Goal: Information Seeking & Learning: Check status

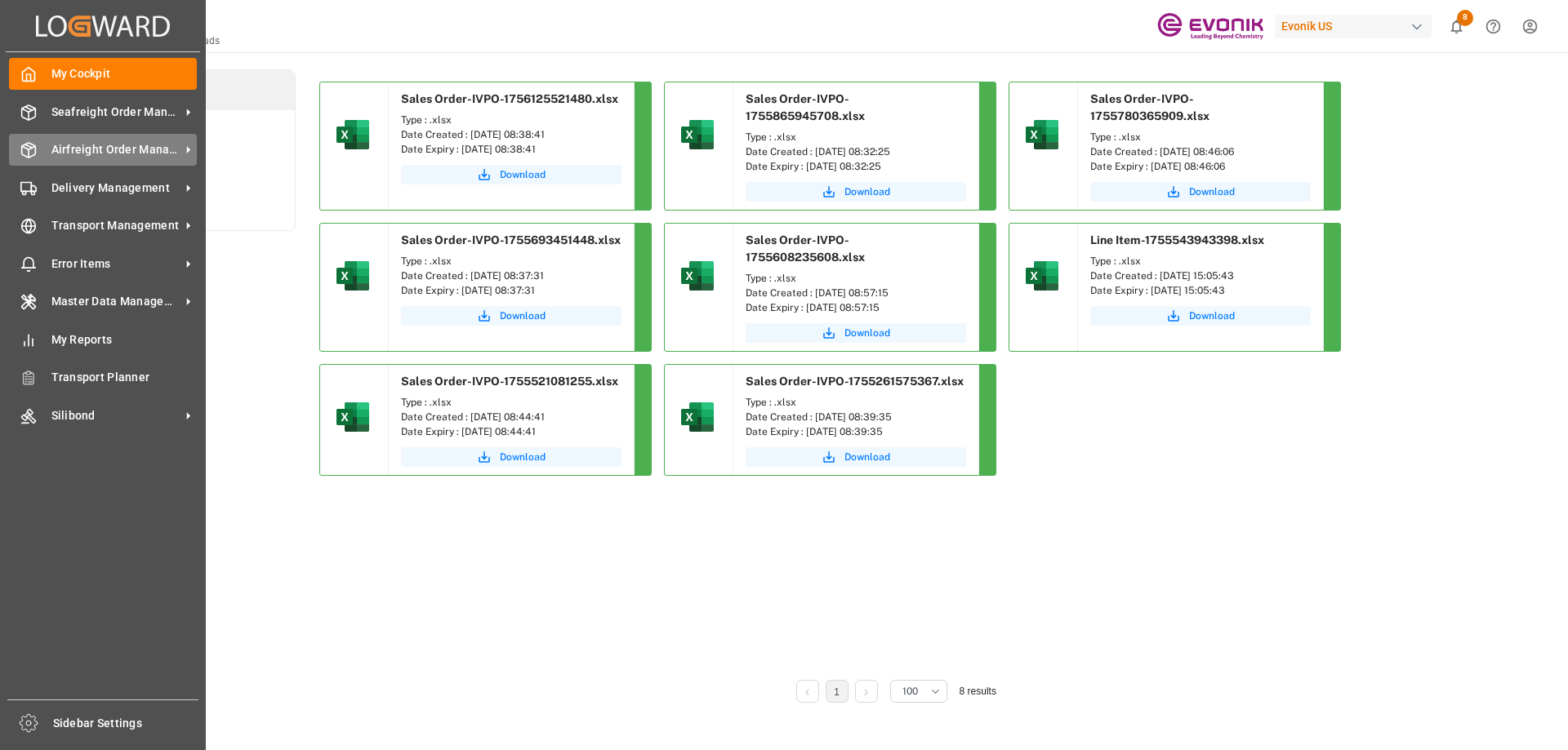
click at [97, 153] on span "Airfreight Order Management" at bounding box center [116, 150] width 129 height 17
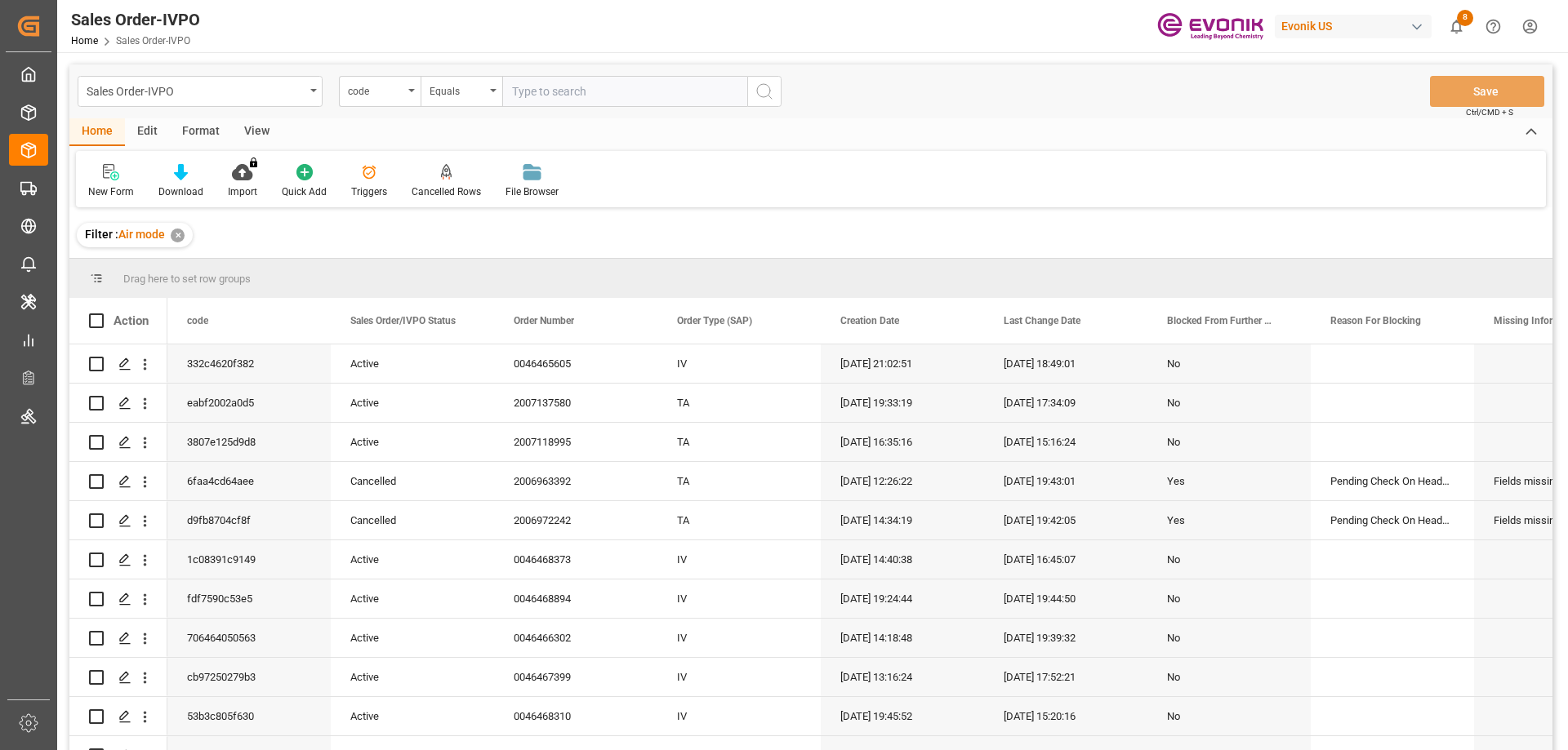
click at [392, 95] on div "code" at bounding box center [375, 89] width 55 height 18
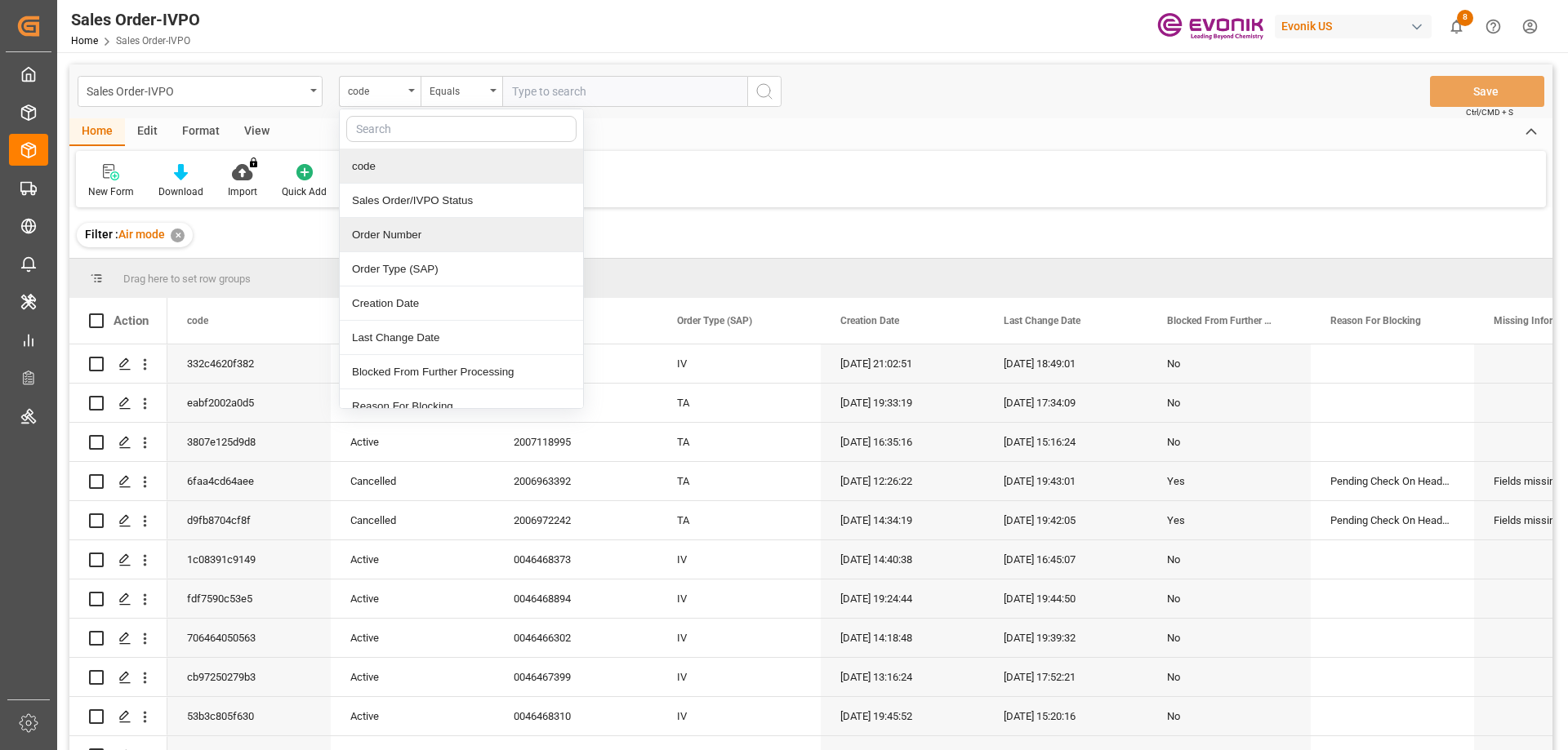
click at [406, 236] on div "Order Number" at bounding box center [461, 235] width 243 height 34
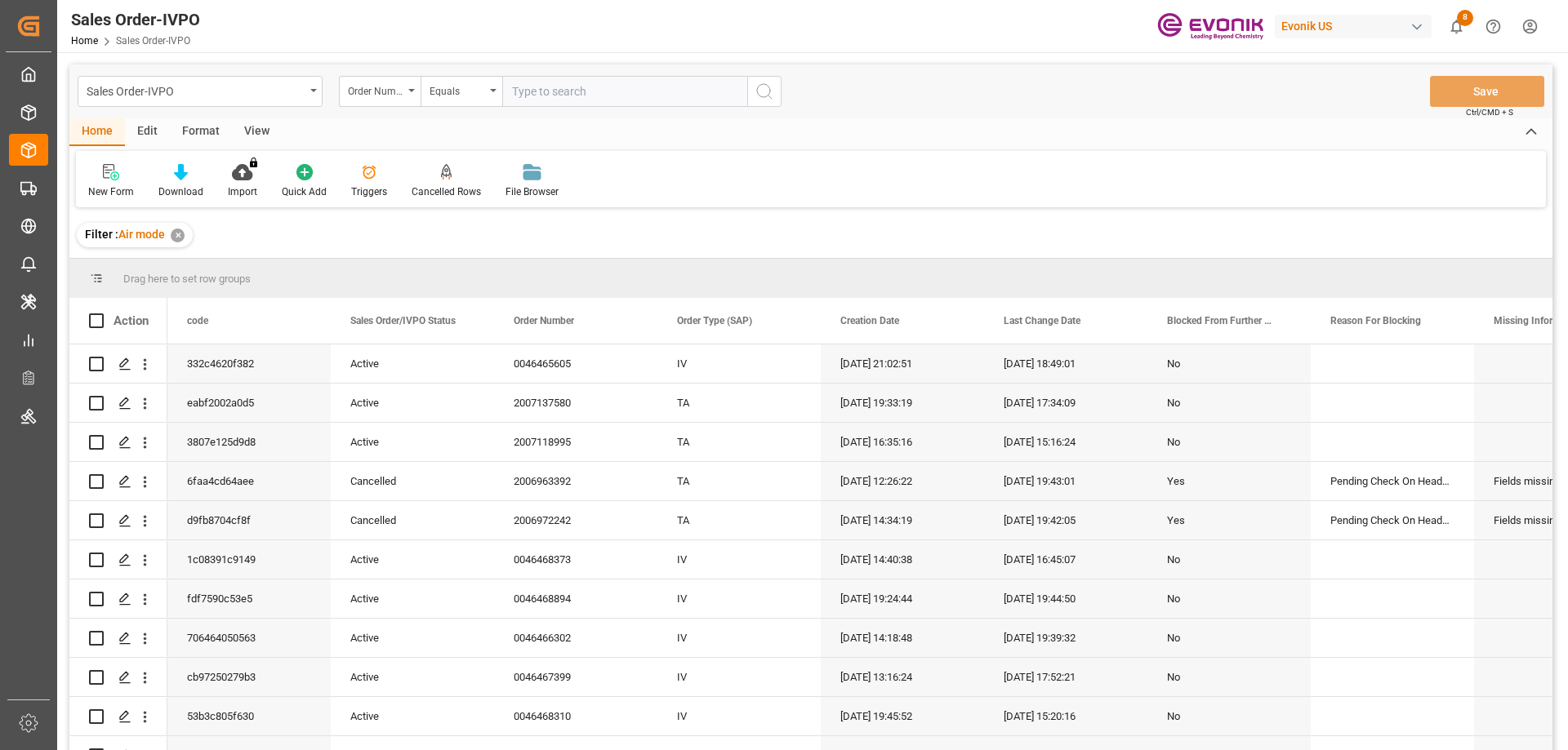
click at [556, 93] on input "text" at bounding box center [624, 91] width 245 height 31
paste input "46465605"
click at [511, 93] on input "46465605" at bounding box center [624, 91] width 245 height 31
type input "0046465605"
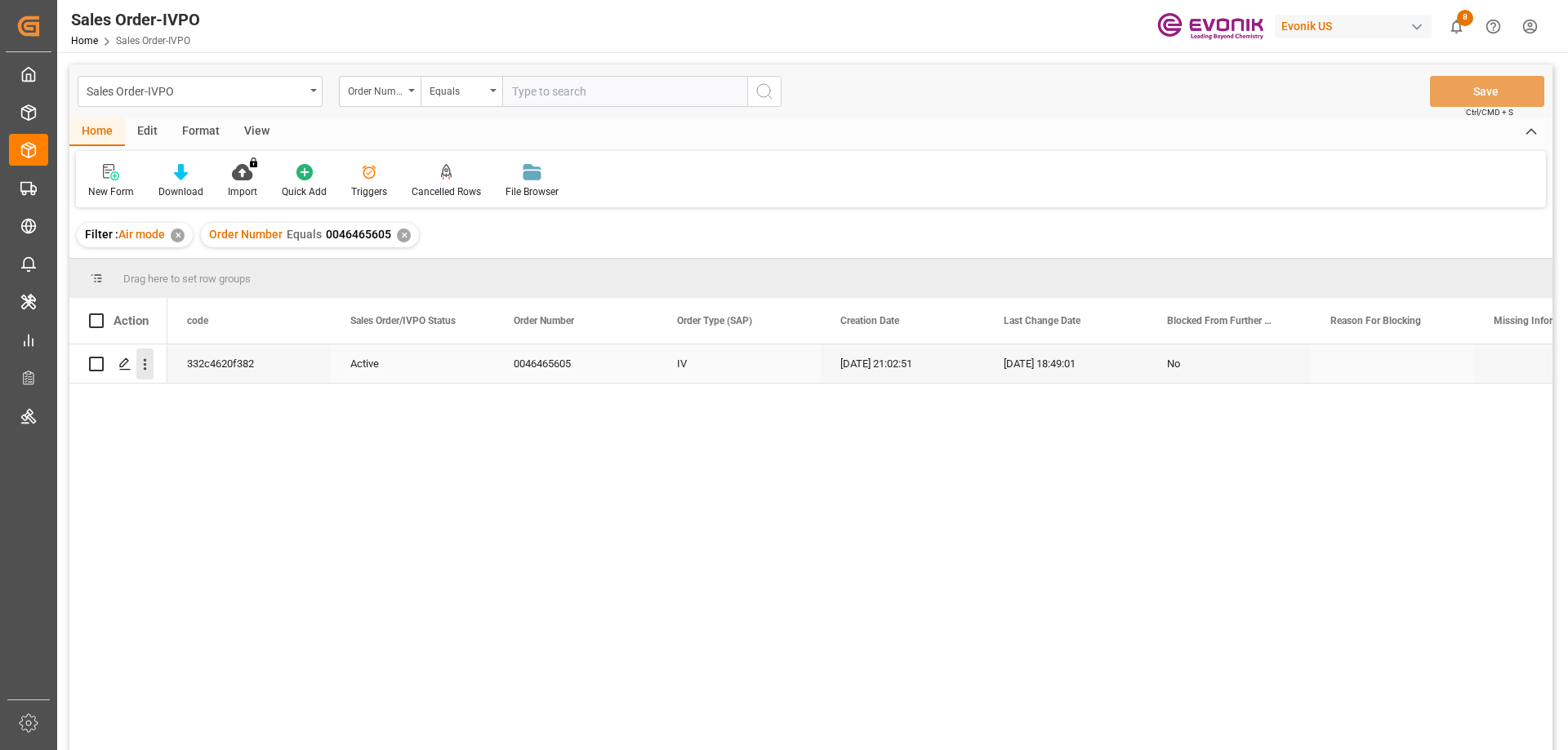
click at [147, 365] on icon "open menu" at bounding box center [145, 365] width 17 height 17
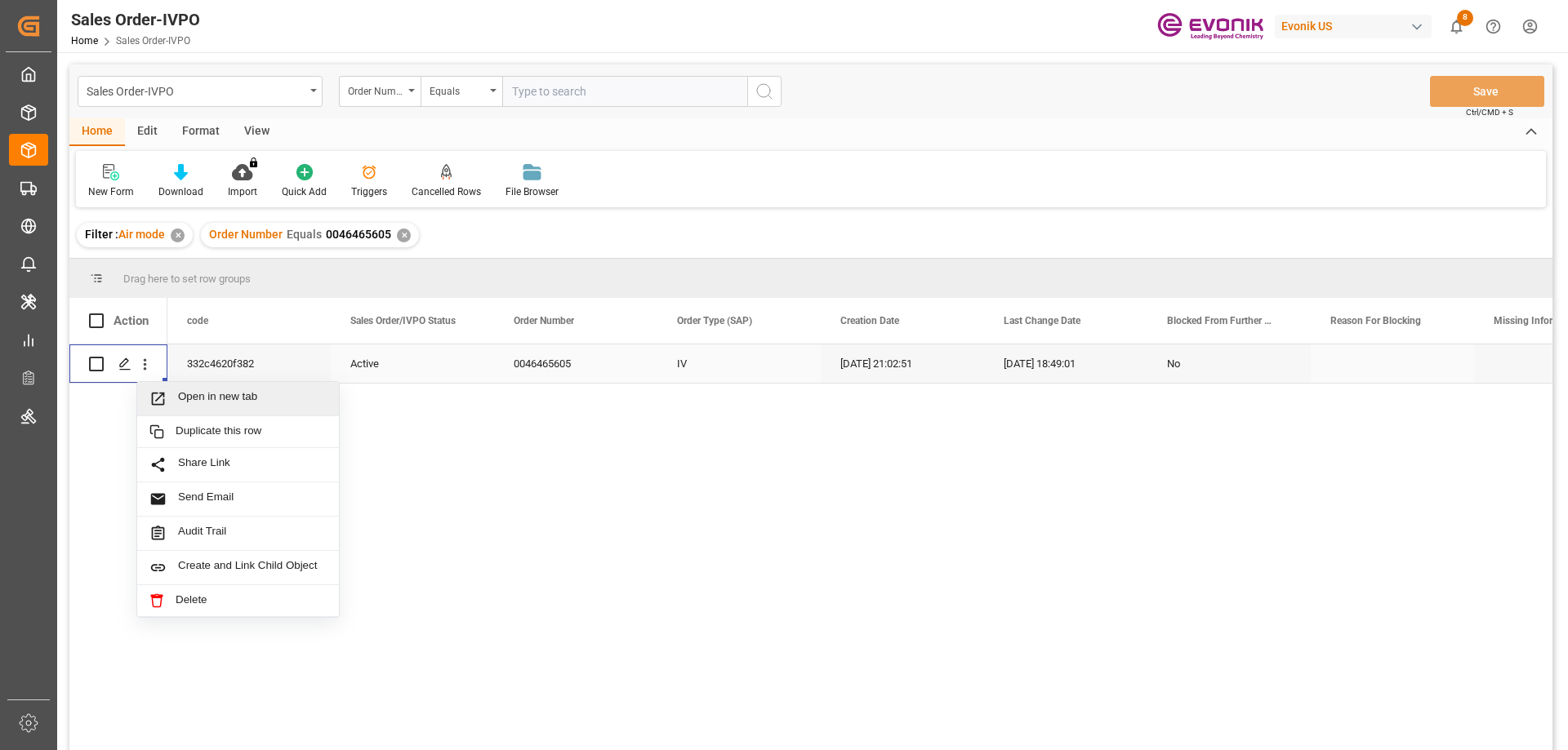
click at [177, 391] on span "Press SPACE to select this row." at bounding box center [163, 399] width 28 height 17
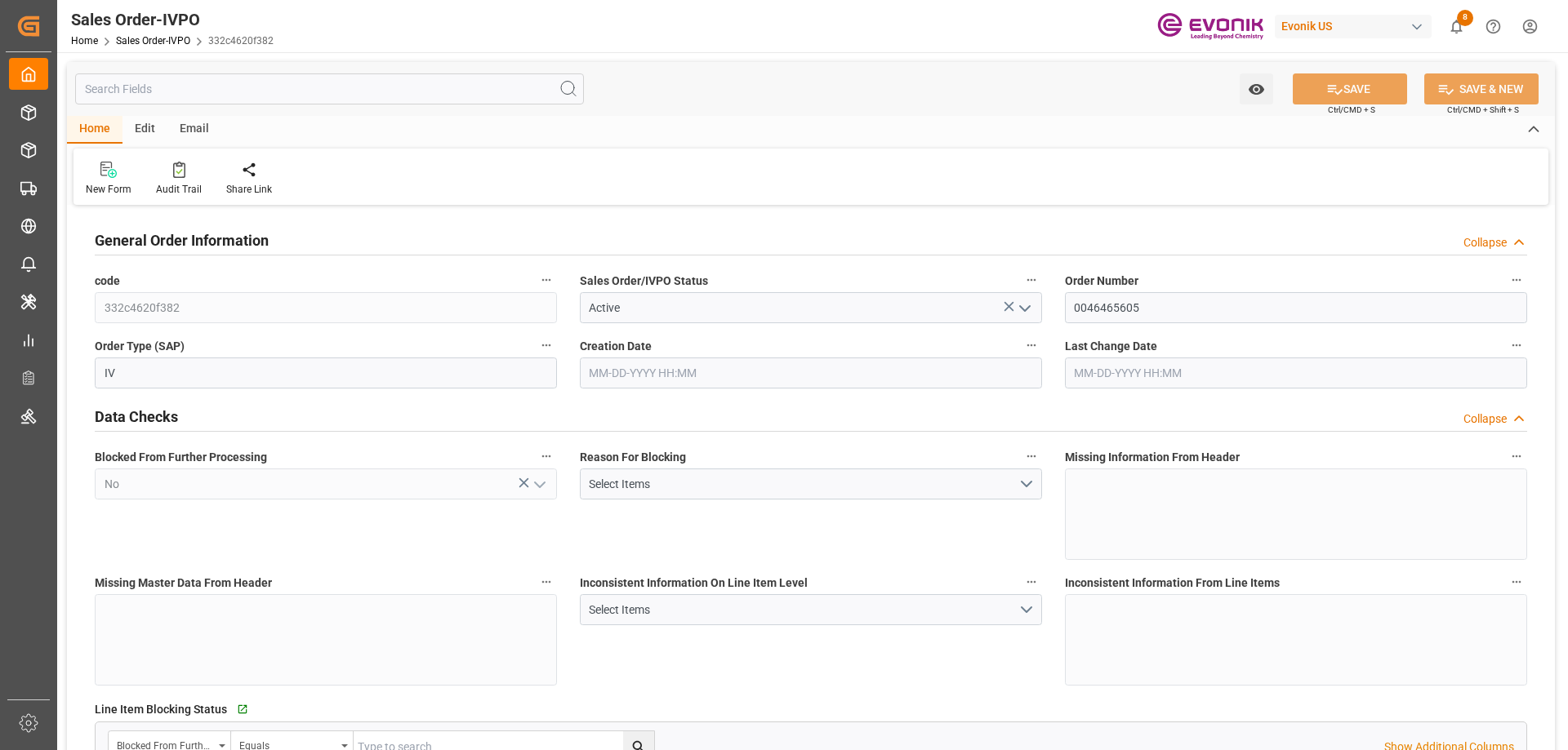
type input "ARBUE"
type input "12006.95"
type input "1"
type input "2621.496"
type input "08-21-2025 21:02"
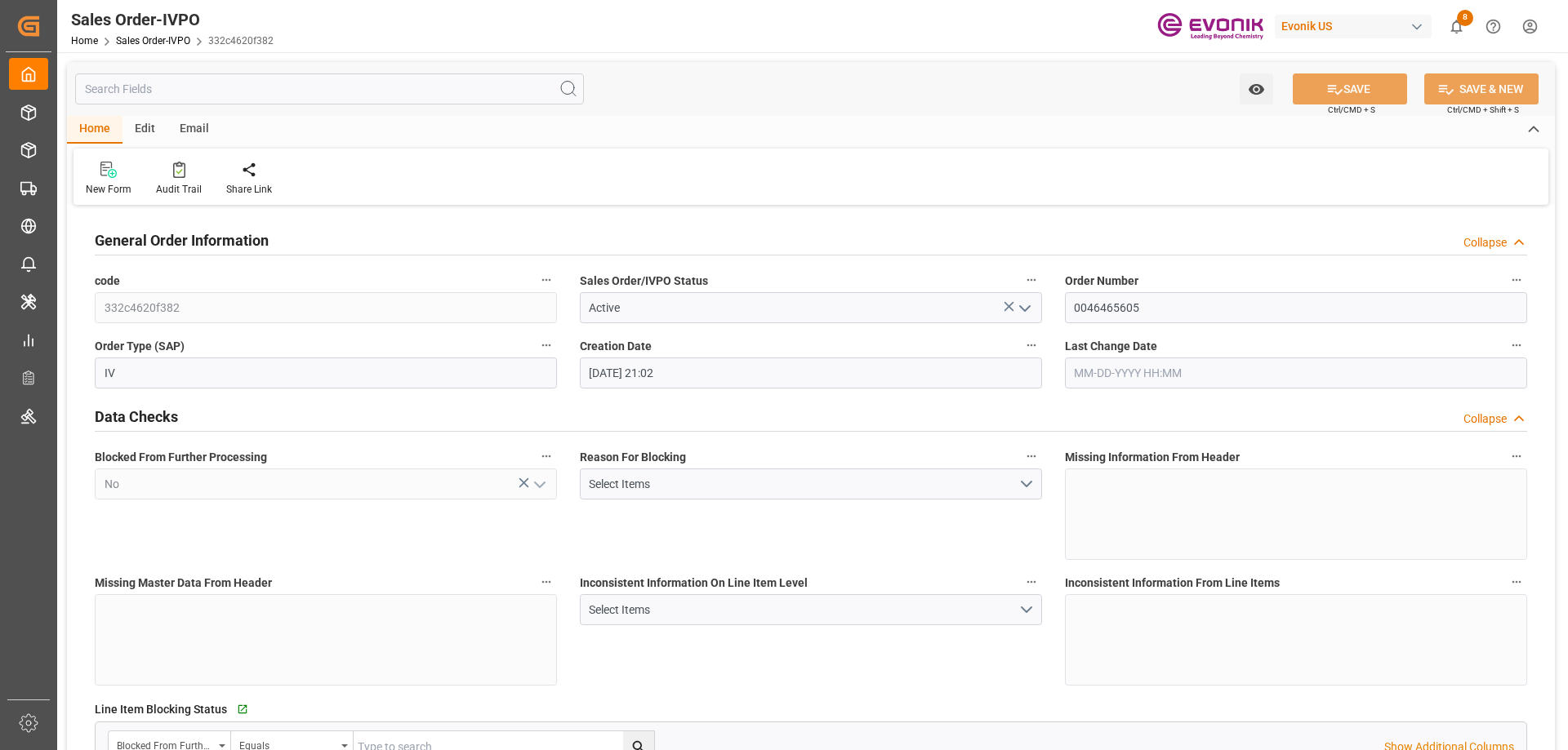
type input "08-22-2025 18:49"
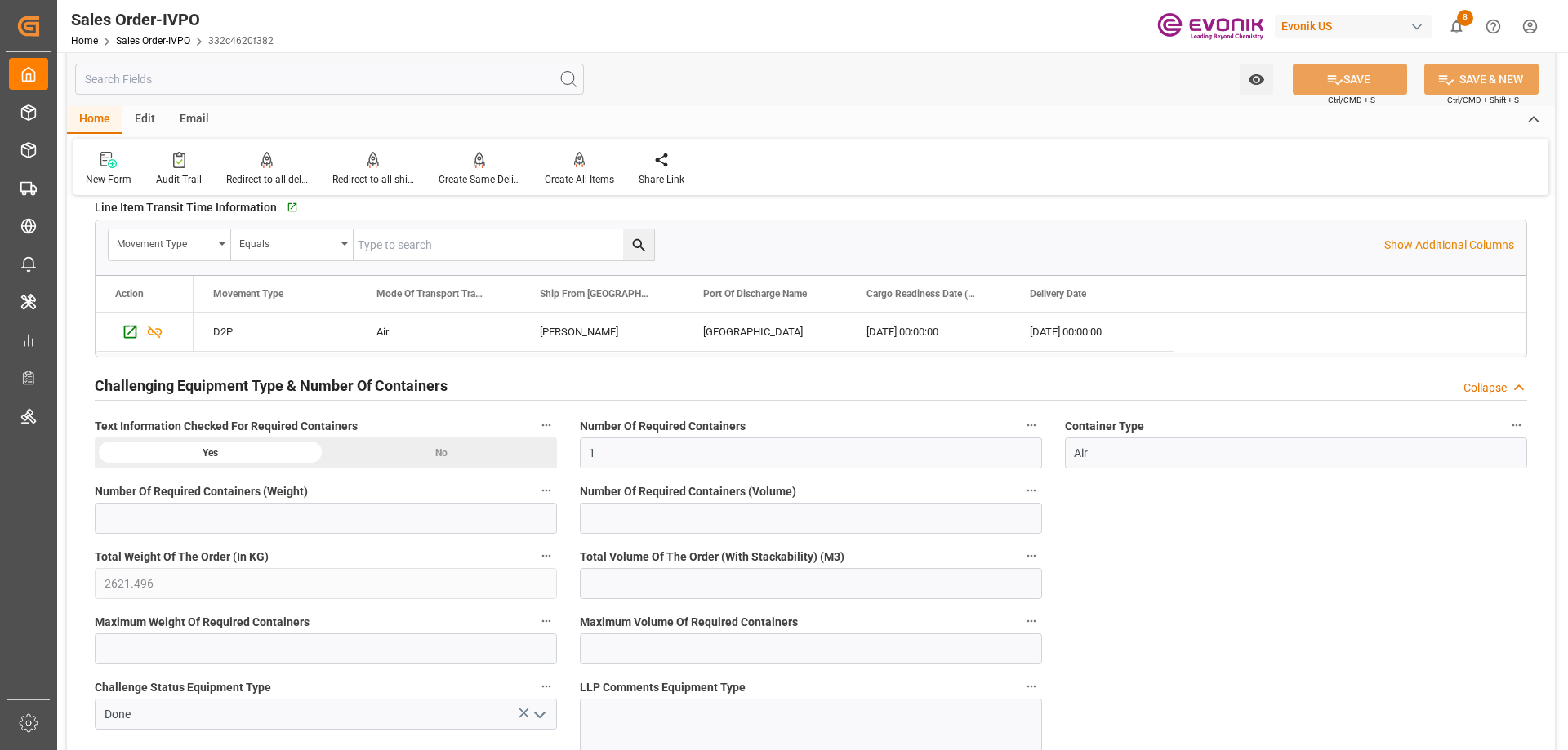
scroll to position [2858, 0]
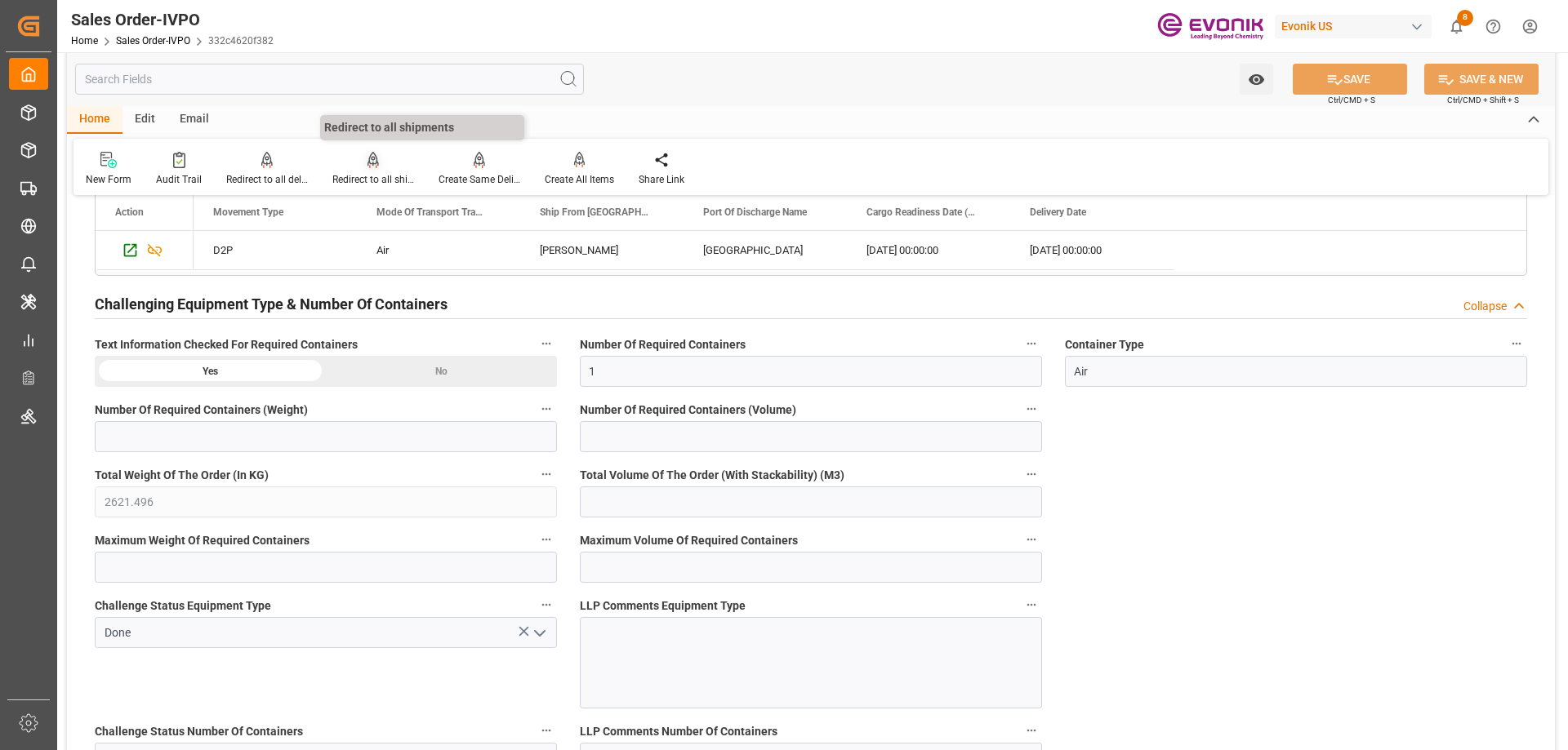
click at [363, 170] on div "Redirect to all shipments" at bounding box center [373, 168] width 106 height 36
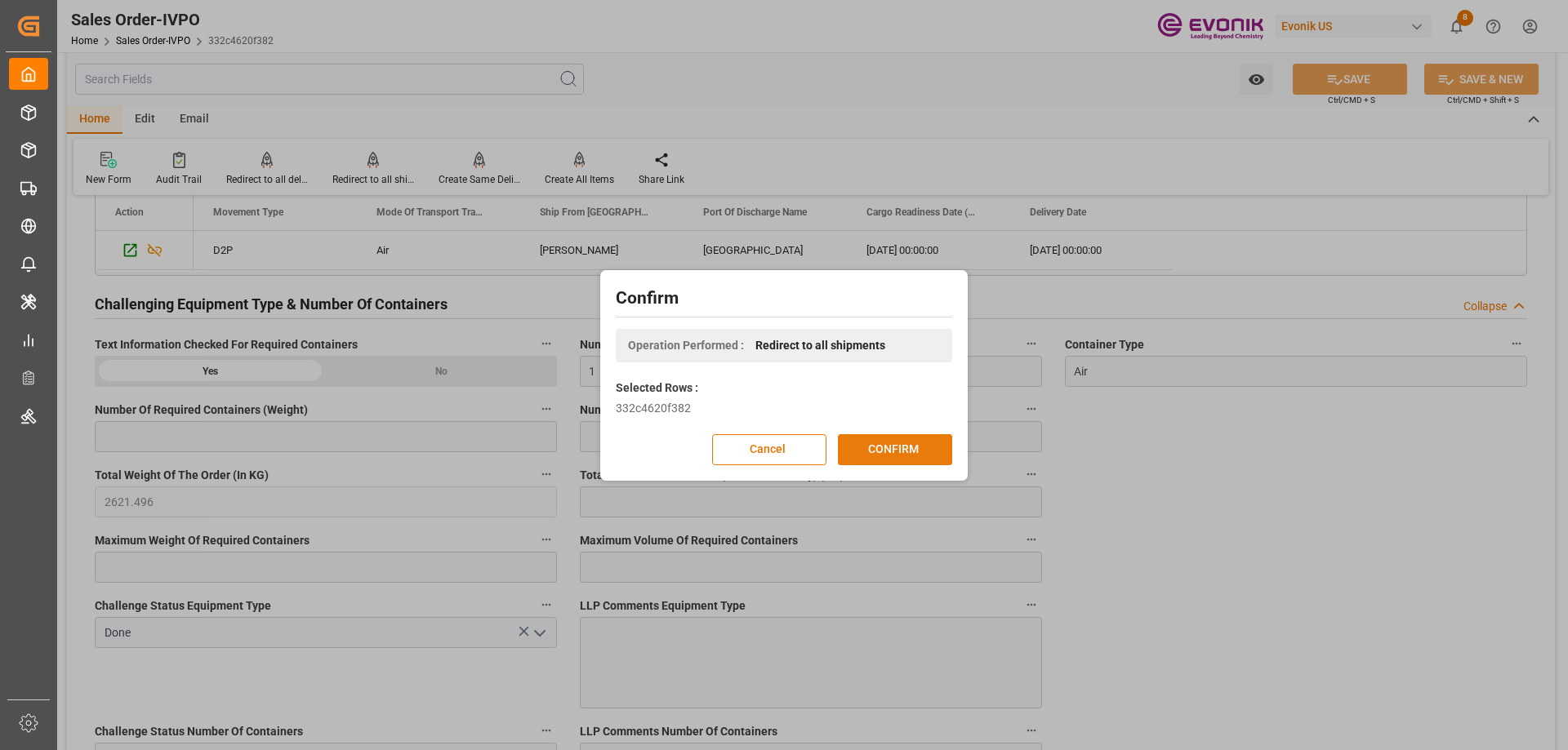
click at [873, 438] on button "CONFIRM" at bounding box center [895, 449] width 114 height 31
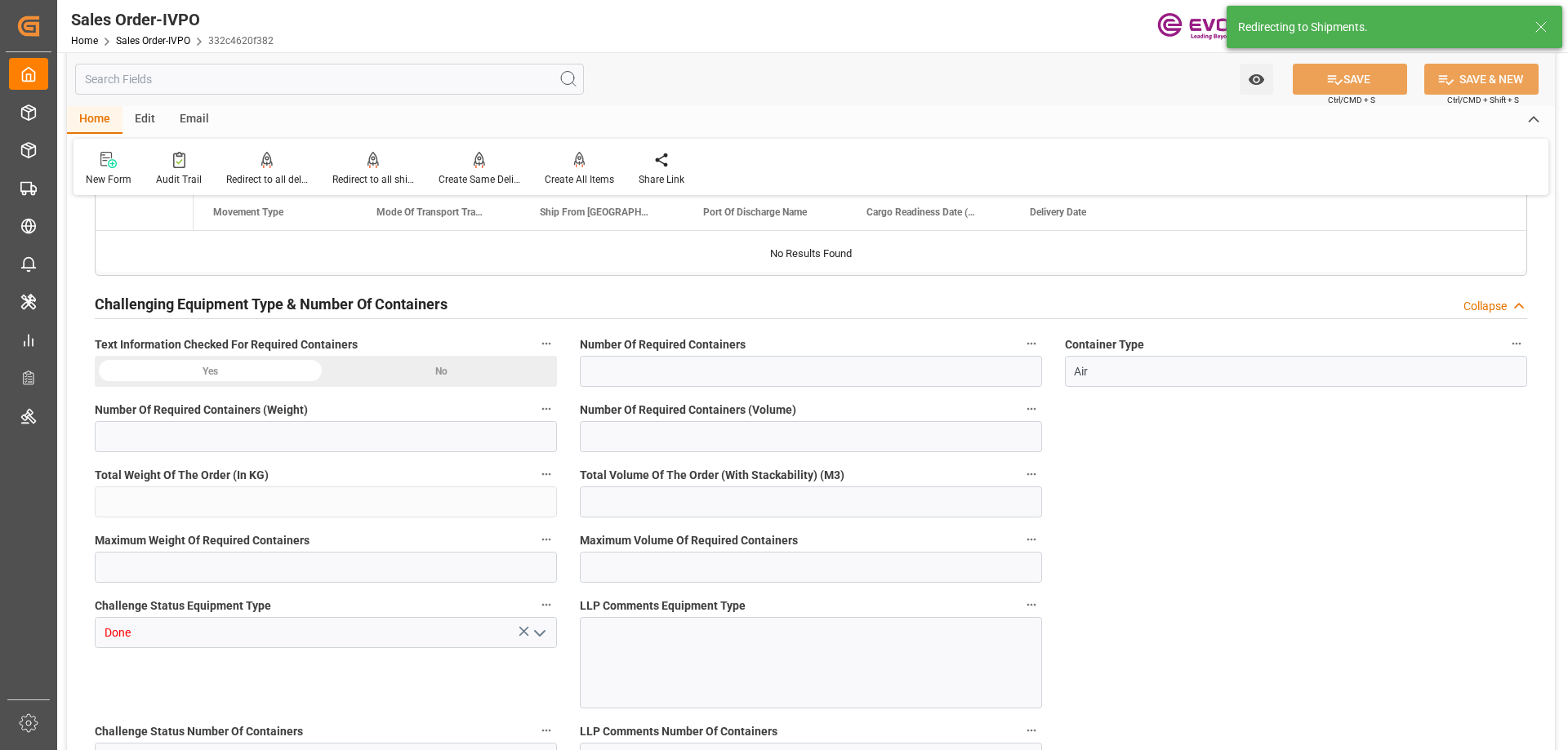
type input "ARBUE"
type input "12006.95"
type input "1"
type input "2621.496"
type input "08-21-2025 21:02"
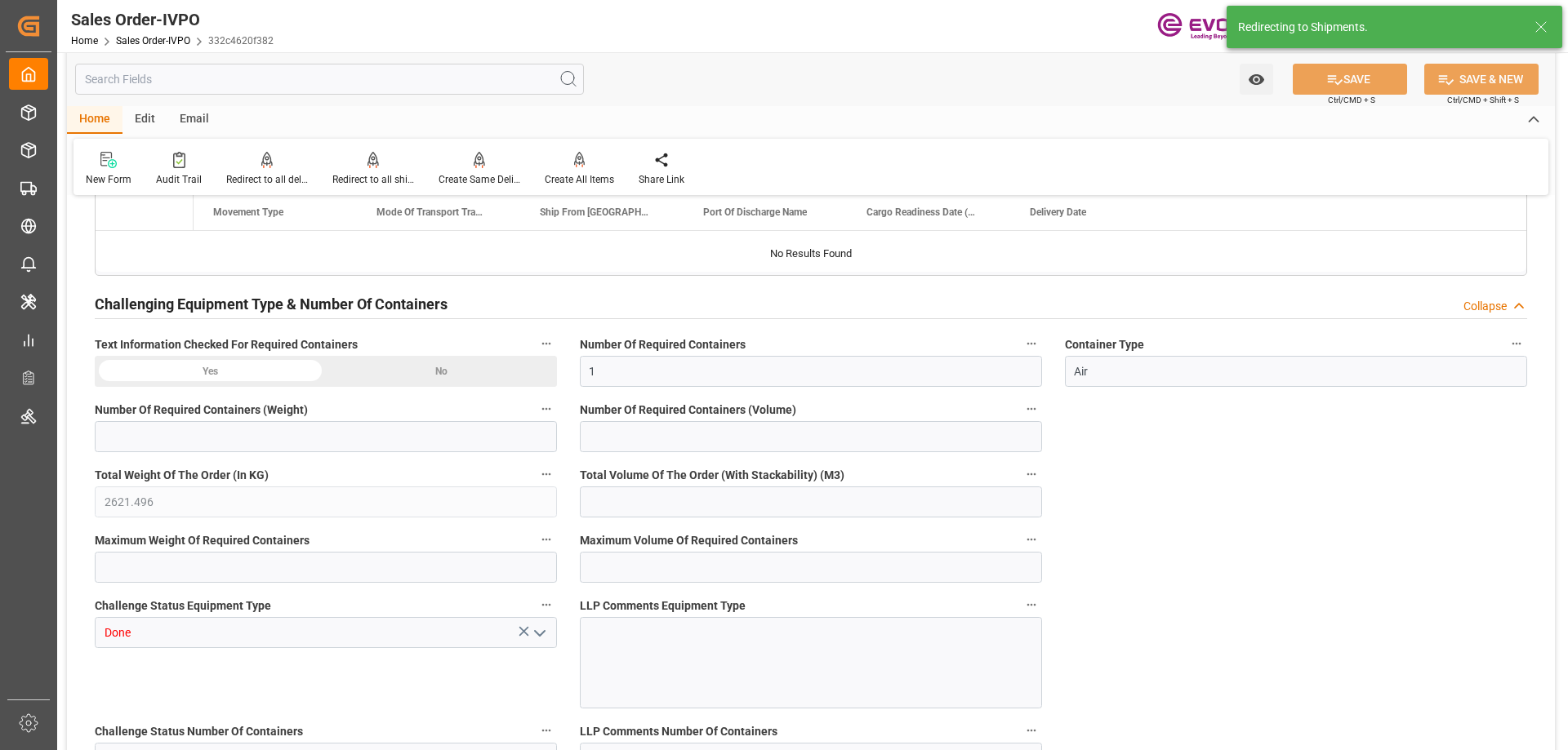
type input "08-22-2025 18:49"
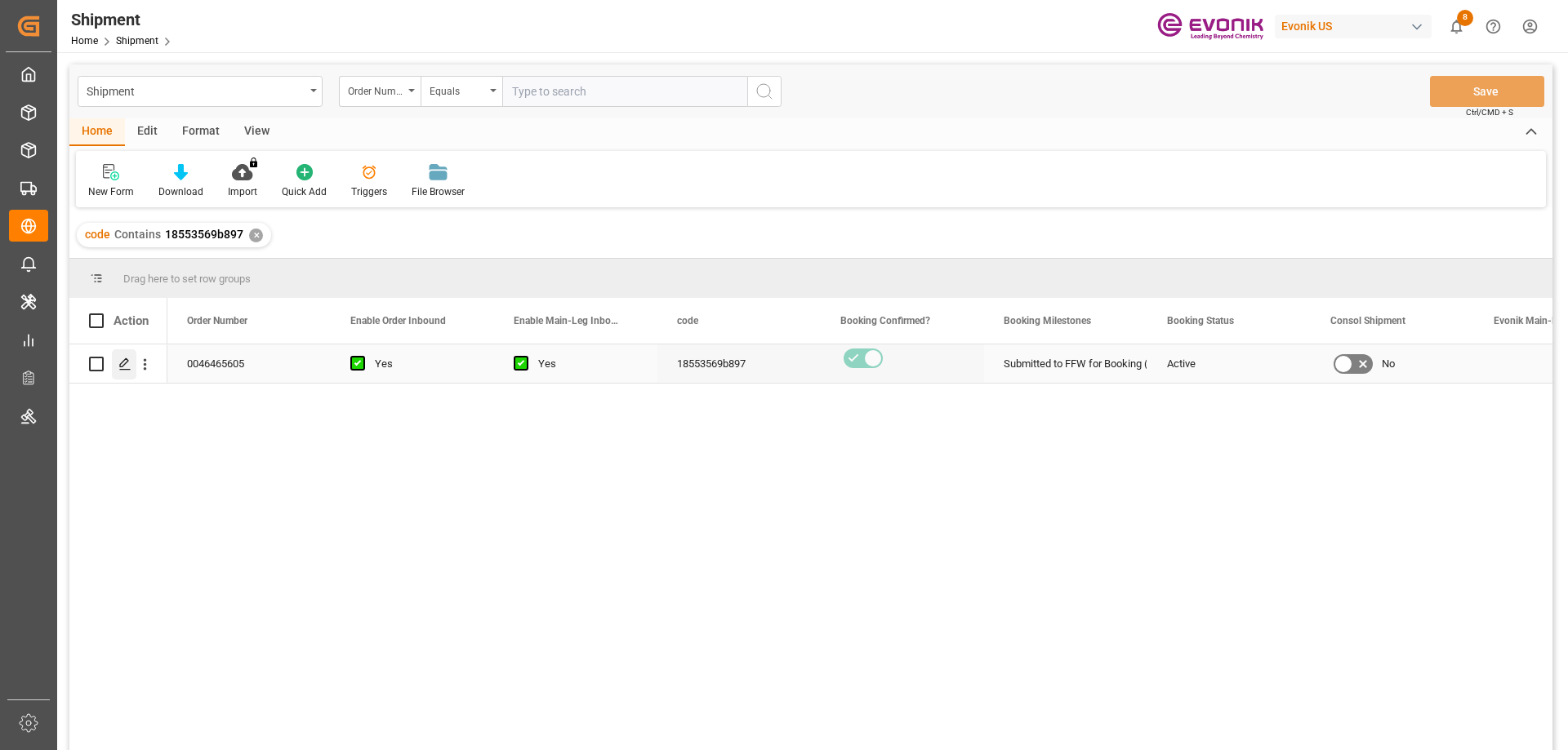
click at [120, 372] on div "Press SPACE to select this row." at bounding box center [123, 365] width 24 height 30
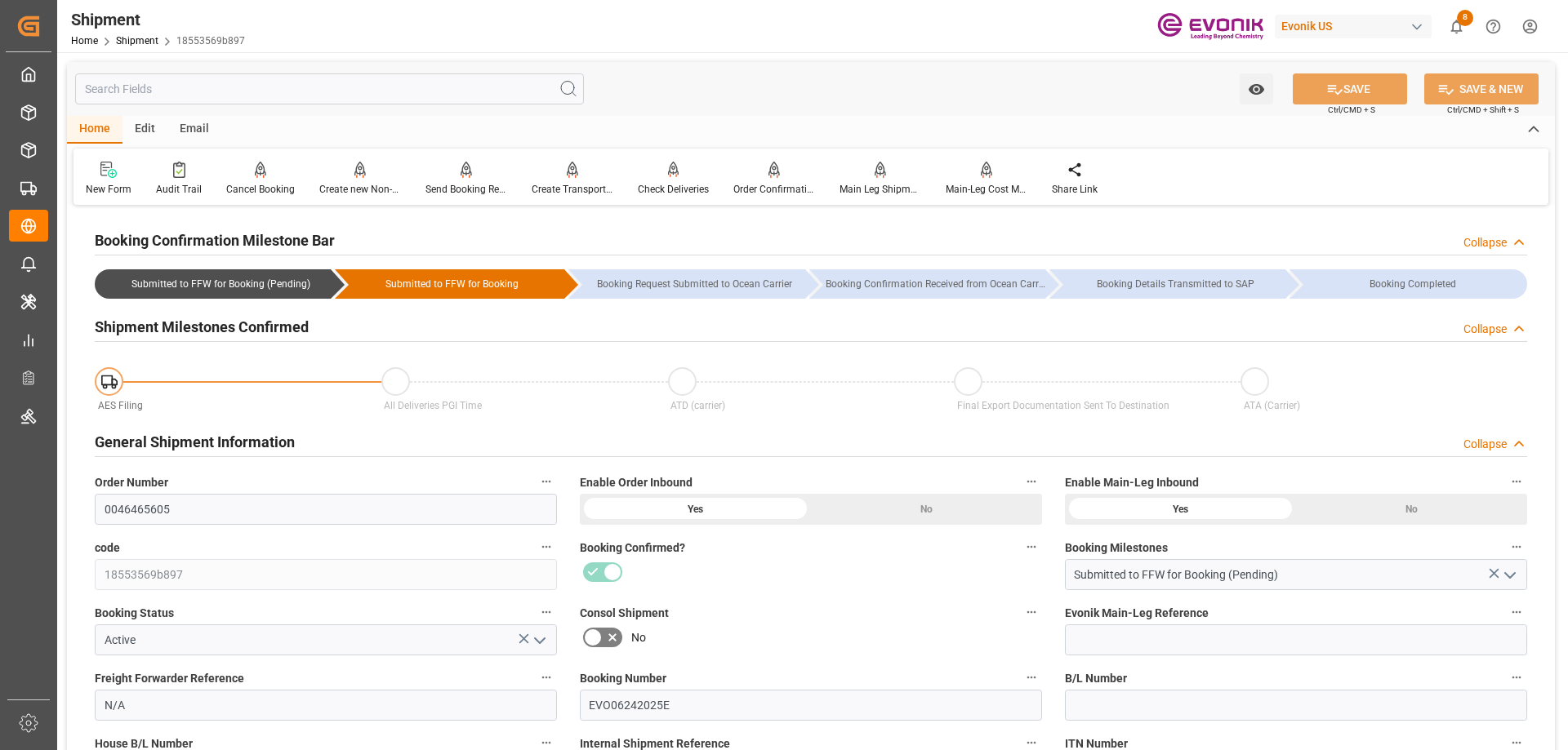
type input "08-22-2025 00:00"
type input "08-26-2025 00:00"
type input "08-22-2025 00:00"
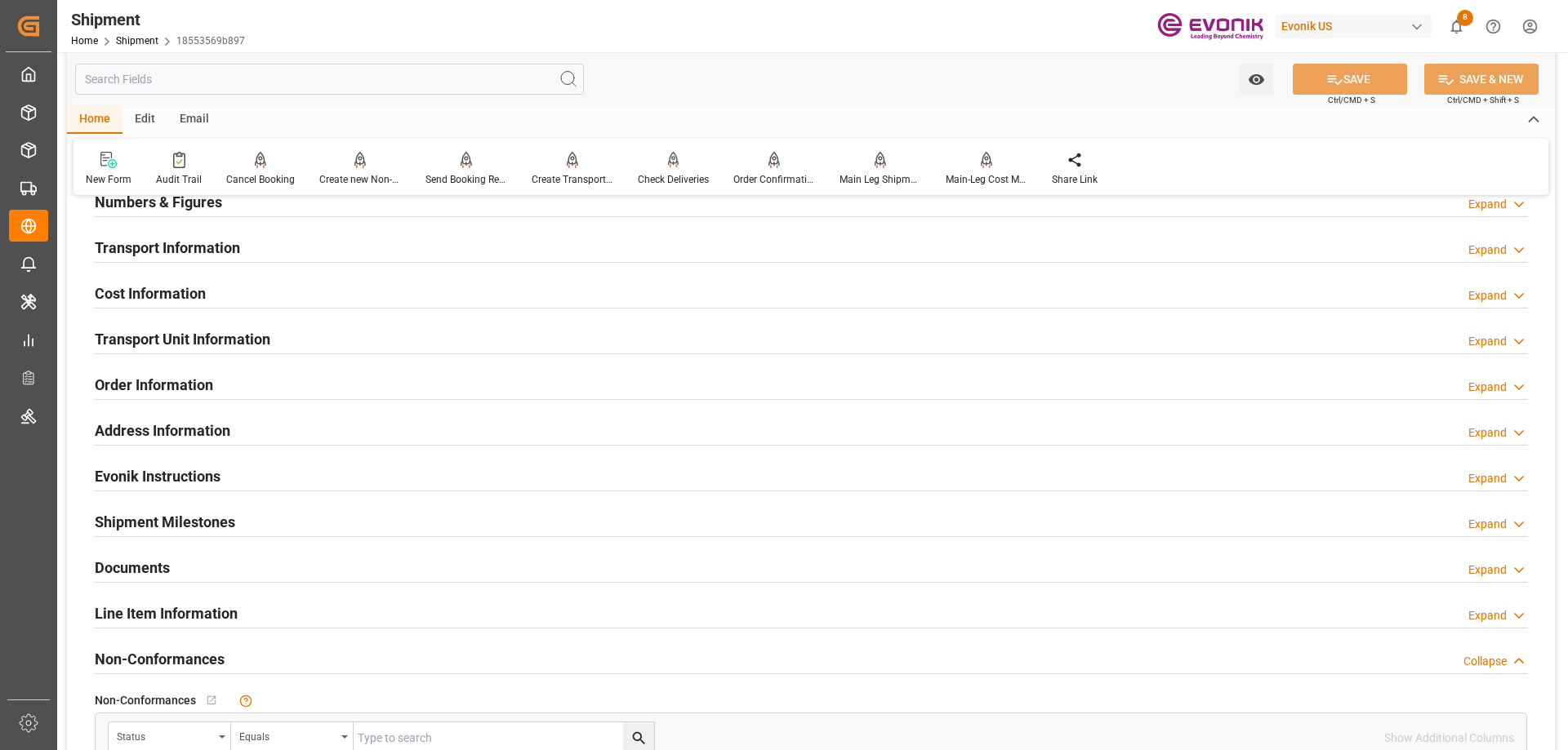
scroll to position [898, 0]
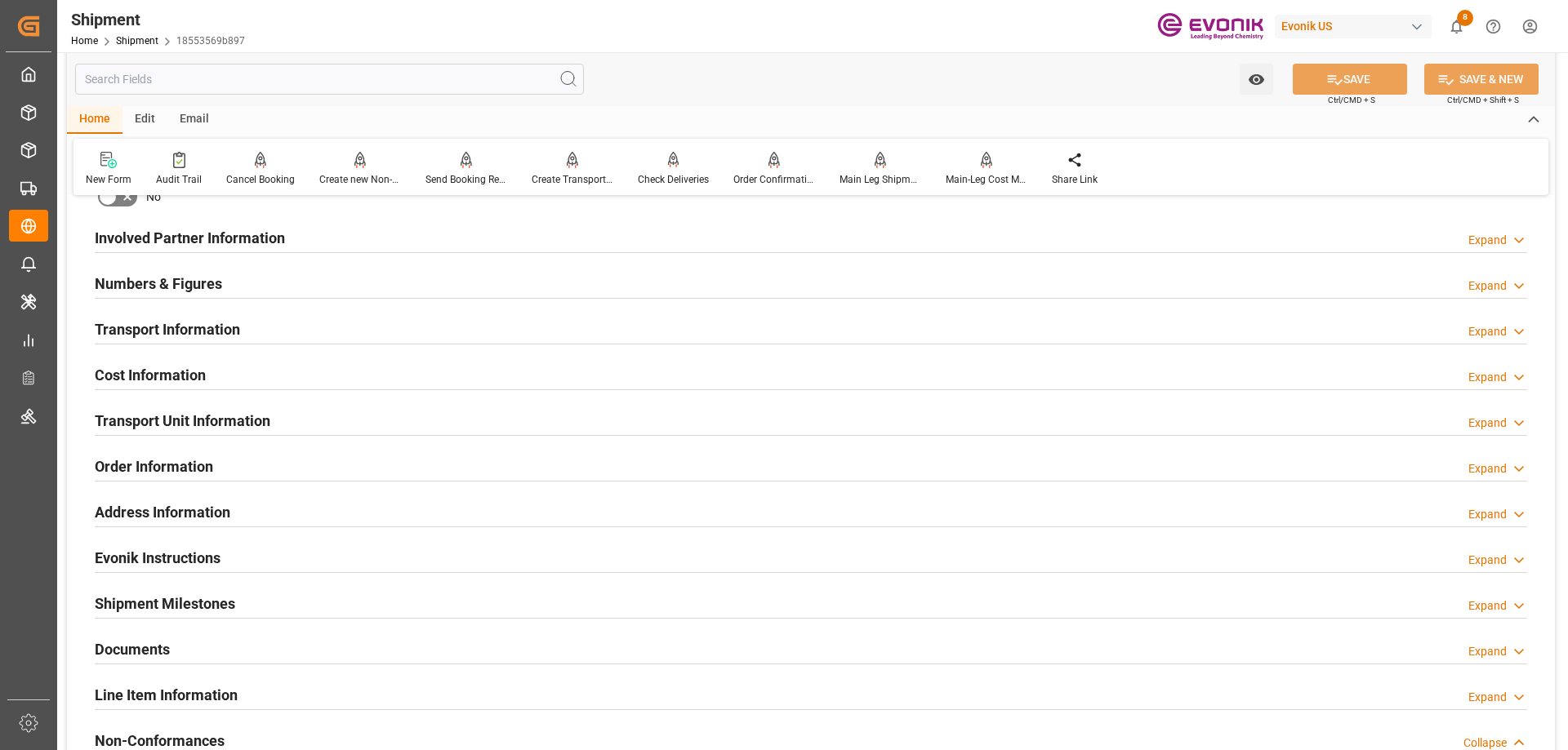
click at [180, 313] on div "Transport Information" at bounding box center [167, 328] width 145 height 31
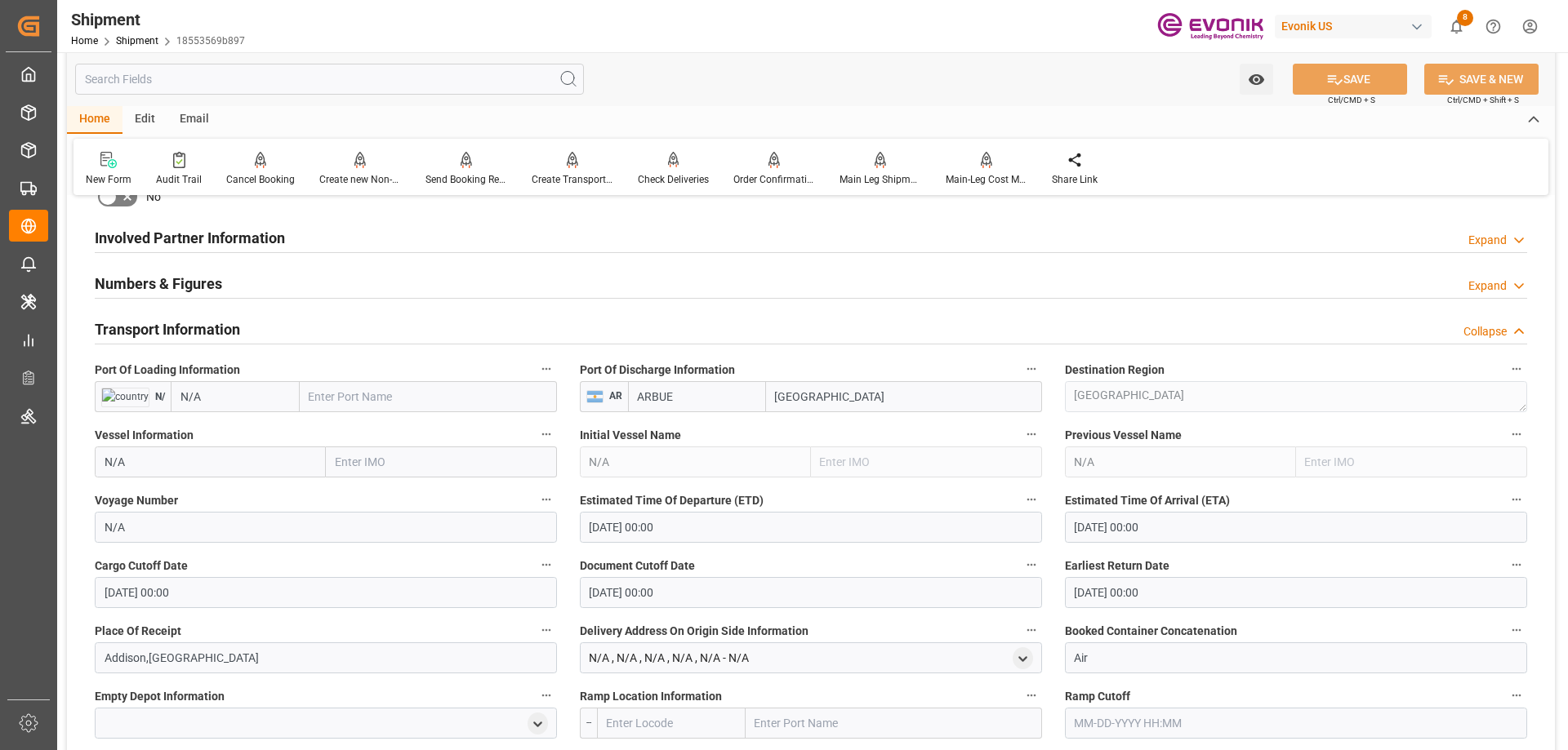
scroll to position [980, 0]
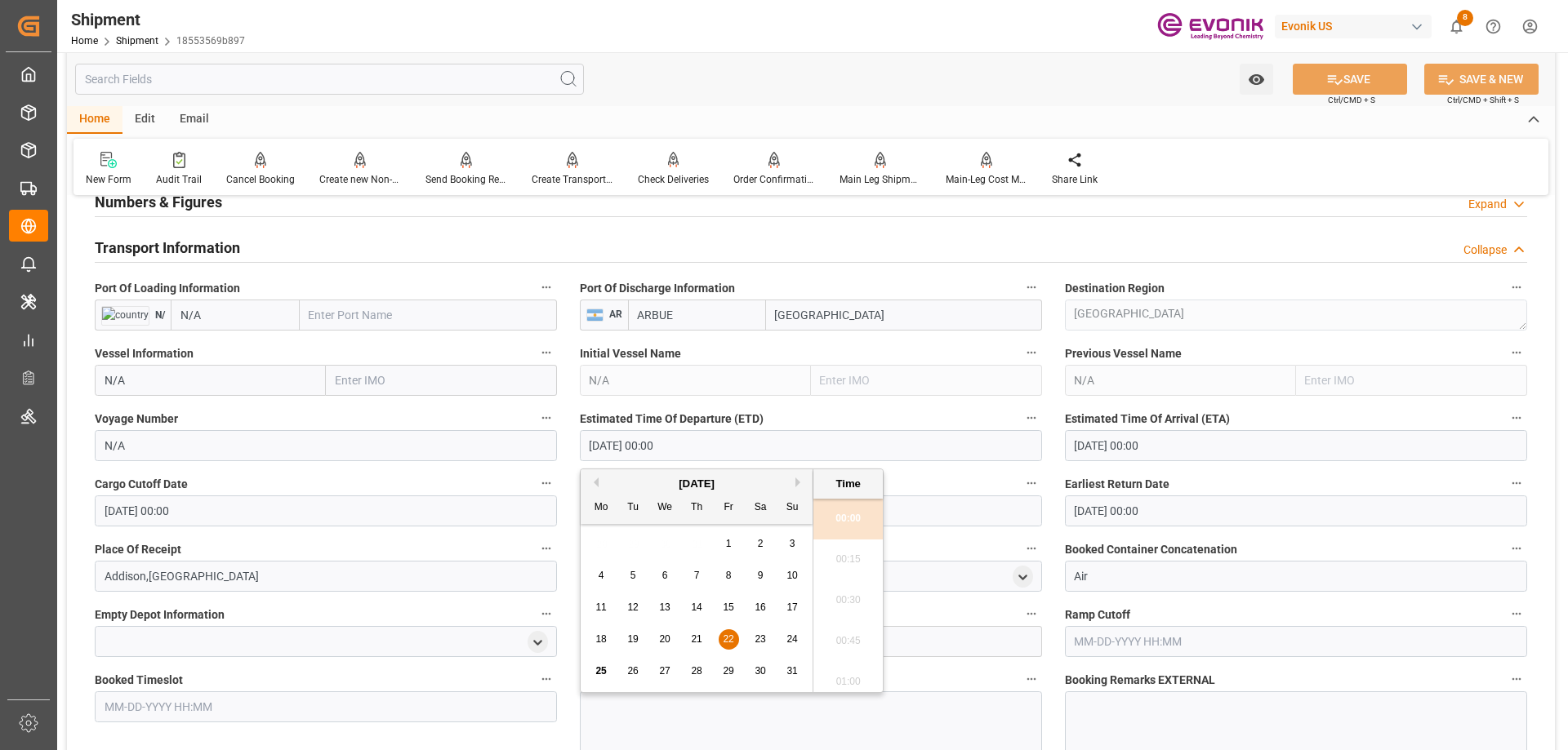
drag, startPoint x: 709, startPoint y: 444, endPoint x: 562, endPoint y: 449, distance: 147.1
click at [562, 449] on div "Booking Confirmation Milestone Bar Collapse Submitted to FFW for Booking (Pendi…" at bounding box center [810, 333] width 1488 height 2206
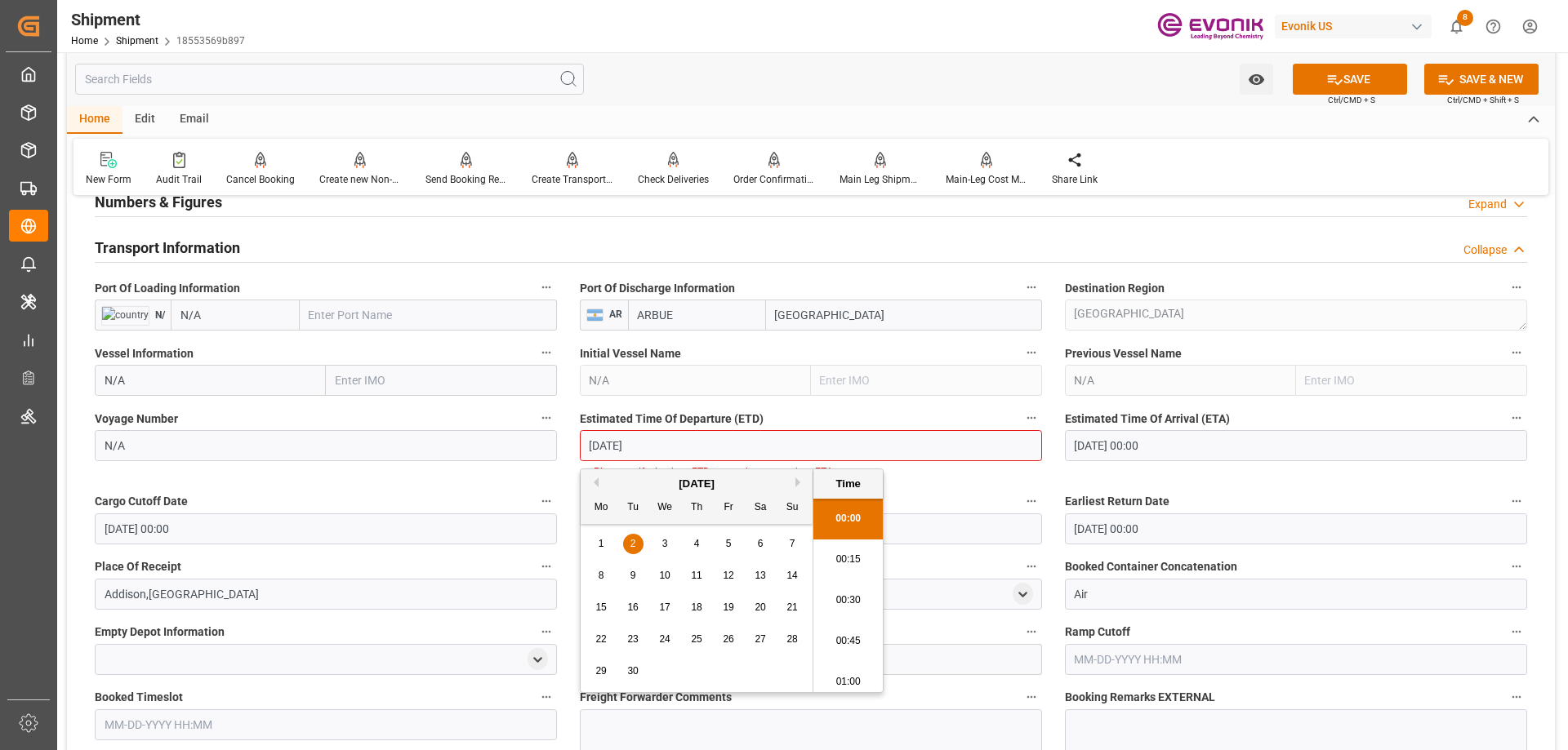
type input "9/2/2025"
type input "09-02-2025 00:00"
drag, startPoint x: 712, startPoint y: 445, endPoint x: 552, endPoint y: 445, distance: 160.0
click at [552, 445] on div "Booking Confirmation Milestone Bar Collapse Submitted to FFW for Booking (Pendi…" at bounding box center [810, 342] width 1488 height 2224
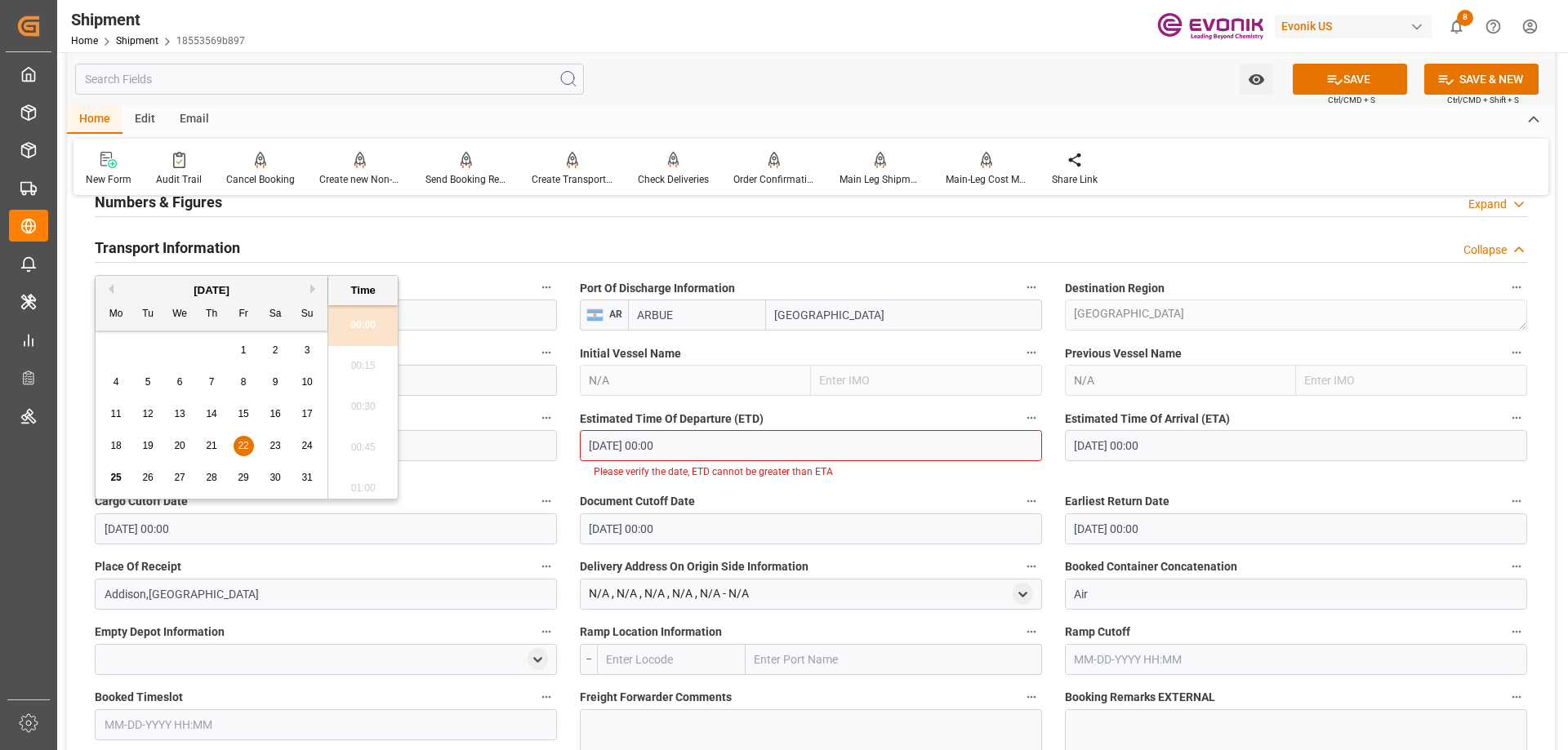
drag, startPoint x: 211, startPoint y: 534, endPoint x: 83, endPoint y: 533, distance: 128.0
click at [83, 533] on div "Cargo Cutoff Date 08-22-2025 00:00" at bounding box center [325, 518] width 485 height 65
paste input "9-0"
type input "09-02-2025 00:00"
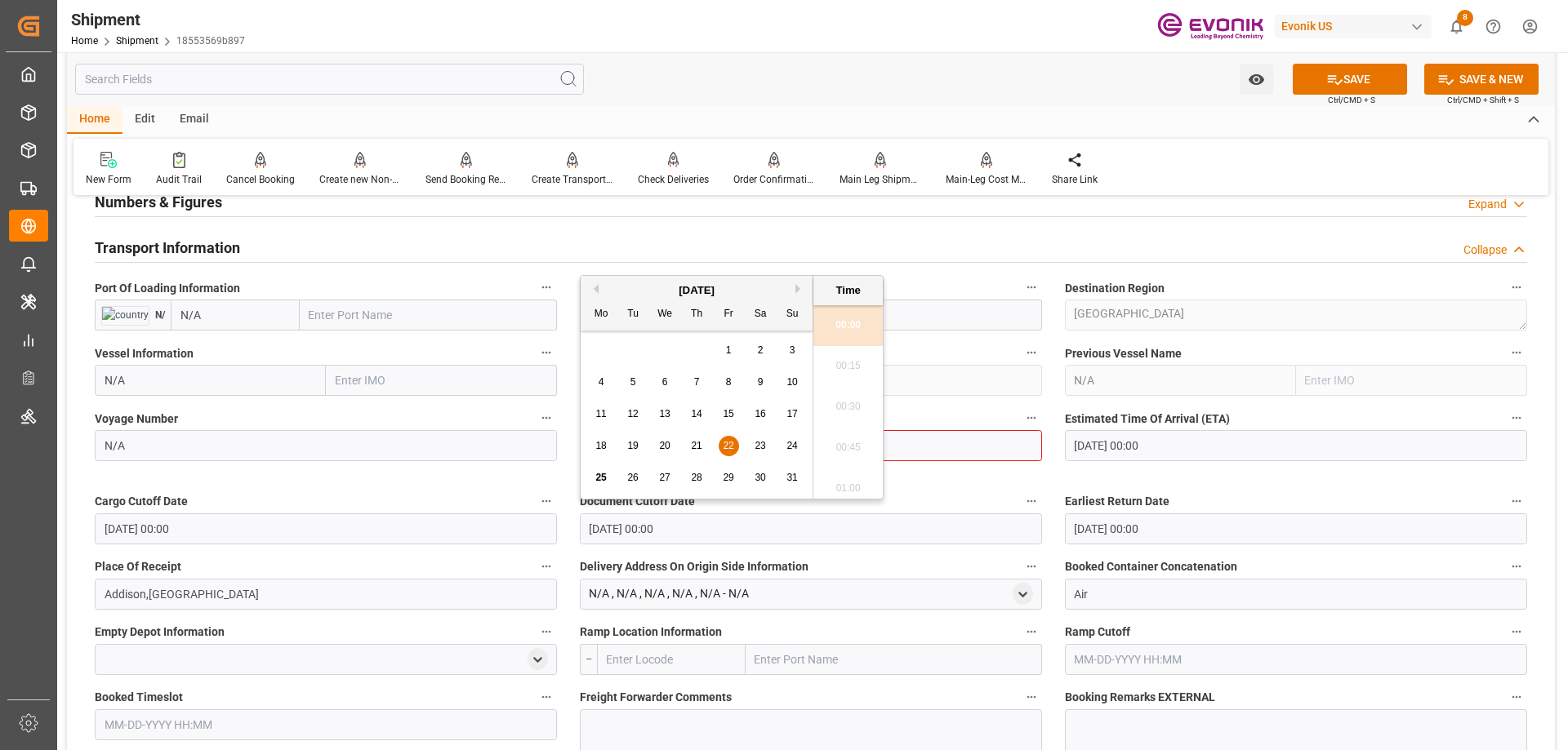
click at [575, 530] on div "Document Cutoff Date 08-22-2025 00:00" at bounding box center [810, 518] width 485 height 65
paste input "9-0"
type input "09-02-2025 00:00"
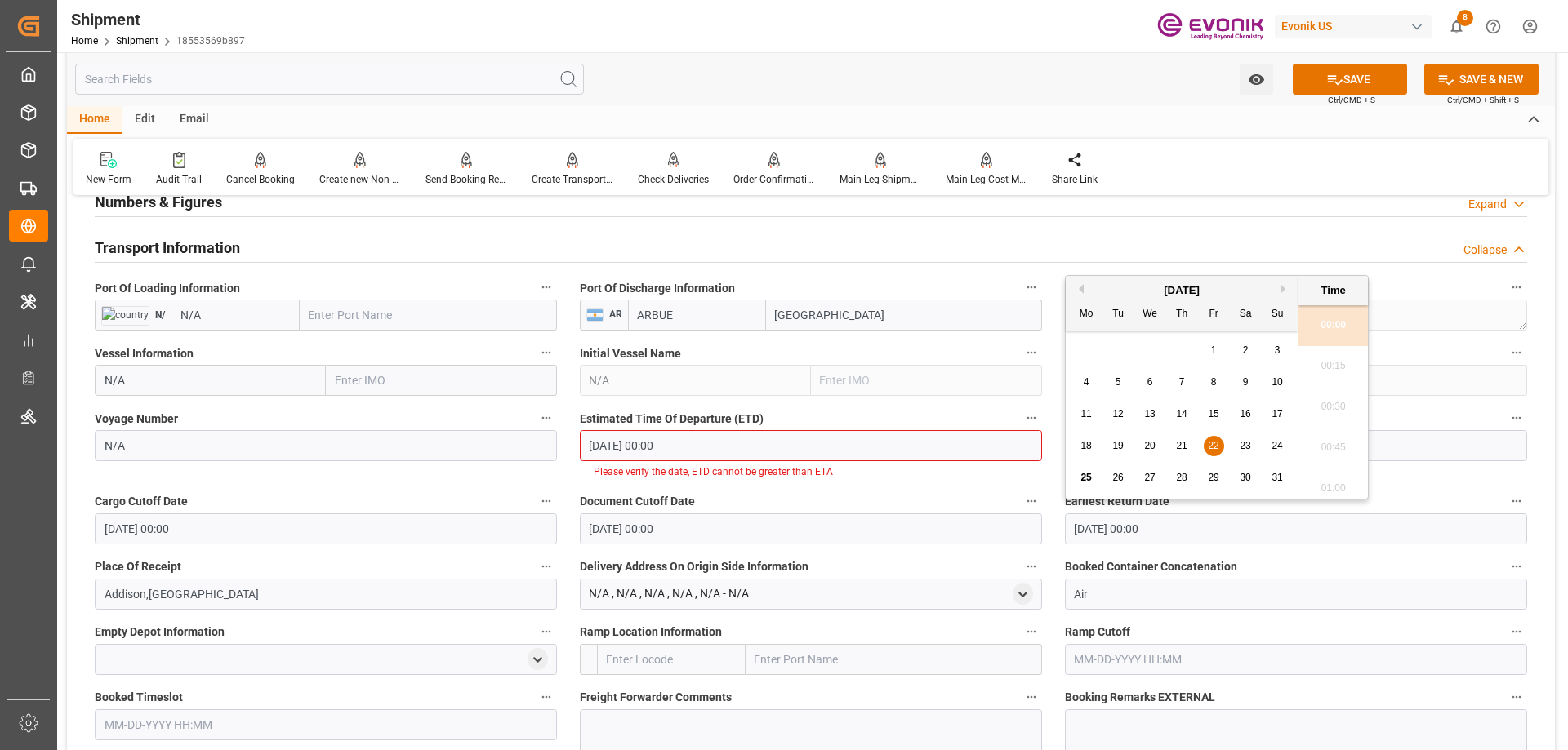
drag, startPoint x: 1209, startPoint y: 516, endPoint x: 1042, endPoint y: 533, distance: 167.9
click at [1042, 533] on div "Booking Confirmation Milestone Bar Collapse Submitted to FFW for Booking (Pendi…" at bounding box center [810, 342] width 1488 height 2224
paste input "9-0"
type input "09-02-2025 00:00"
click at [1417, 447] on input "08-26-2025 00:00" at bounding box center [1296, 445] width 462 height 31
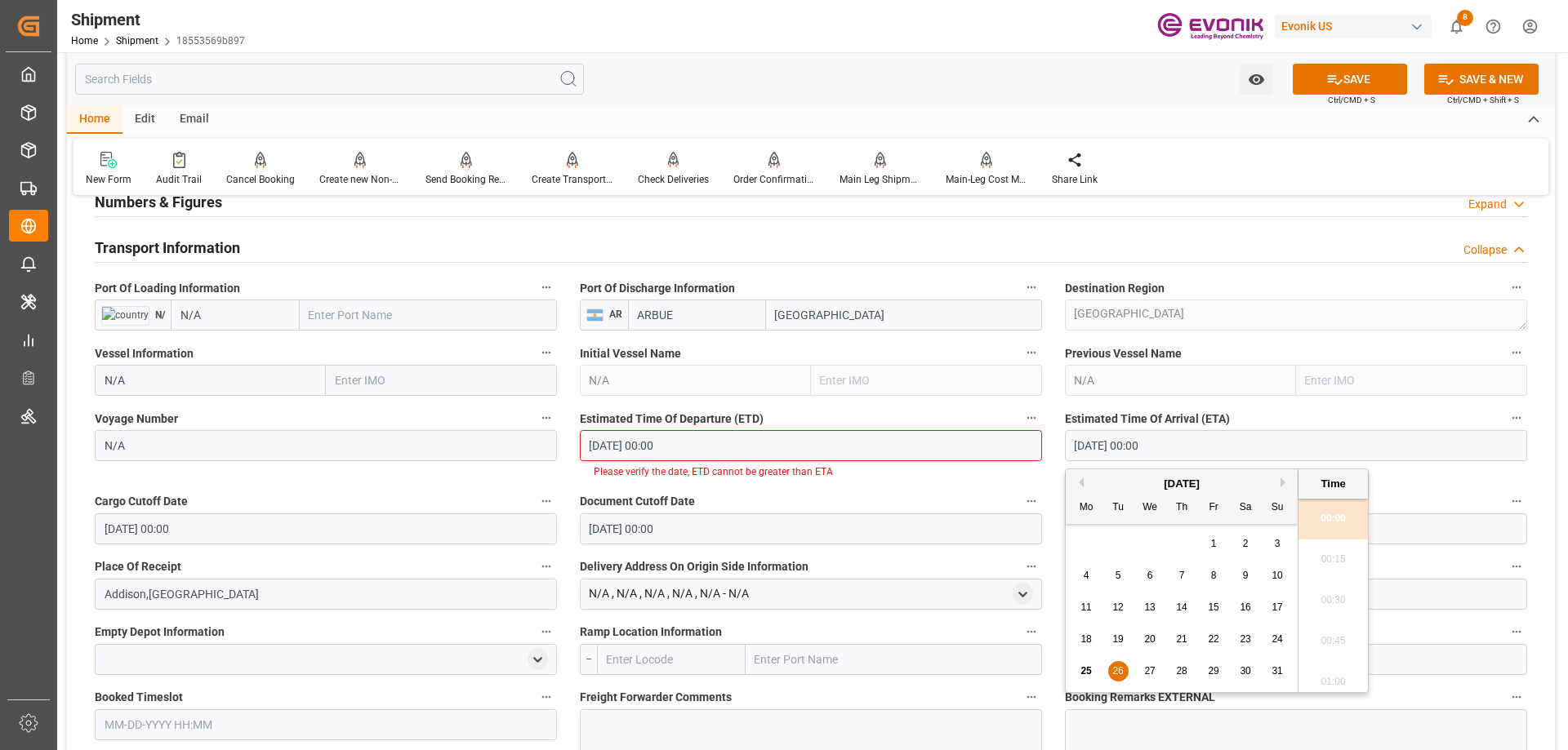
drag, startPoint x: 1381, startPoint y: 447, endPoint x: 1017, endPoint y: 453, distance: 364.0
click at [1017, 453] on div "Booking Confirmation Milestone Bar Collapse Submitted to FFW for Booking (Pendi…" at bounding box center [810, 342] width 1488 height 2224
paste input "9-02"
click at [1182, 550] on span "4" at bounding box center [1182, 544] width 6 height 12
type input "09-04-2025 00:00"
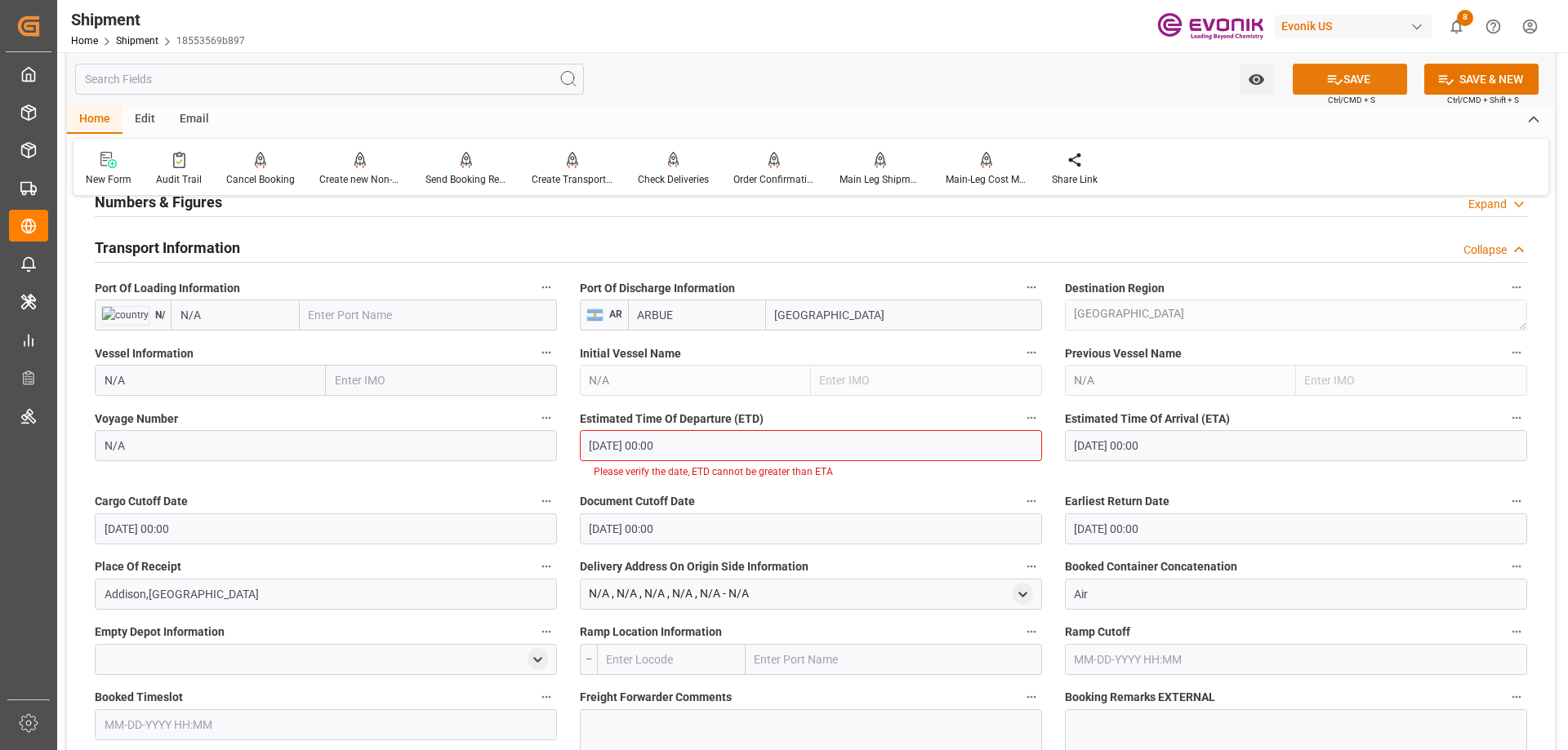
click at [1315, 90] on button "SAVE" at bounding box center [1349, 79] width 114 height 31
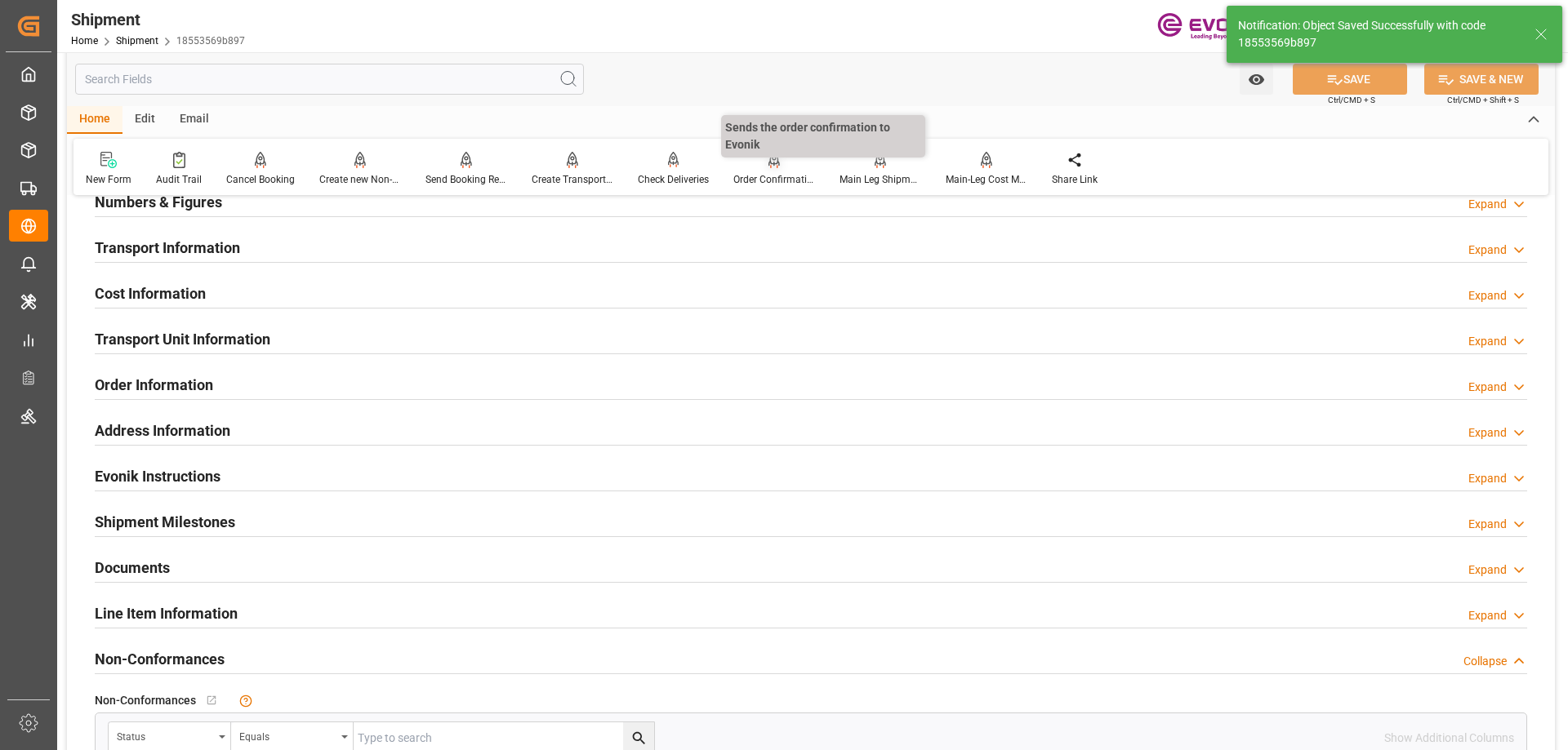
click at [758, 174] on div "Order Confirmation" at bounding box center [774, 180] width 81 height 15
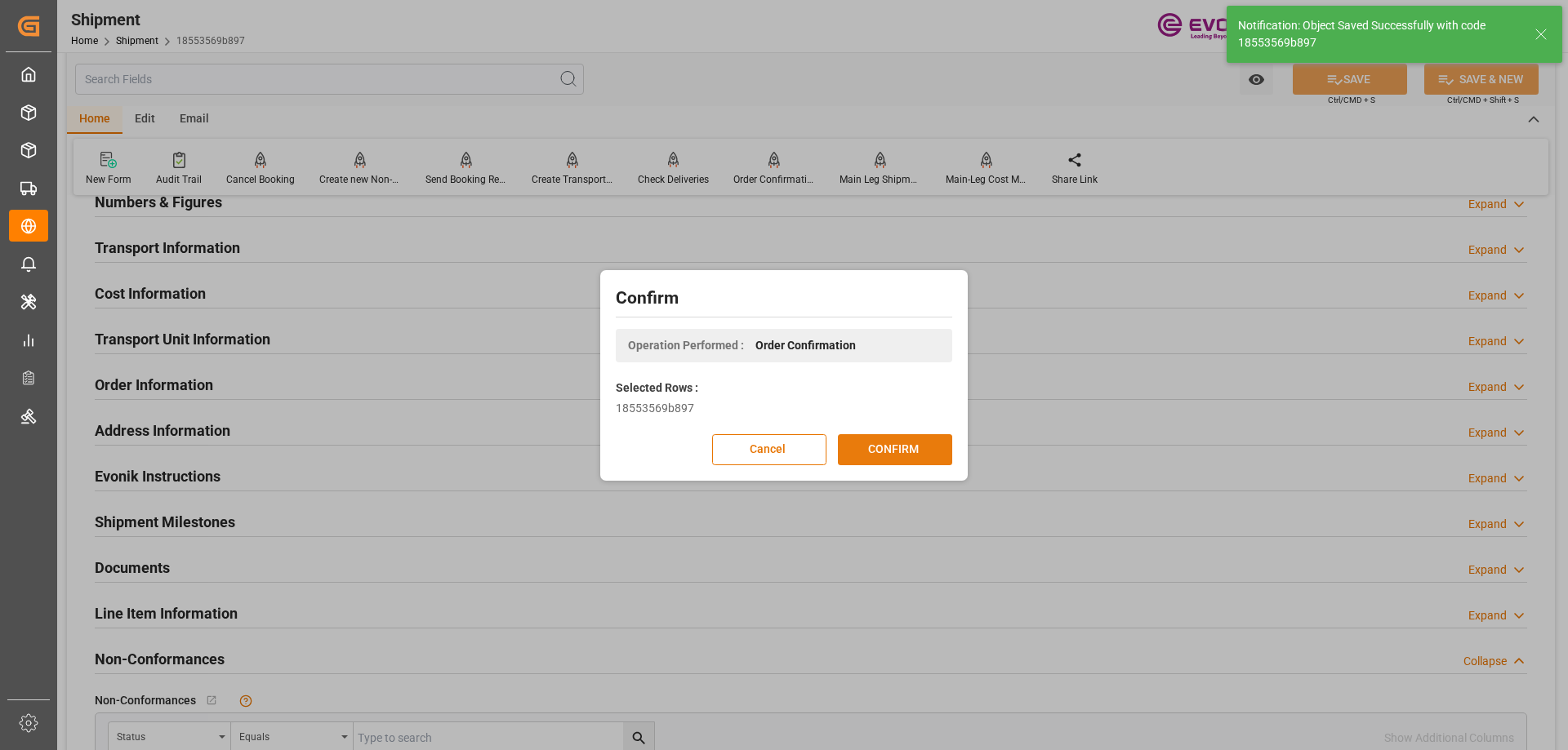
click at [916, 443] on button "CONFIRM" at bounding box center [895, 449] width 114 height 31
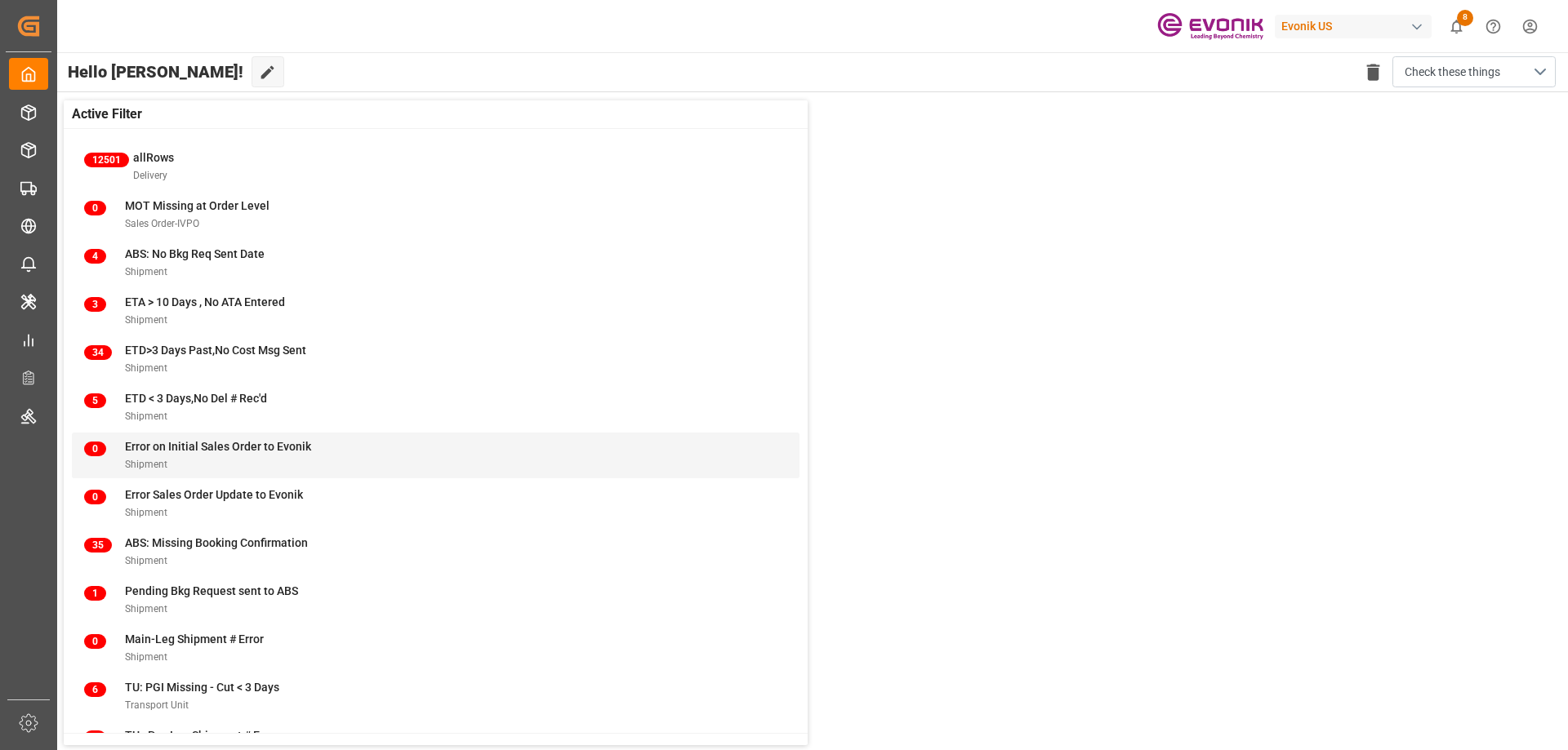
scroll to position [63, 0]
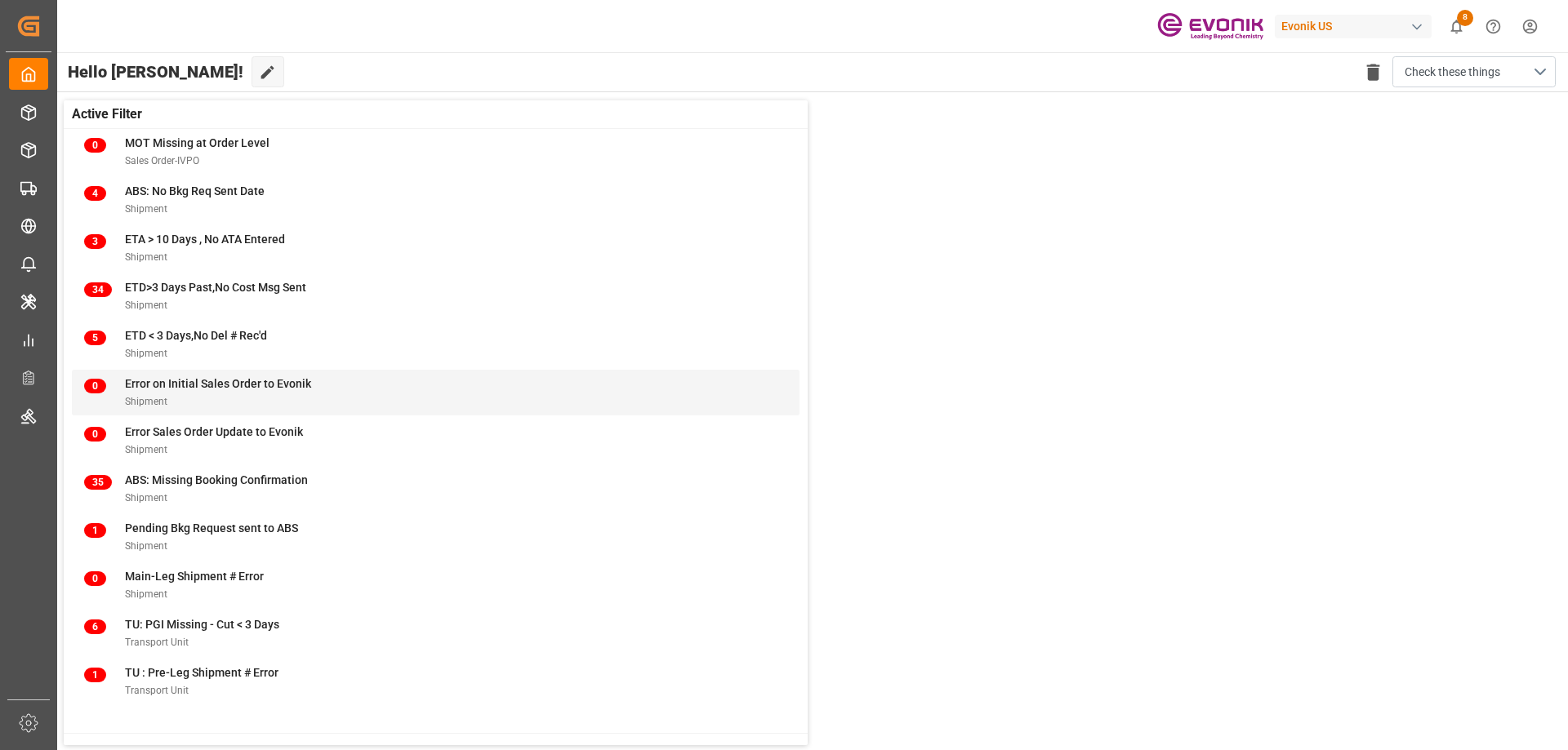
drag, startPoint x: 182, startPoint y: 529, endPoint x: 197, endPoint y: 384, distance: 145.8
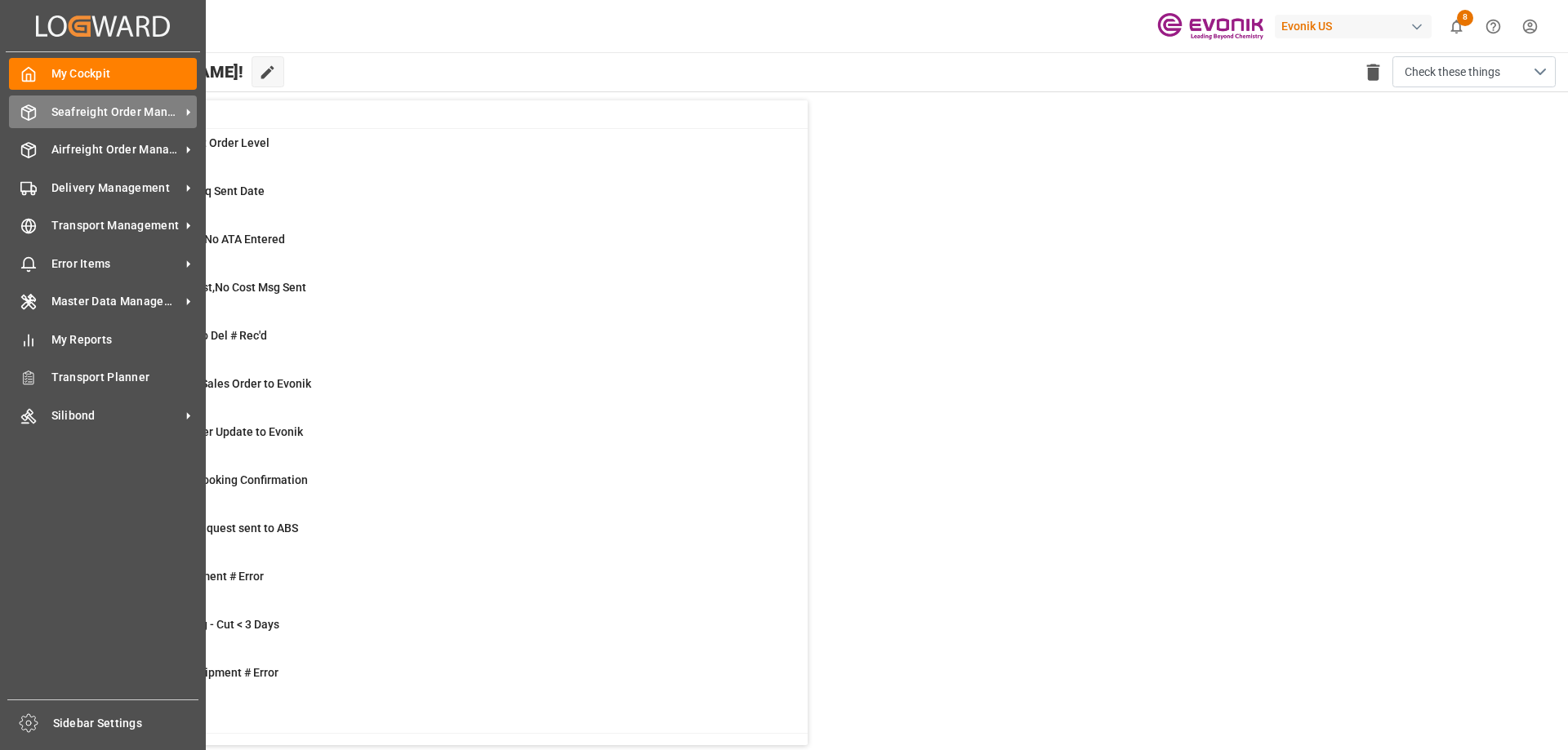
click at [111, 108] on span "Seafreight Order Management" at bounding box center [116, 112] width 129 height 17
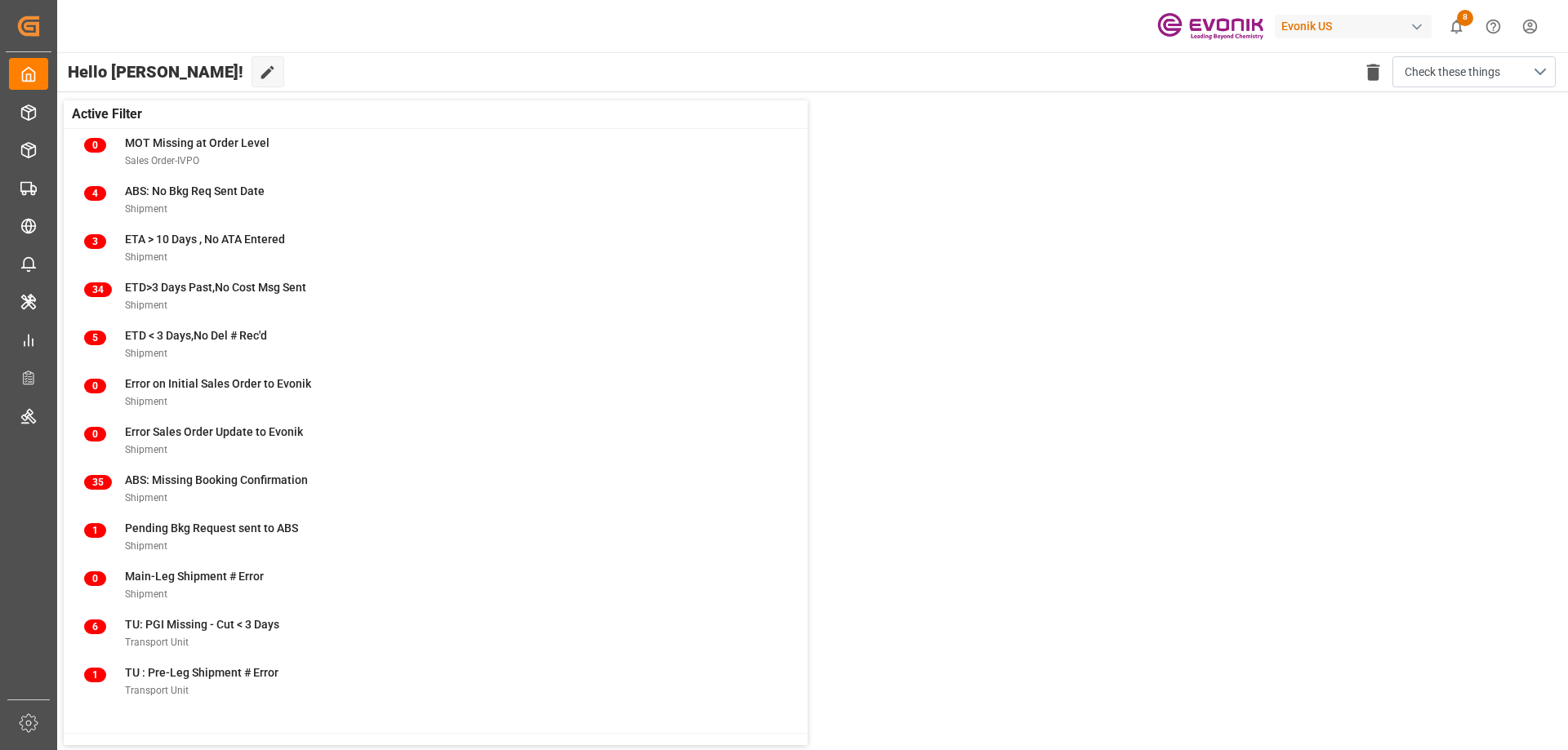
click at [595, 90] on div "Hello [PERSON_NAME]! Edit Cockpit Delete template Check these things" at bounding box center [811, 71] width 1513 height 39
click at [259, 69] on icon at bounding box center [267, 72] width 17 height 17
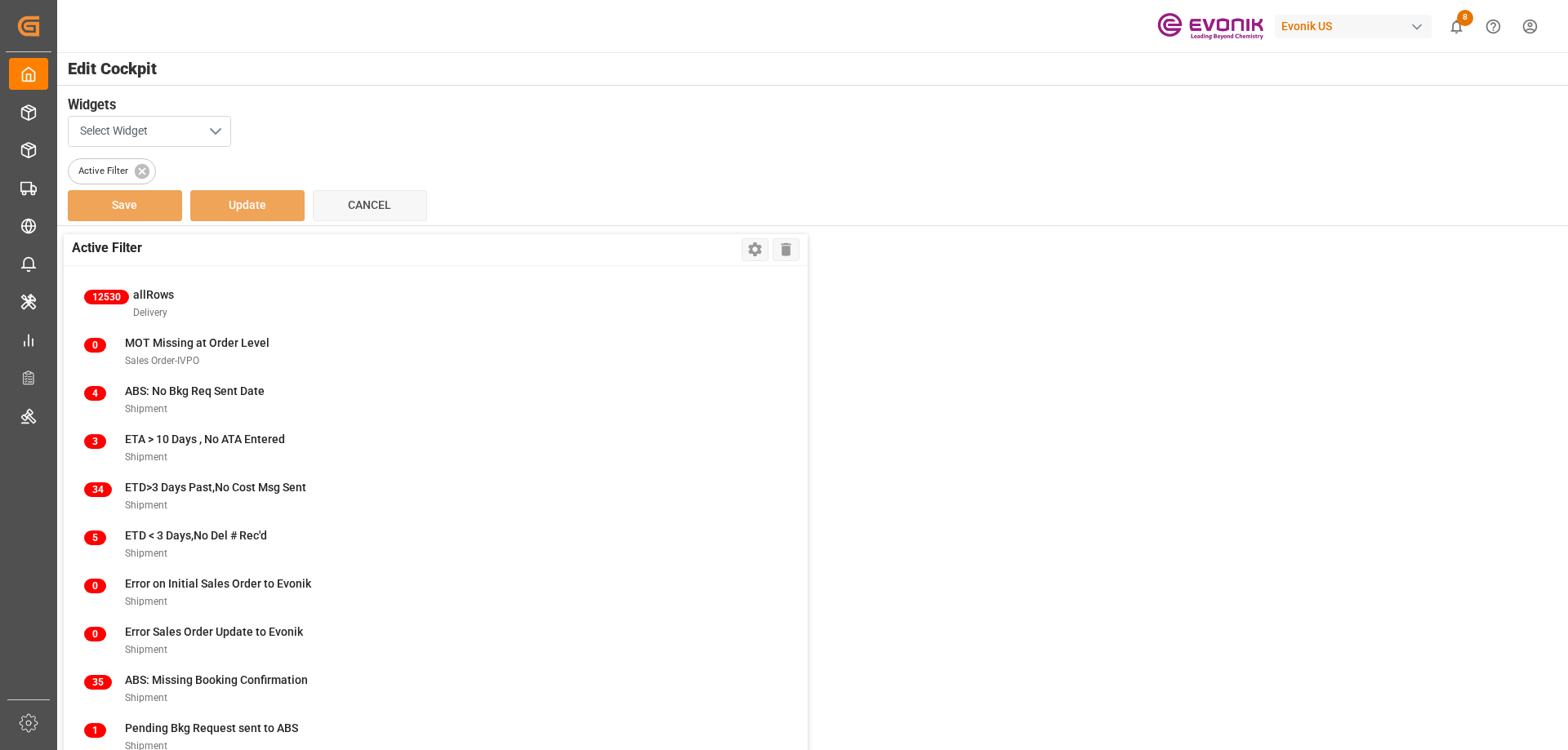
click at [219, 134] on button "Select Widget" at bounding box center [149, 131] width 163 height 31
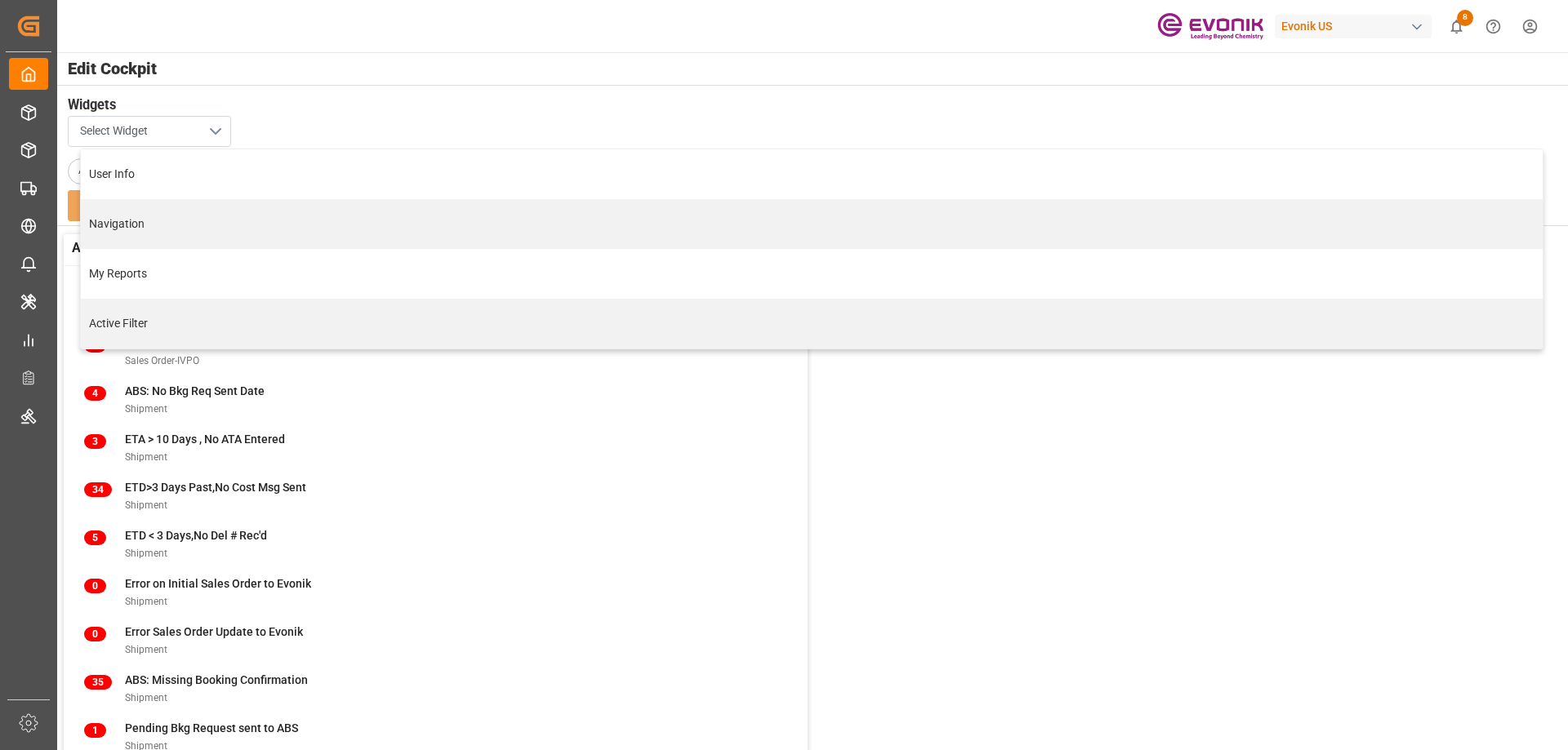
click at [215, 133] on button "Select Widget" at bounding box center [149, 131] width 163 height 31
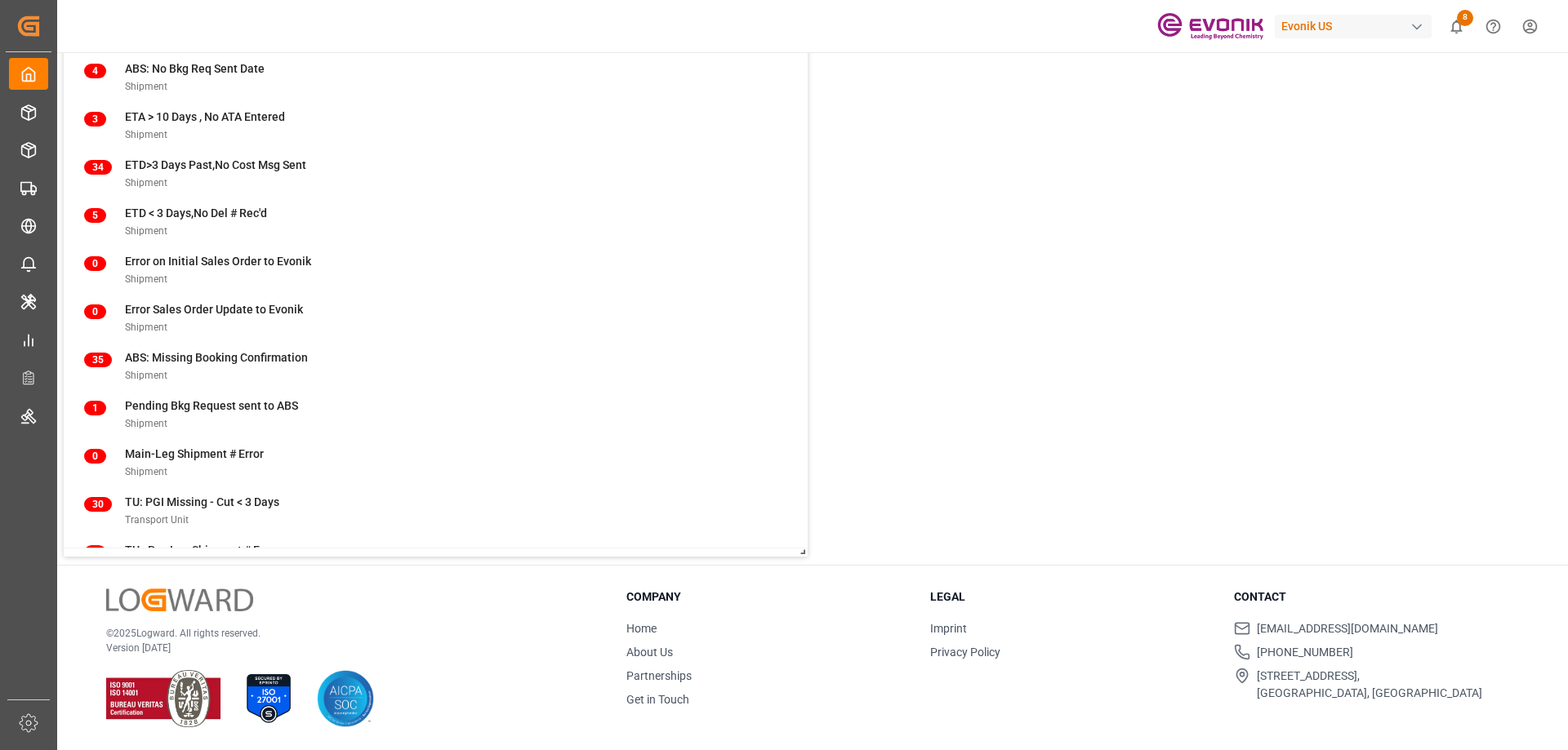
scroll to position [78, 0]
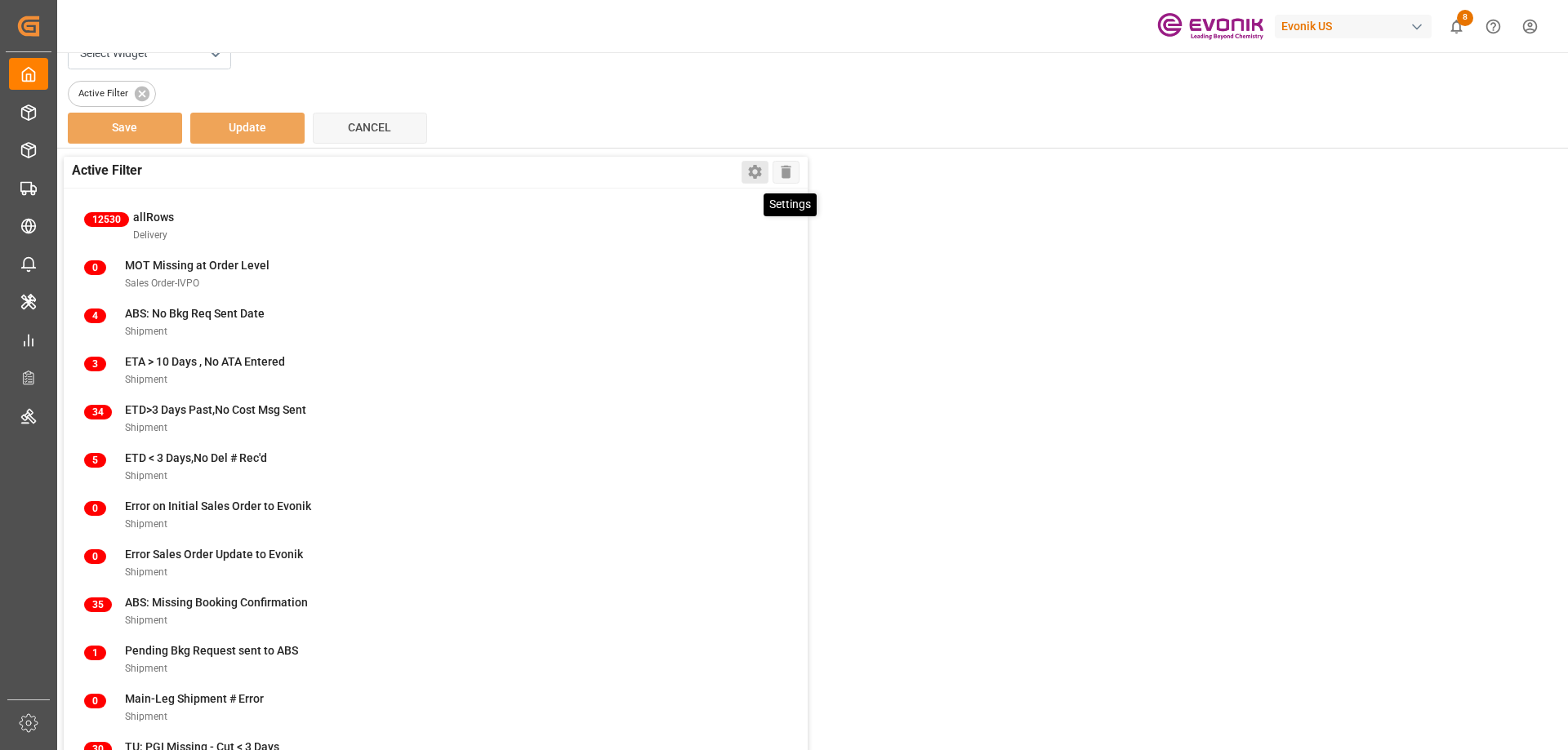
click at [757, 172] on icon at bounding box center [755, 172] width 17 height 17
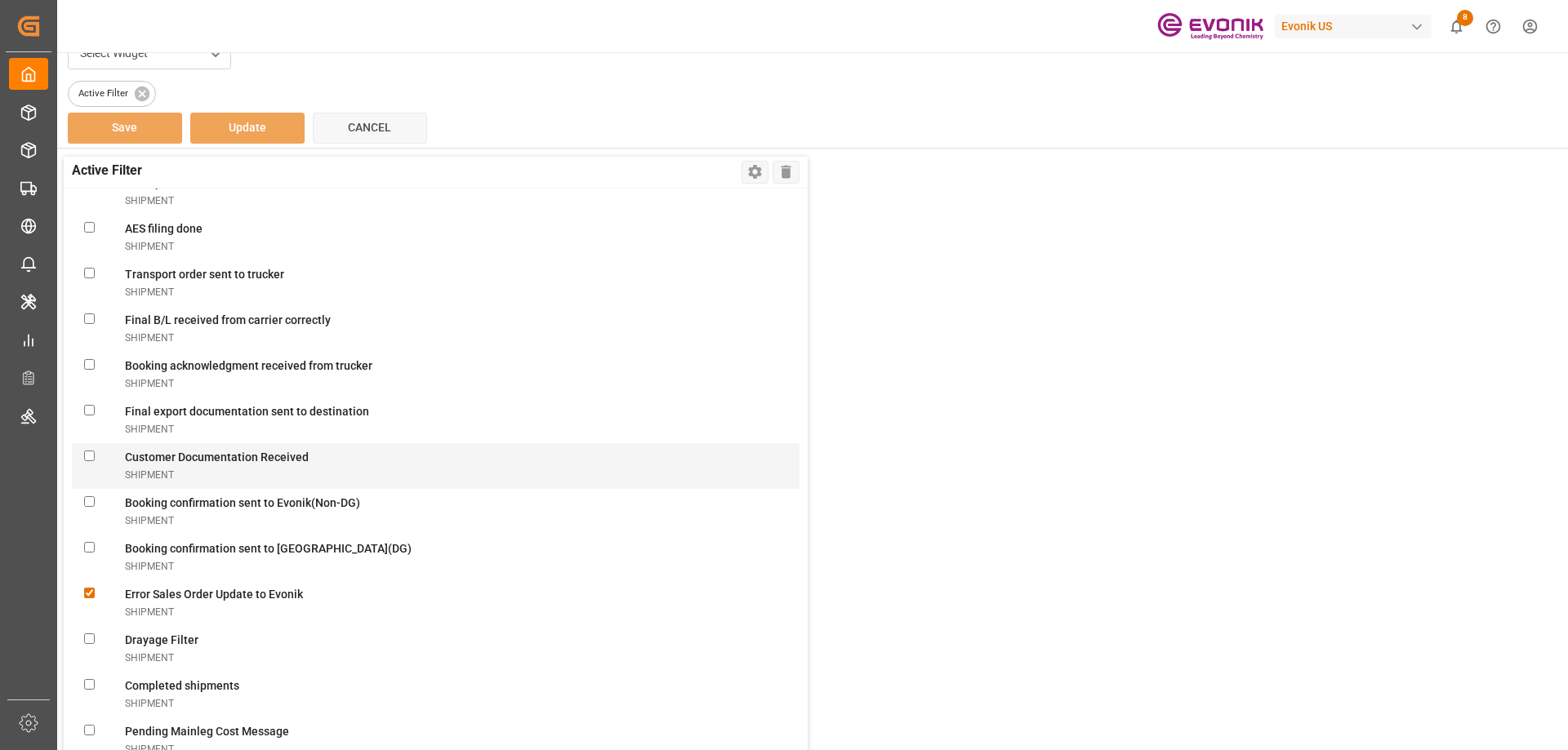
scroll to position [4572, 0]
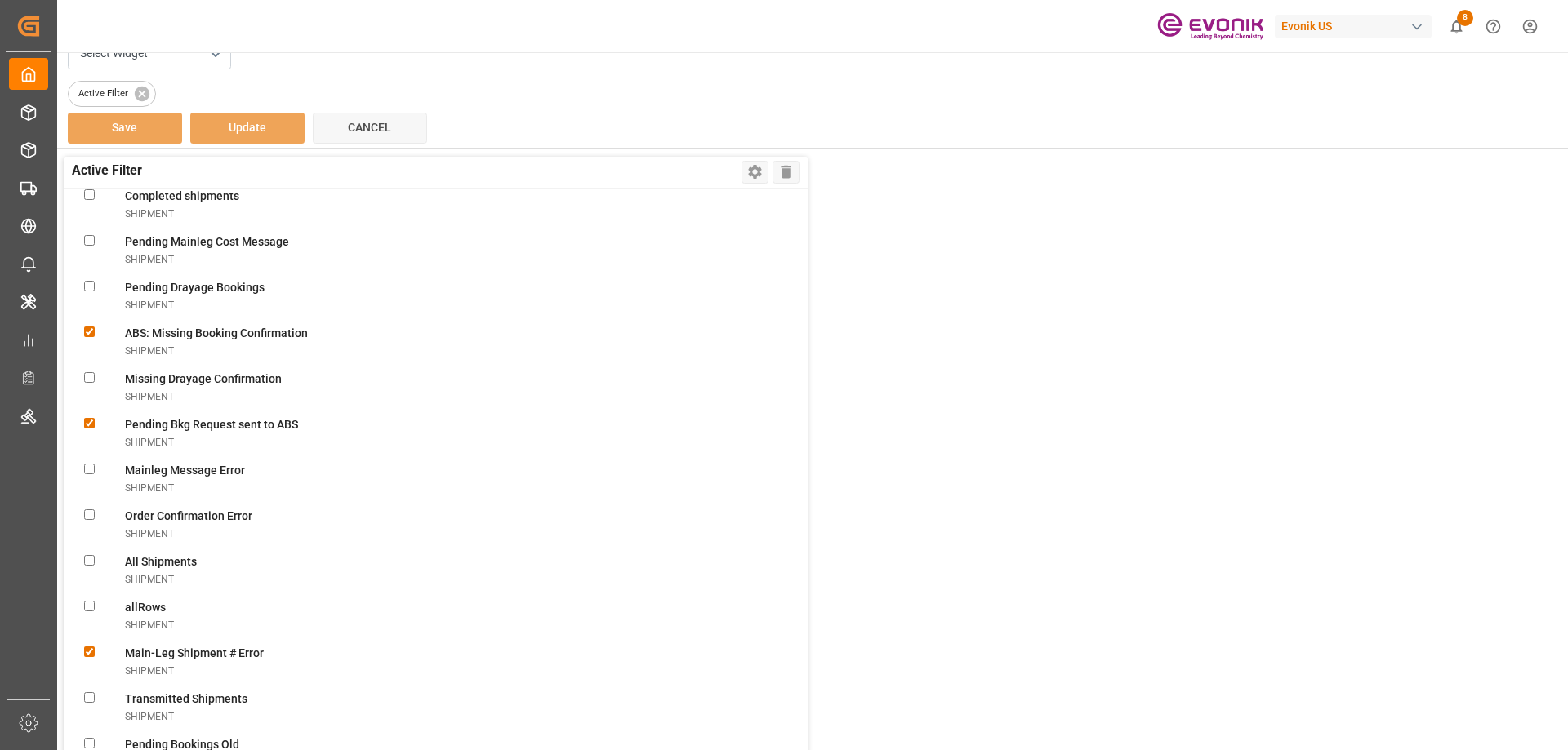
click at [717, 90] on div "Active Filter" at bounding box center [811, 91] width 1488 height 32
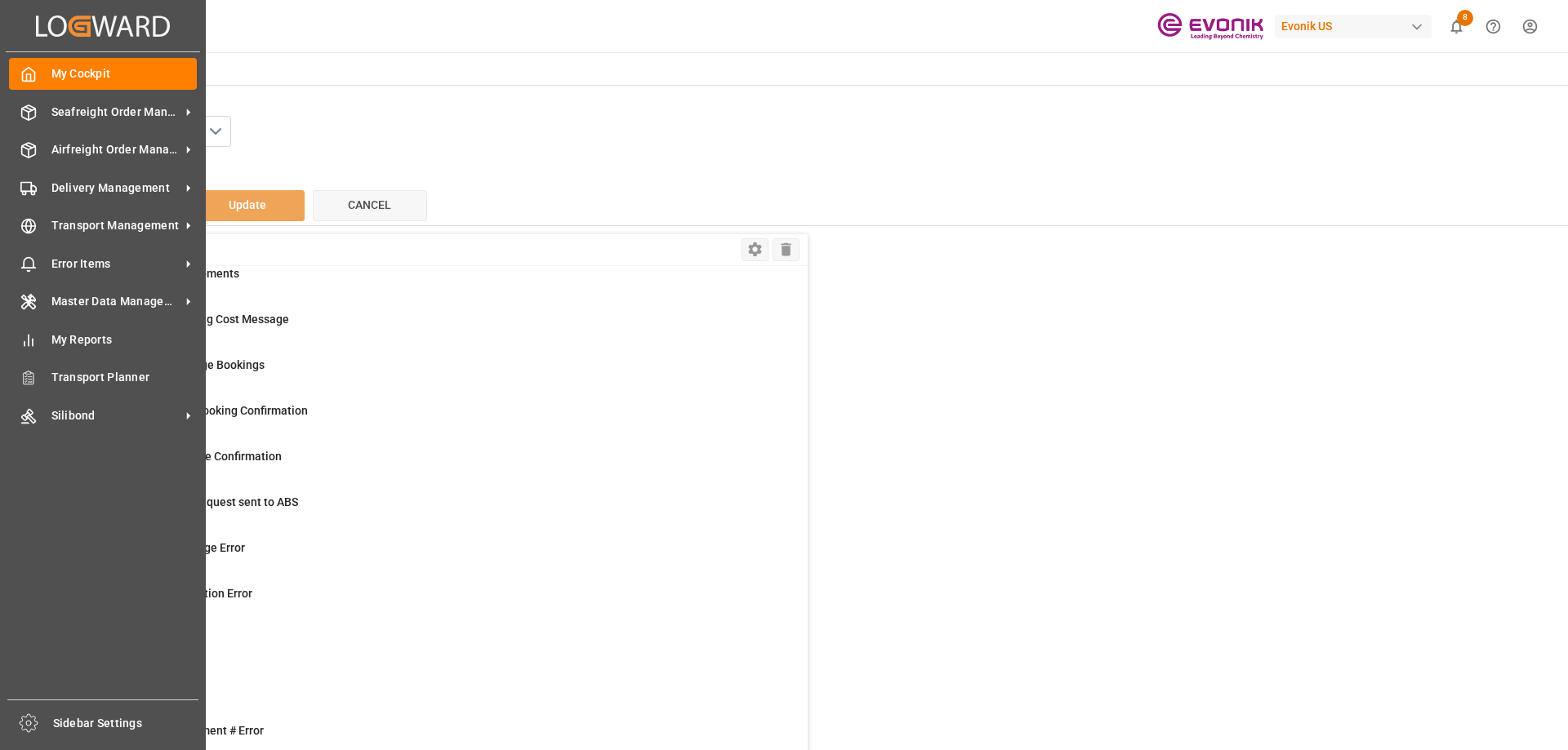
click at [139, 27] on icon at bounding box center [143, 26] width 13 height 20
click at [36, 26] on icon "Created by potrace 1.15, written by [PERSON_NAME] [DATE]-[DATE]" at bounding box center [103, 26] width 134 height 26
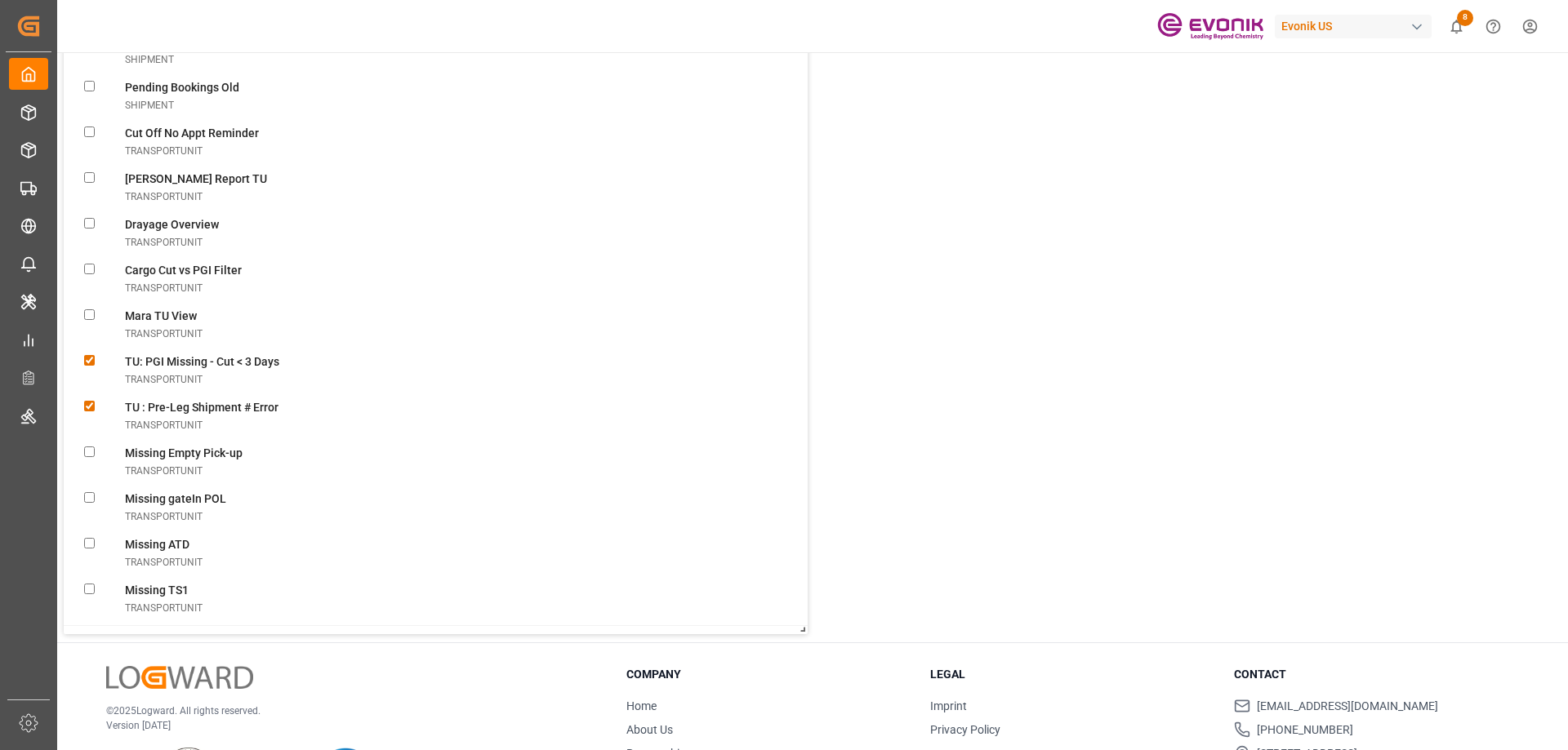
scroll to position [5226, 0]
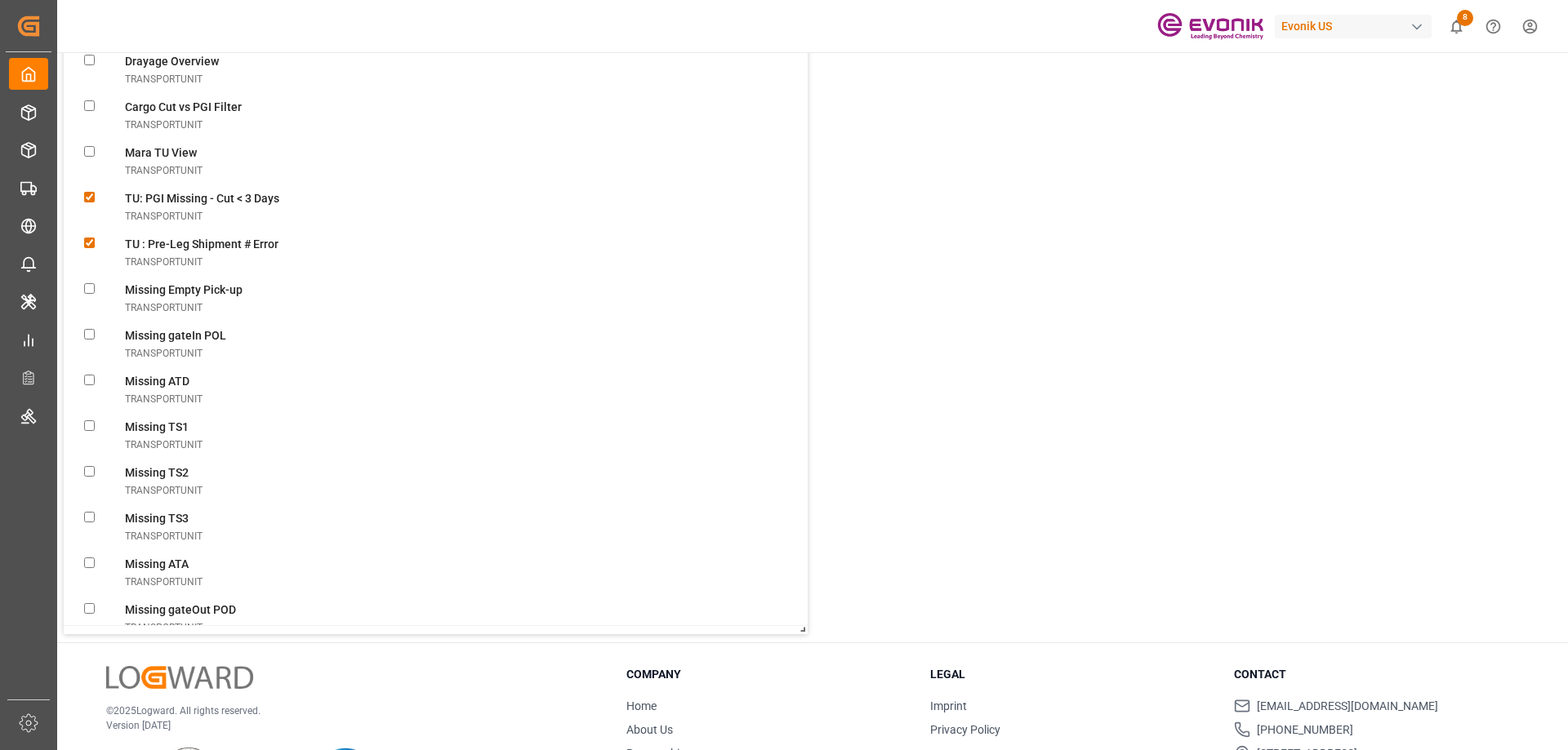
click at [1040, 408] on div "Active Filter Settings Delete Select All Delivery No BATCH All UAT Objects BATC…" at bounding box center [811, 312] width 1513 height 661
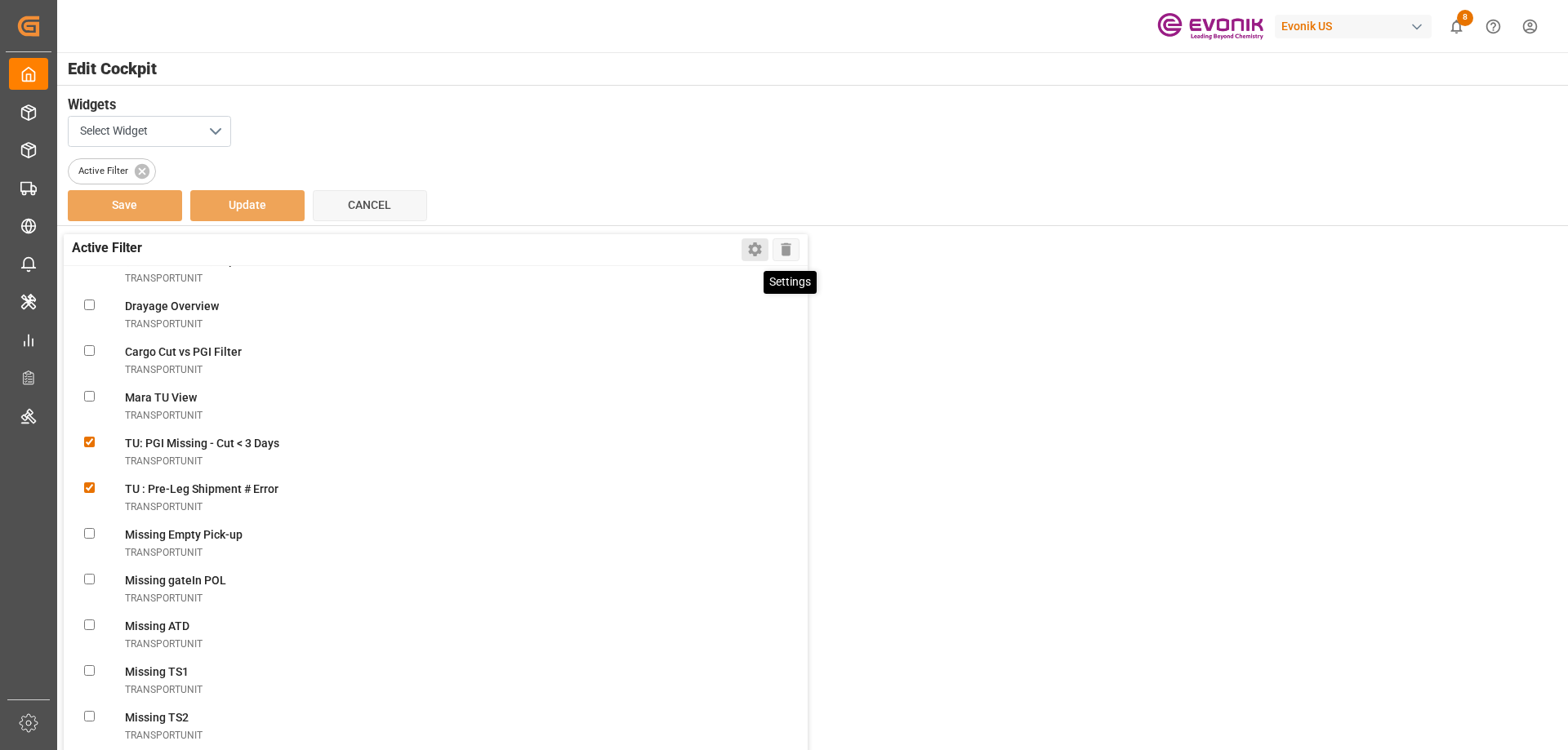
click at [757, 247] on icon at bounding box center [755, 250] width 13 height 14
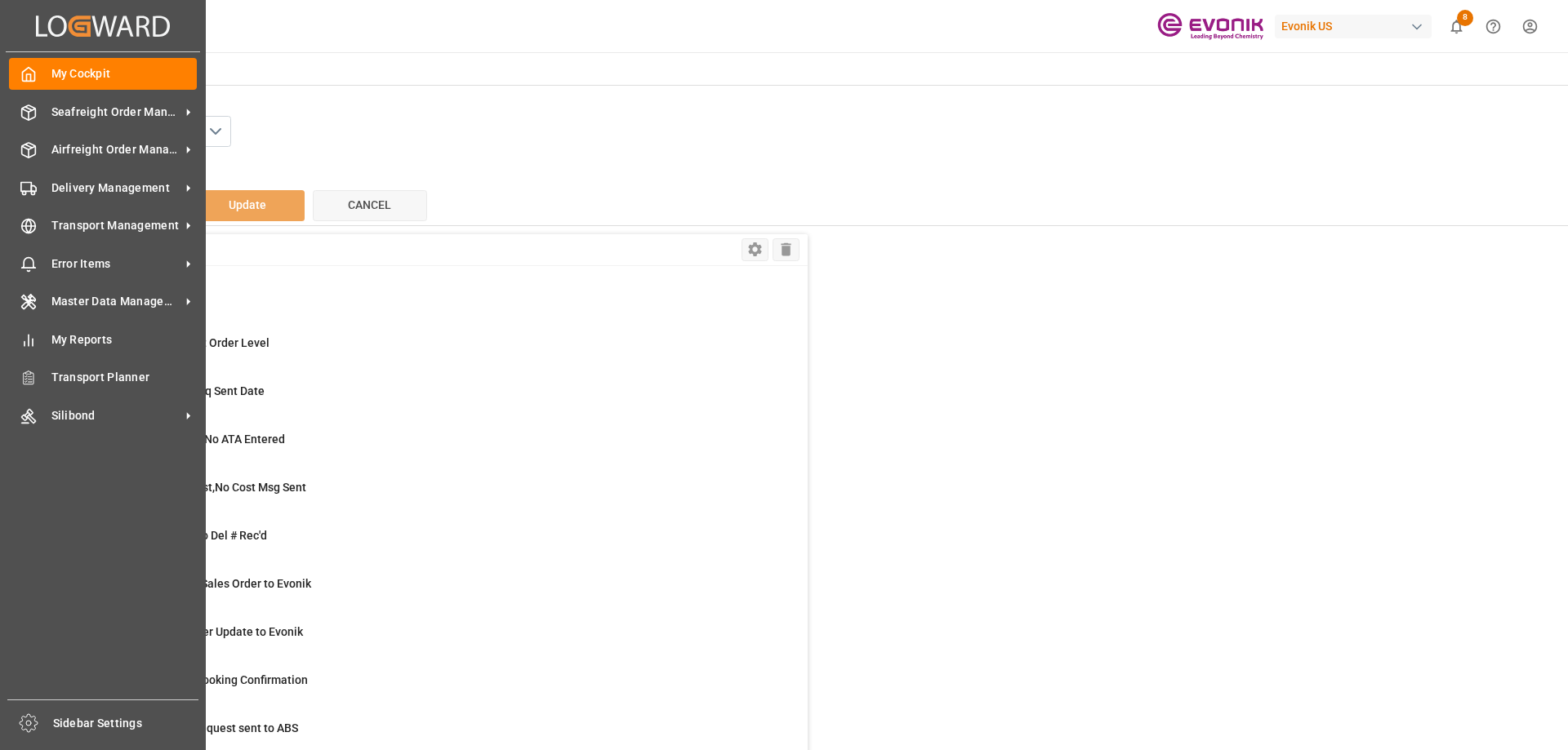
click at [56, 42] on div "Created by potrace 1.15, written by [PERSON_NAME] [DATE]-[DATE] Created by potr…" at bounding box center [103, 25] width 194 height 51
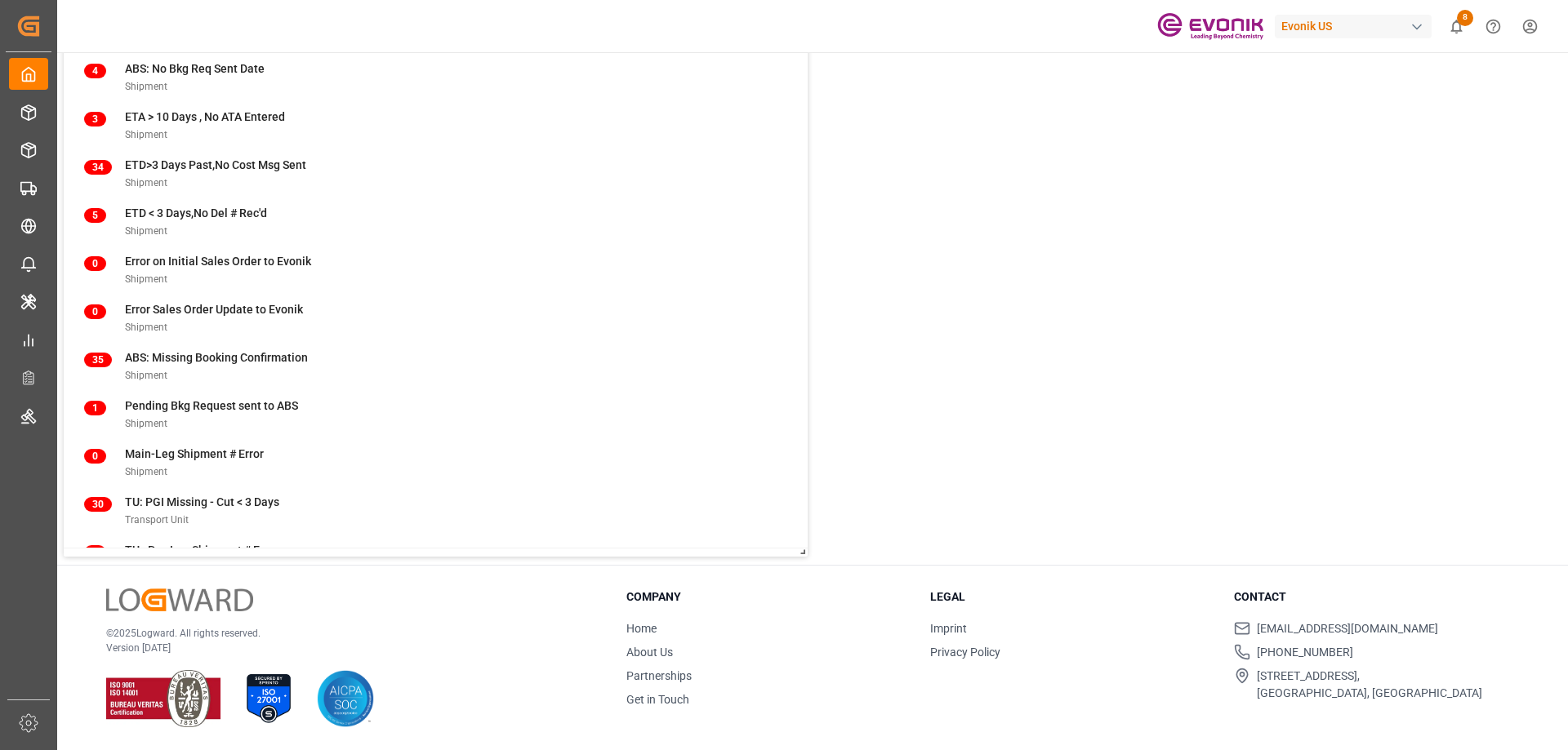
scroll to position [241, 0]
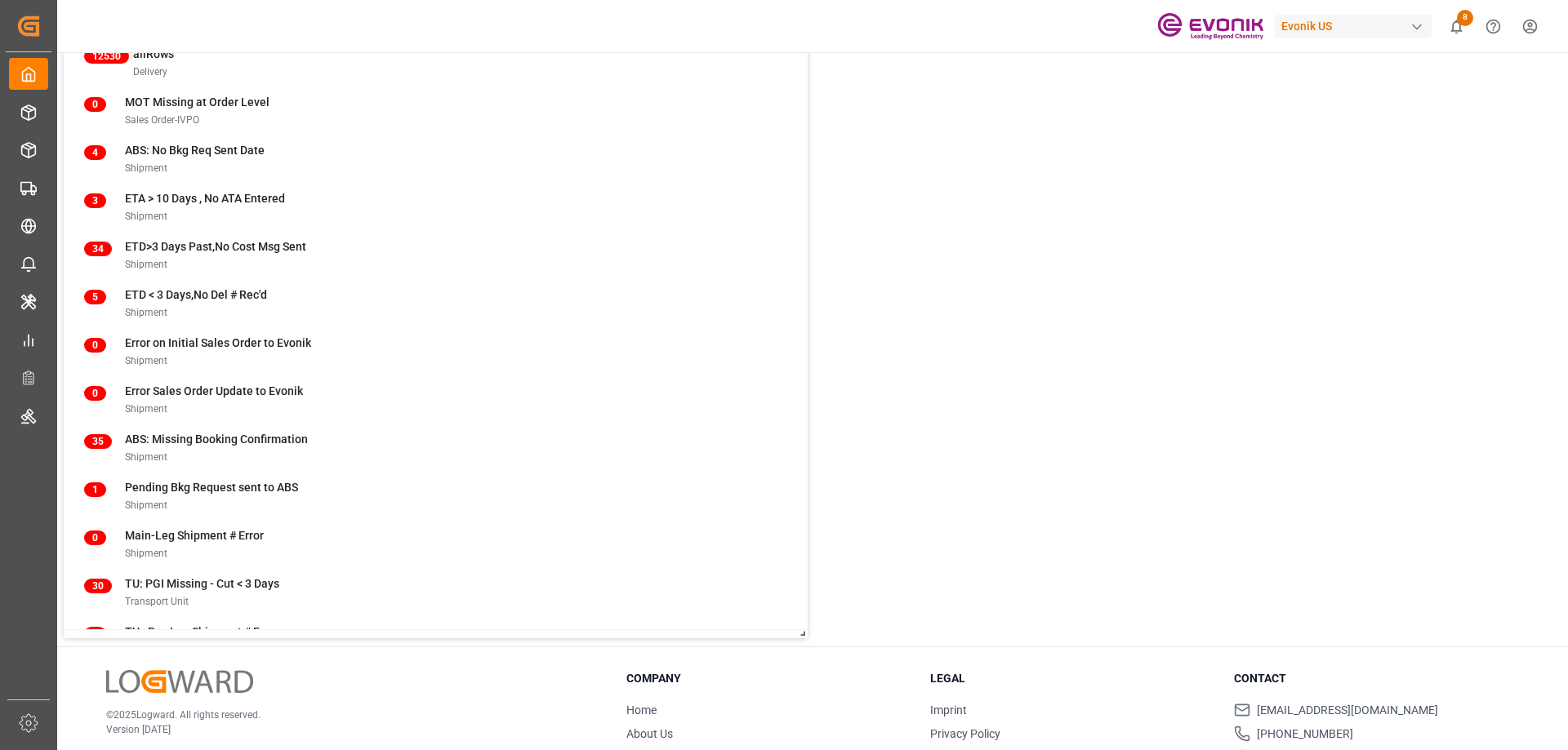
click at [643, 426] on div "12530 allRows Delivery 0 MOT Missing at Order Level Sales Order-IVPO 4 ABS: No …" at bounding box center [436, 327] width 744 height 604
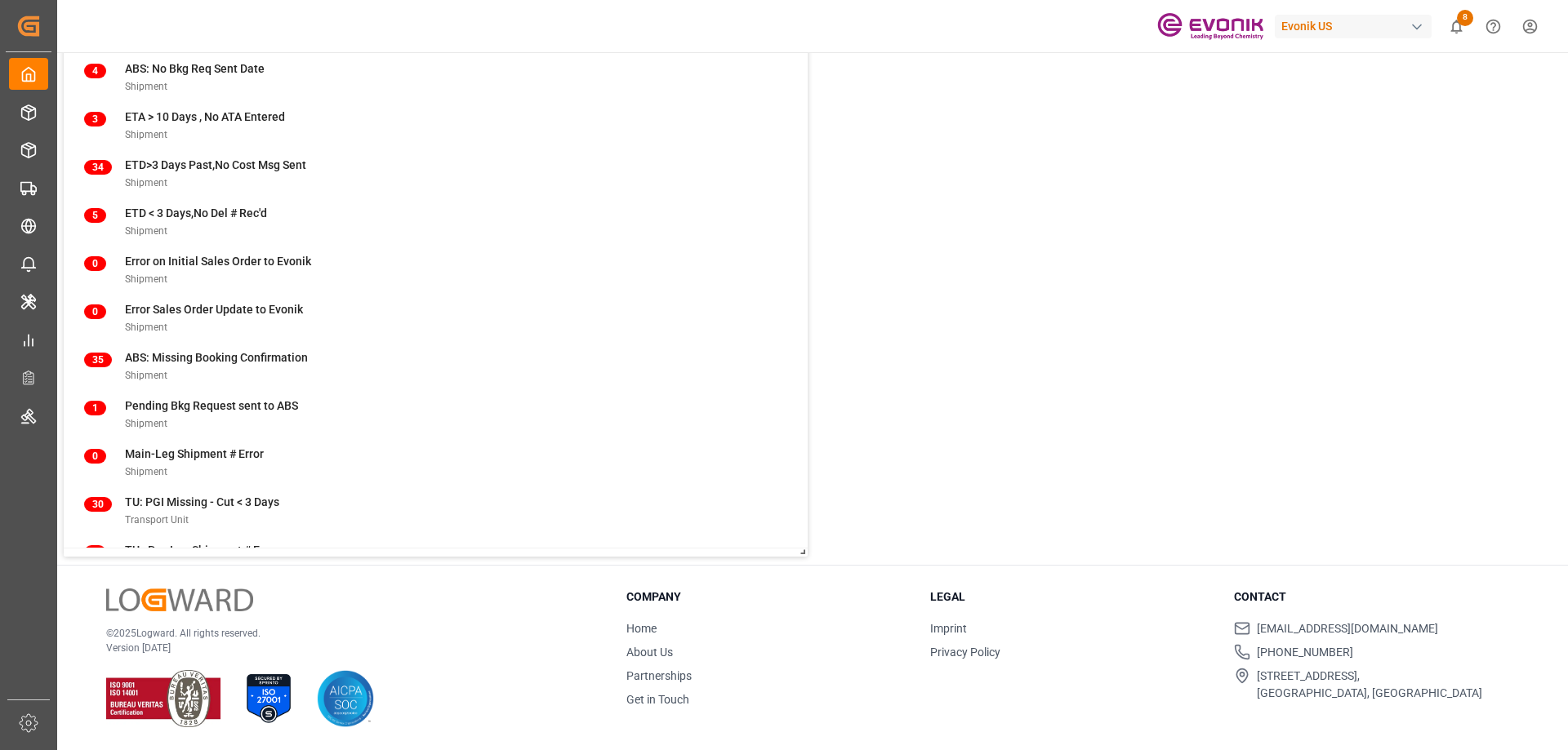
scroll to position [0, 0]
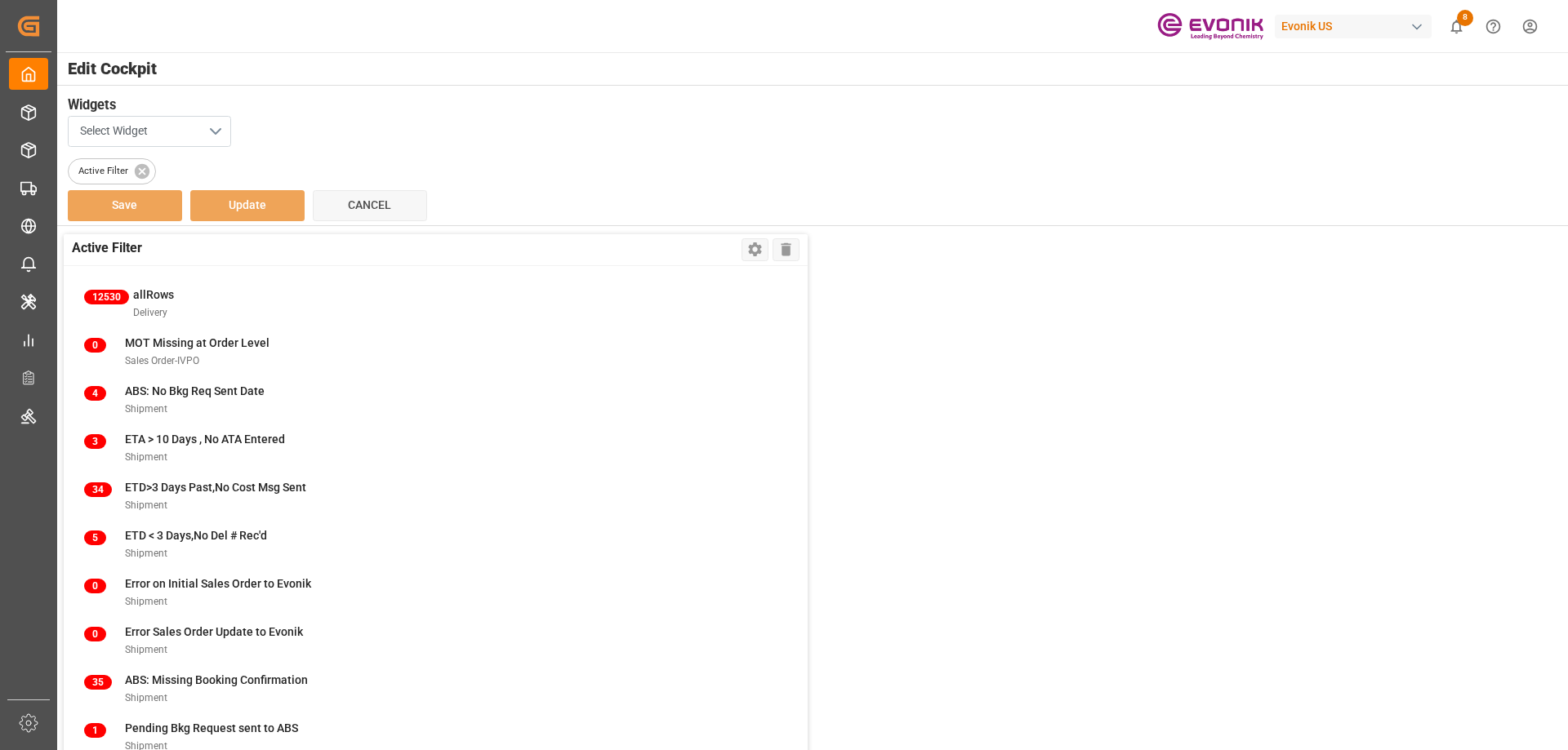
click at [195, 133] on button "Select Widget" at bounding box center [149, 131] width 163 height 31
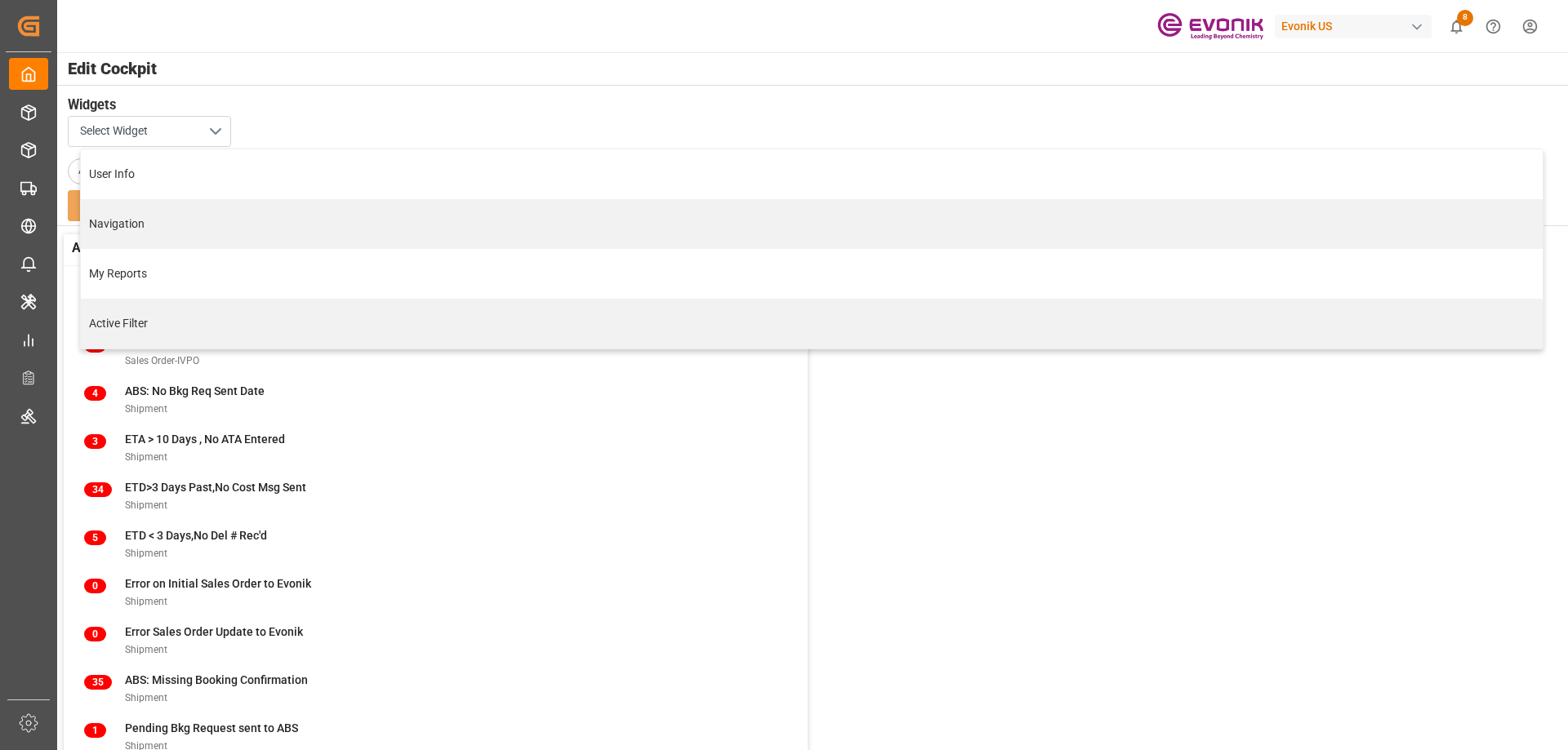
click at [302, 133] on div "Select Widget User Info Navigation My Reports Active Filter" at bounding box center [811, 131] width 1488 height 31
click at [342, 82] on div "Edit Cockpit" at bounding box center [811, 68] width 1513 height 33
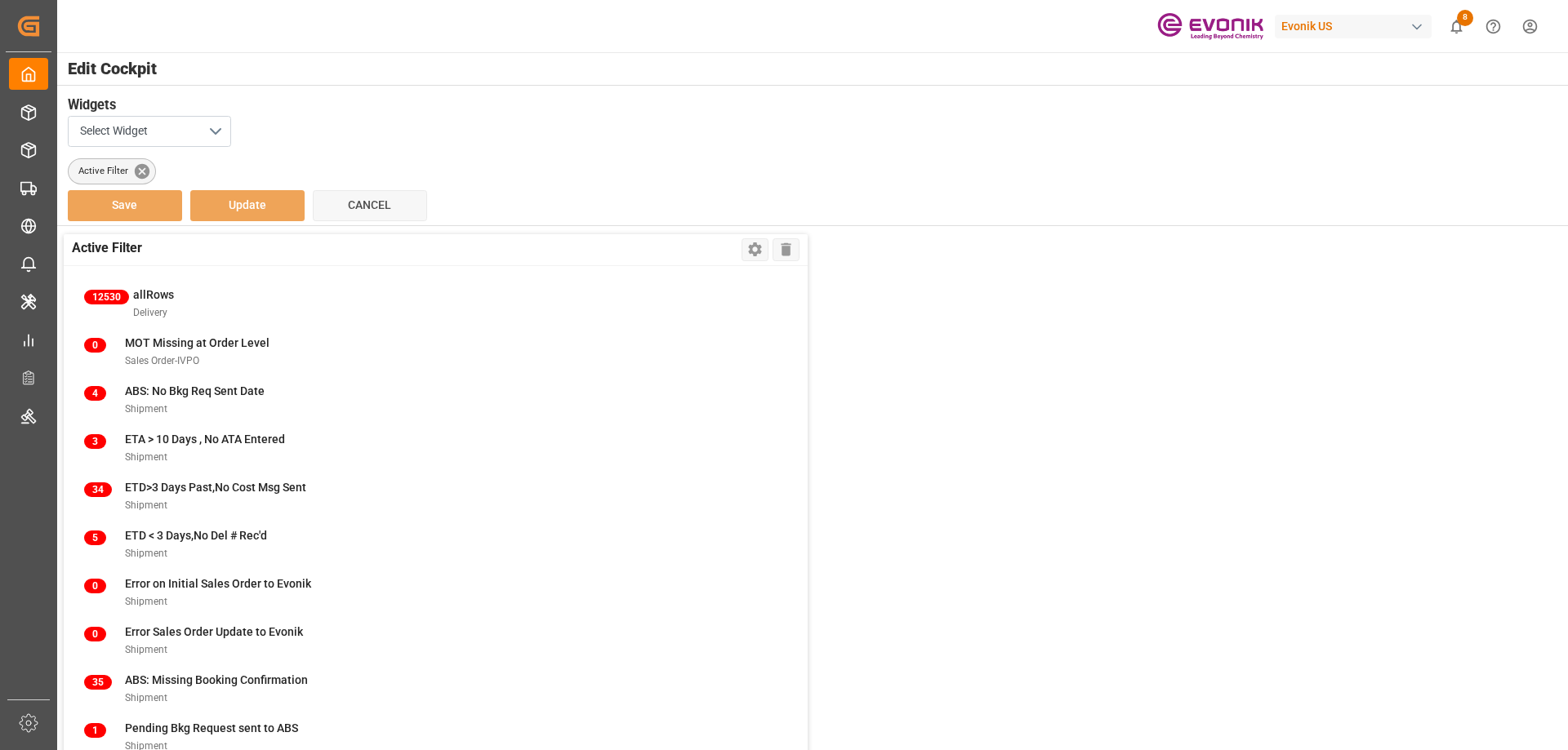
click at [136, 173] on icon at bounding box center [142, 171] width 15 height 15
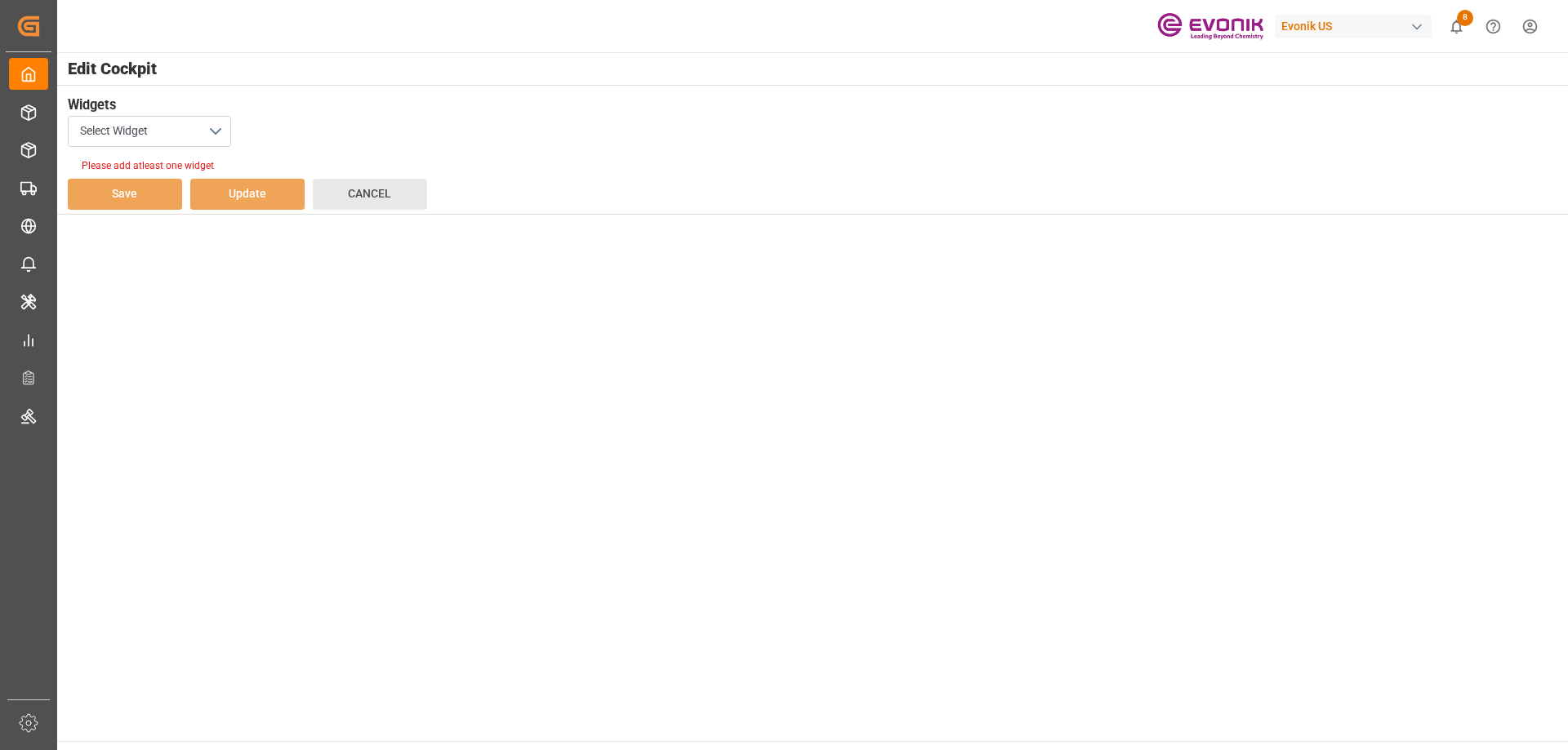
click at [319, 207] on button "Cancel" at bounding box center [370, 194] width 114 height 31
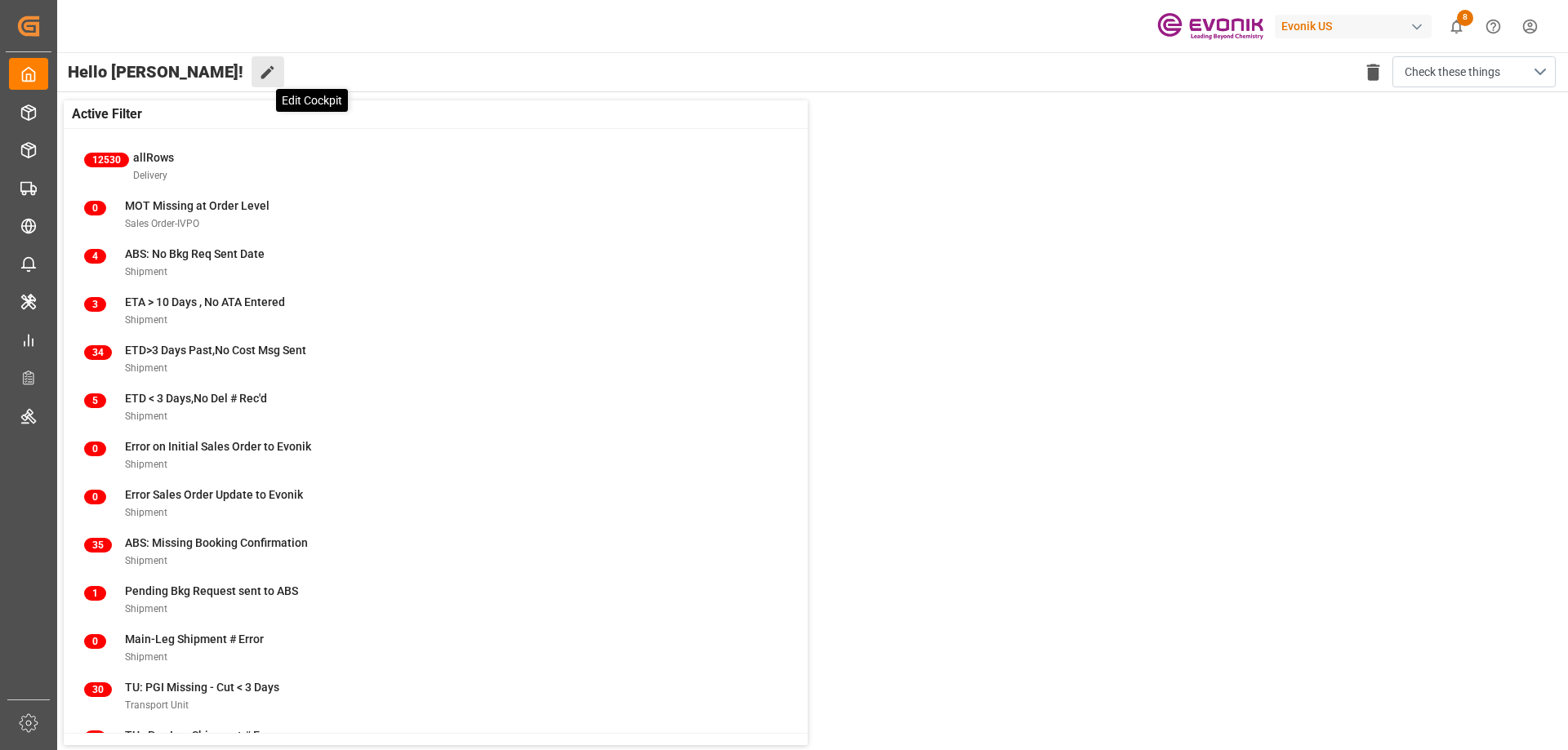
click at [259, 68] on icon at bounding box center [267, 72] width 17 height 17
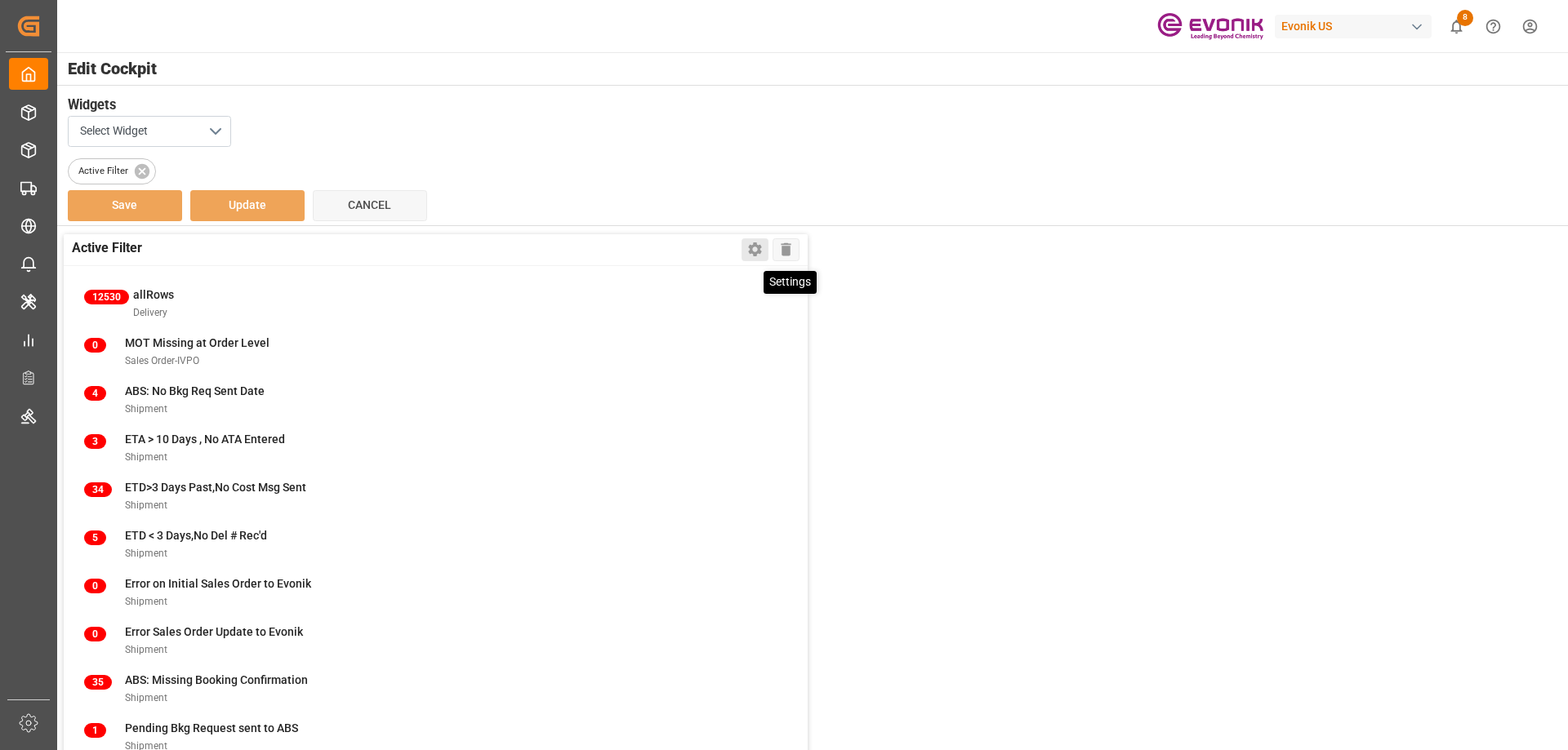
click at [758, 247] on icon at bounding box center [755, 250] width 13 height 14
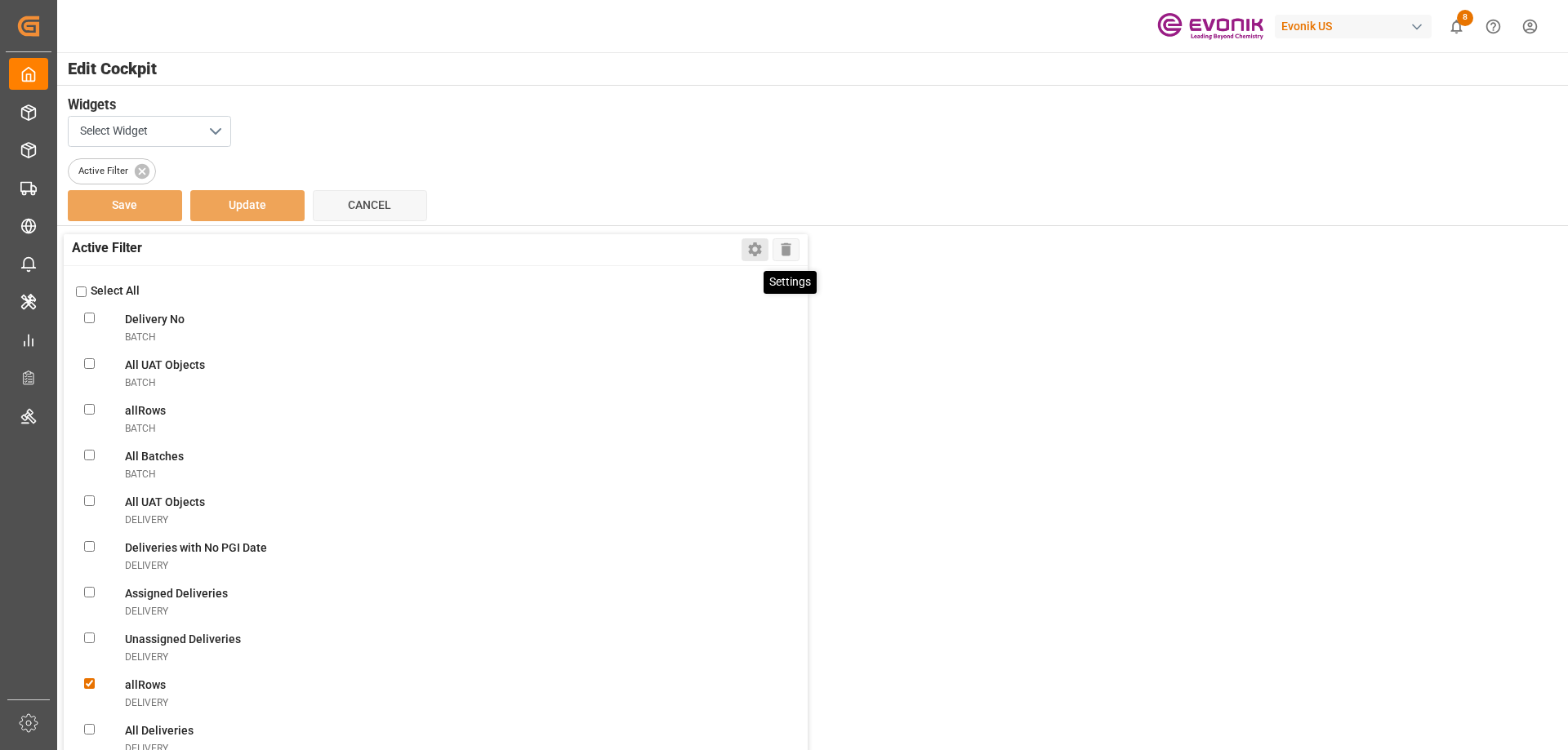
click at [754, 253] on icon at bounding box center [755, 250] width 13 height 14
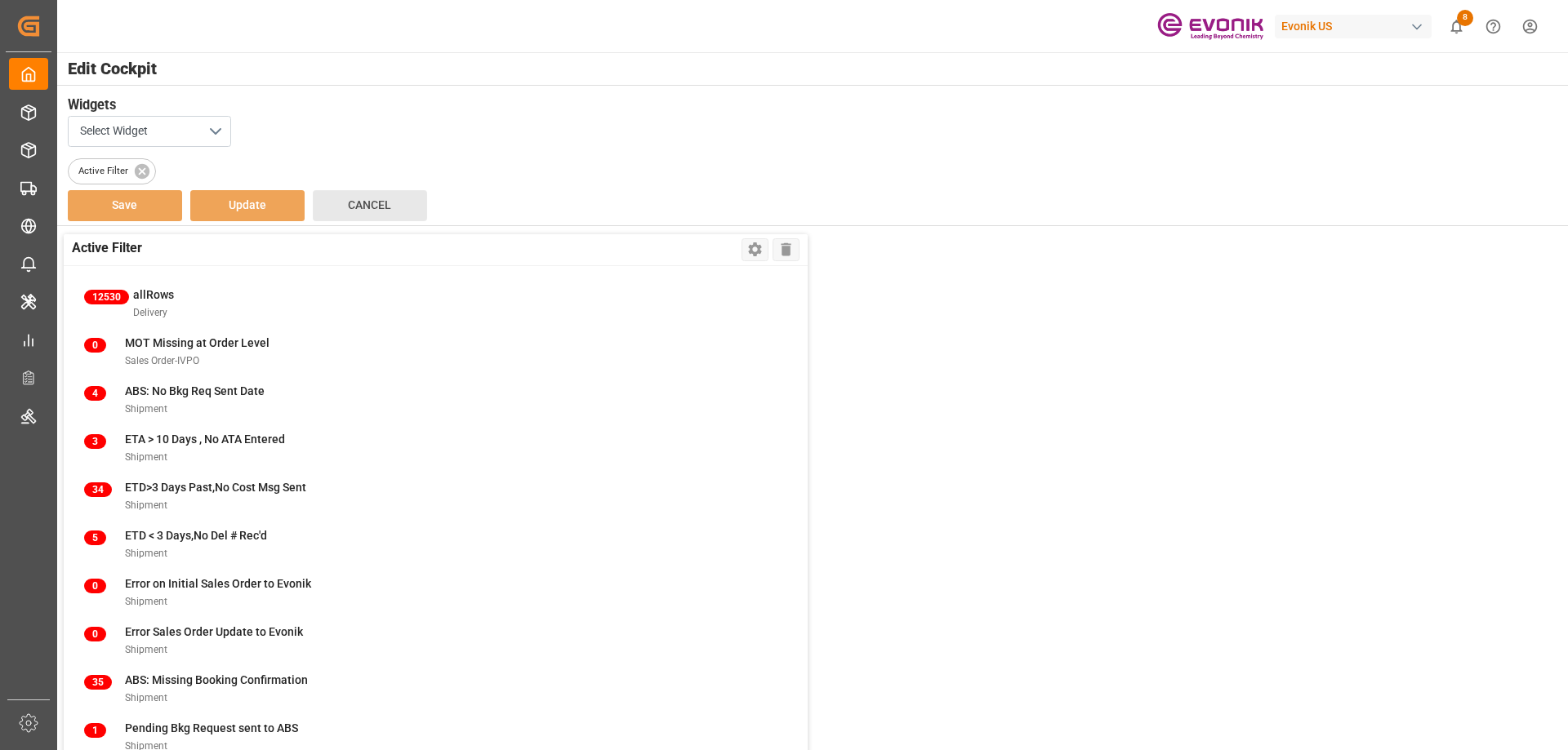
click at [363, 200] on span "Cancel" at bounding box center [370, 205] width 44 height 13
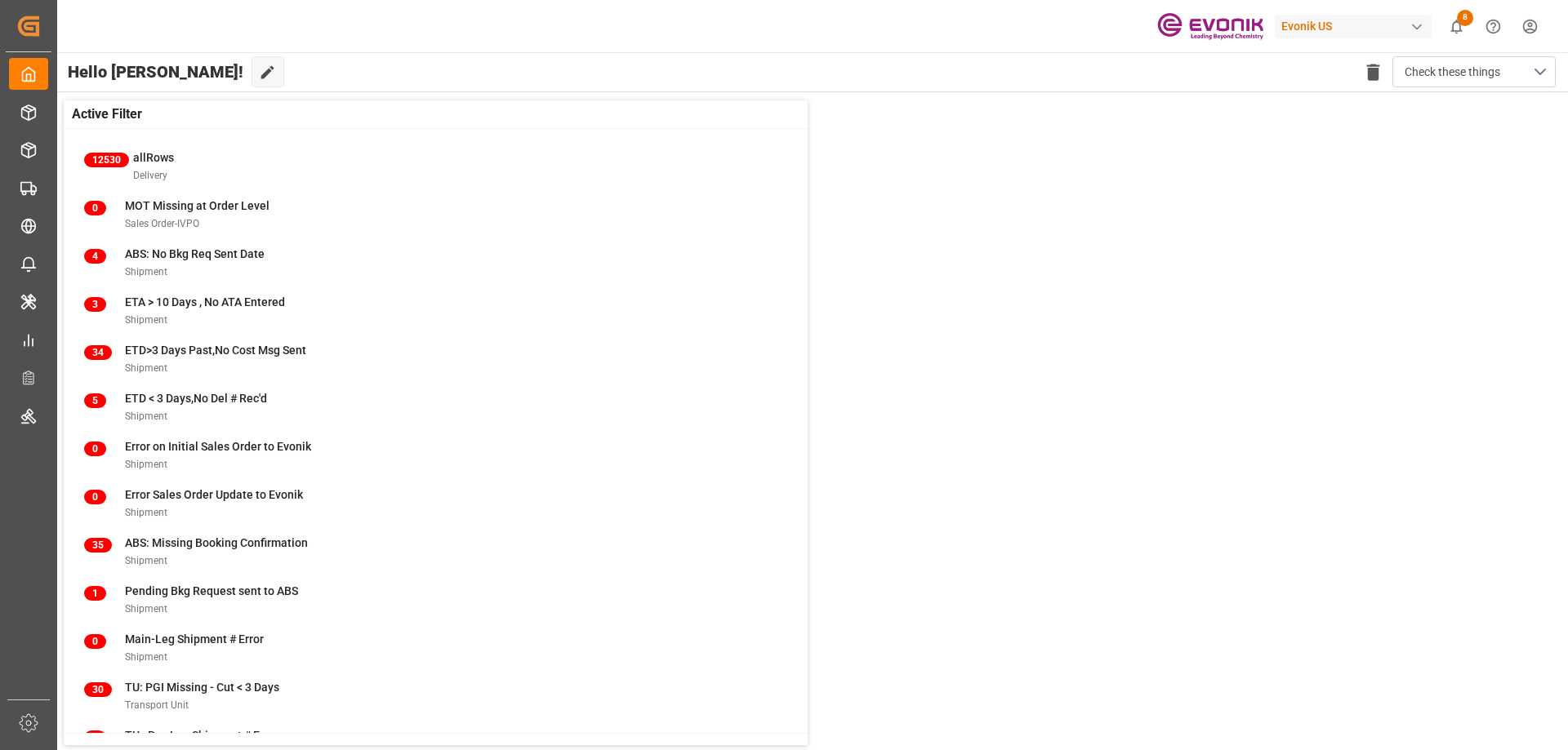
scroll to position [189, 0]
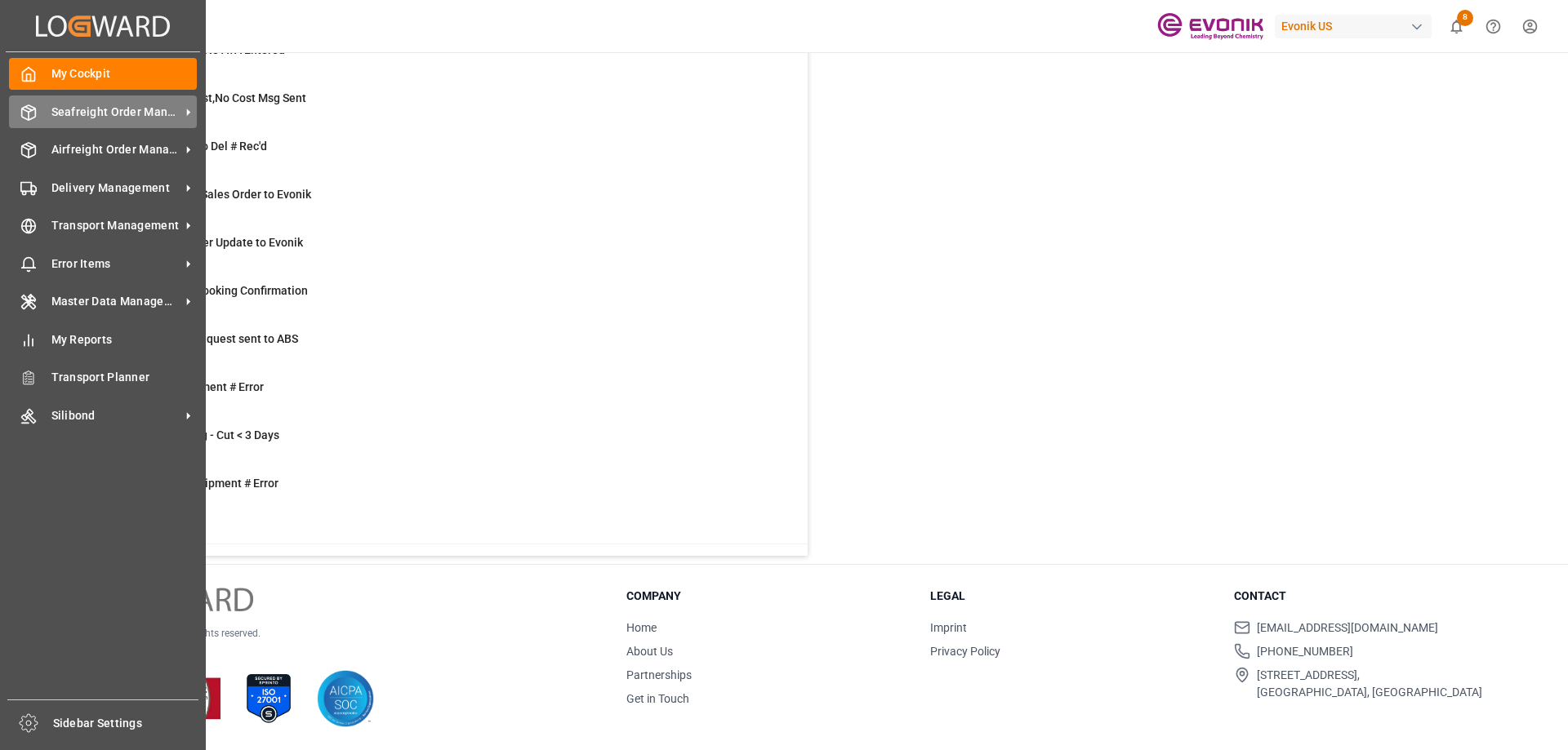
click at [132, 110] on span "Seafreight Order Management" at bounding box center [116, 112] width 129 height 17
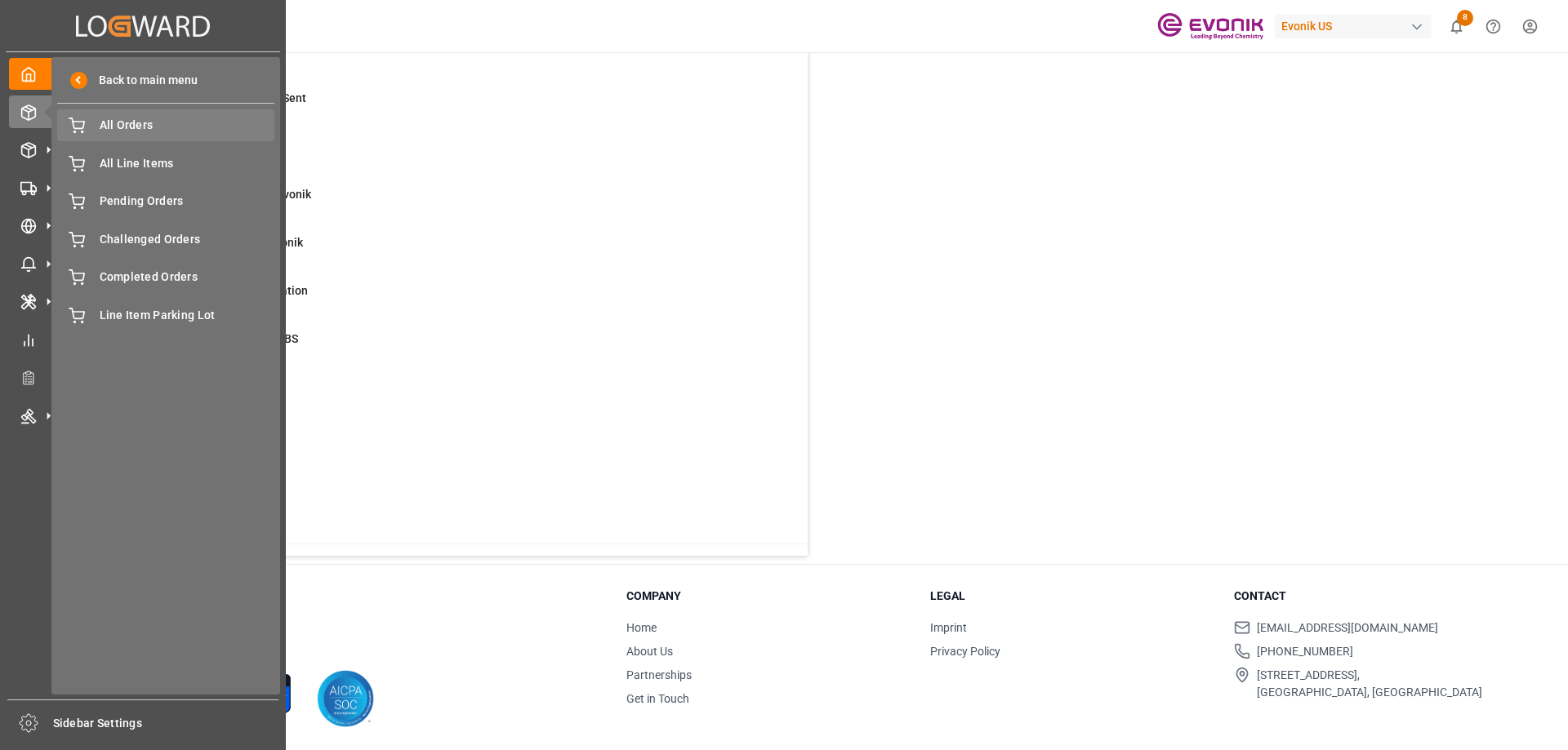
click at [158, 119] on span "All Orders" at bounding box center [187, 125] width 175 height 17
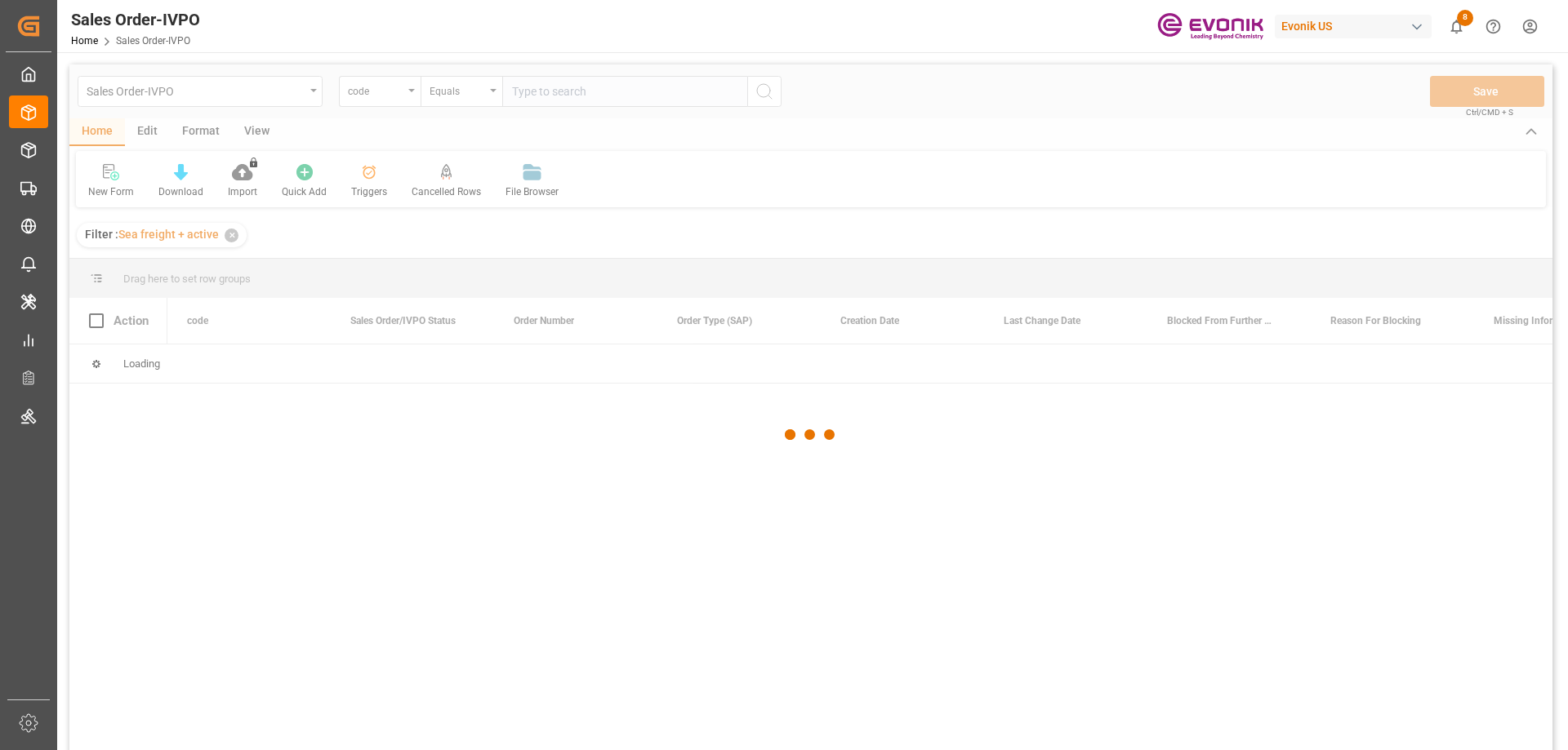
click at [398, 97] on div at bounding box center [810, 435] width 1483 height 741
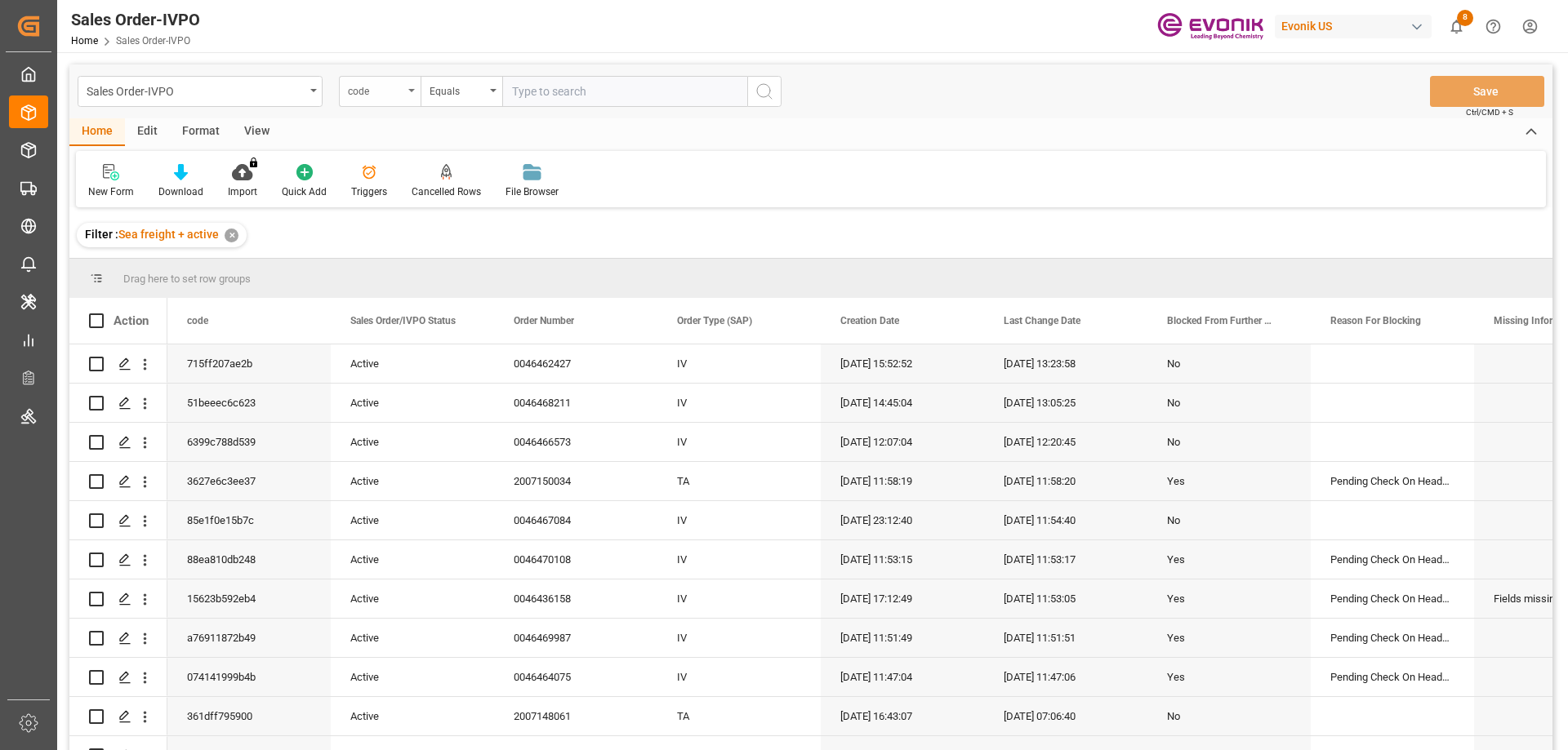
click at [398, 92] on div "code" at bounding box center [375, 89] width 55 height 18
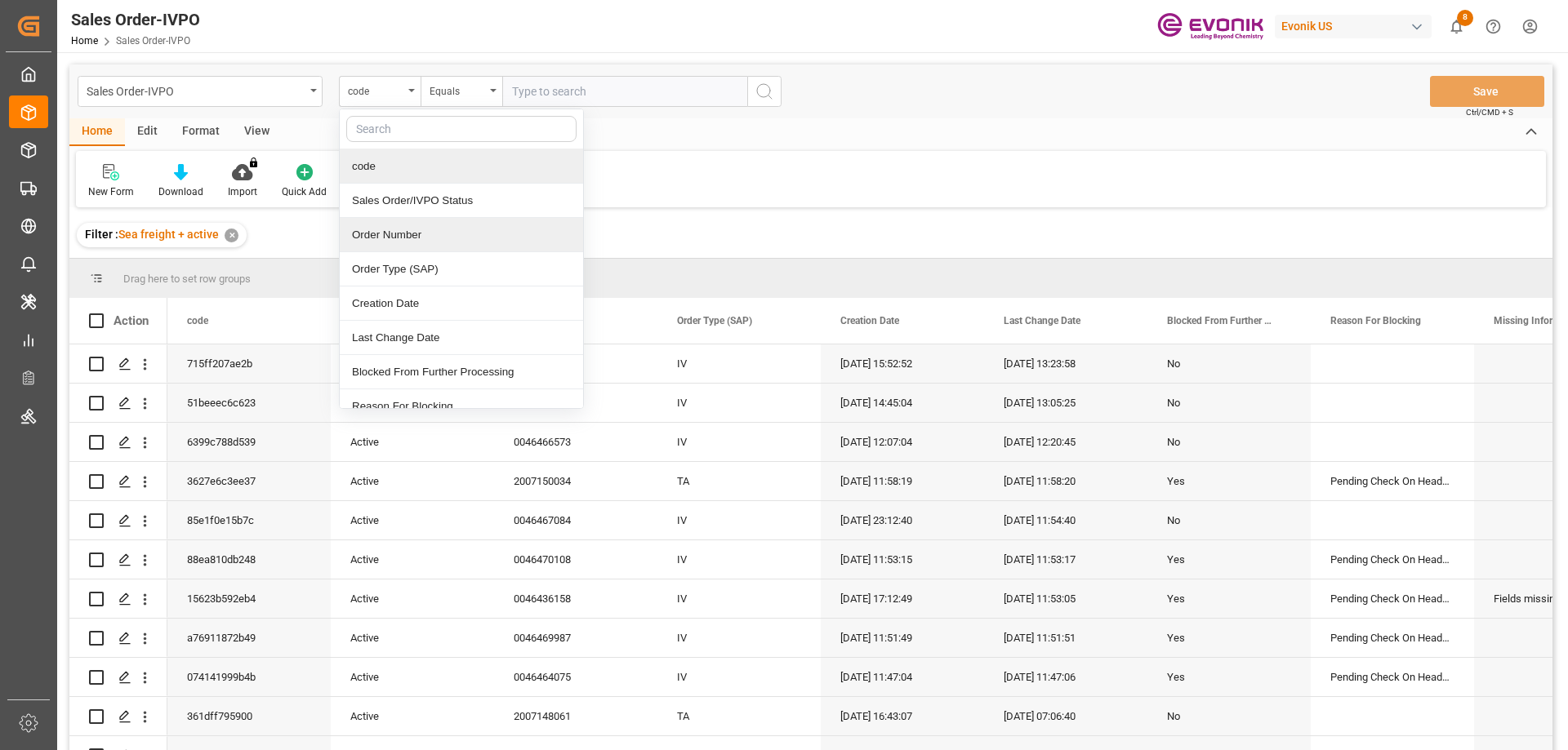
click at [419, 232] on div "Order Number" at bounding box center [461, 235] width 243 height 34
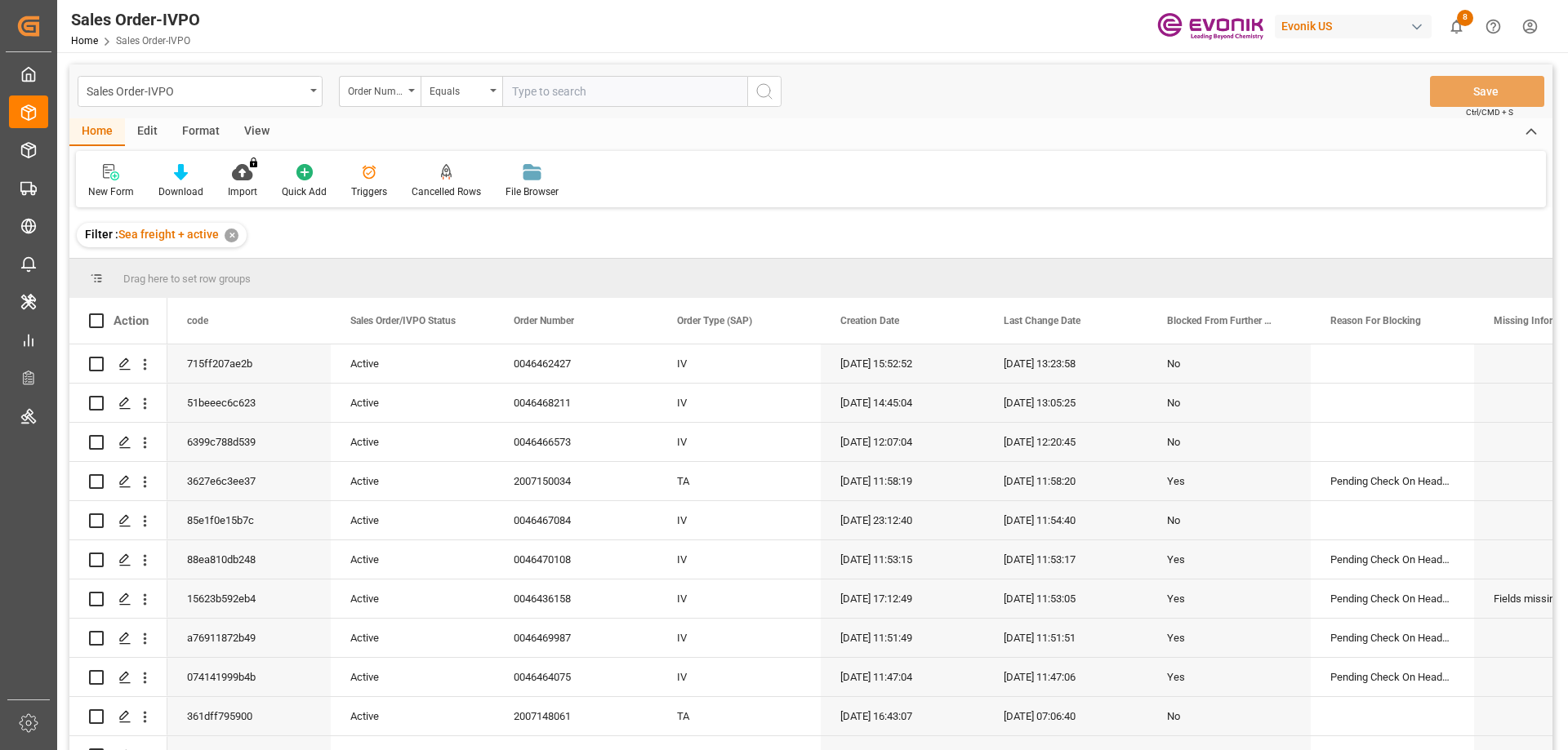
click at [557, 100] on input "text" at bounding box center [624, 91] width 245 height 31
paste input "46459156"
type input "0046459156"
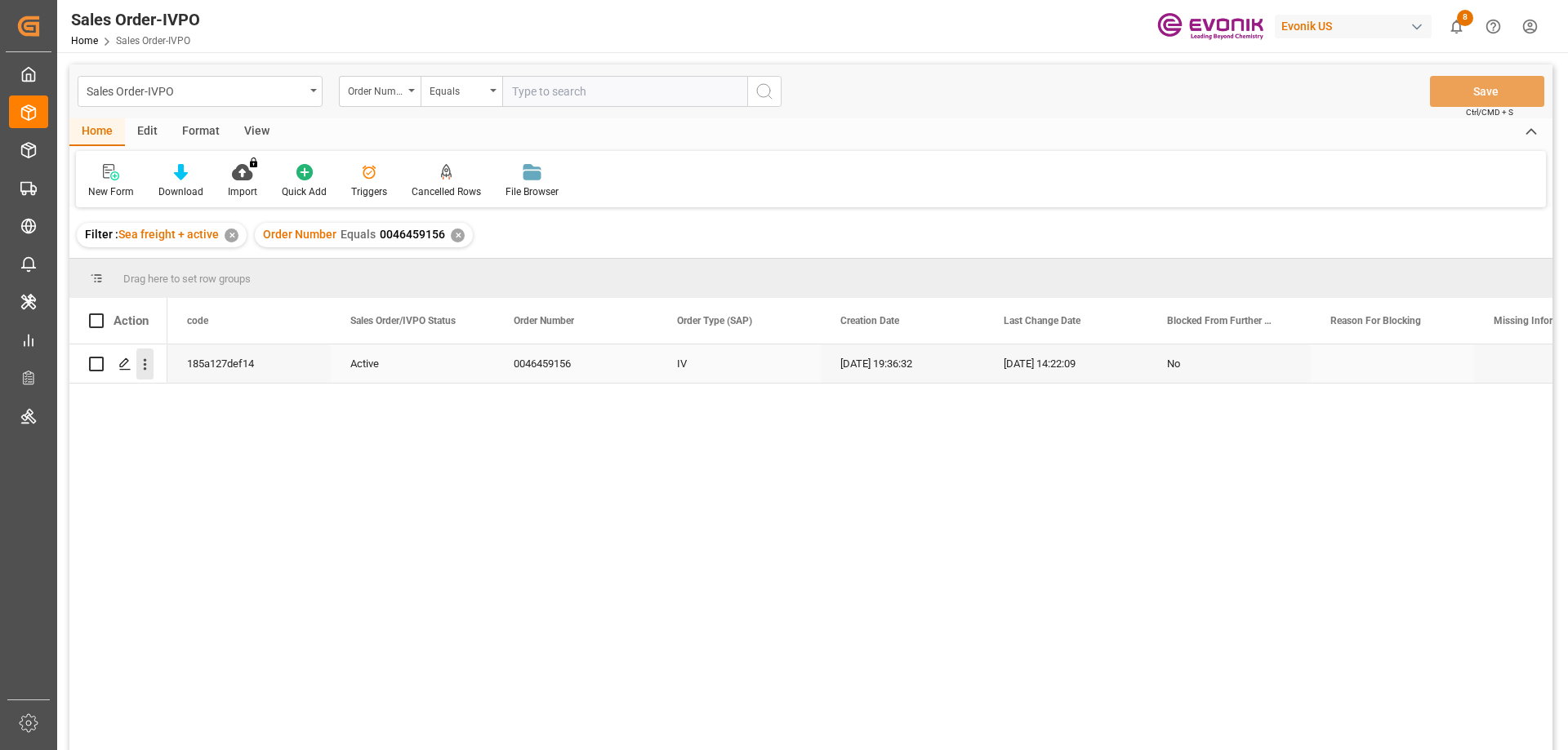
click at [151, 357] on icon "open menu" at bounding box center [145, 365] width 17 height 17
click at [189, 377] on div "185a127def14" at bounding box center [249, 364] width 163 height 39
click at [197, 402] on div "185a127def14 Active 0046459156 IV 07-11-2025 19:36:32 08-21-2025 14:22:09 No" at bounding box center [860, 552] width 1385 height 416
click at [143, 359] on icon "open menu" at bounding box center [145, 365] width 17 height 17
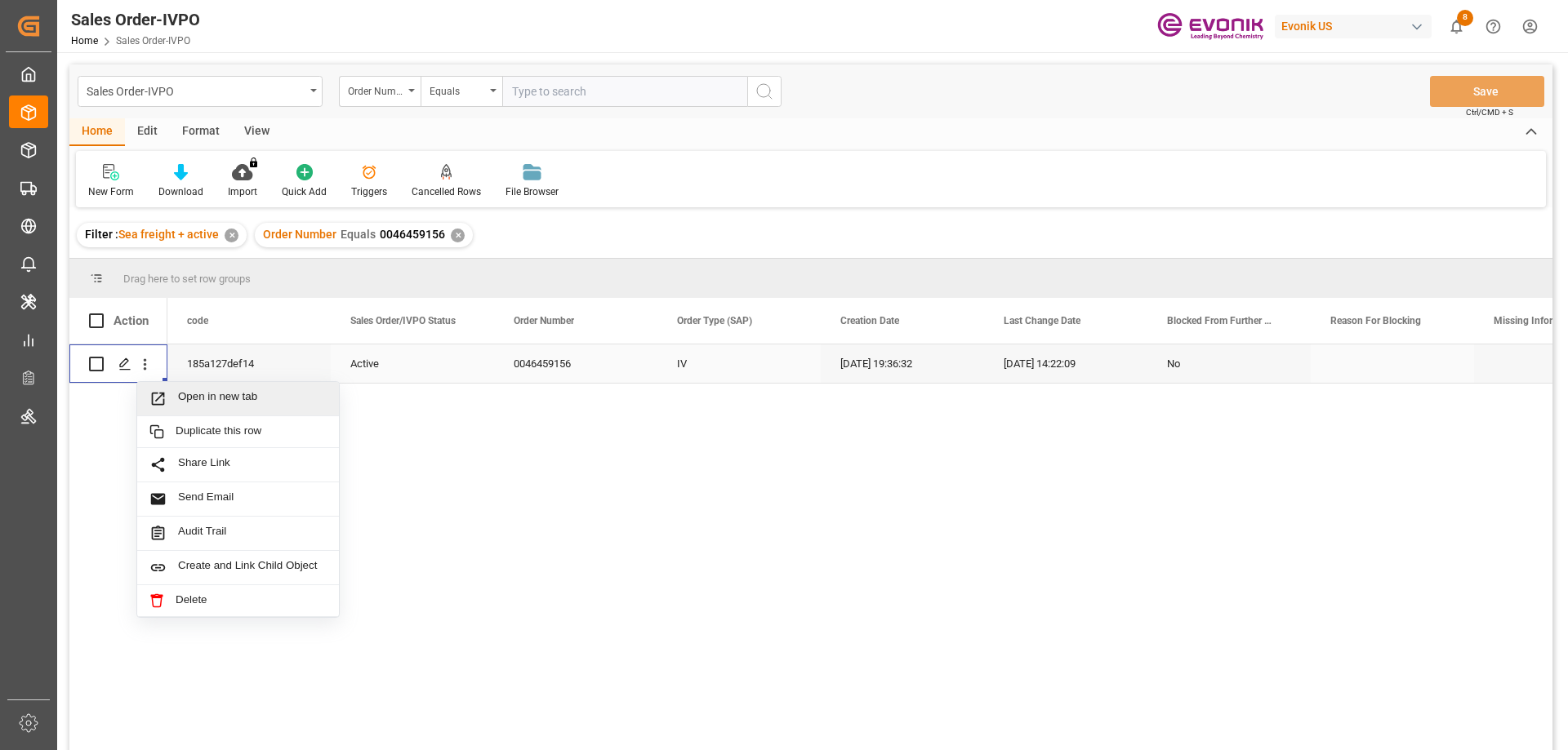
click at [179, 393] on span "Open in new tab" at bounding box center [251, 399] width 148 height 17
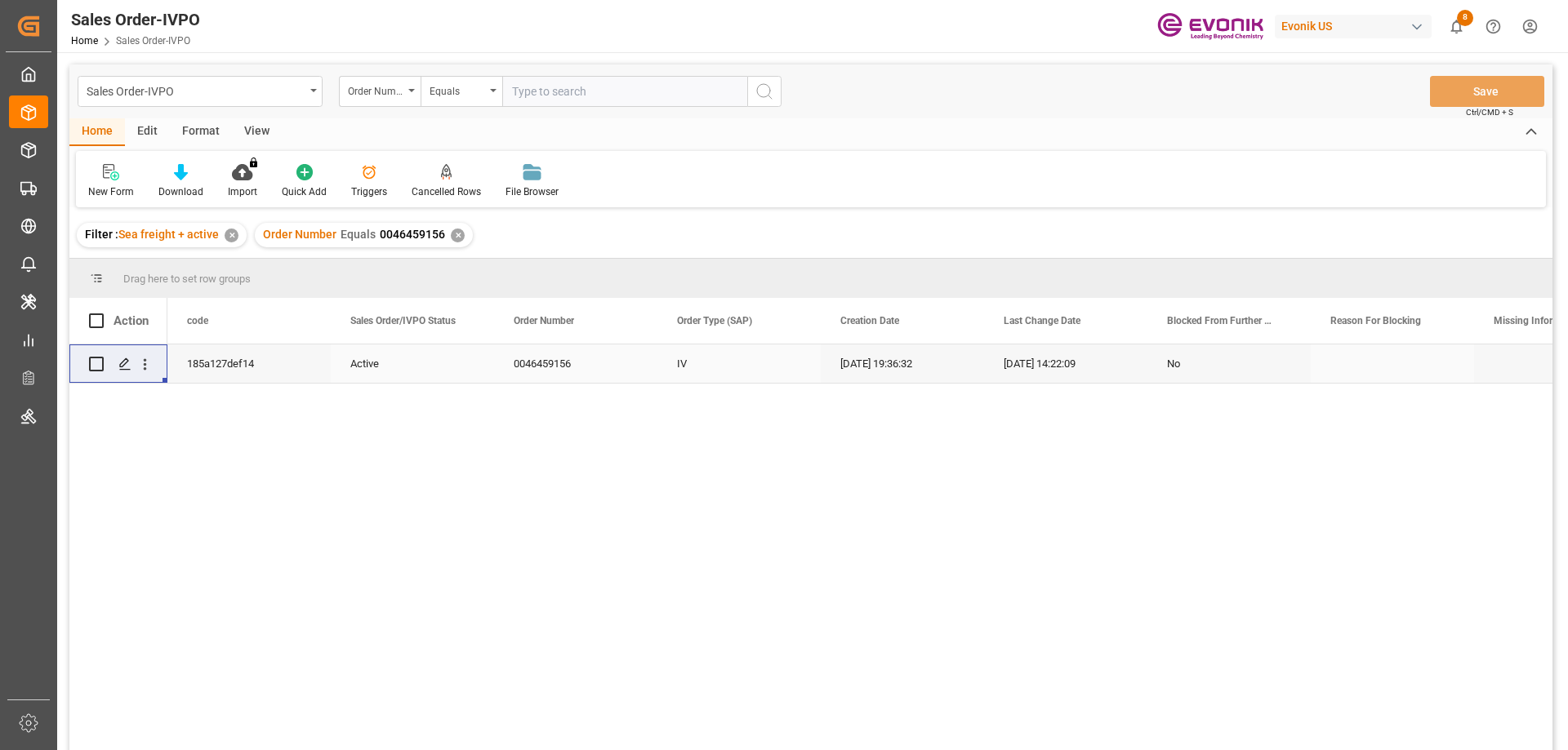
click at [560, 89] on input "text" at bounding box center [624, 91] width 245 height 31
paste input "0046436158"
type input "0046436158"
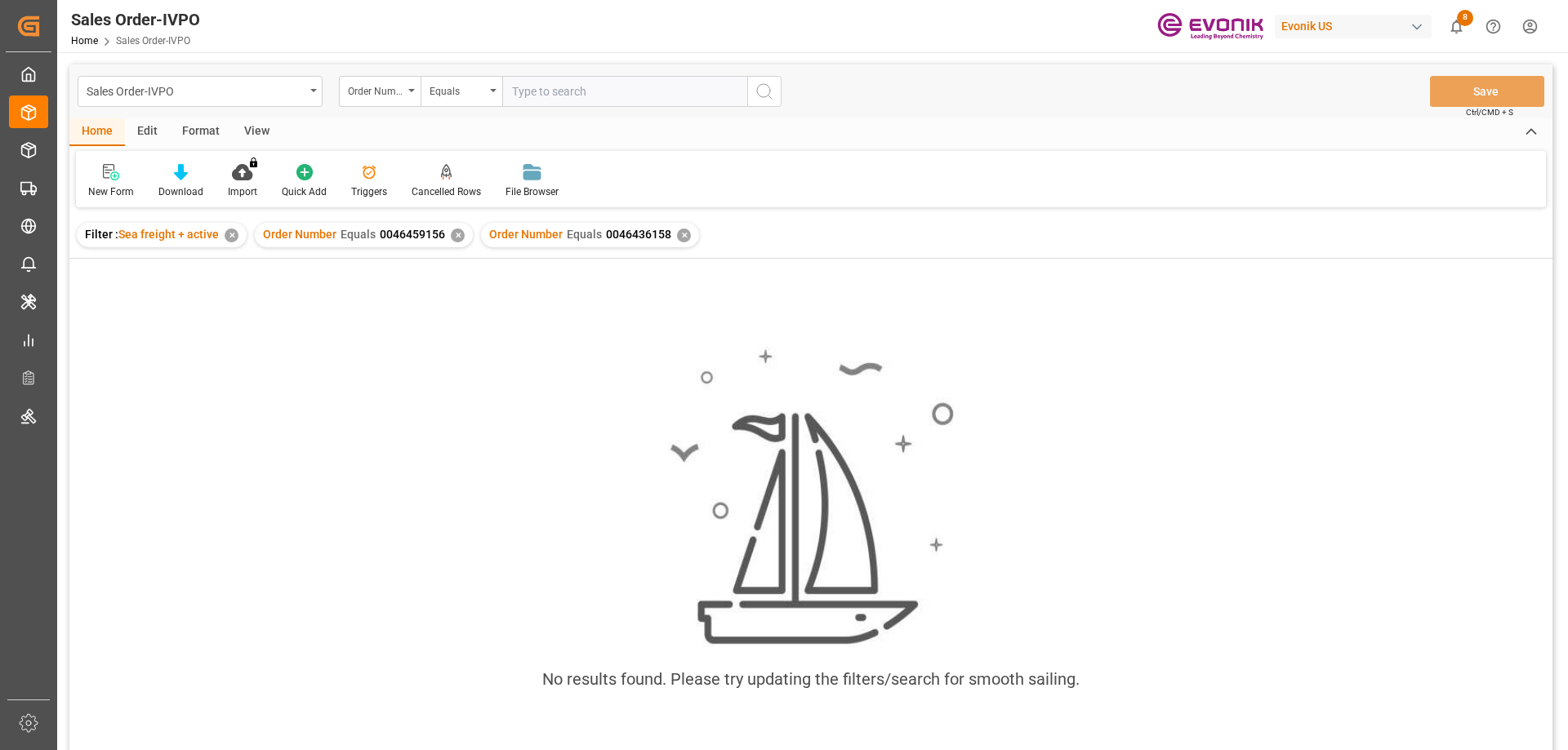
click at [454, 233] on div "✕" at bounding box center [458, 235] width 14 height 14
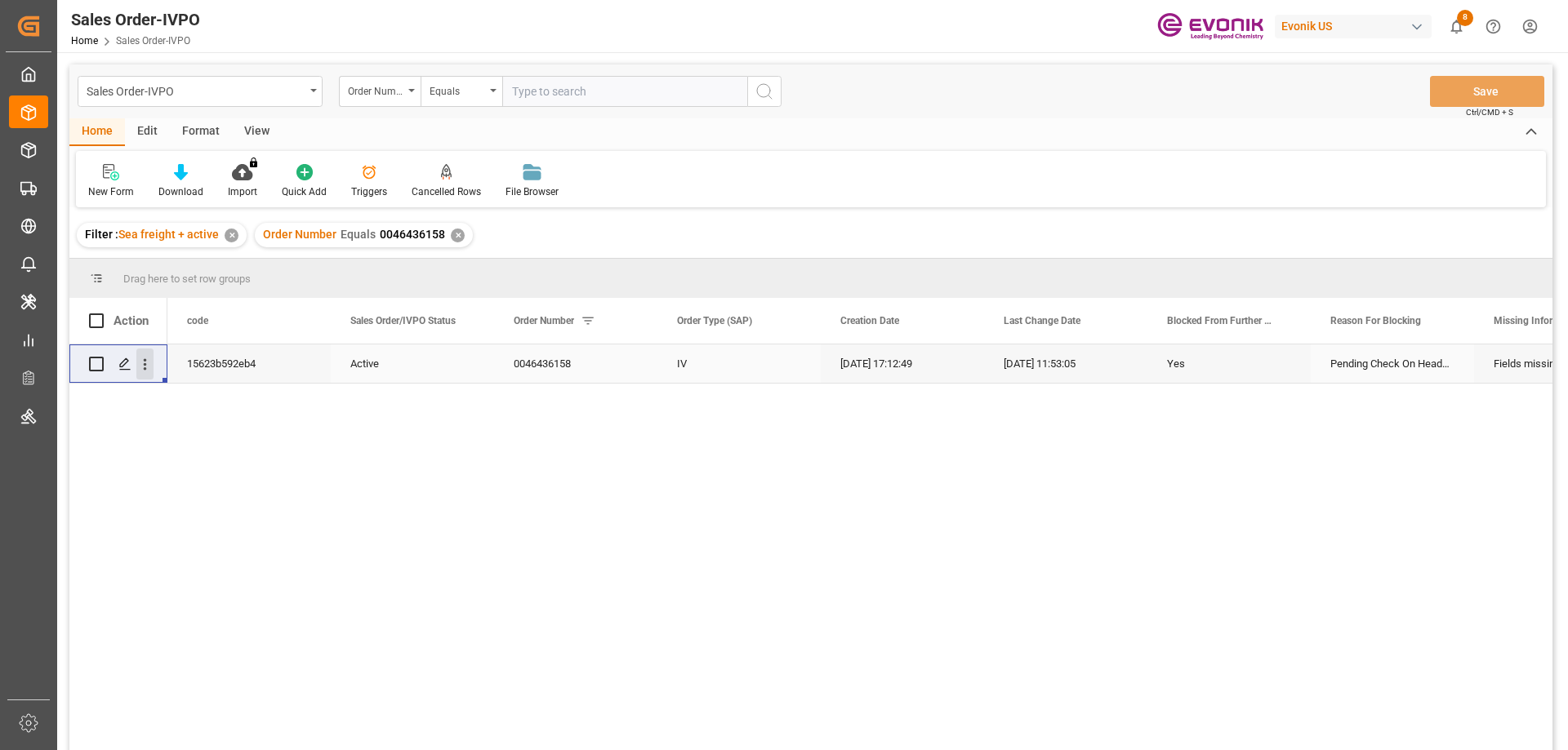
click at [145, 370] on icon "open menu" at bounding box center [145, 365] width 3 height 12
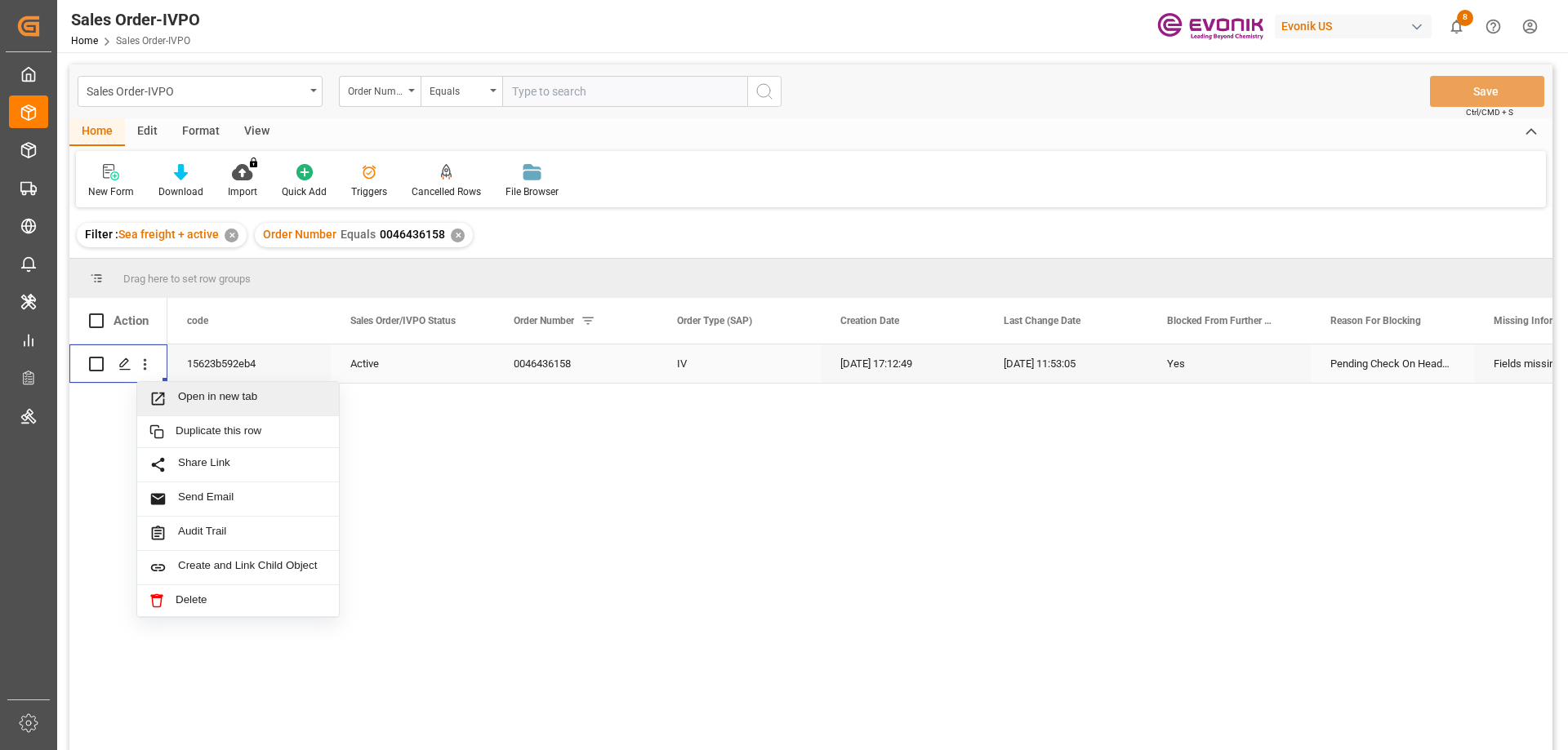
click at [196, 392] on span "Open in new tab" at bounding box center [251, 399] width 148 height 17
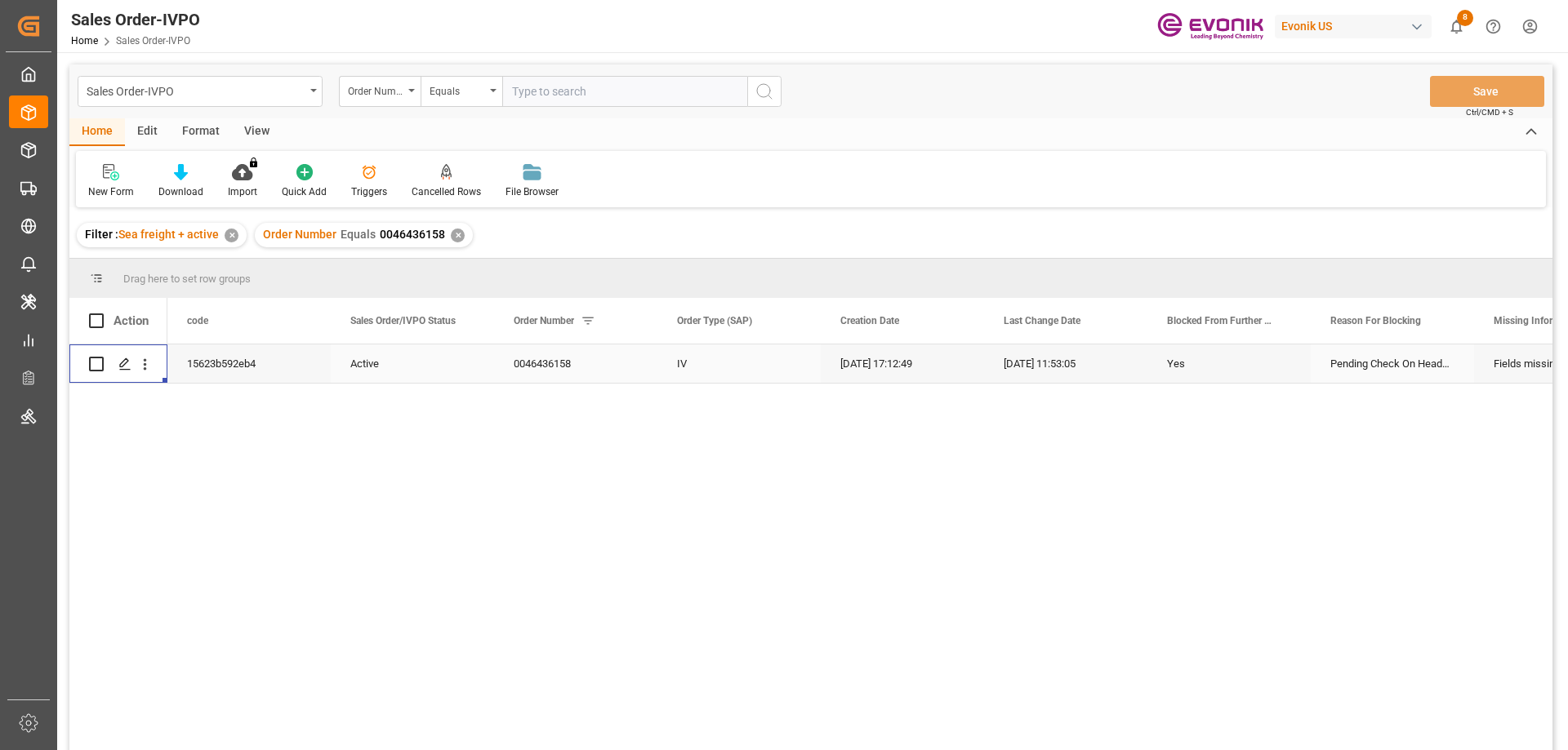
click at [574, 88] on input "text" at bounding box center [624, 91] width 245 height 31
paste input "2007094003"
type input "2007094003"
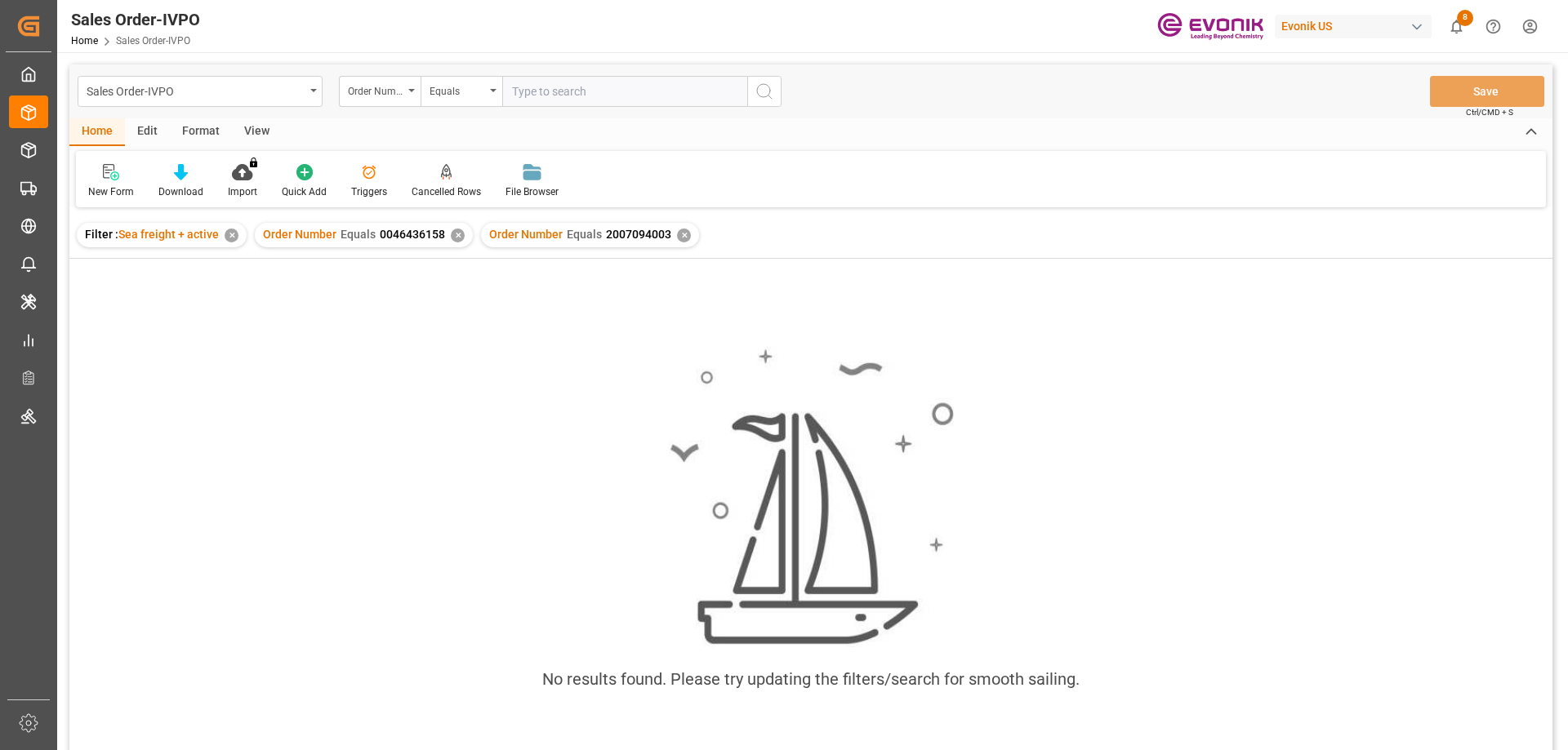
click at [451, 237] on div "✕" at bounding box center [458, 235] width 14 height 14
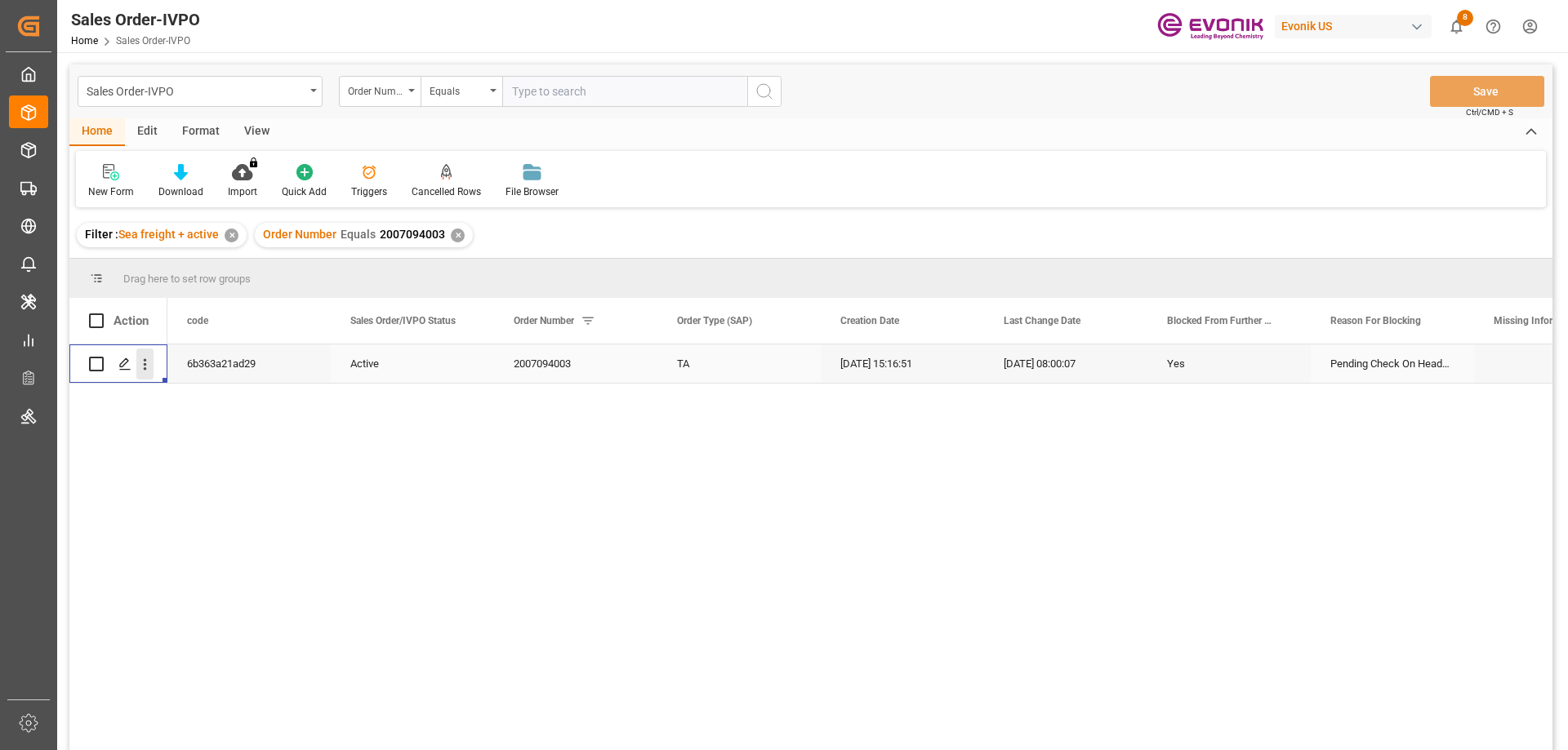
click at [144, 364] on icon "open menu" at bounding box center [145, 365] width 17 height 17
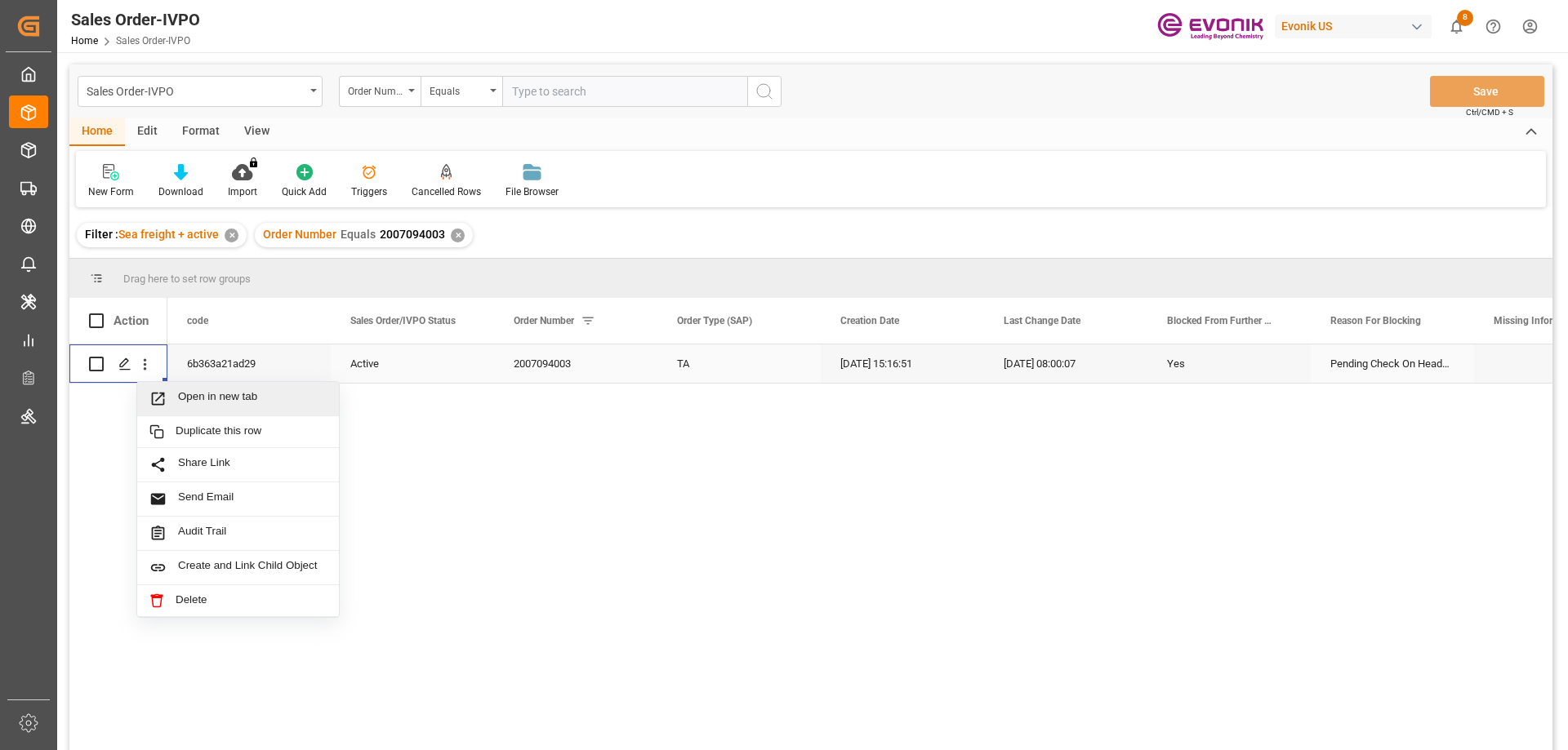
click at [184, 388] on div "Open in new tab" at bounding box center [238, 399] width 202 height 34
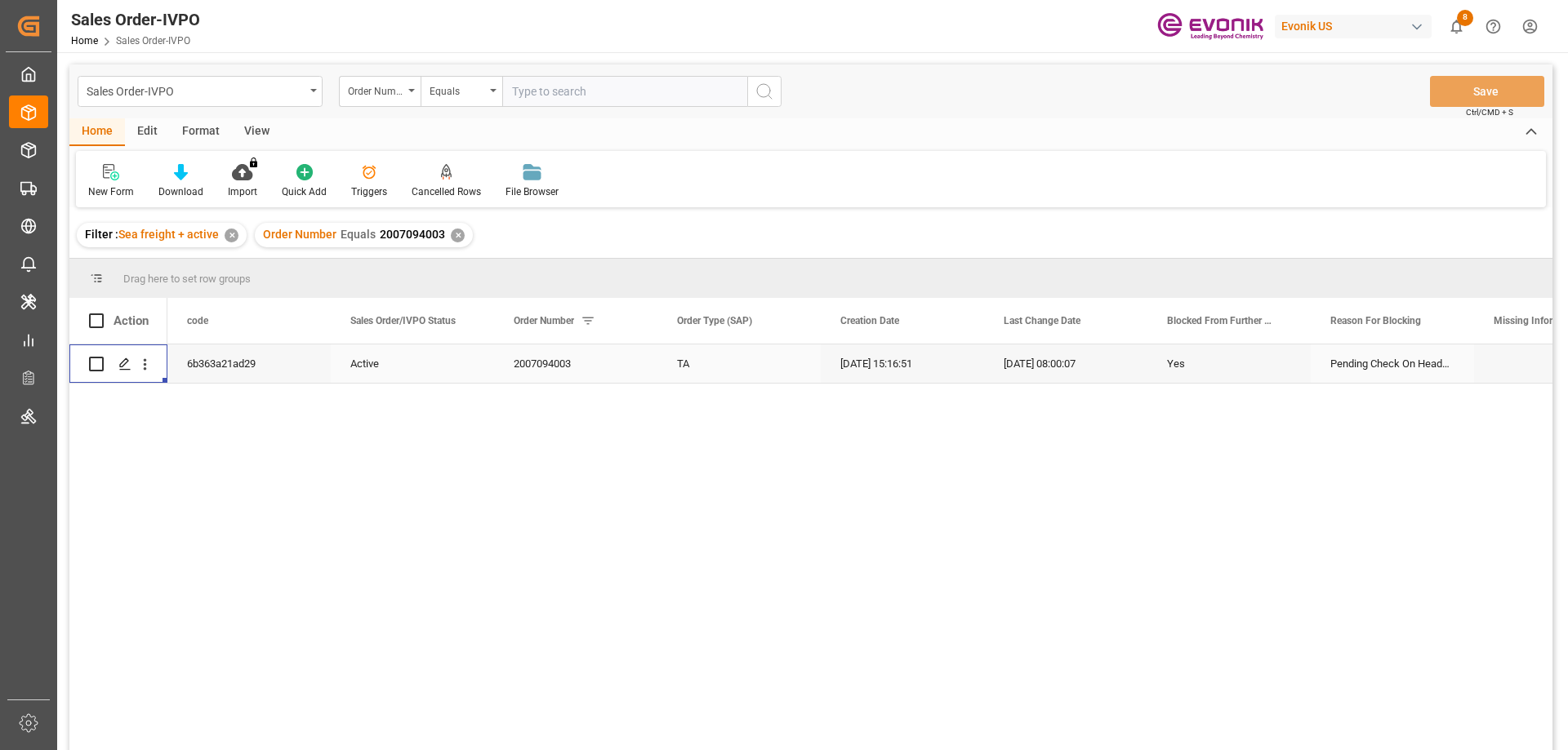
click at [618, 104] on input "text" at bounding box center [624, 91] width 245 height 31
paste input "0046459355"
type input "0046459355"
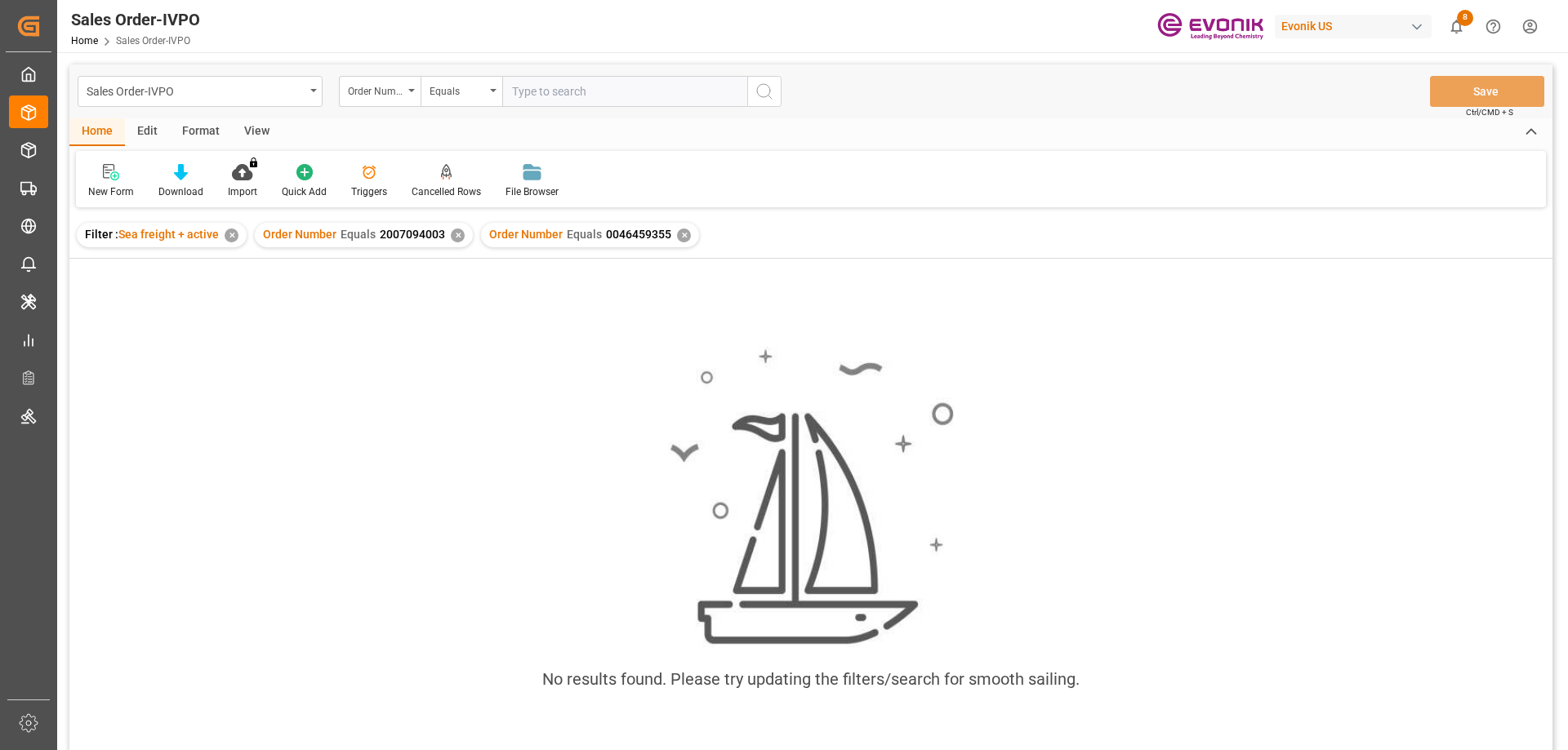
click at [457, 231] on div "✕" at bounding box center [458, 235] width 14 height 14
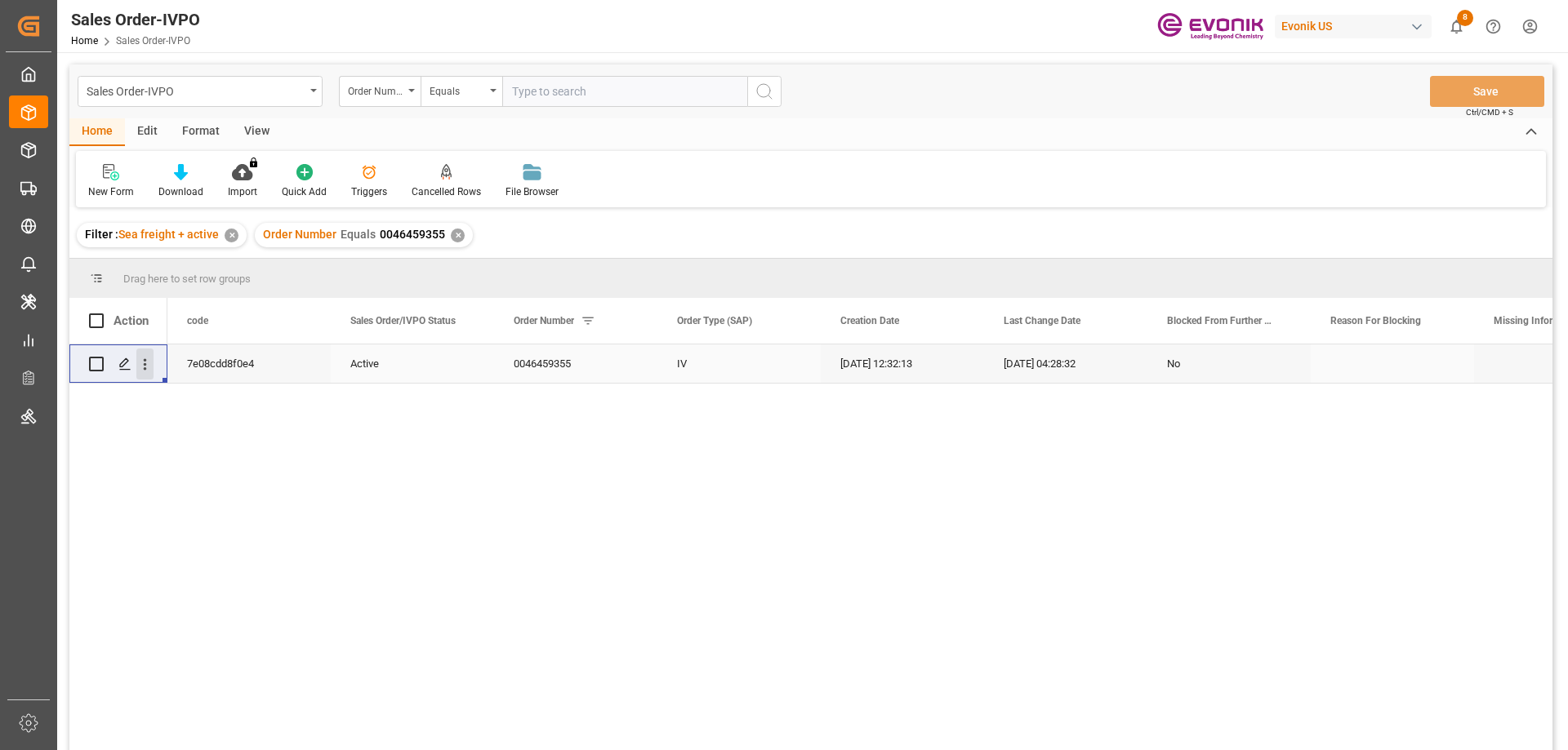
click at [143, 370] on icon "open menu" at bounding box center [145, 365] width 17 height 17
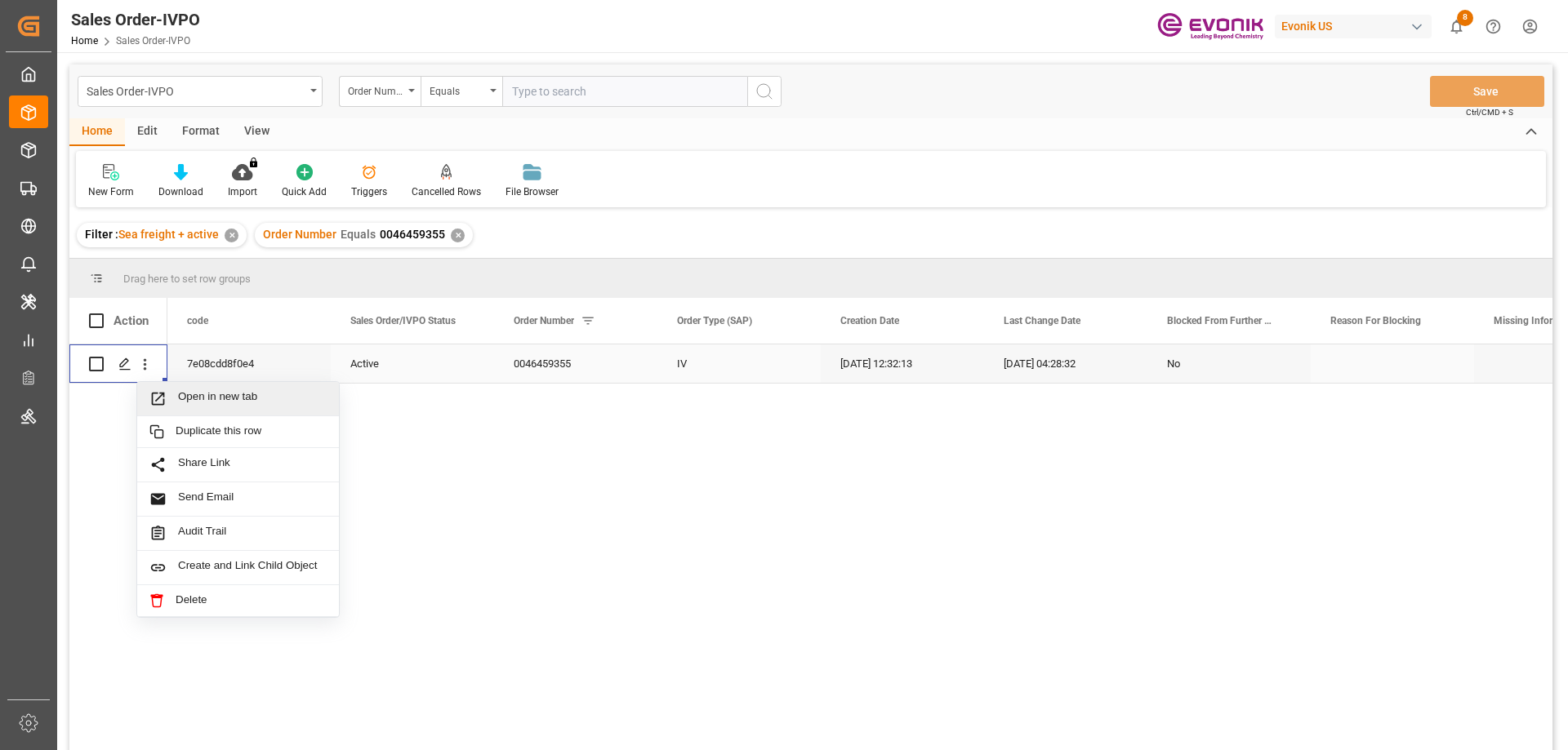
click at [210, 402] on span "Open in new tab" at bounding box center [251, 399] width 148 height 17
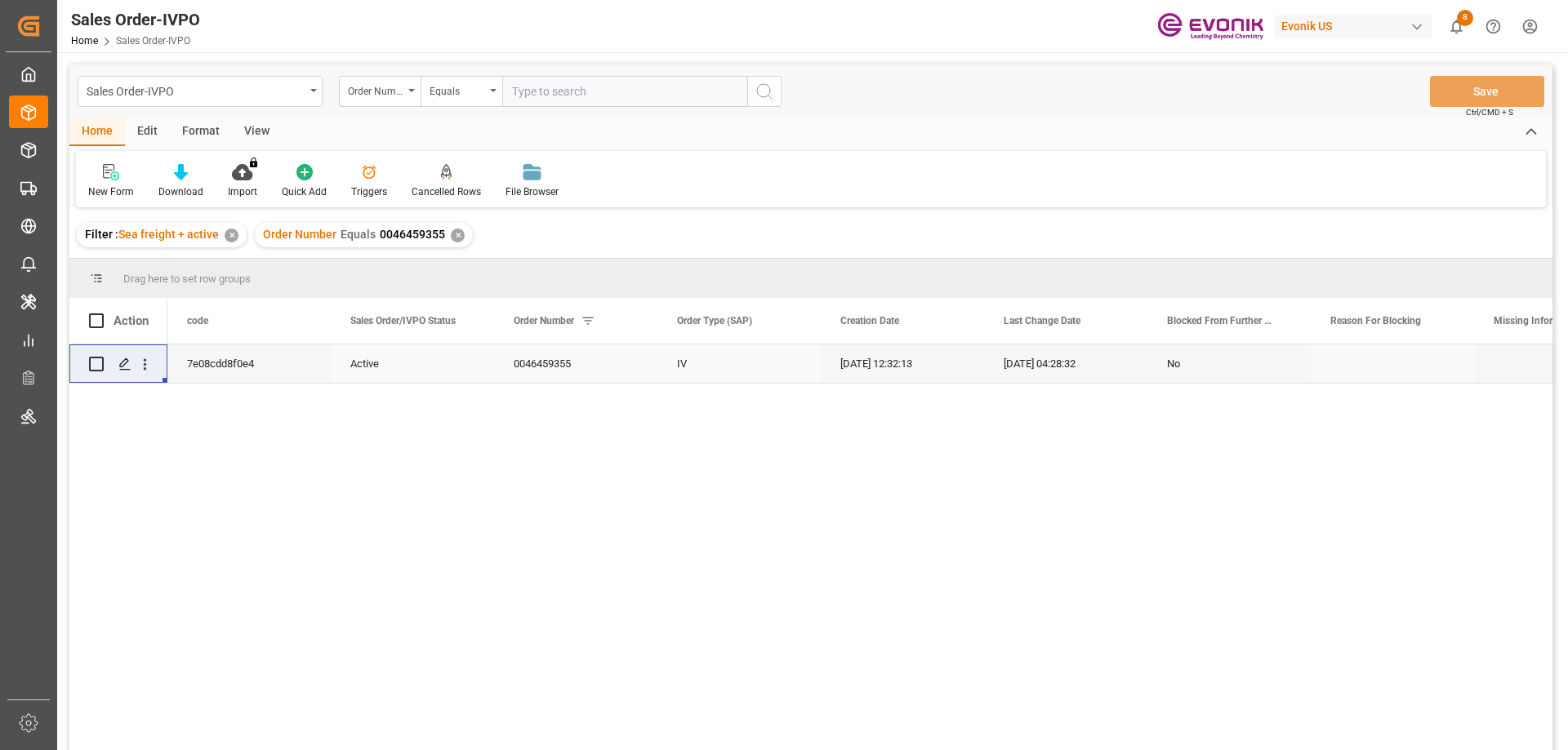
click at [545, 94] on input "text" at bounding box center [624, 91] width 245 height 31
paste input "2007137997"
type input "2007137997"
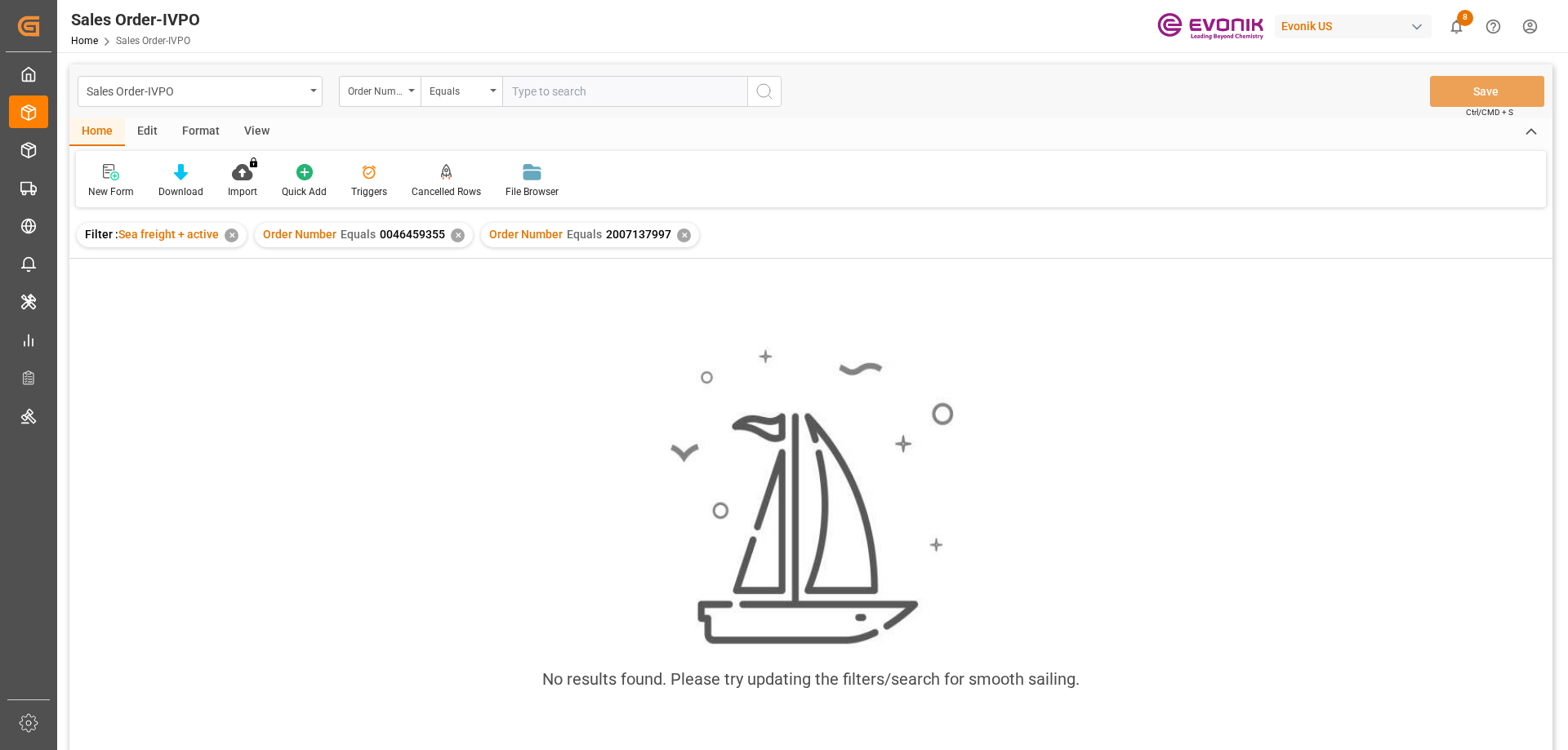
click at [454, 241] on div "✕" at bounding box center [458, 235] width 14 height 14
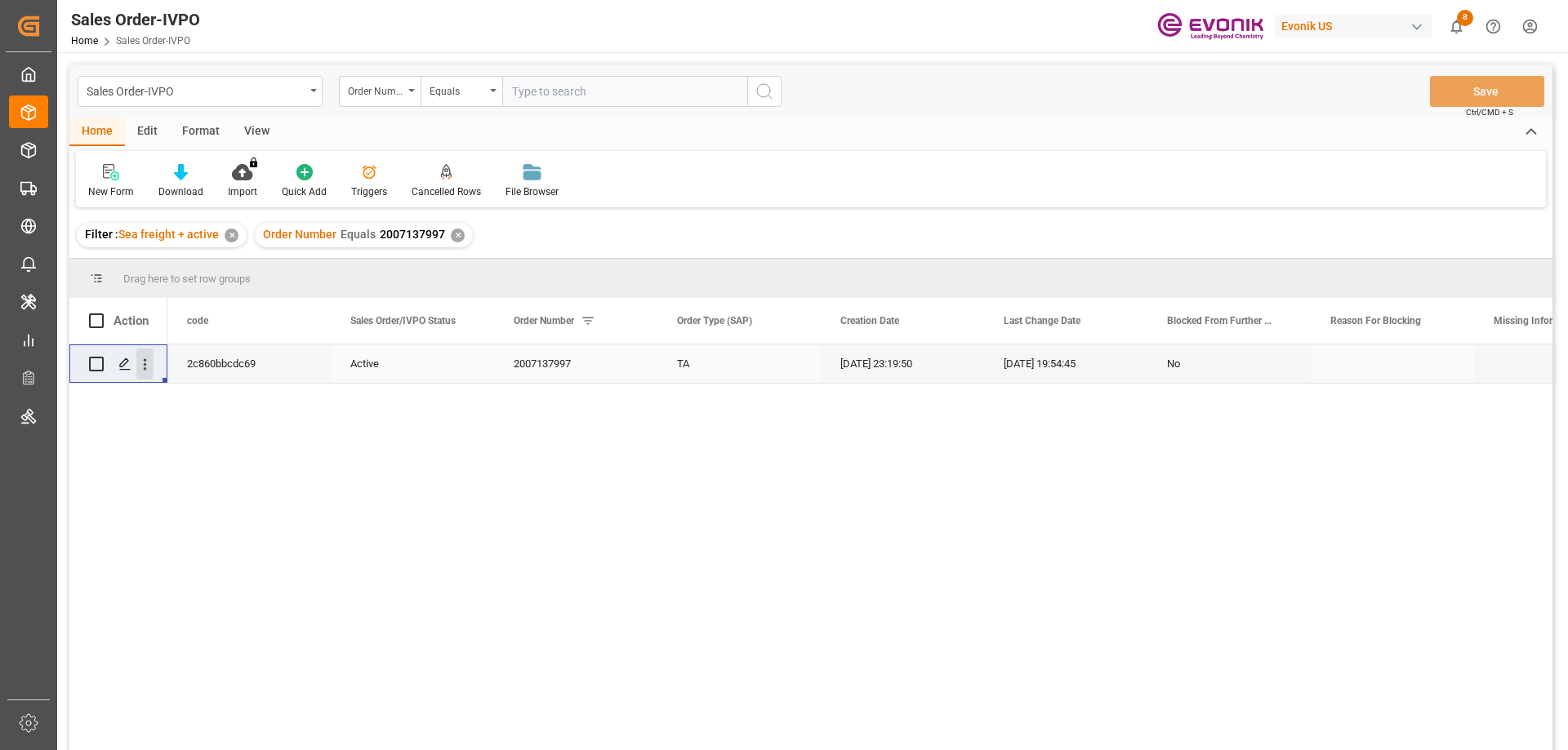
click at [143, 370] on icon "open menu" at bounding box center [145, 365] width 17 height 17
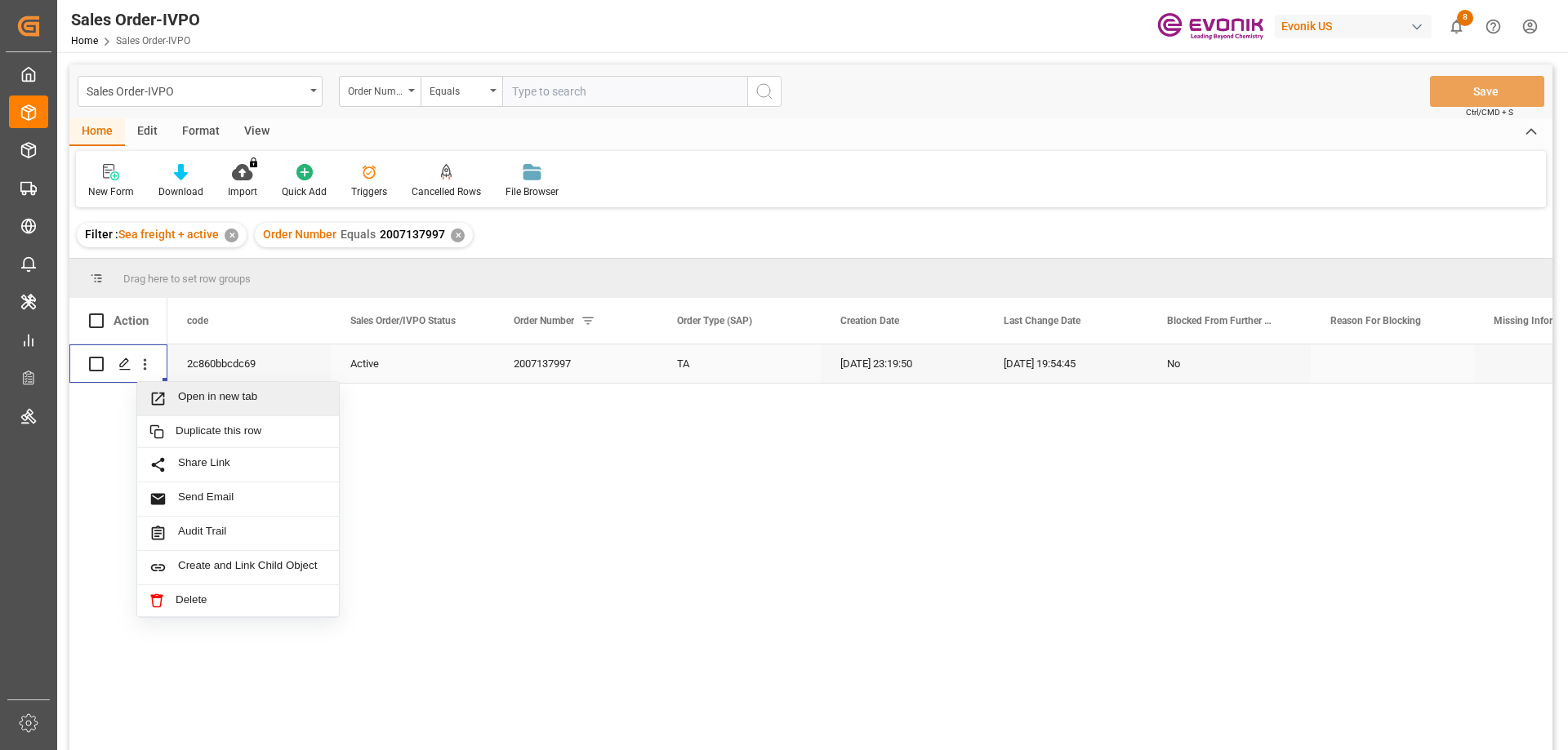
click at [197, 399] on span "Open in new tab" at bounding box center [251, 399] width 148 height 17
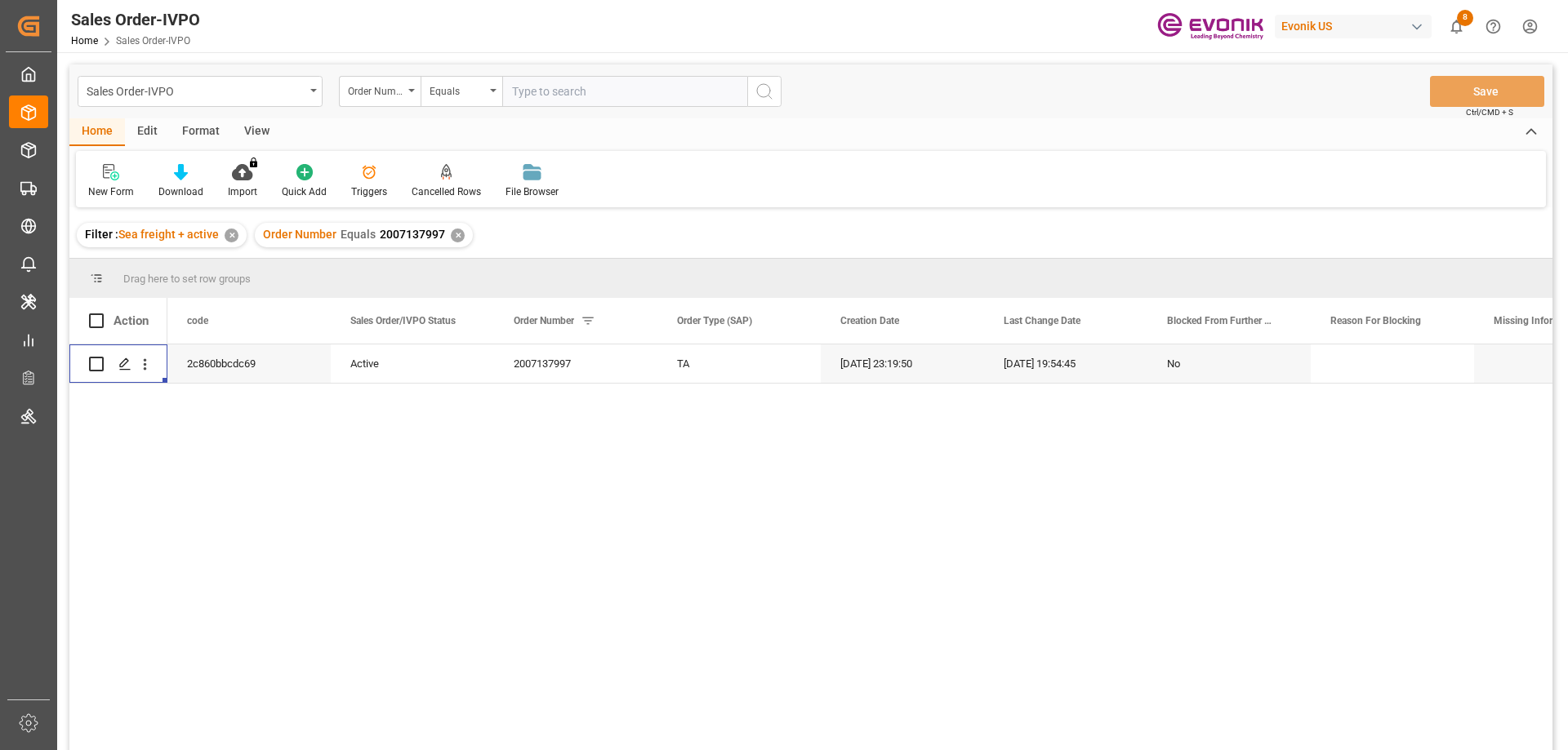
click at [633, 89] on input "text" at bounding box center [624, 91] width 245 height 31
paste input "2007147853"
type input "2007147853"
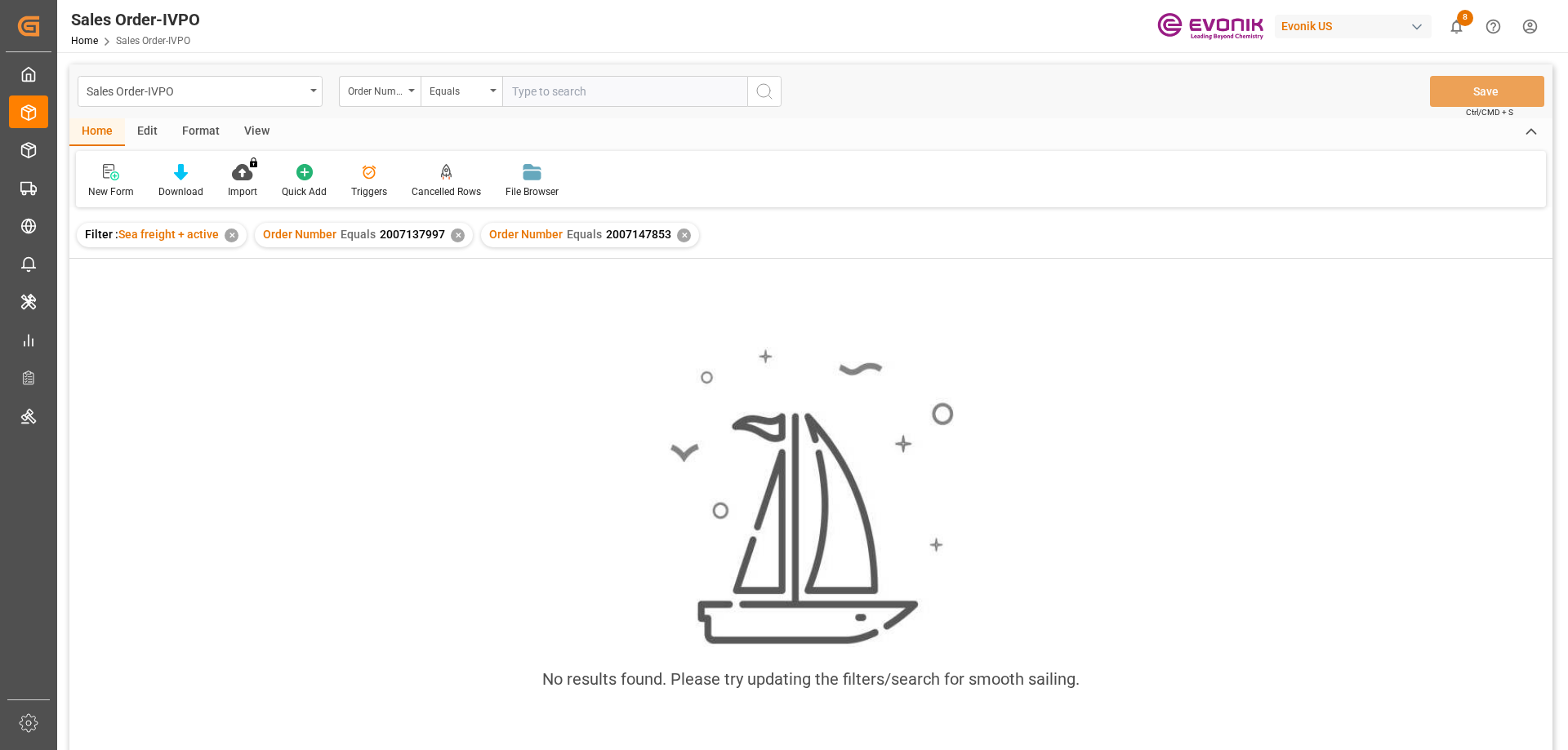
click at [458, 221] on div "Filter : Sea freight + active ✕ Order Number Equals 2007137997 ✕ Order Number E…" at bounding box center [810, 235] width 1483 height 46
click at [458, 228] on div "Order Number Equals 2007137997 ✕" at bounding box center [364, 235] width 218 height 24
click at [453, 240] on div "✕" at bounding box center [458, 235] width 14 height 14
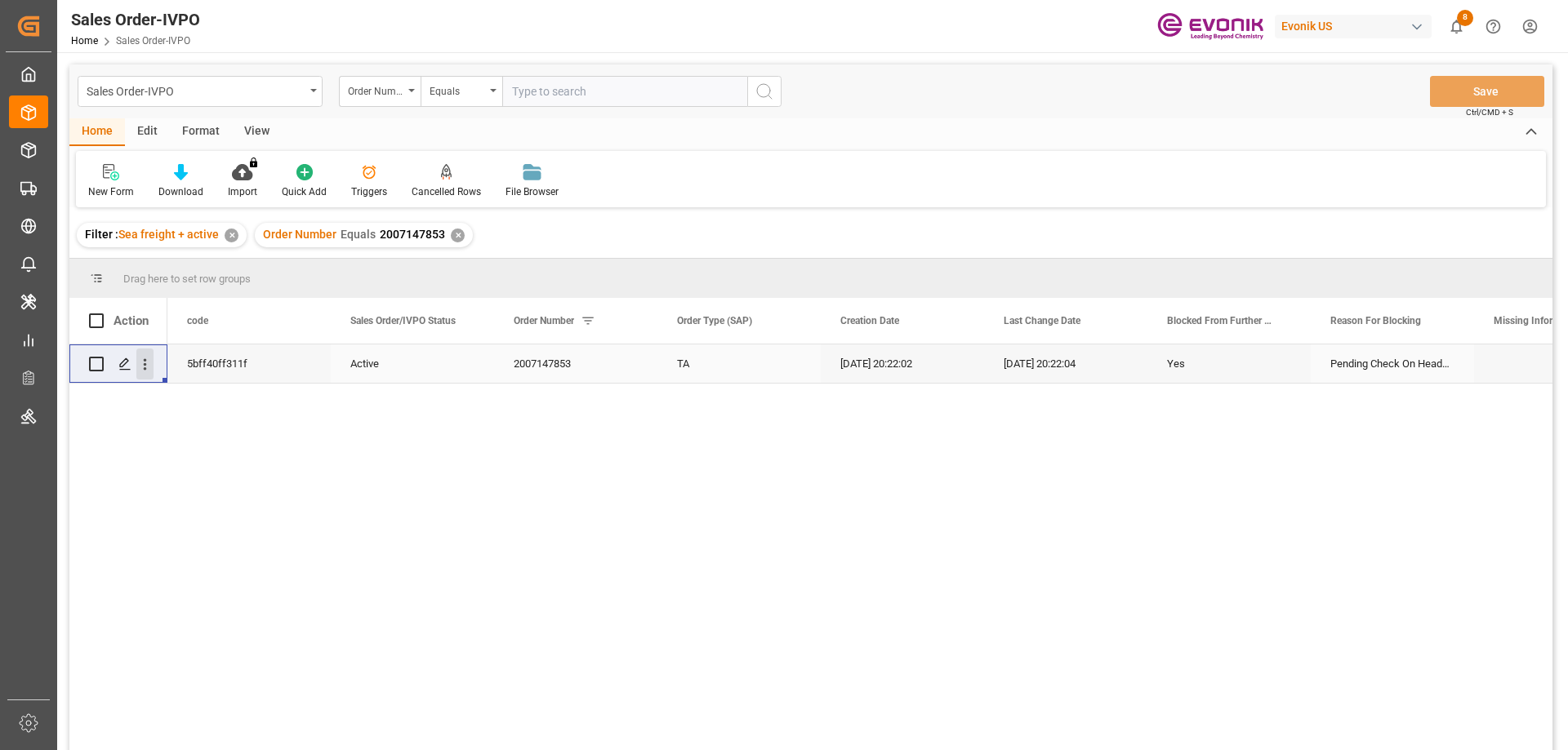
click at [139, 362] on icon "open menu" at bounding box center [145, 365] width 17 height 17
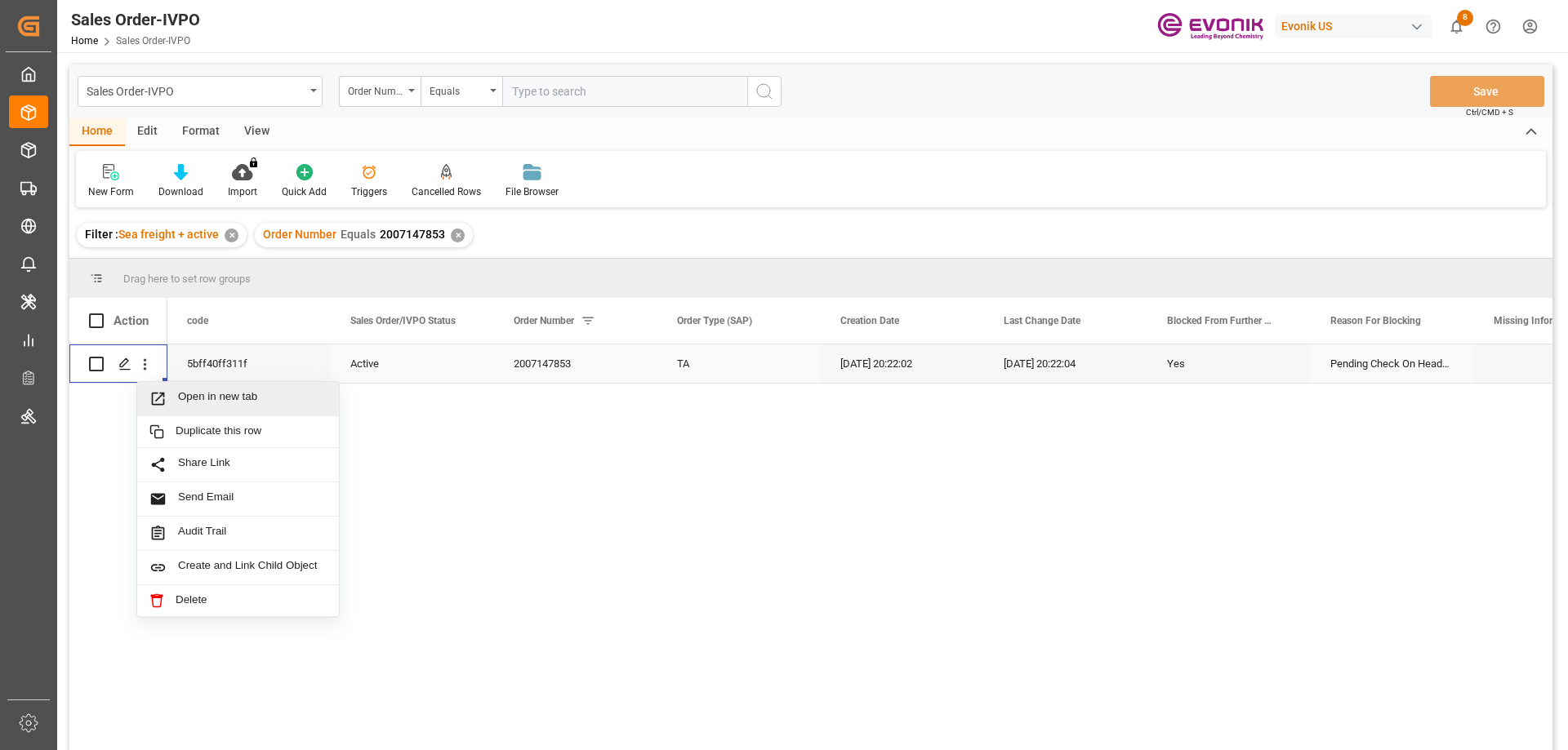
click at [184, 385] on div "Open in new tab" at bounding box center [238, 399] width 202 height 34
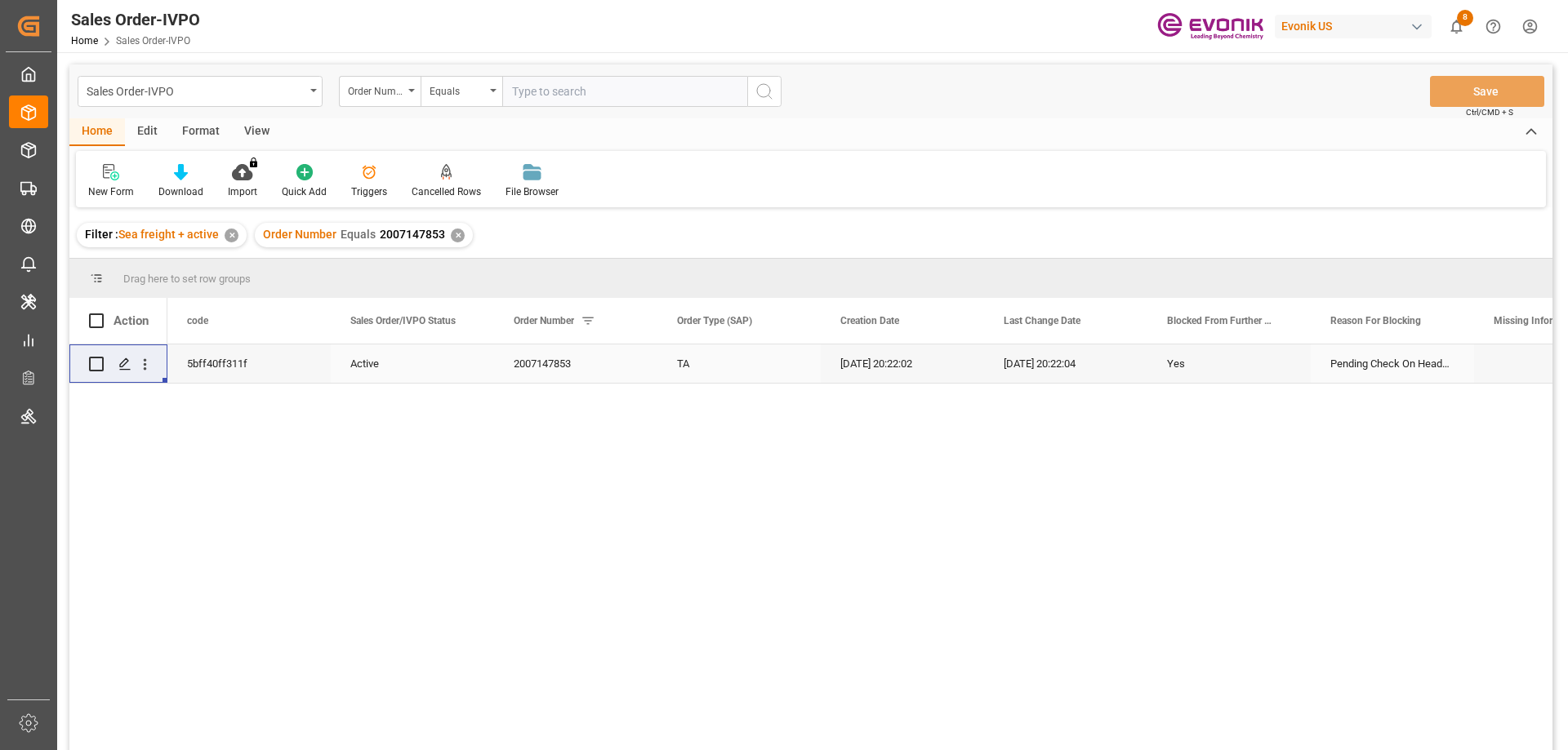
click at [570, 80] on input "text" at bounding box center [624, 91] width 245 height 31
paste input "0046466479"
type input "0046466479"
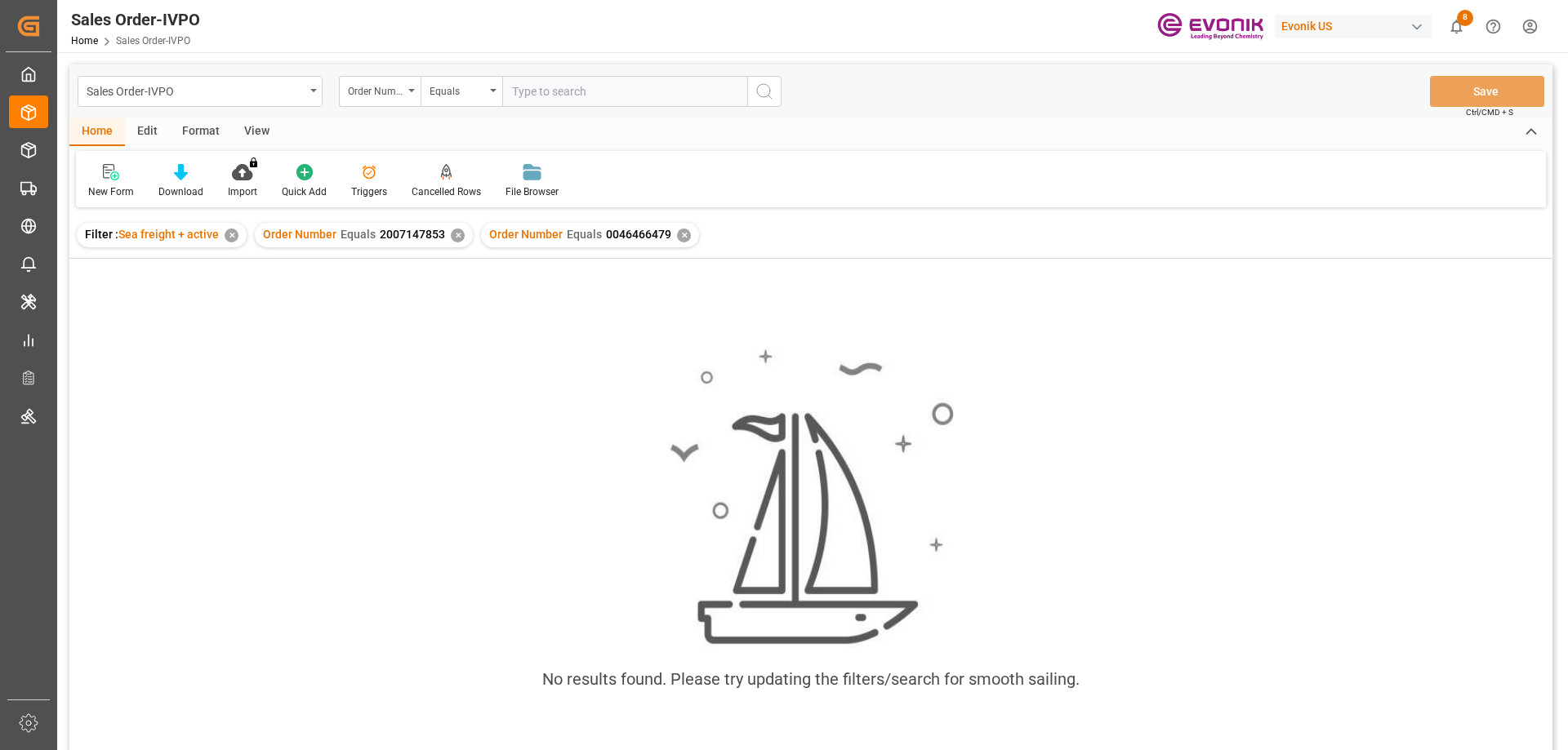
click at [457, 227] on div "Order Number Equals 2007147853 ✕" at bounding box center [364, 235] width 218 height 24
click at [457, 232] on div "✕" at bounding box center [458, 235] width 14 height 14
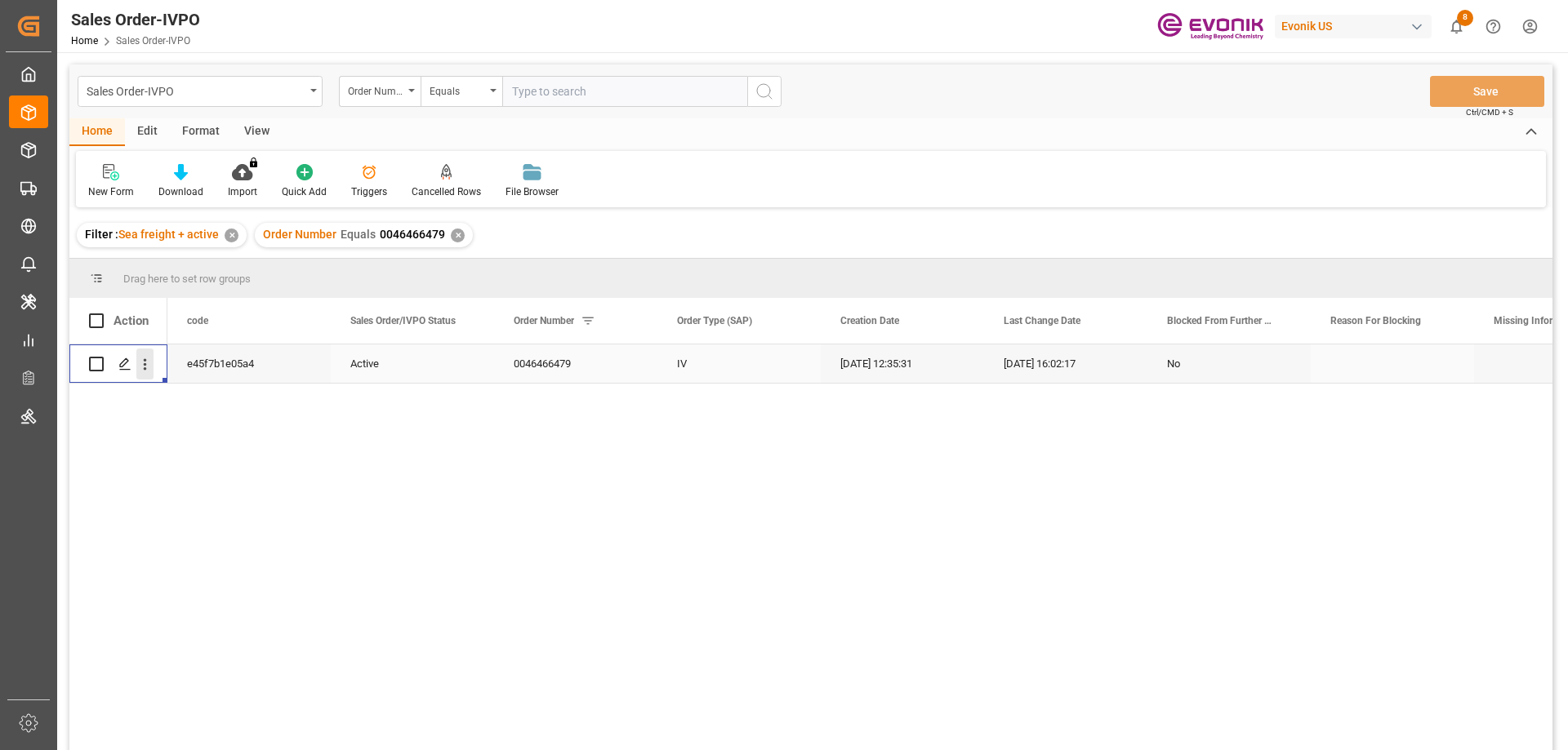
click at [146, 364] on icon "open menu" at bounding box center [145, 365] width 17 height 17
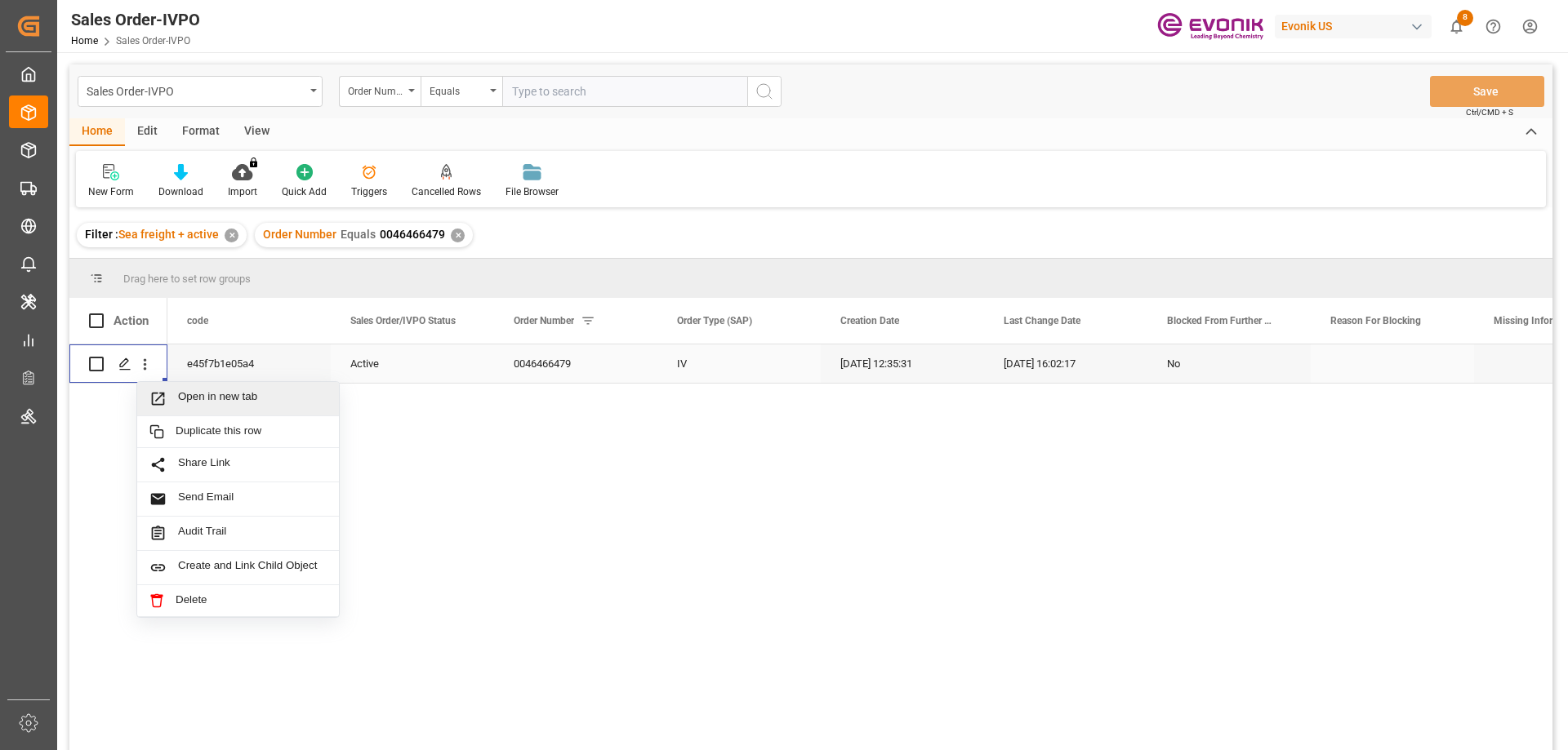
click at [196, 398] on span "Open in new tab" at bounding box center [251, 399] width 148 height 17
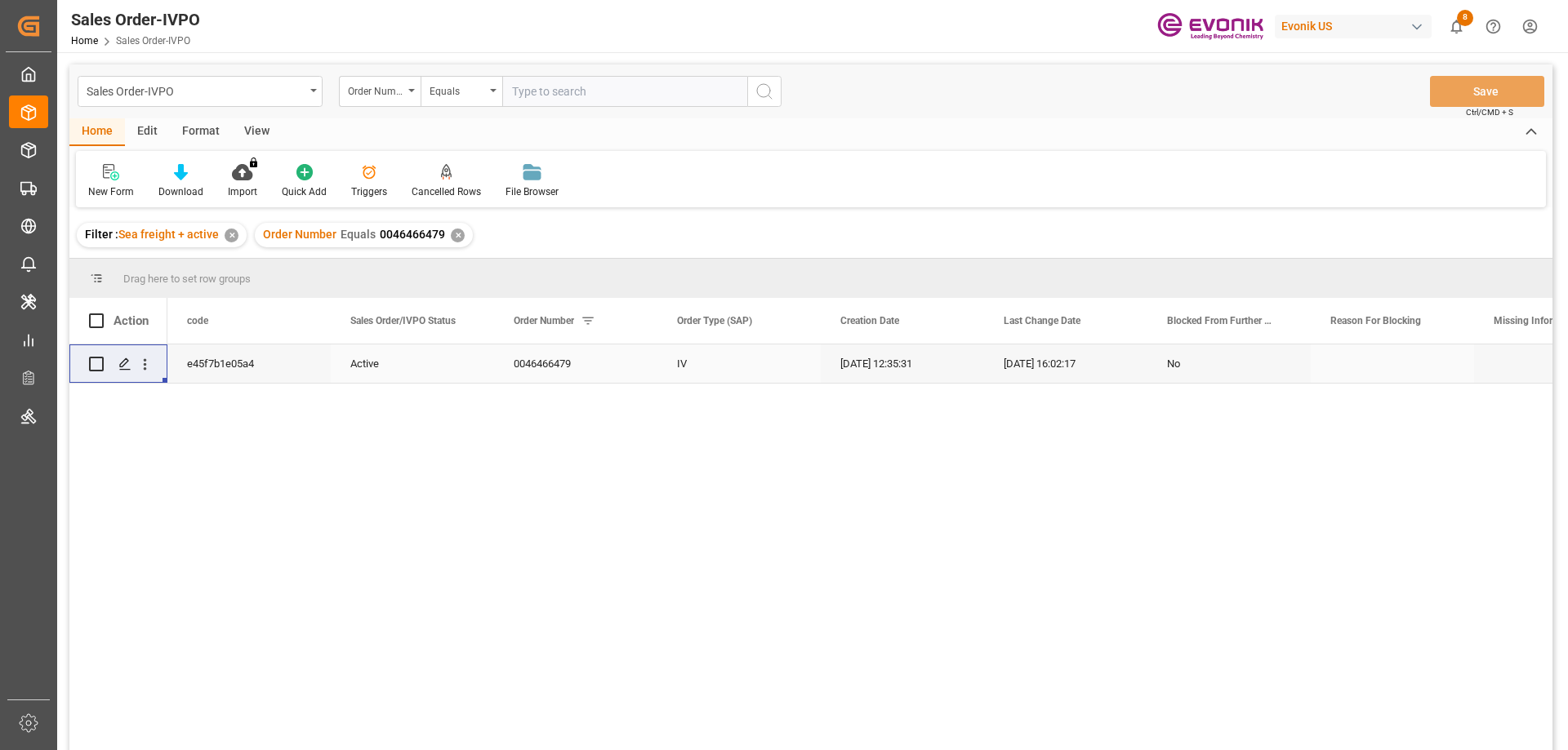
click at [565, 108] on div "Sales Order-IVPO Order Number Equals Save Ctrl/CMD + S" at bounding box center [810, 91] width 1483 height 54
click at [564, 95] on input "text" at bounding box center [624, 91] width 245 height 31
paste input "0046437595"
type input "0046437595"
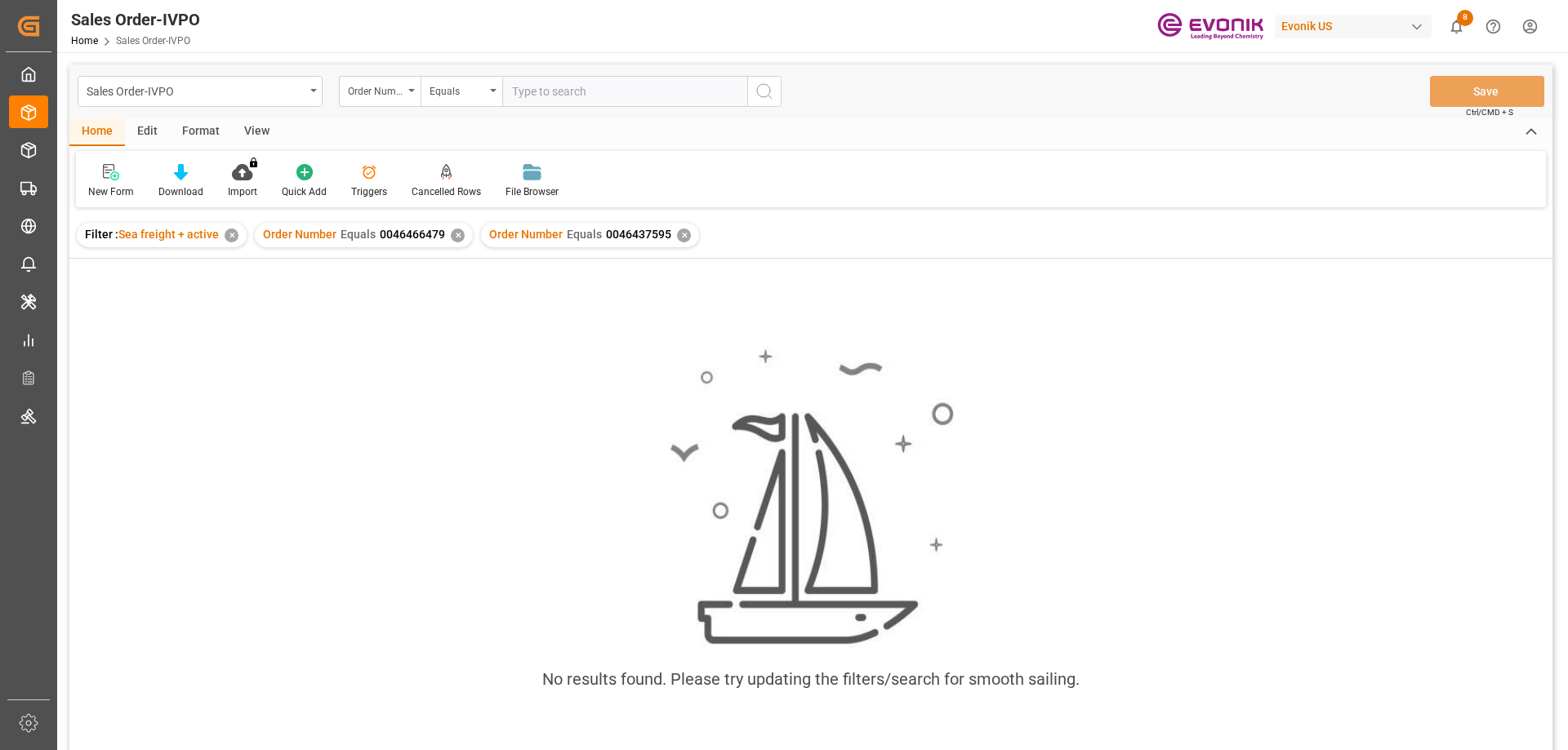
click at [452, 233] on div "✕" at bounding box center [458, 235] width 14 height 14
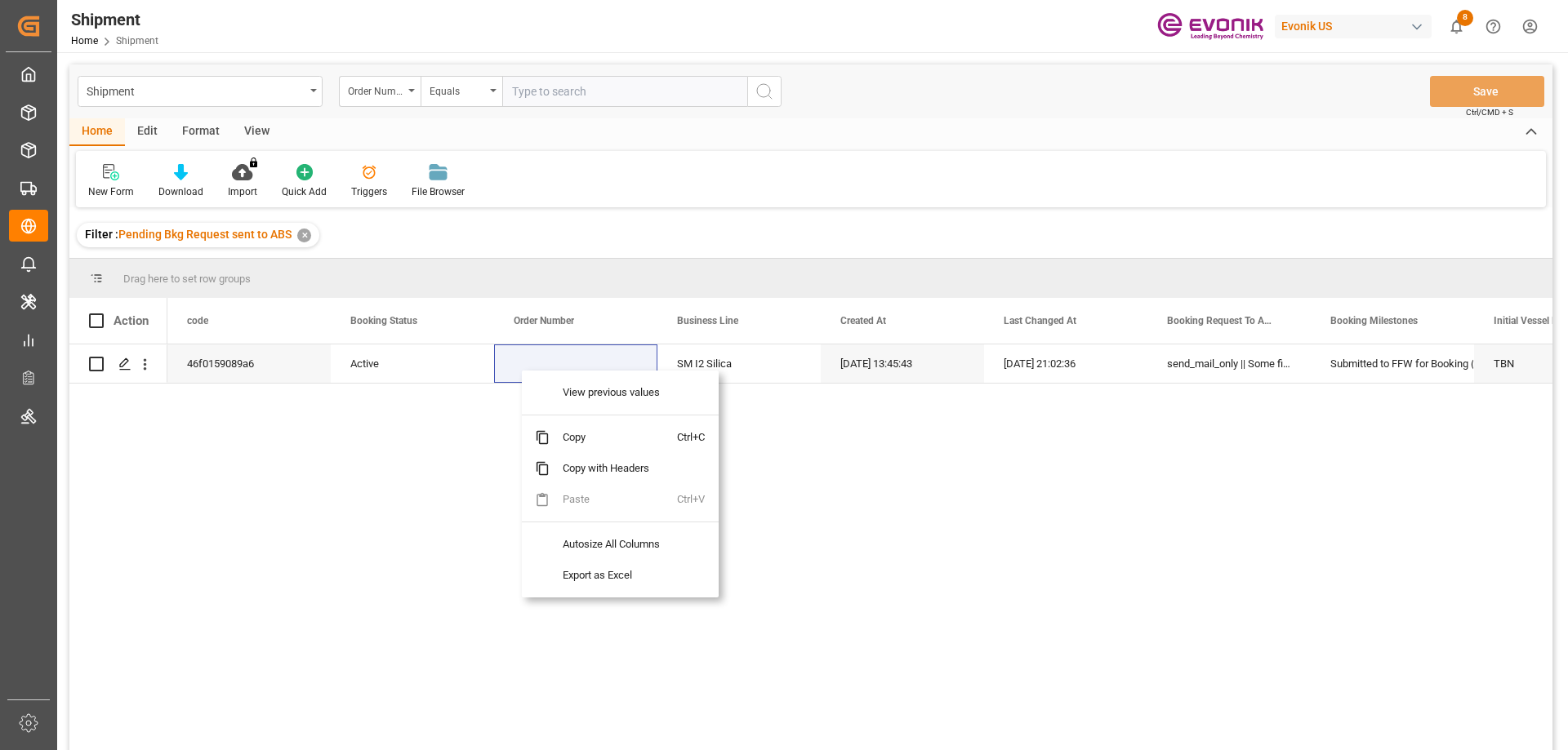
click at [945, 168] on div "New Form Download Import You don't have permission for this feature. Contact ad…" at bounding box center [811, 178] width 1470 height 56
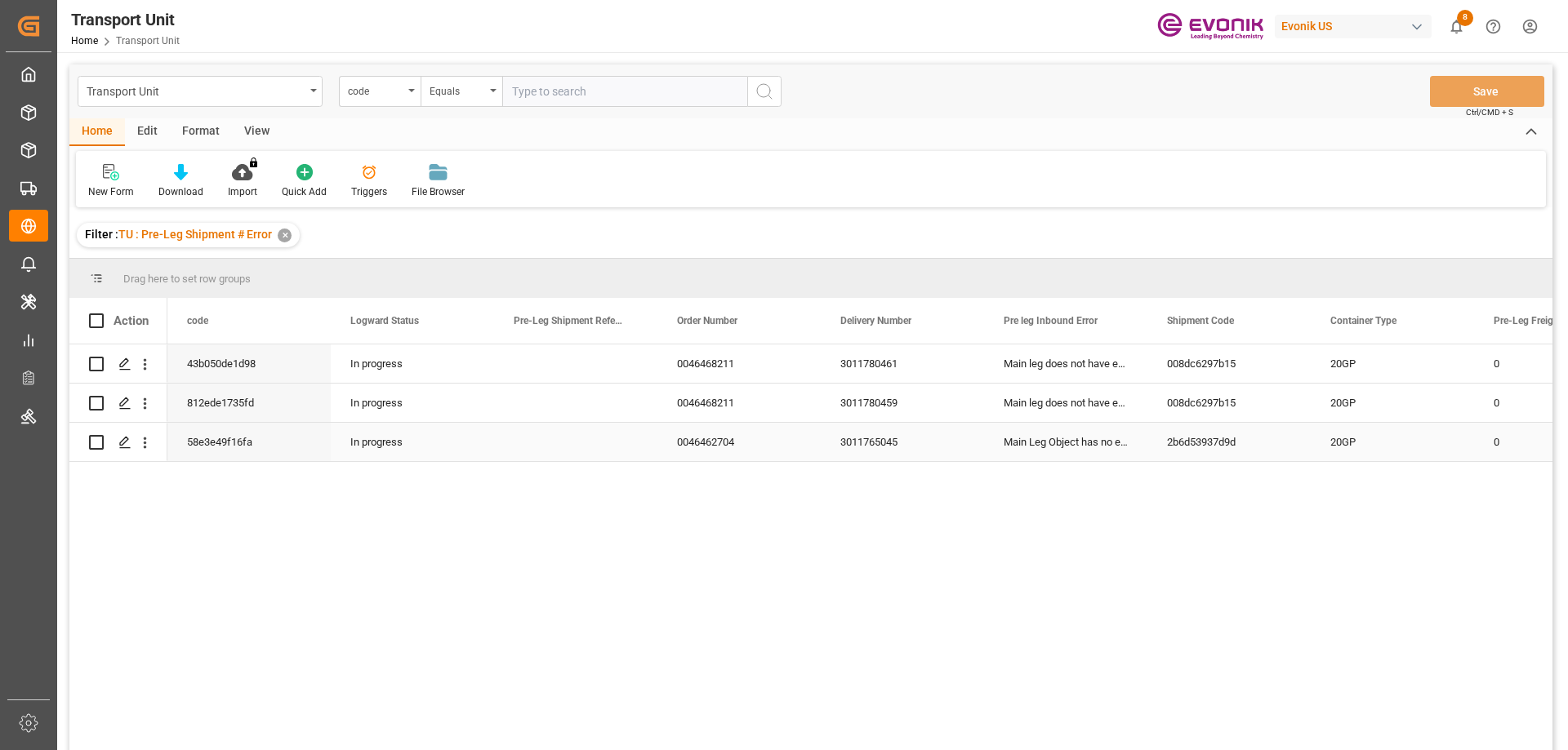
click at [655, 435] on div "Press SPACE to select this row." at bounding box center [575, 442] width 163 height 39
click at [654, 417] on div "Press SPACE to select this row." at bounding box center [575, 403] width 163 height 39
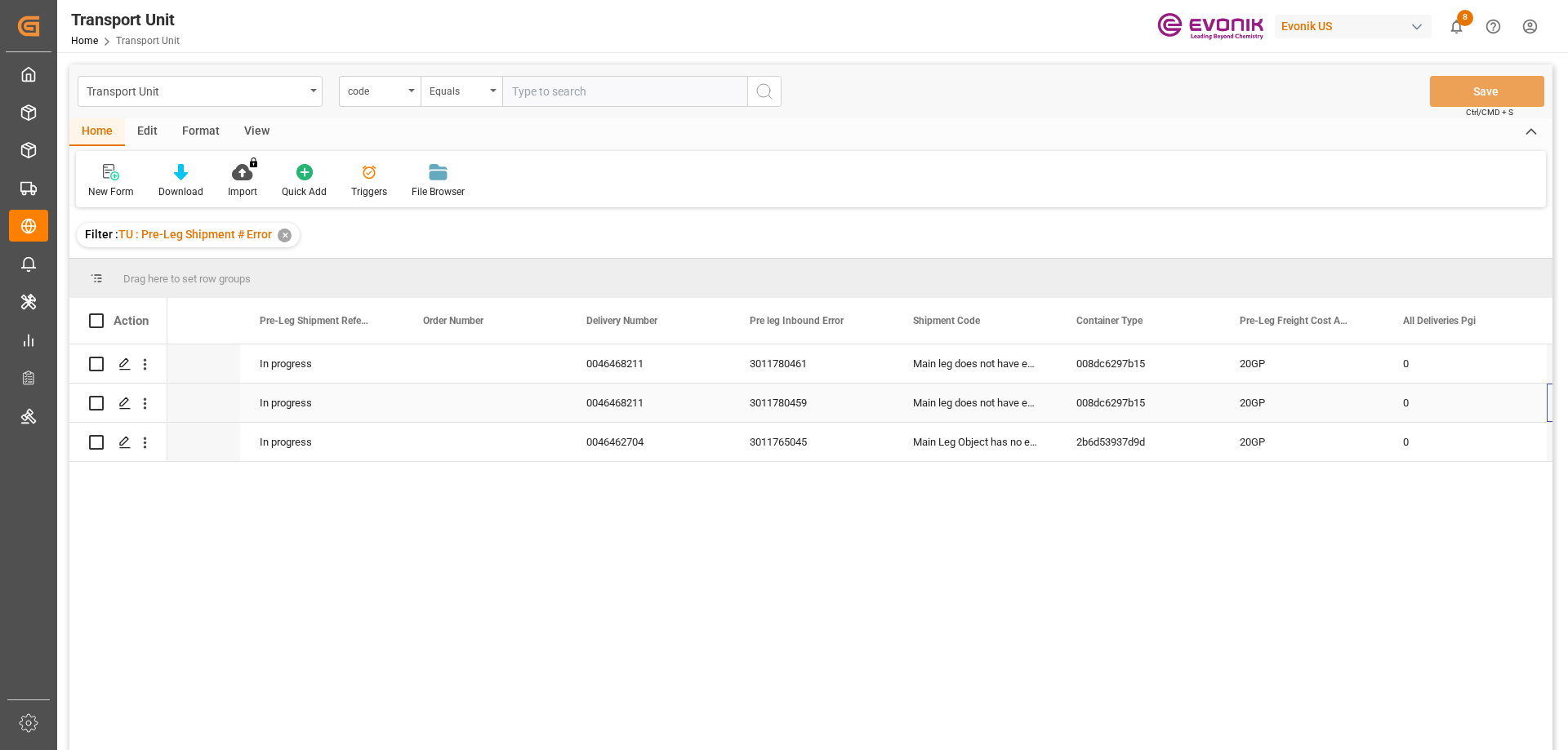
scroll to position [0, 254]
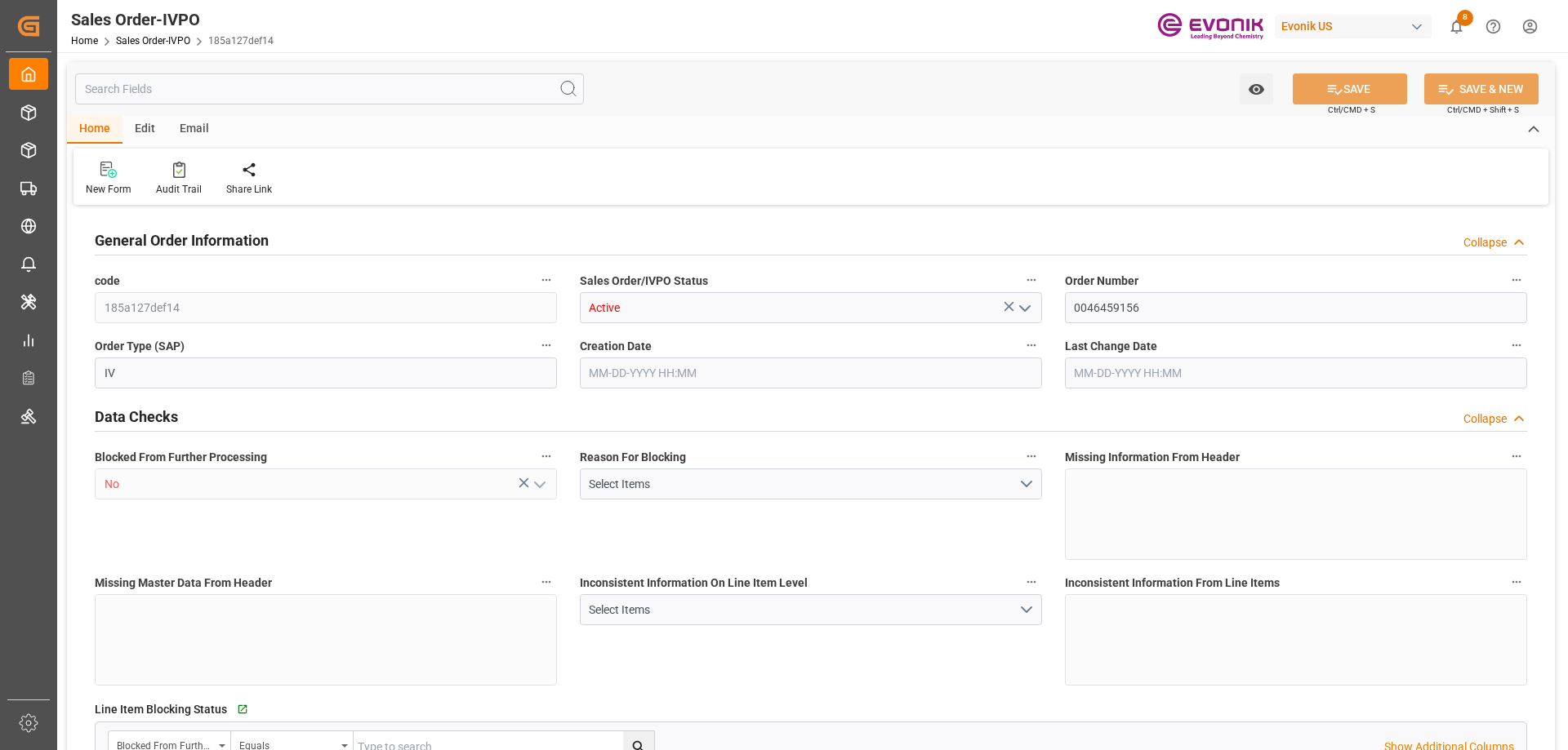
type input "CNHUN"
type input "0"
type input "1"
type input "2"
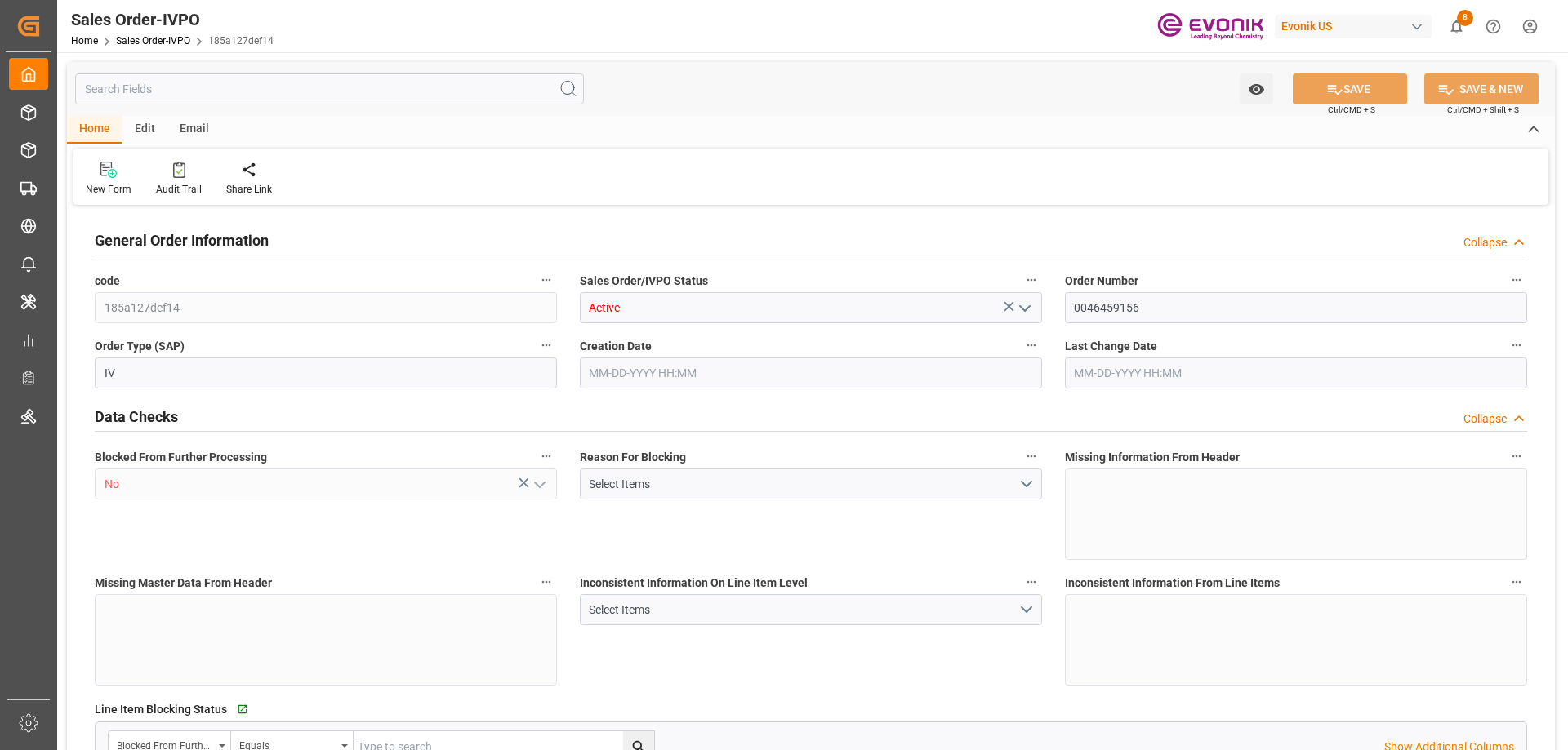
type input "17049.724"
type input "45.0416"
type input "17000"
type input "30"
type input "07-11-2025 19:36"
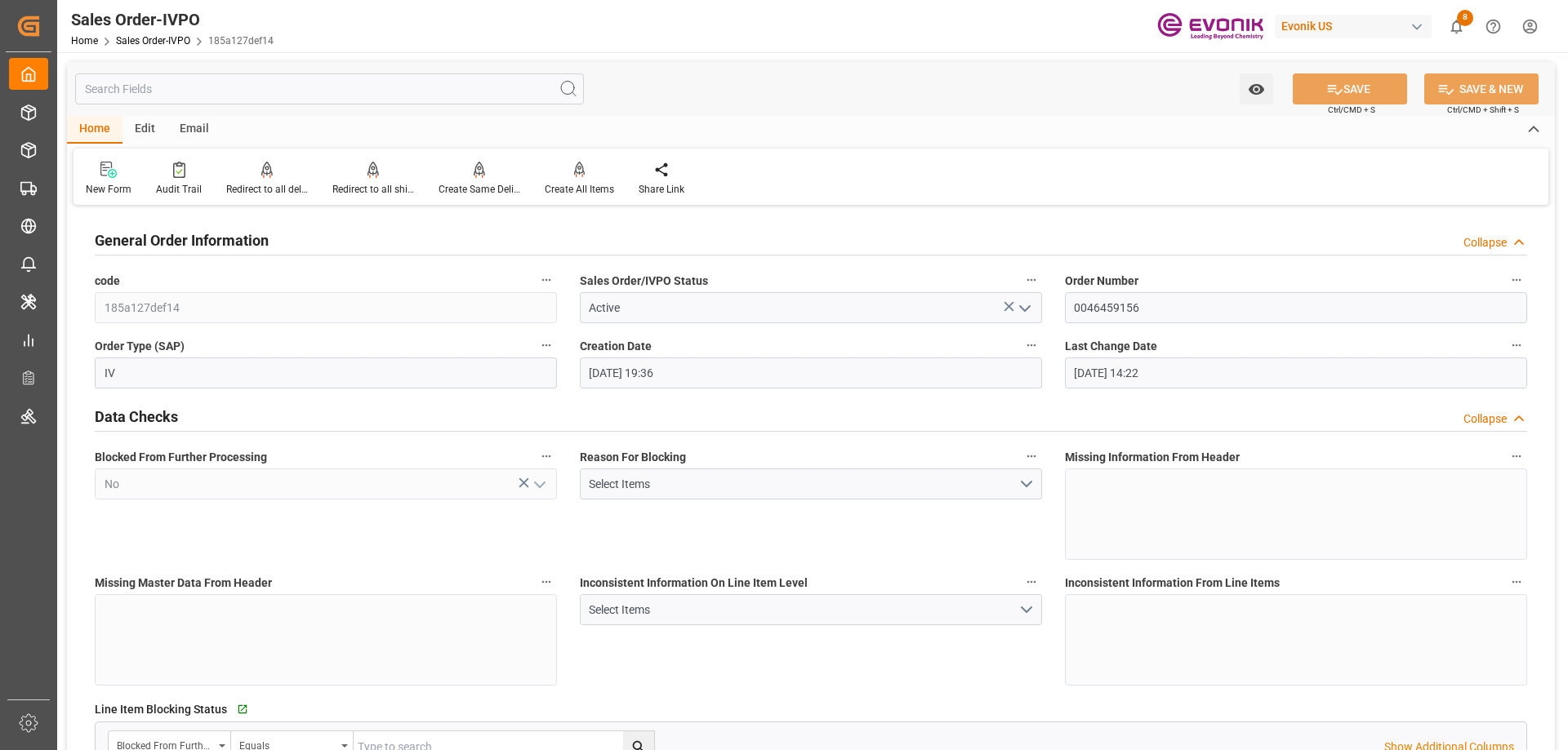
type input "08-21-2025 14:22"
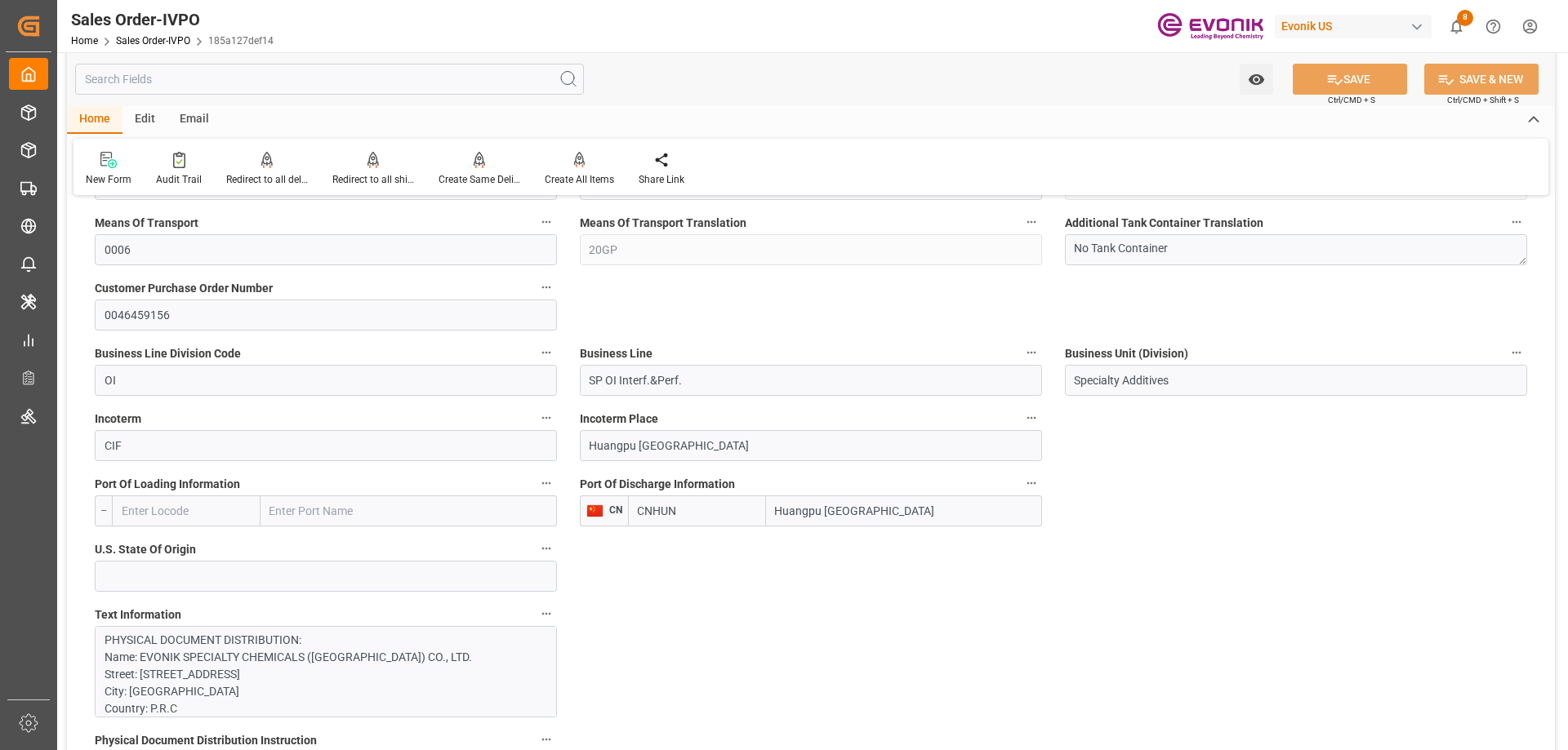
scroll to position [980, 0]
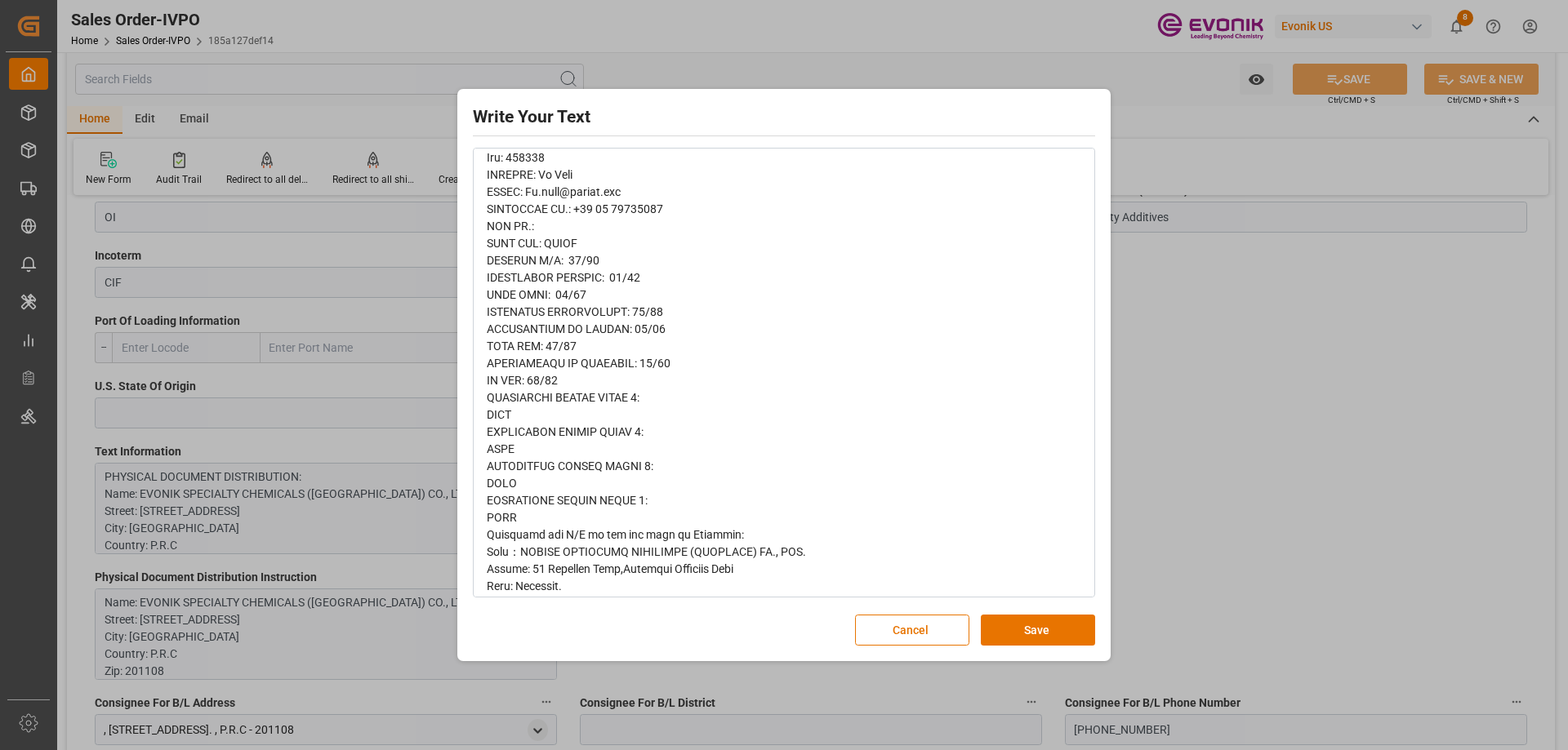
scroll to position [0, 0]
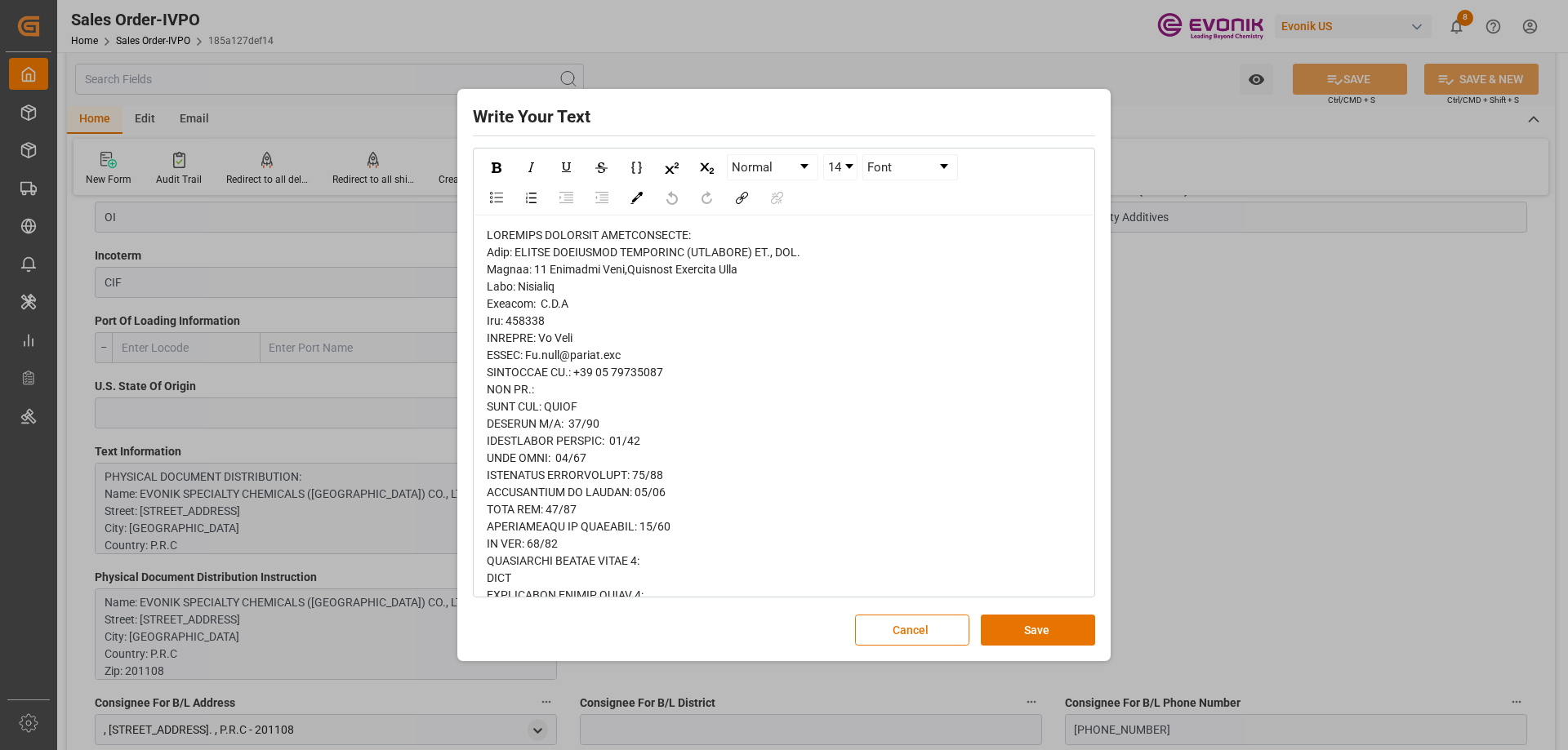
drag, startPoint x: 484, startPoint y: 271, endPoint x: 560, endPoint y: 293, distance: 79.1
click at [557, 287] on div "rdw-wrapper" at bounding box center [784, 758] width 619 height 1086
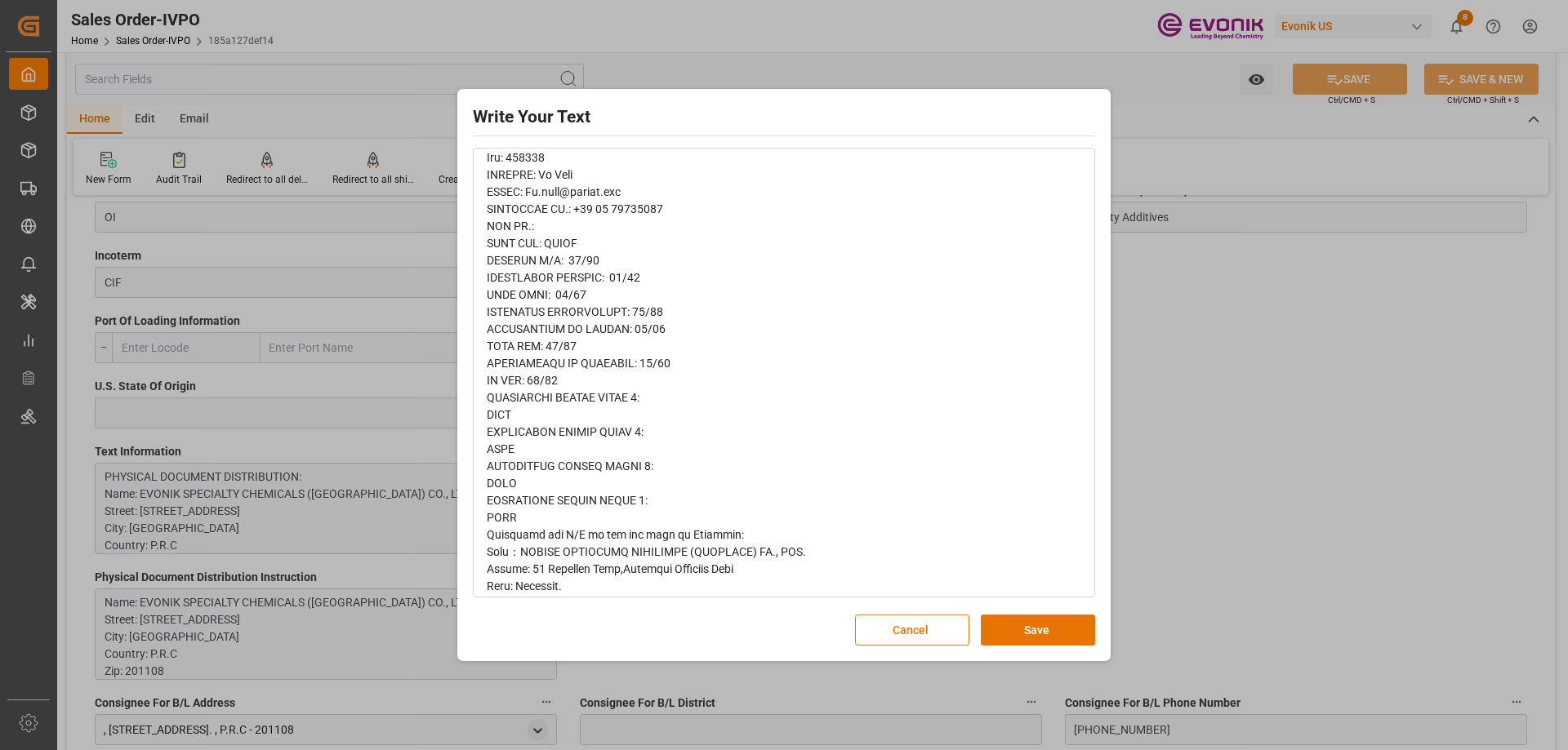
drag, startPoint x: 486, startPoint y: 275, endPoint x: 589, endPoint y: 342, distance: 122.9
click at [601, 338] on div "rdw-wrapper" at bounding box center [784, 595] width 596 height 1063
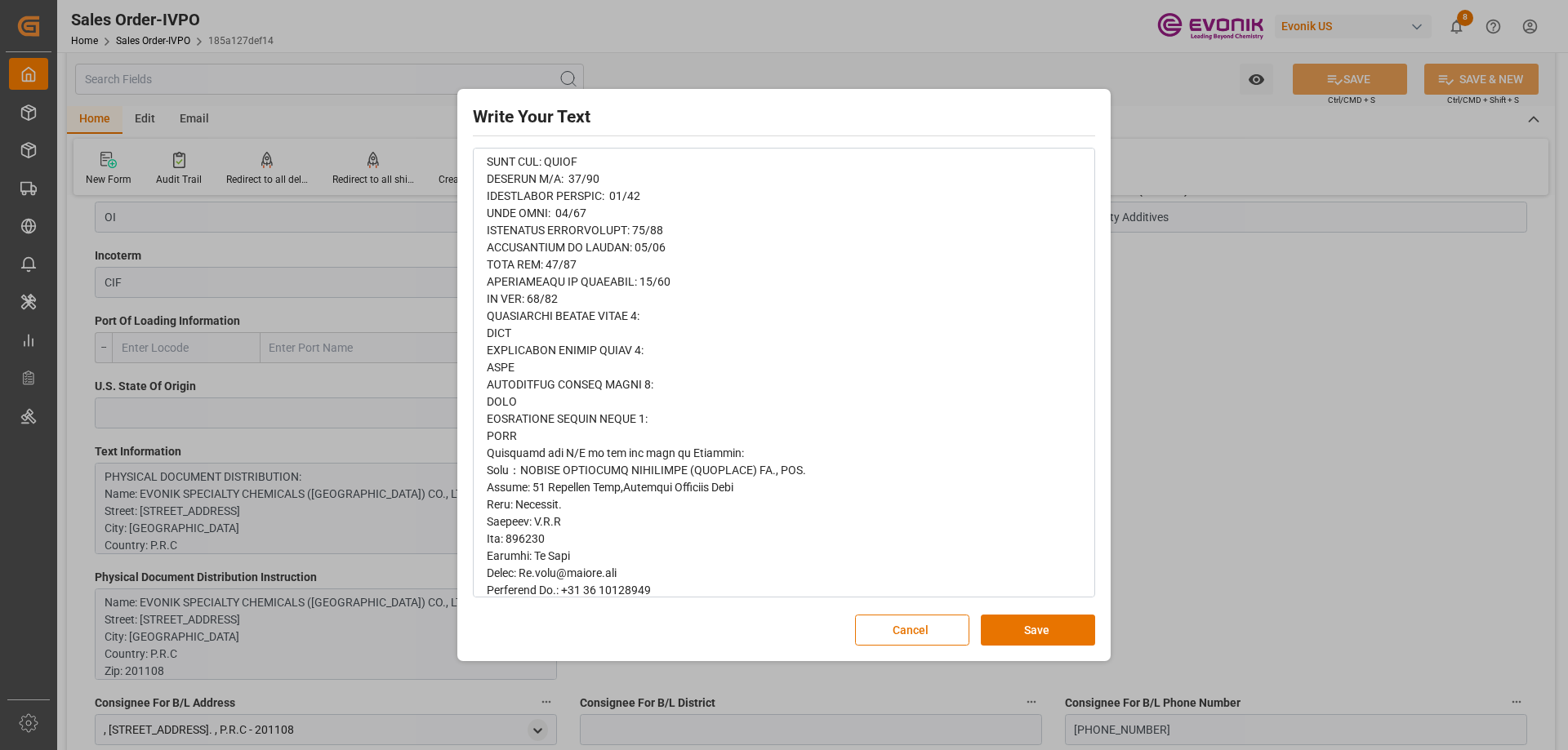
scroll to position [327, 0]
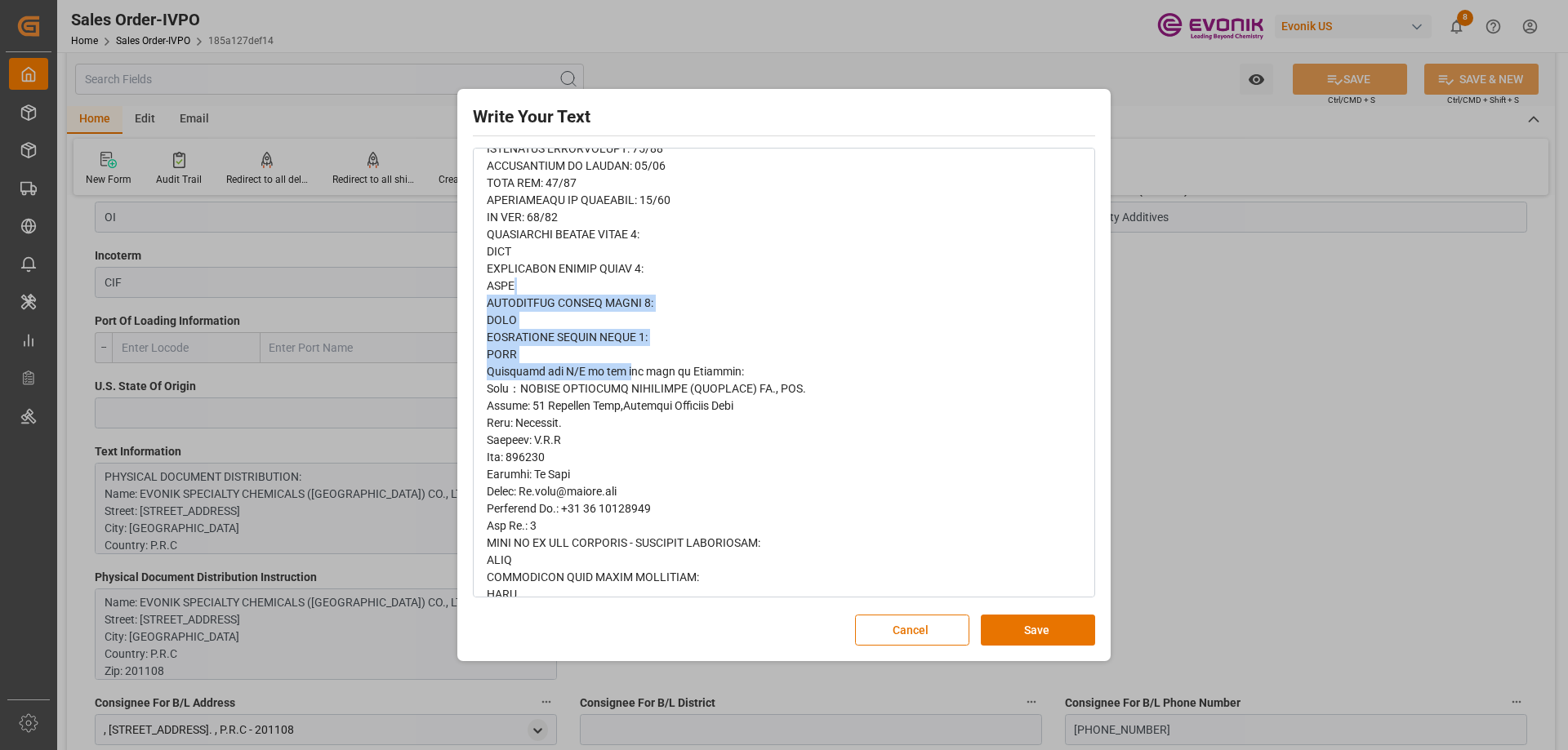
drag, startPoint x: 616, startPoint y: 372, endPoint x: 587, endPoint y: 284, distance: 92.7
click at [587, 284] on div "rdw-editor" at bounding box center [784, 432] width 595 height 1063
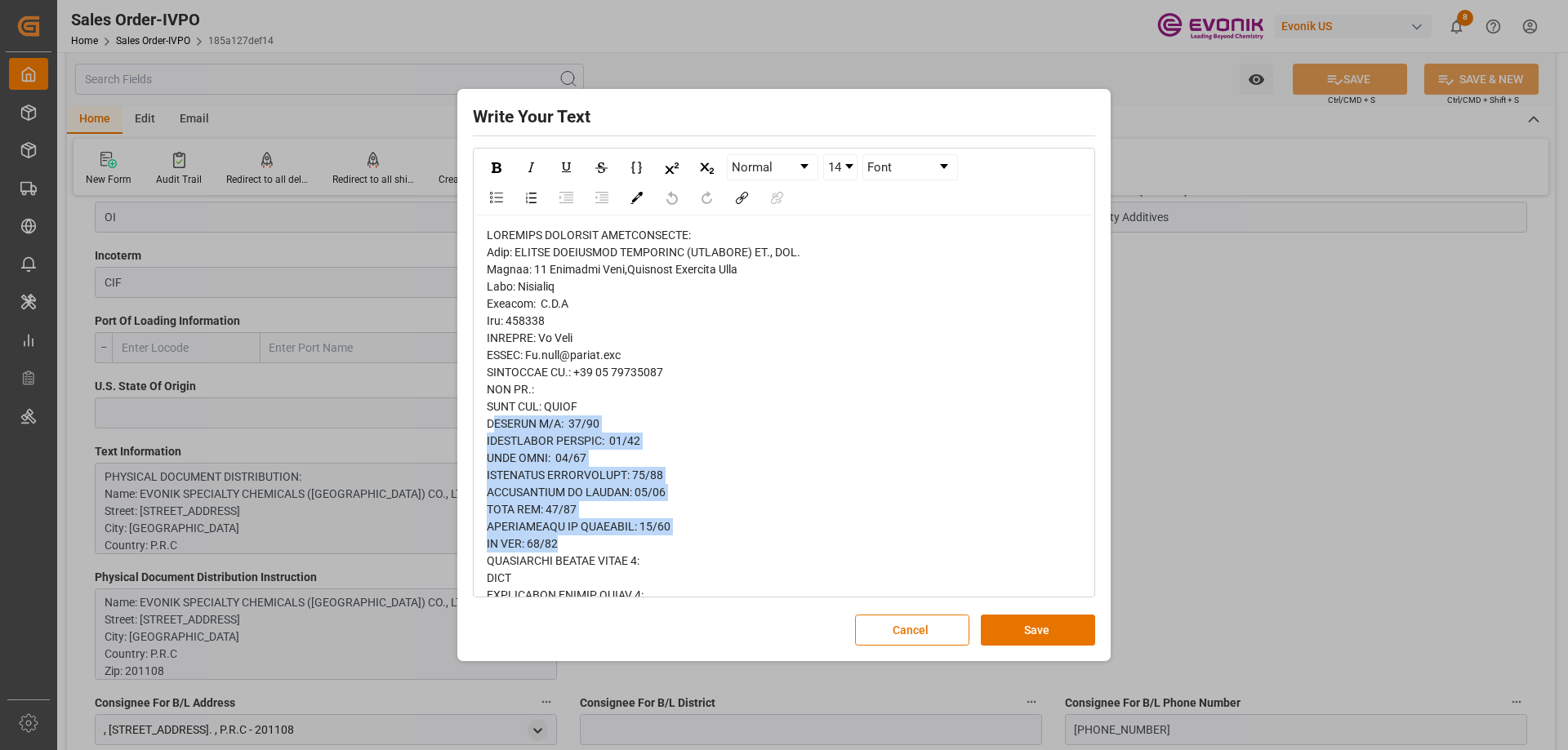
drag, startPoint x: 563, startPoint y: 542, endPoint x: 490, endPoint y: 424, distance: 138.8
click at [490, 424] on div "rdw-editor" at bounding box center [784, 758] width 595 height 1063
click at [781, 512] on div "rdw-editor" at bounding box center [784, 758] width 595 height 1063
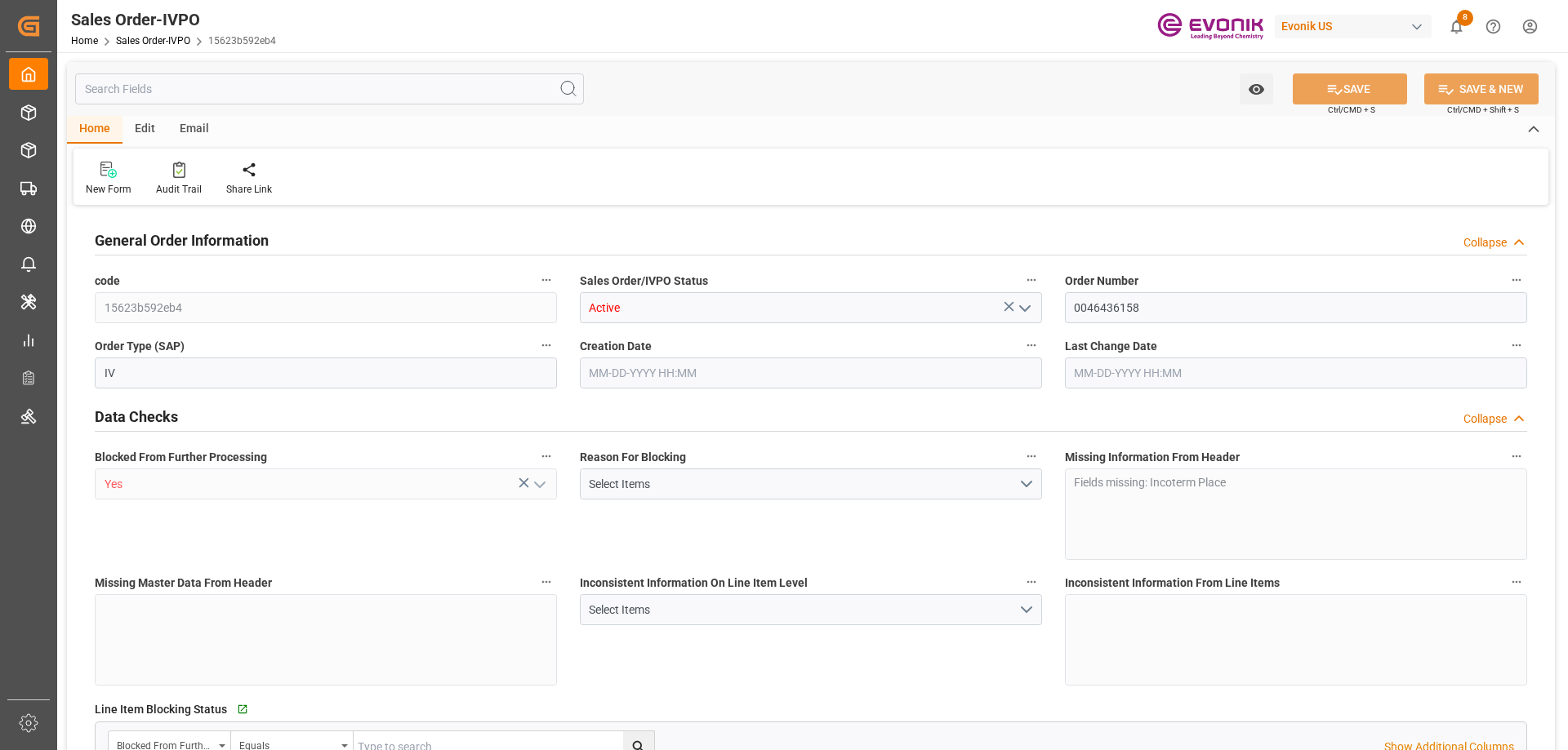
type input "ARBUE"
type input "0"
type input "1"
type input "2"
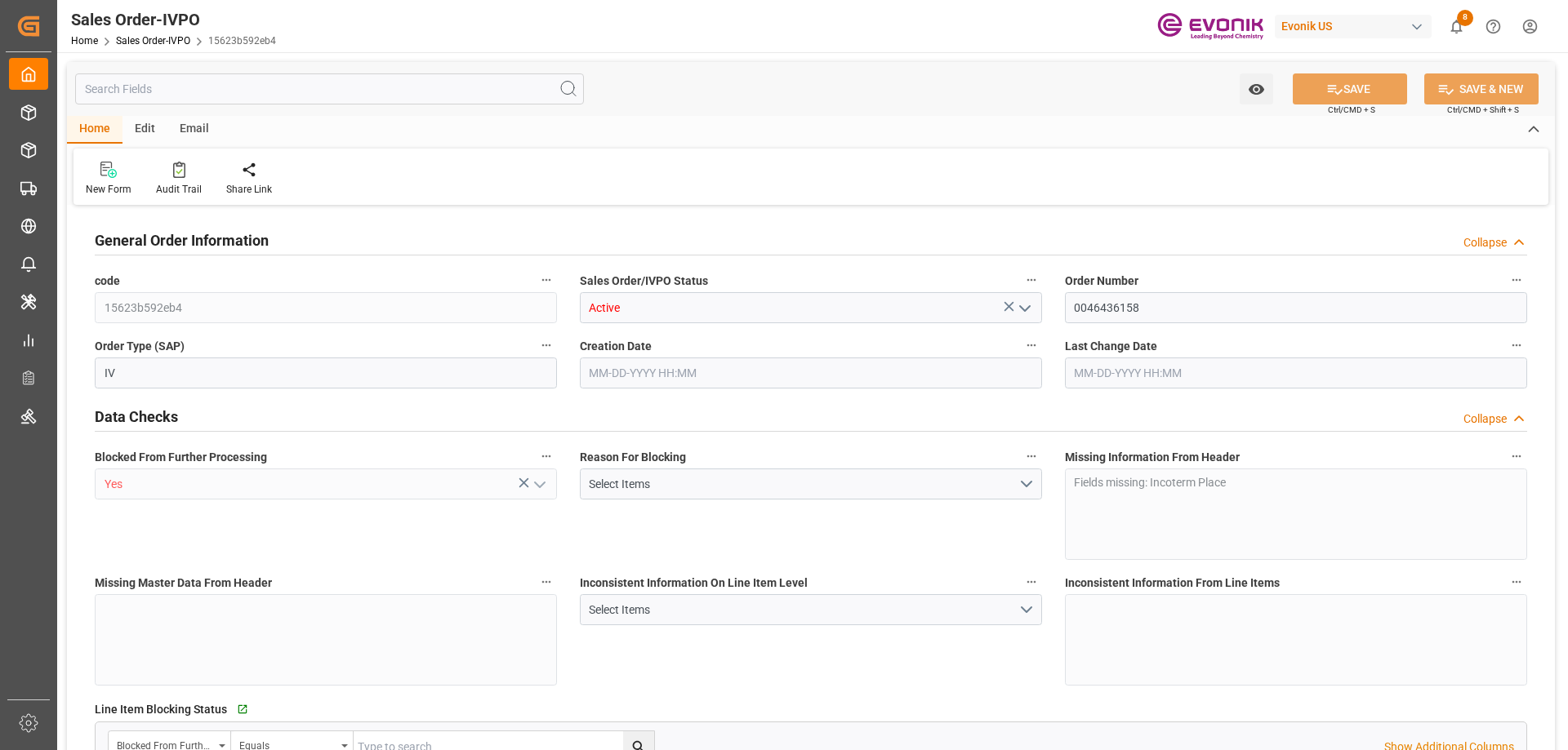
type input "19044"
type input "52.0766"
type input "17000"
type input "30"
type input "[DATE] 17:12"
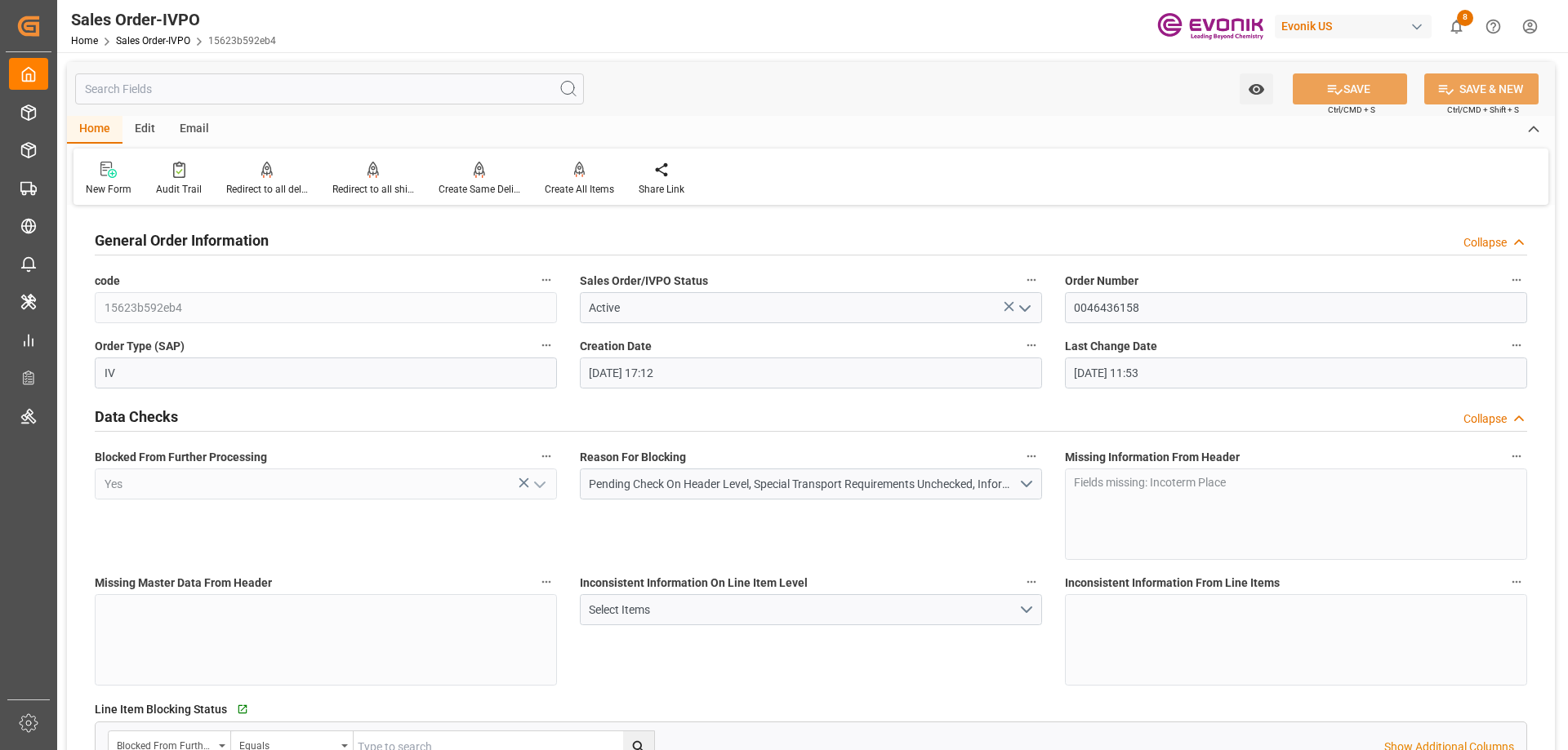
type input "[DATE] 11:53"
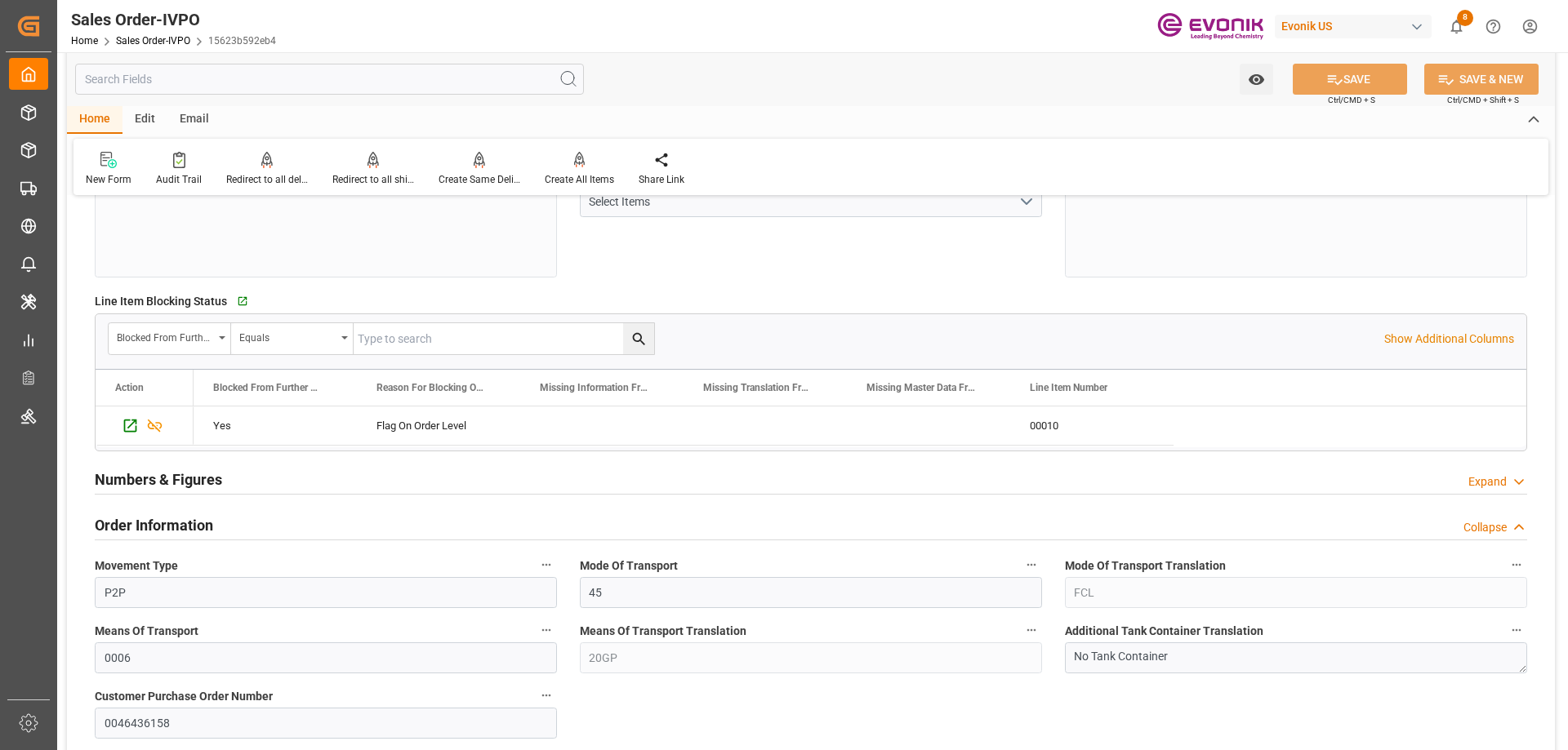
scroll to position [816, 0]
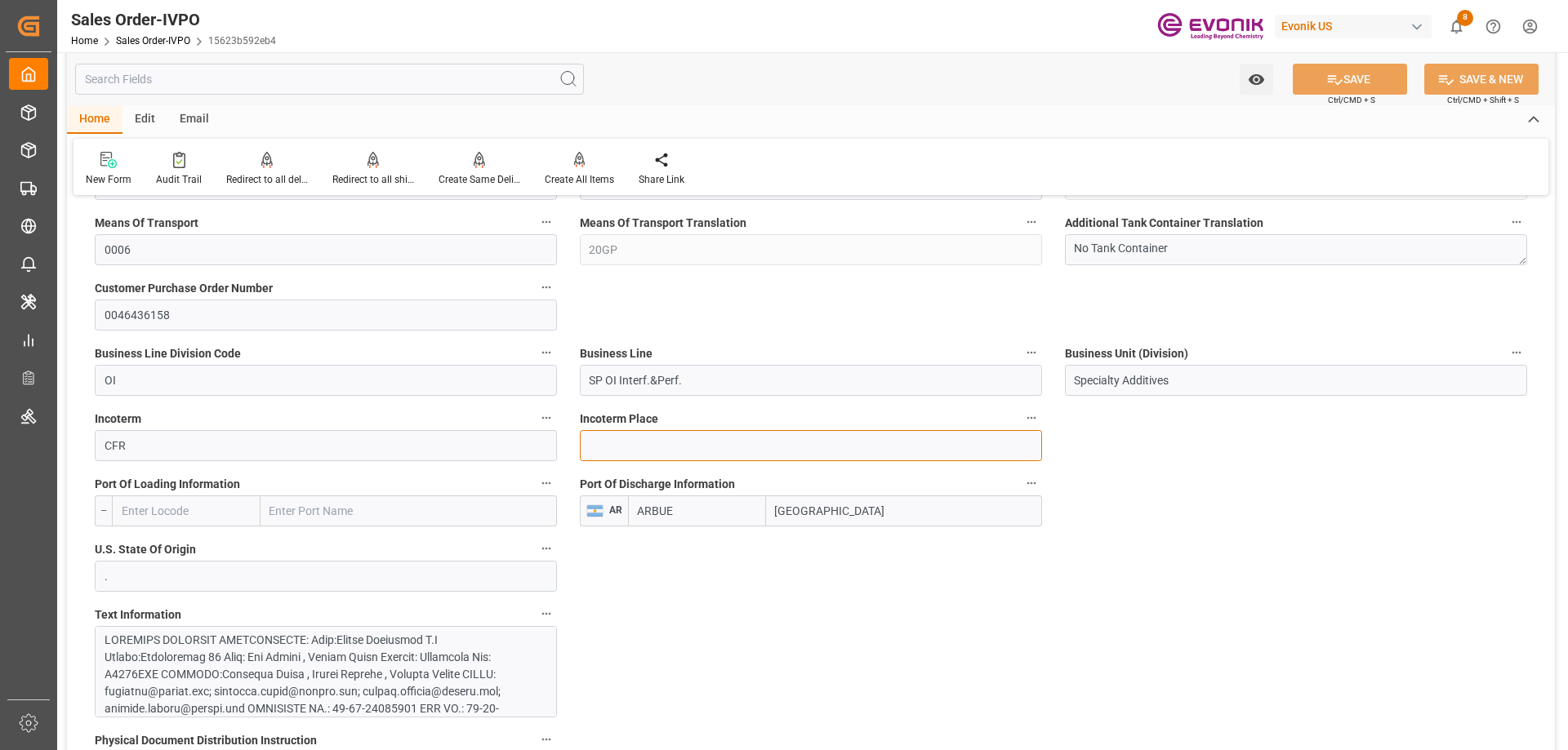
click at [660, 447] on input at bounding box center [810, 445] width 462 height 31
type input "Buenos Aires"
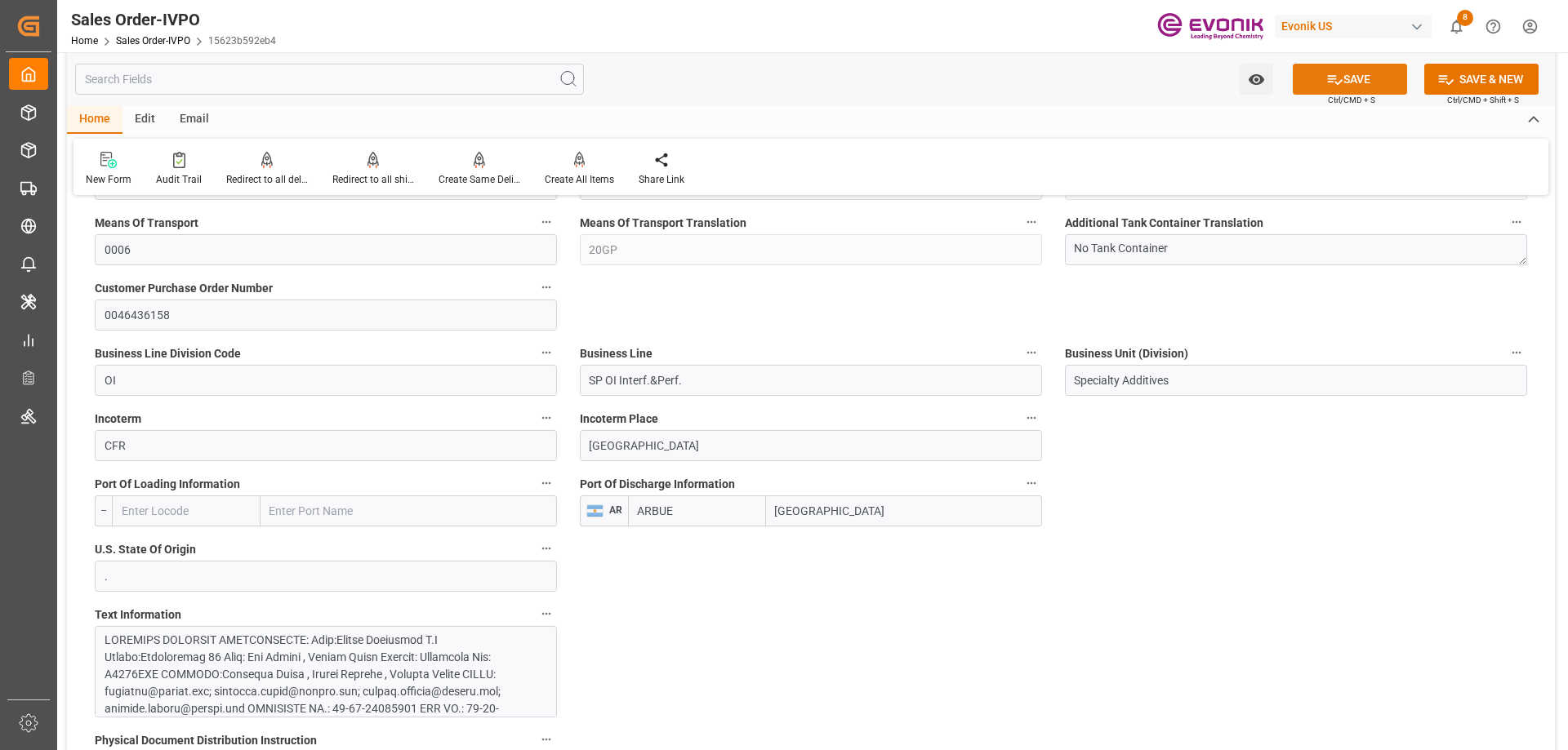
click at [1326, 85] on icon at bounding box center [1334, 80] width 17 height 17
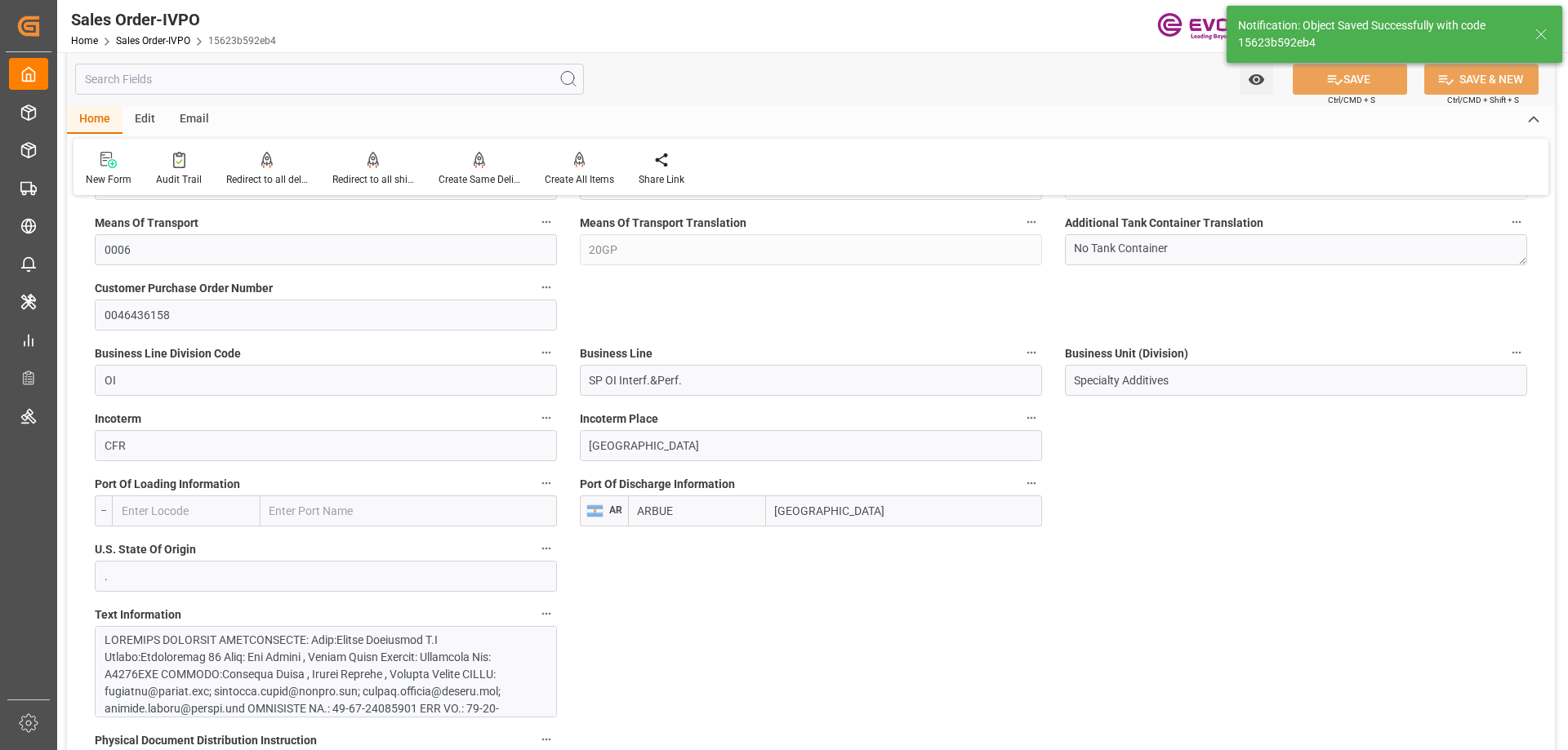
type input "08-25-2025 13:47"
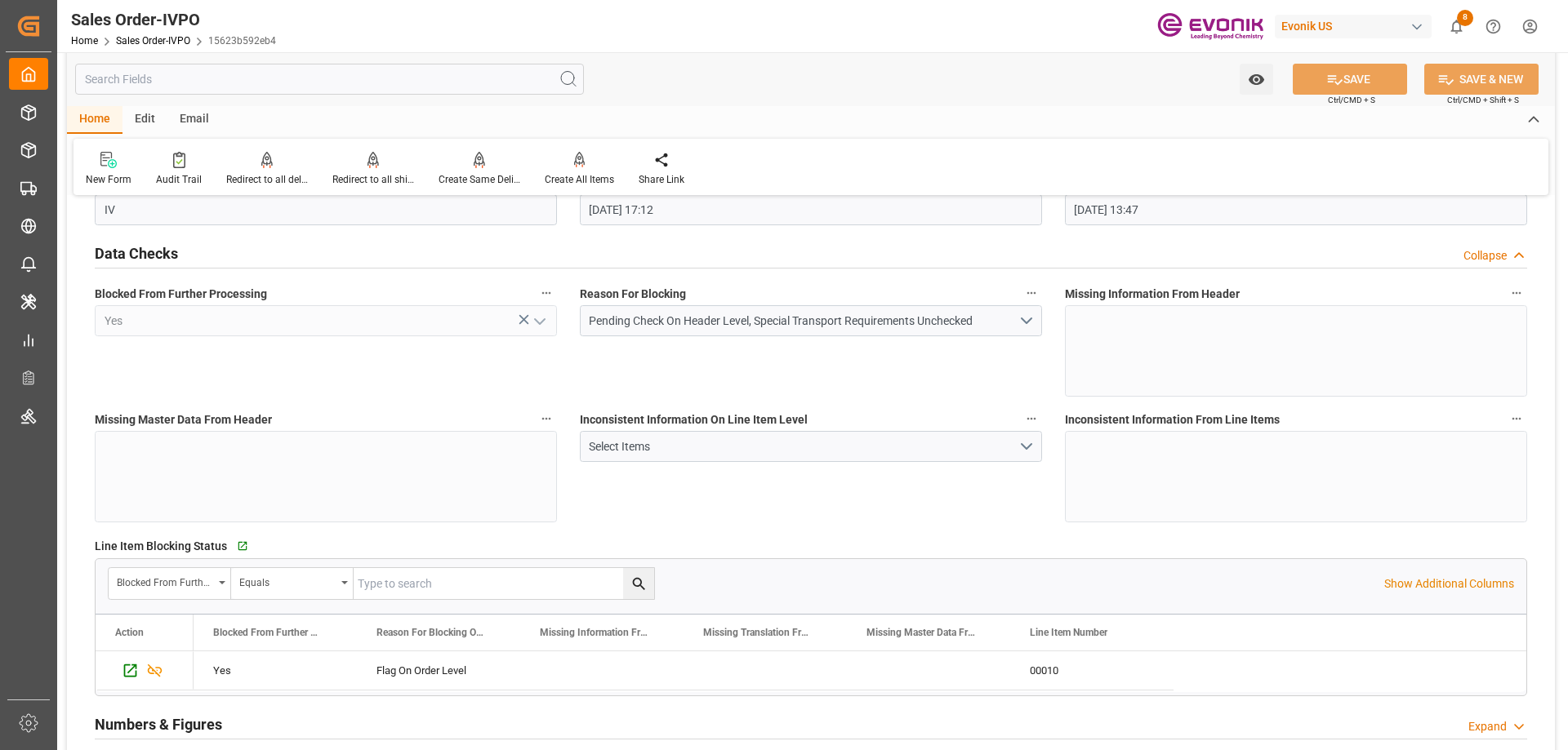
scroll to position [0, 0]
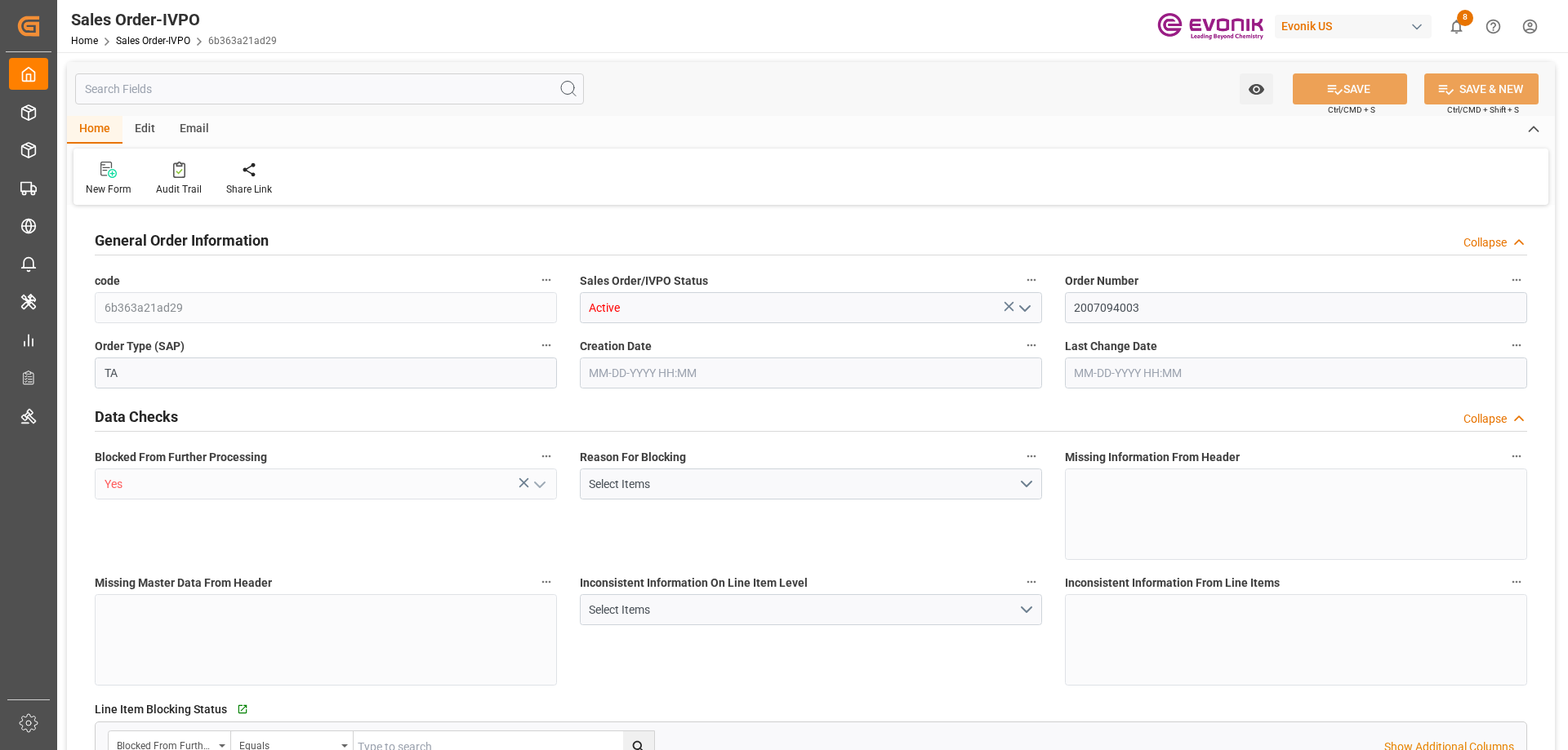
type input "GBLIV"
type input "0"
type input "1"
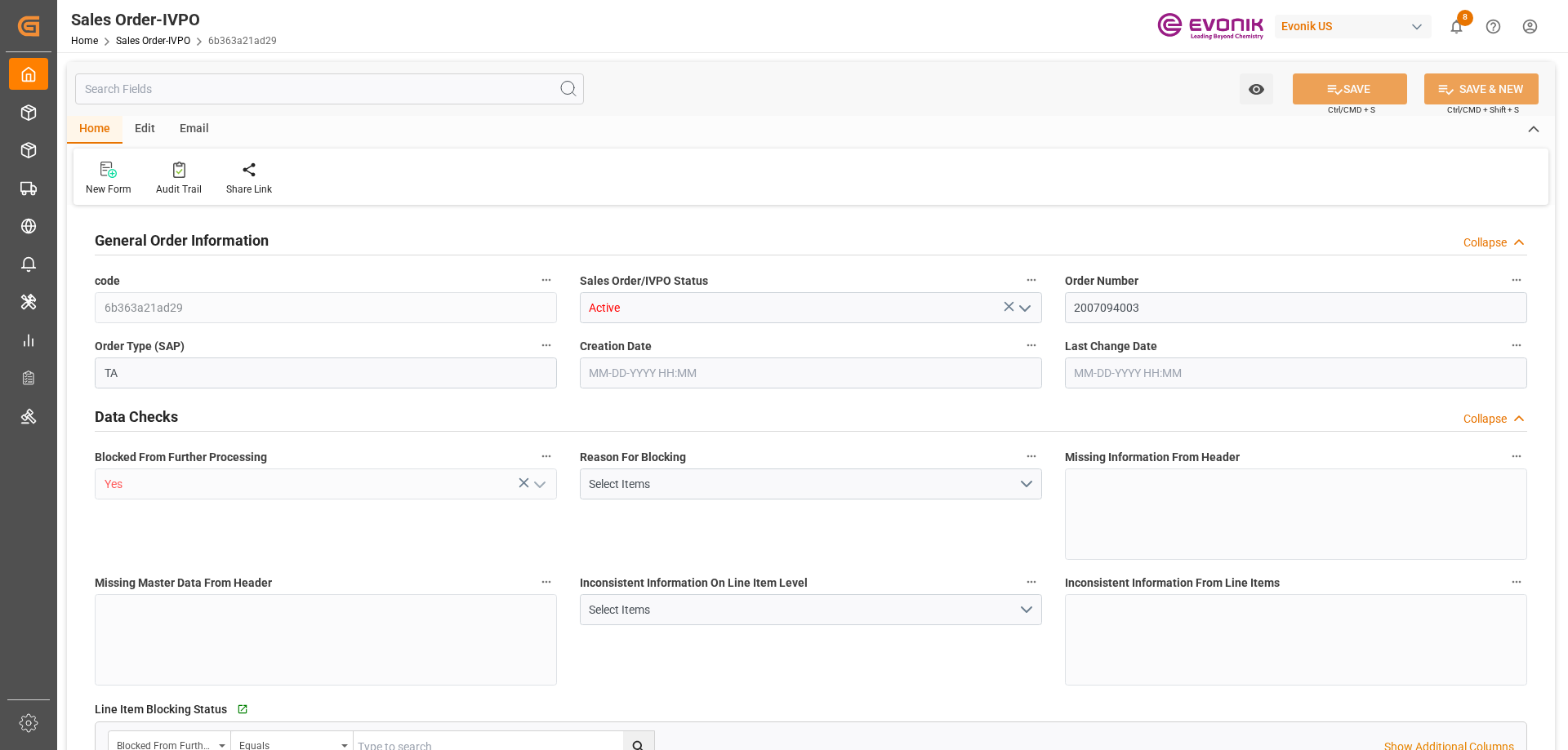
type input "15320"
type input "23.126"
type input "17000"
type input "30"
type input "08-12-2025 15:16"
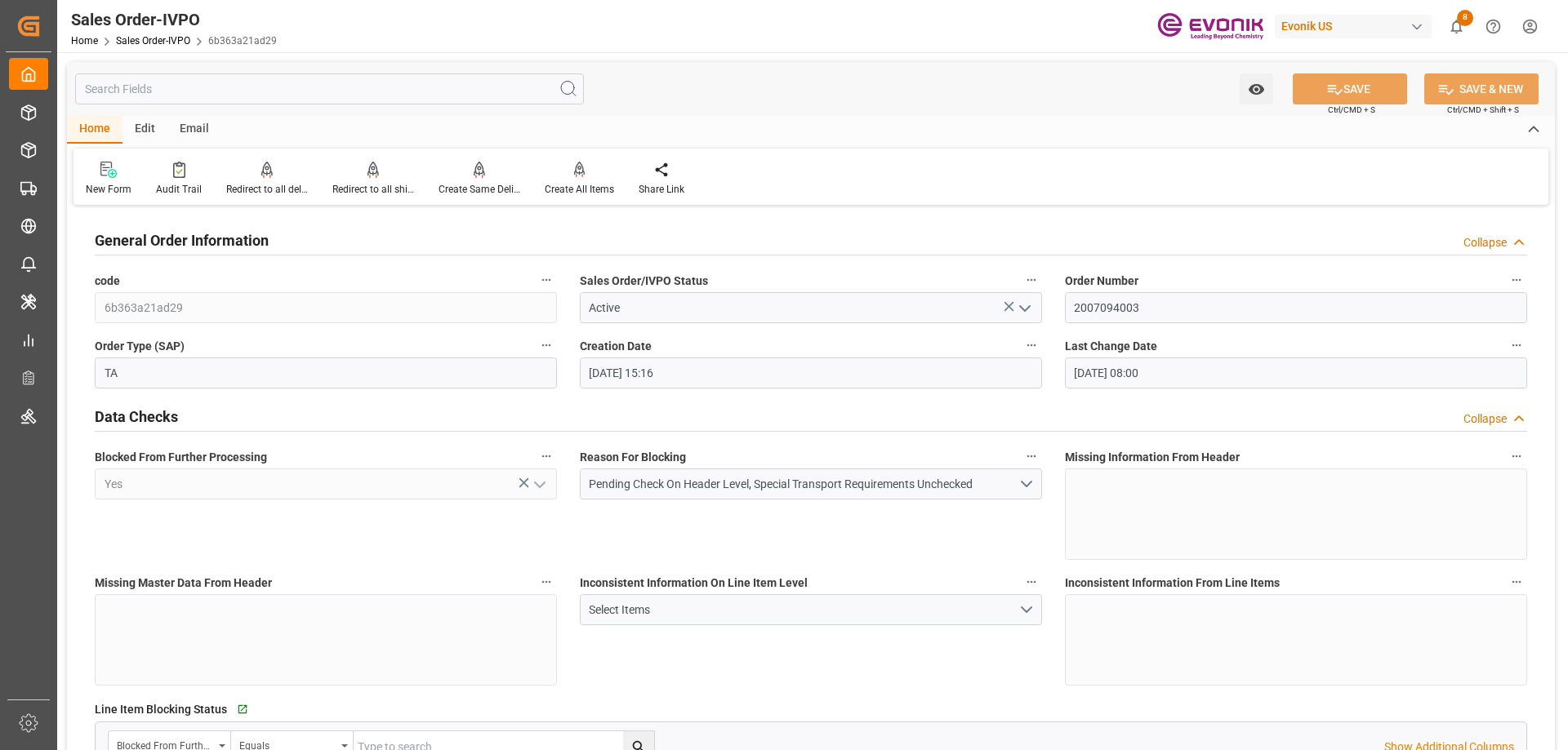
type input "08-22-2025 08:00"
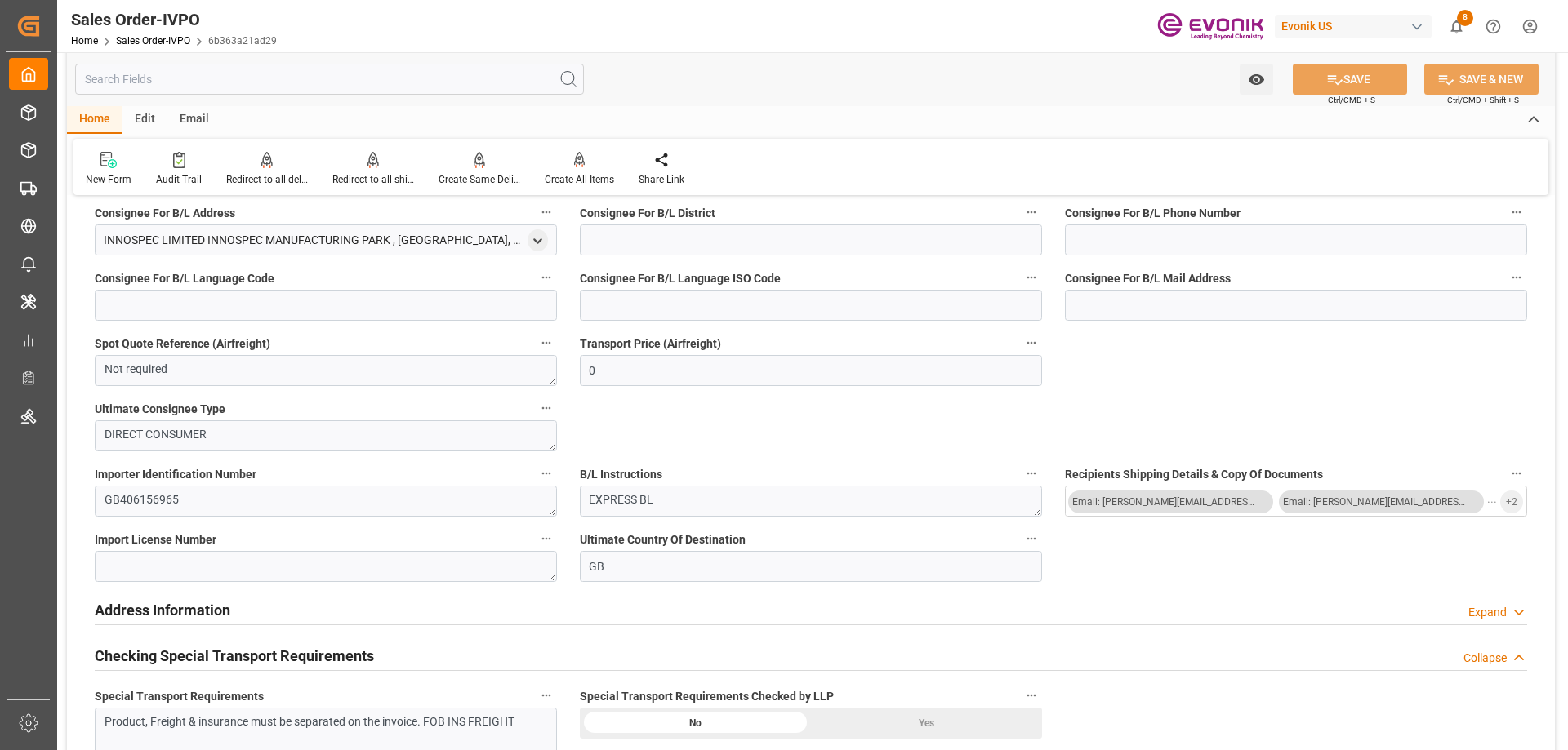
scroll to position [1062, 0]
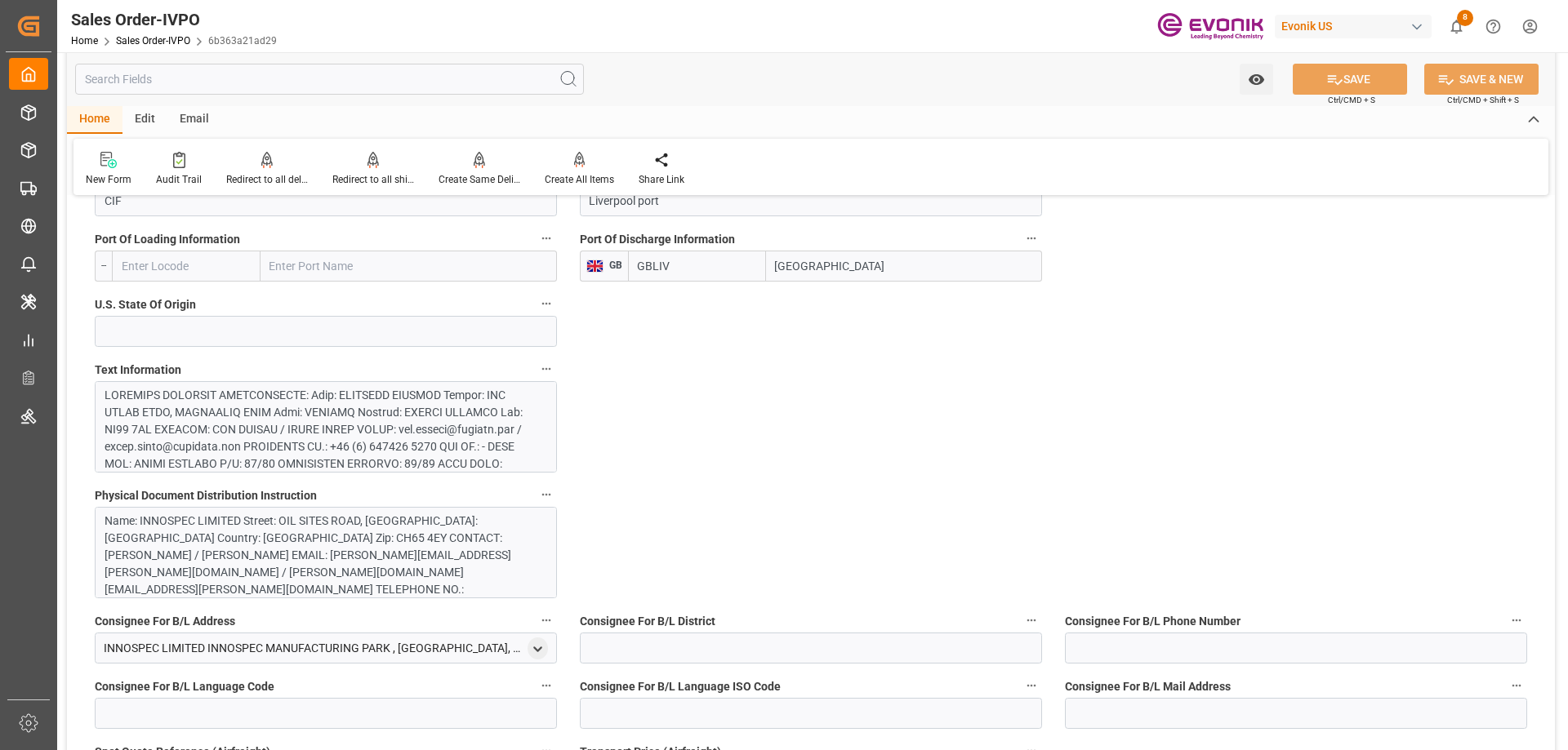
click at [248, 401] on div at bounding box center [319, 592] width 430 height 411
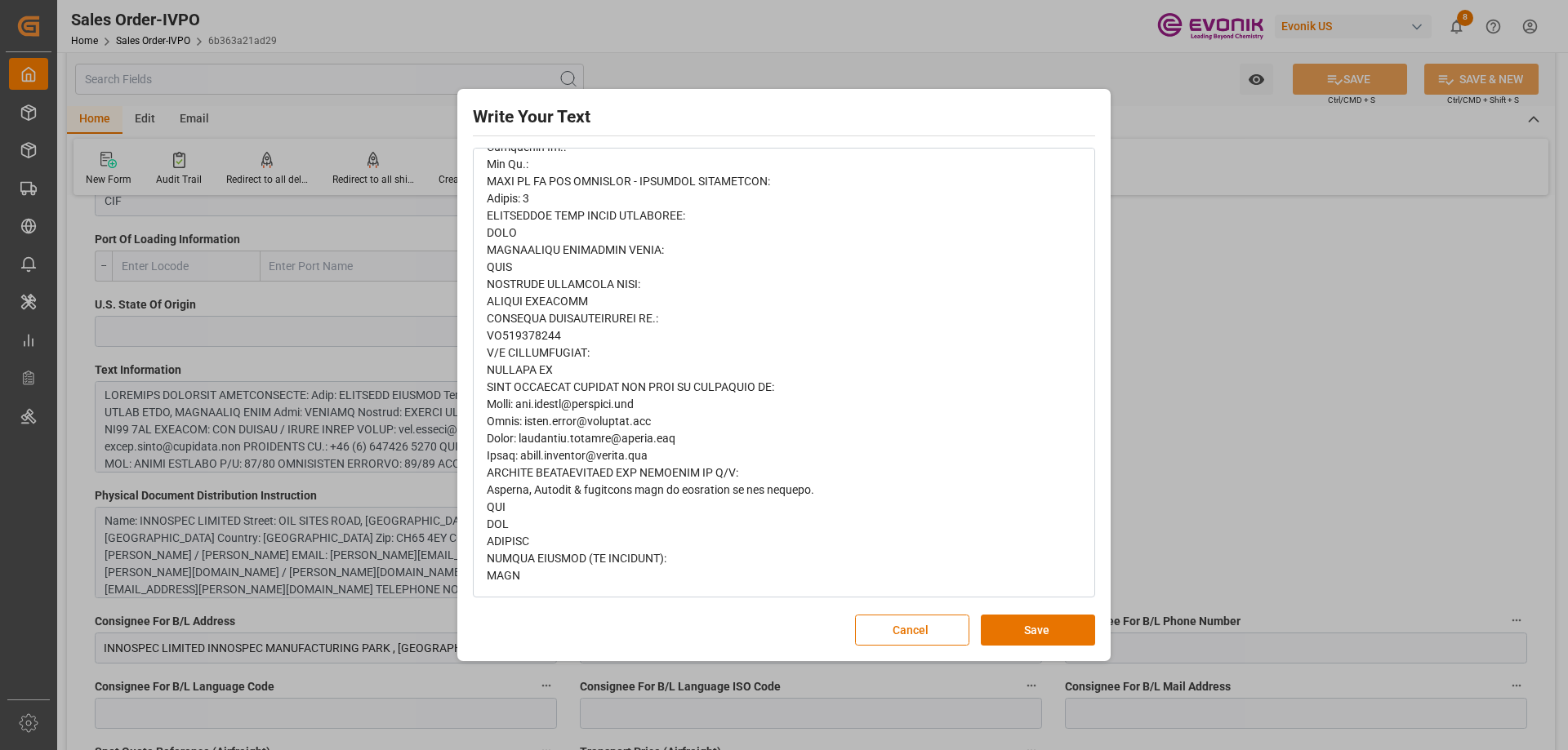
scroll to position [692, 0]
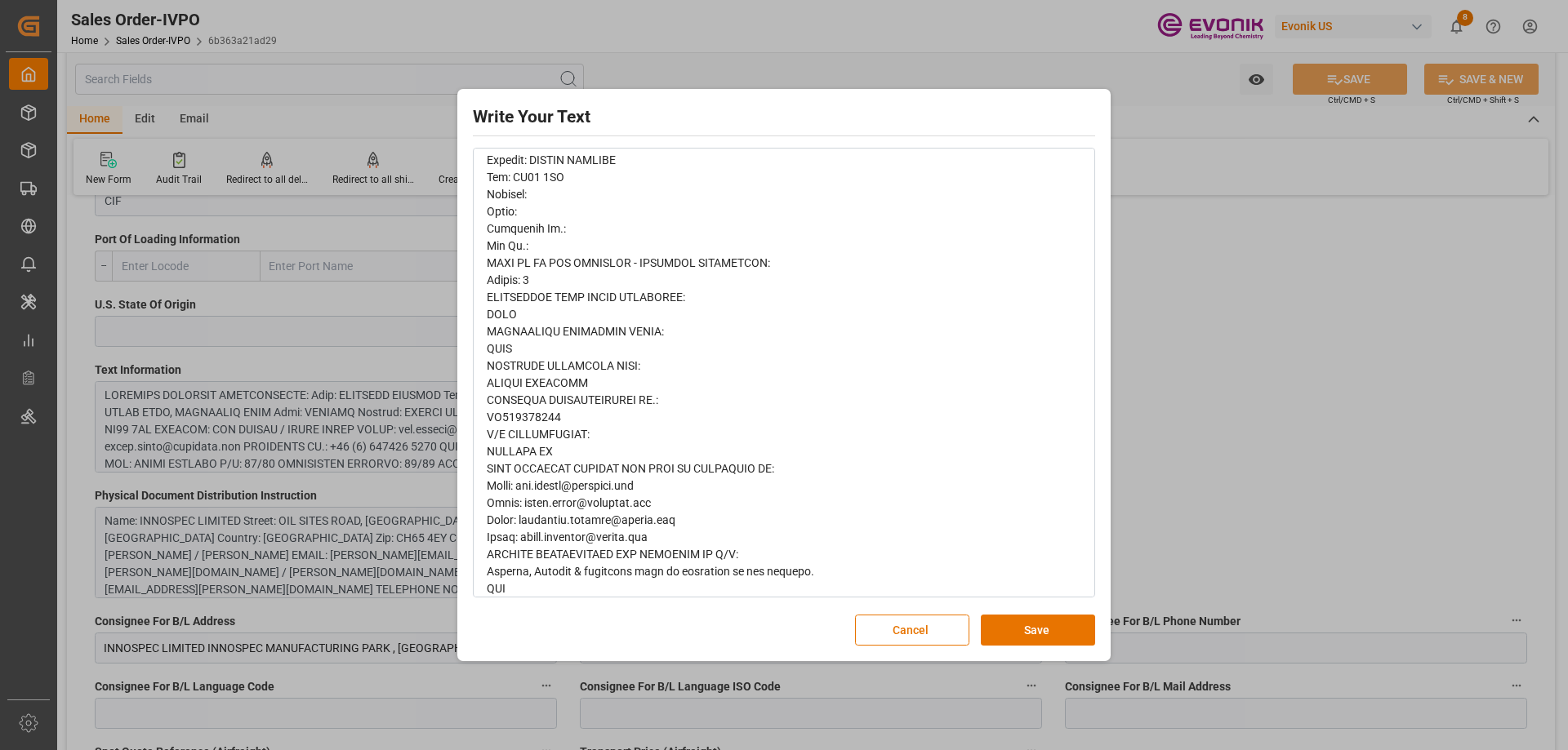
click at [1095, 391] on div "Write Your Text Normal 14 Font Cancel Save" at bounding box center [784, 375] width 645 height 565
click at [1219, 351] on div "Write Your Text Normal 14 Font Cancel Save" at bounding box center [784, 375] width 1568 height 750
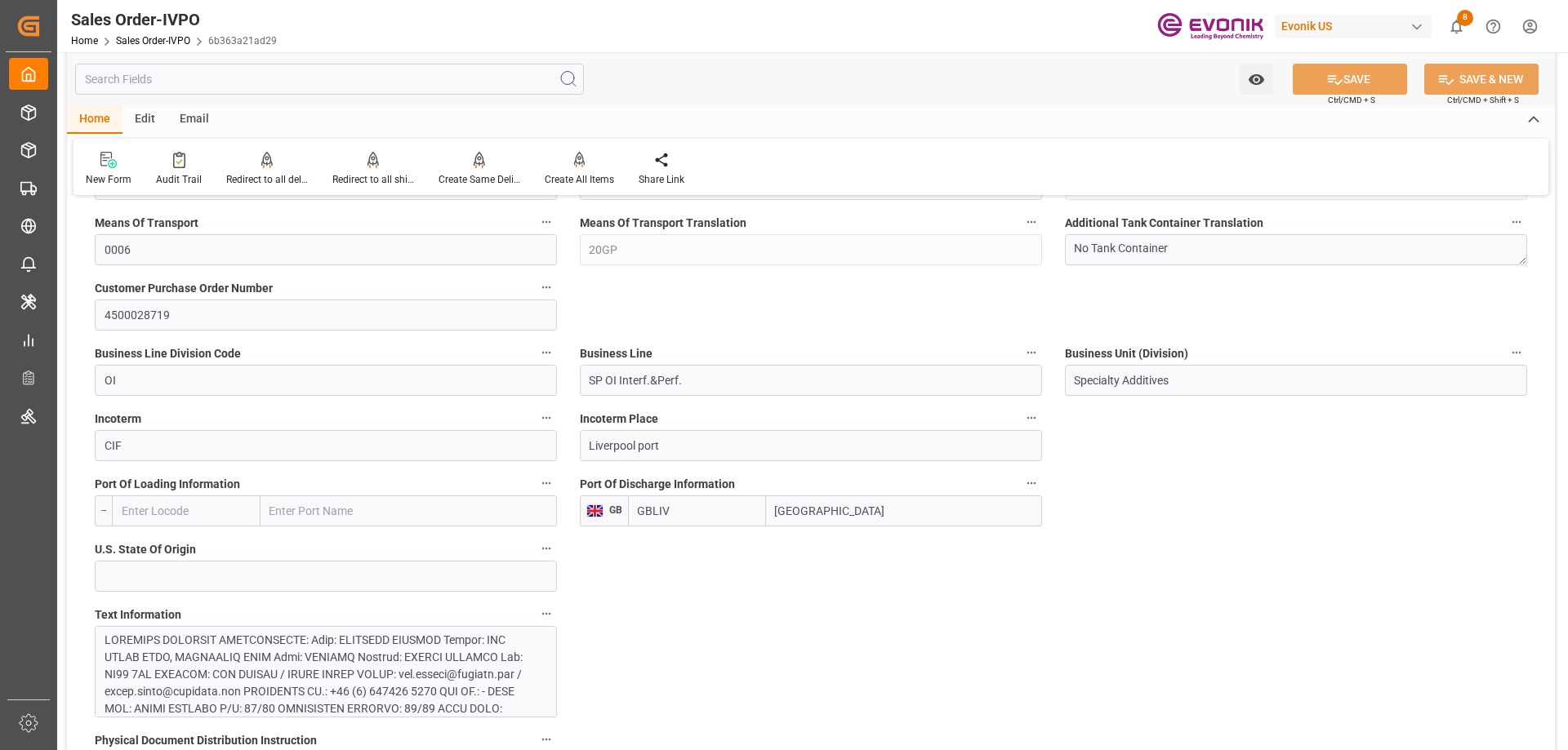
scroll to position [572, 0]
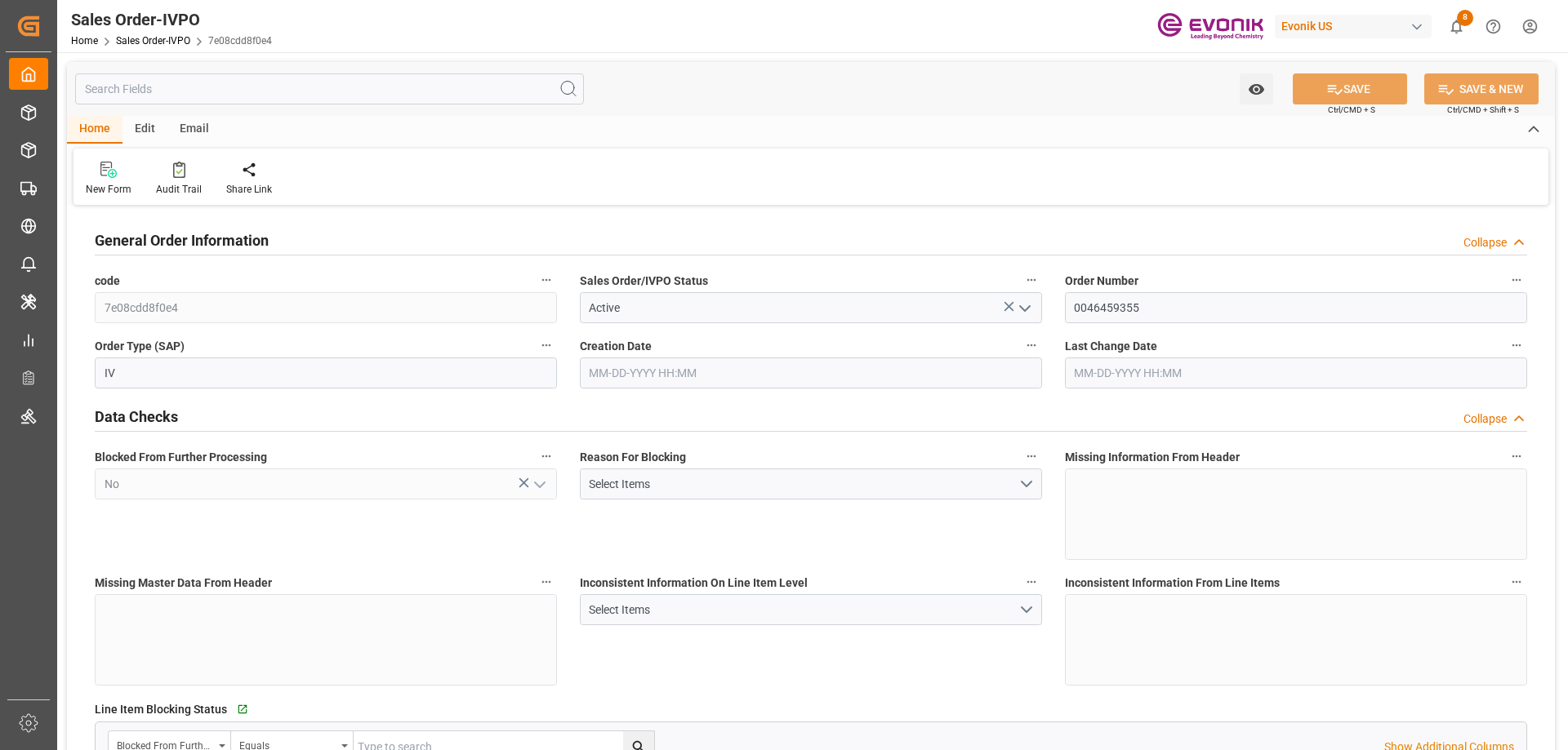
type input "INNSA"
type input "0"
type input "1"
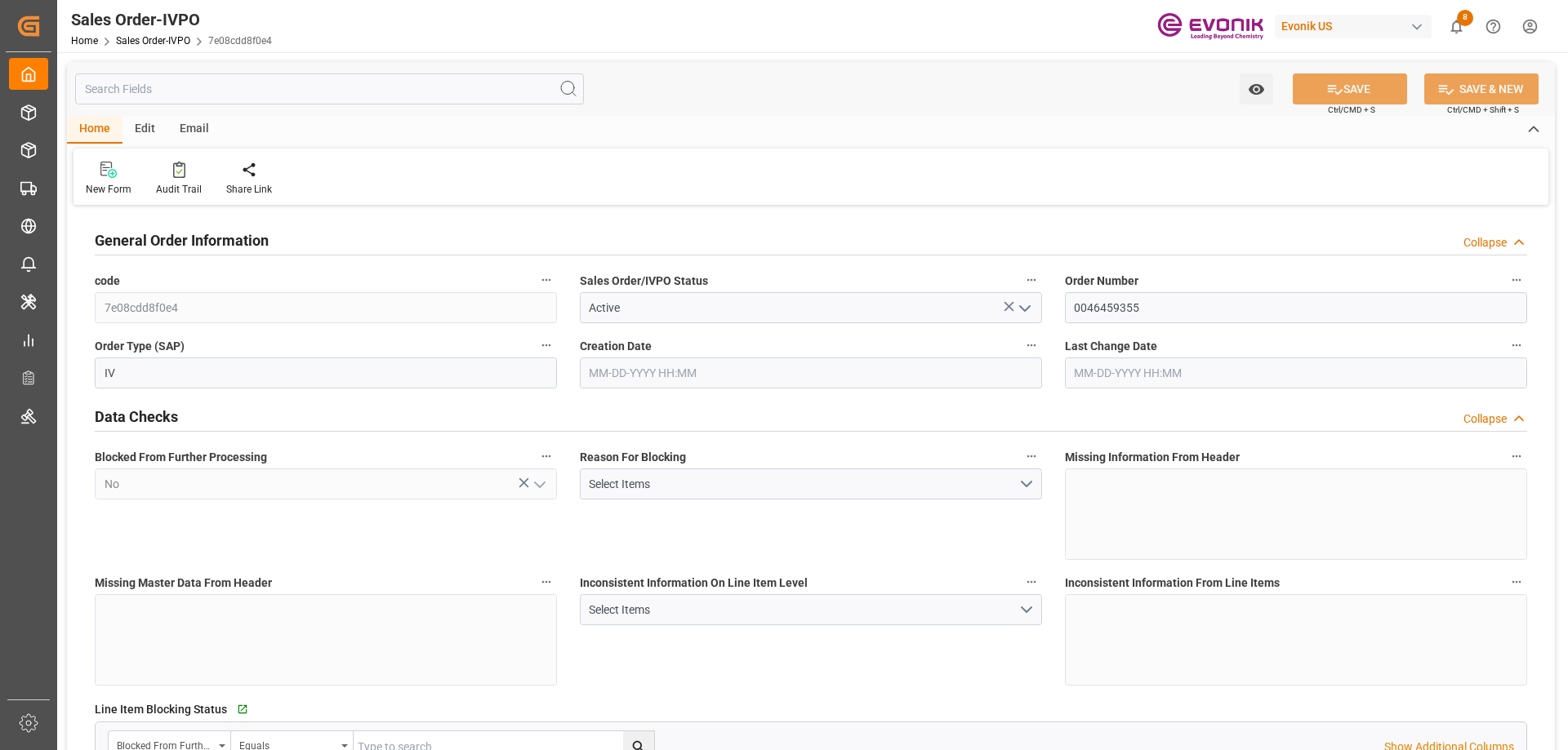
type input "11283.2276"
type input "29.6868"
type input "17000"
type input "30"
type input "08-22-2025 12:32"
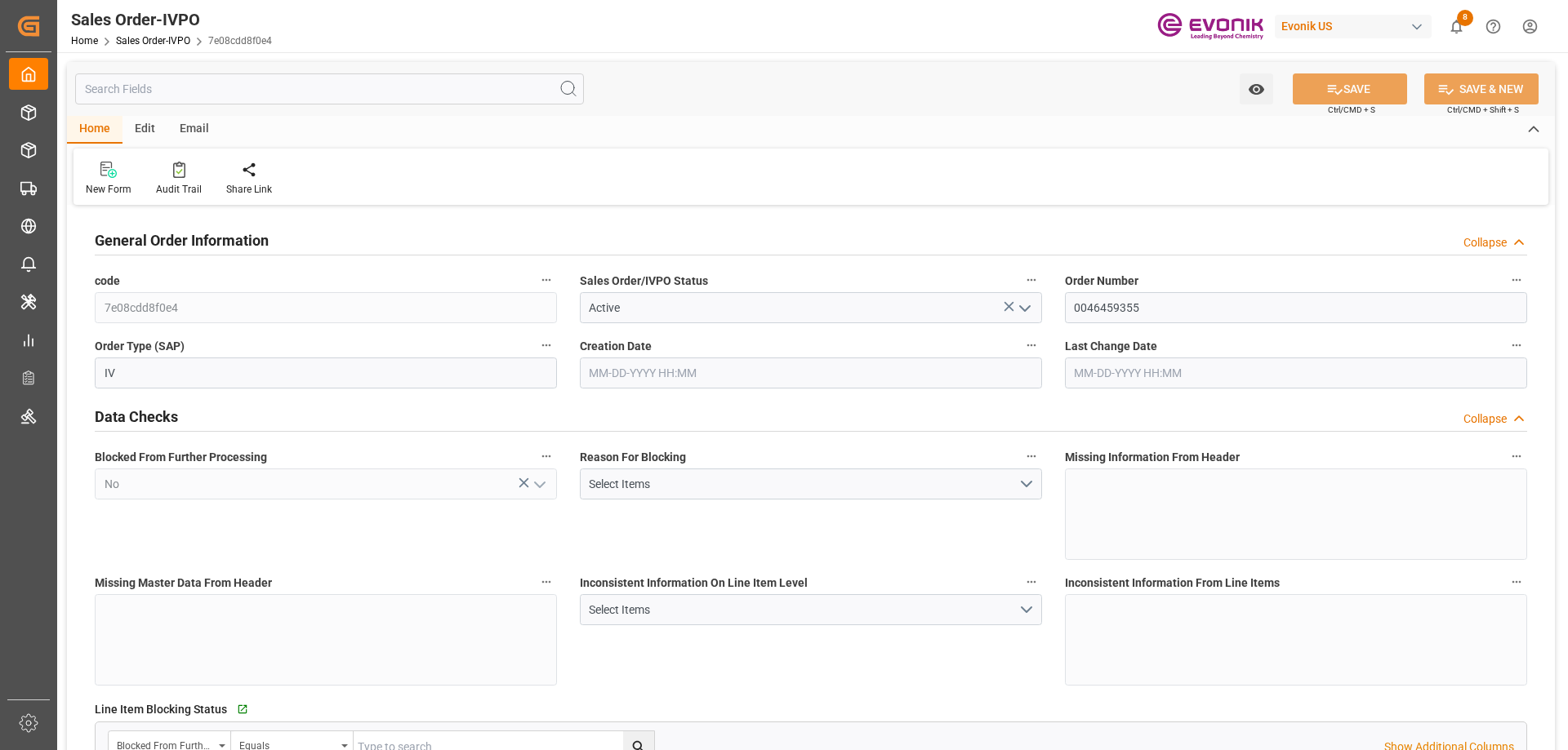
type input "08-25-2025 04:28"
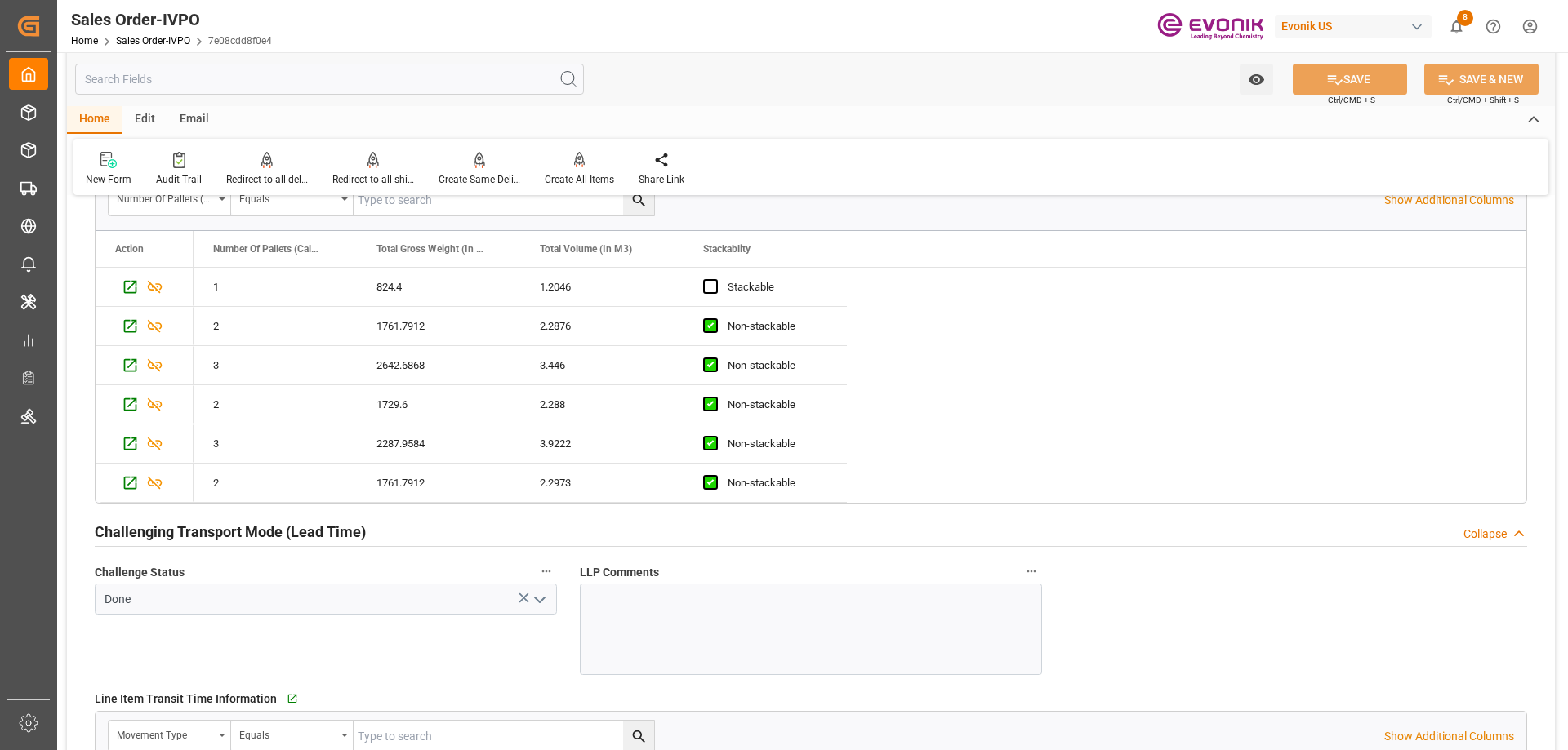
scroll to position [3266, 0]
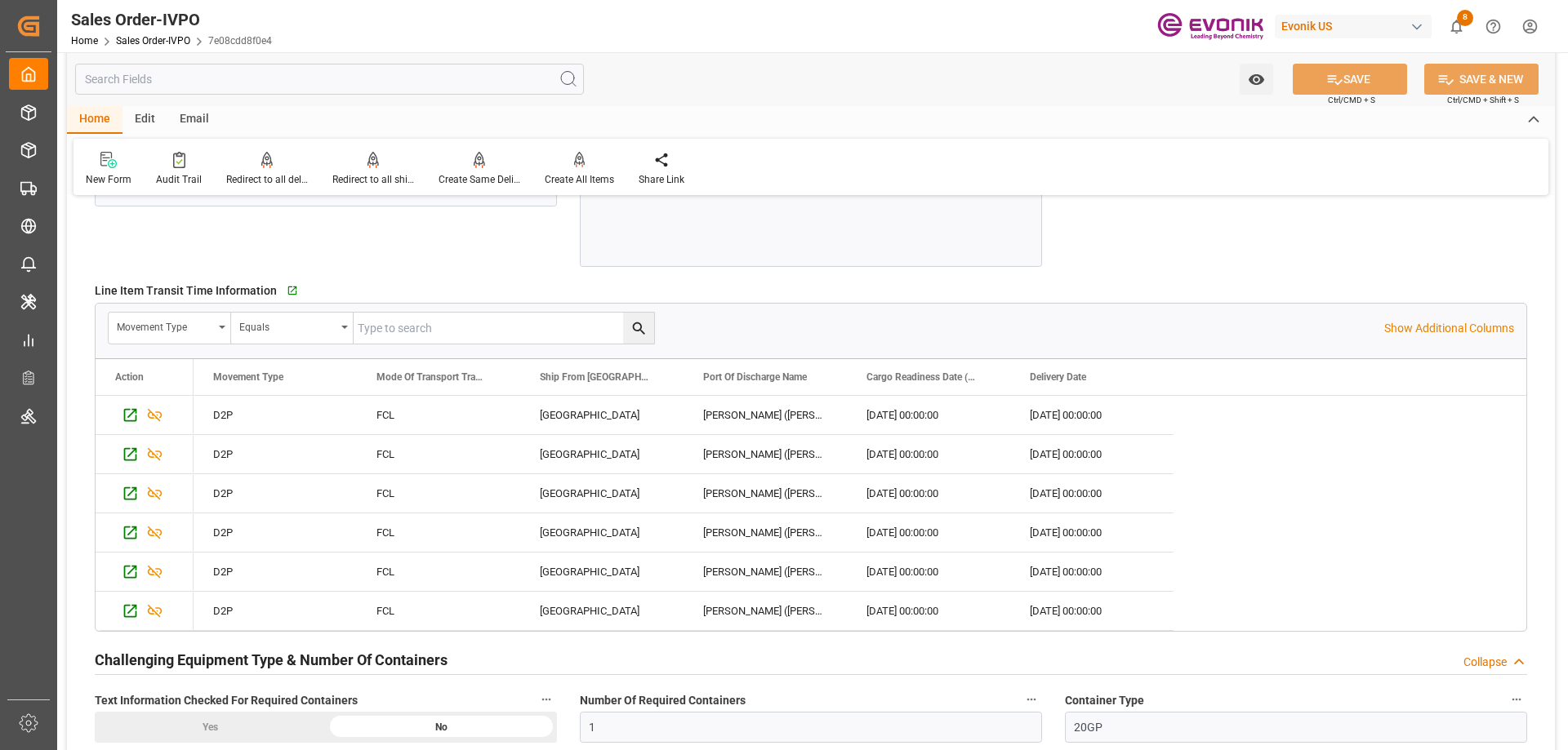
click at [378, 82] on input "text" at bounding box center [329, 79] width 509 height 31
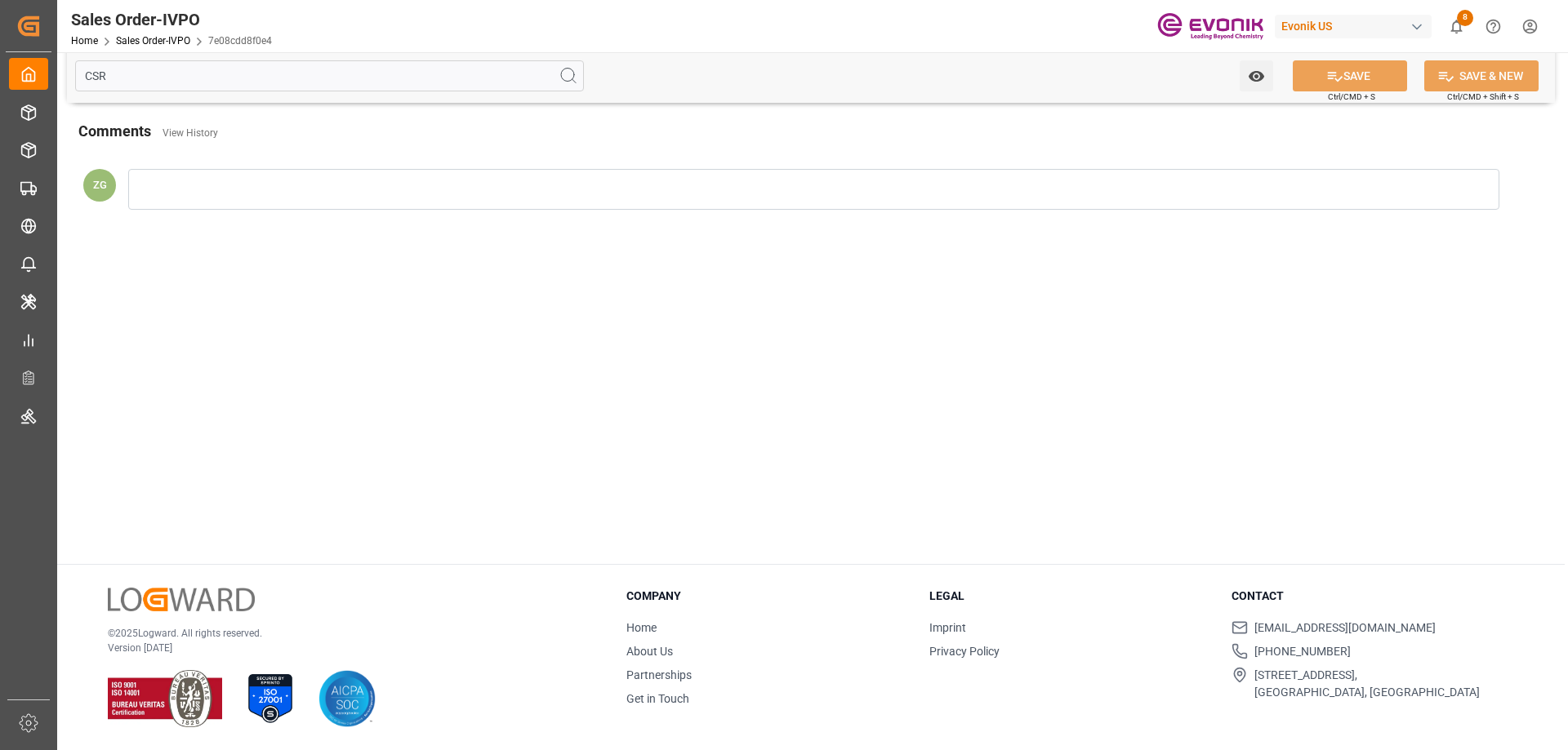
scroll to position [0, 0]
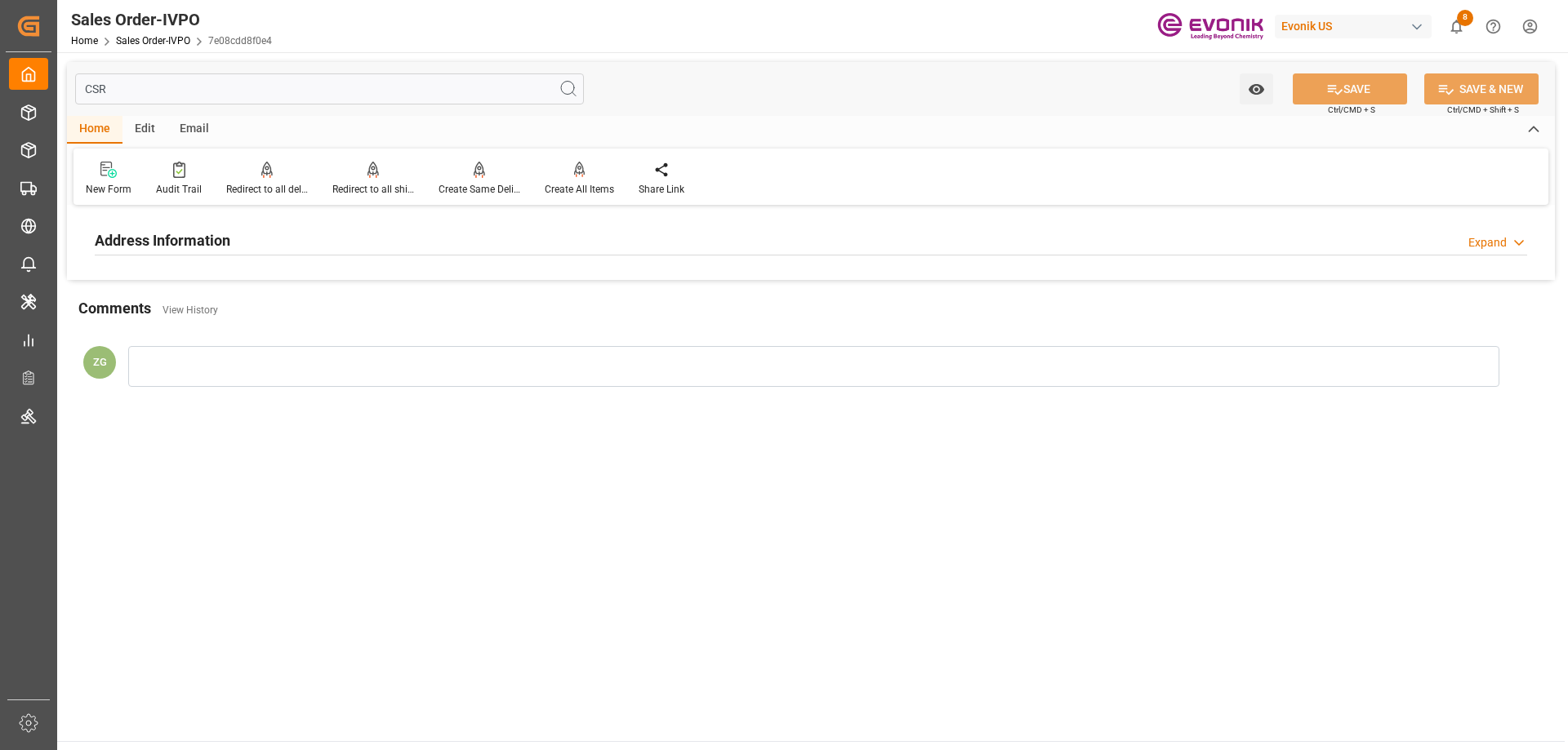
type input "CSR"
click at [191, 244] on h2 "Address Information" at bounding box center [163, 241] width 136 height 22
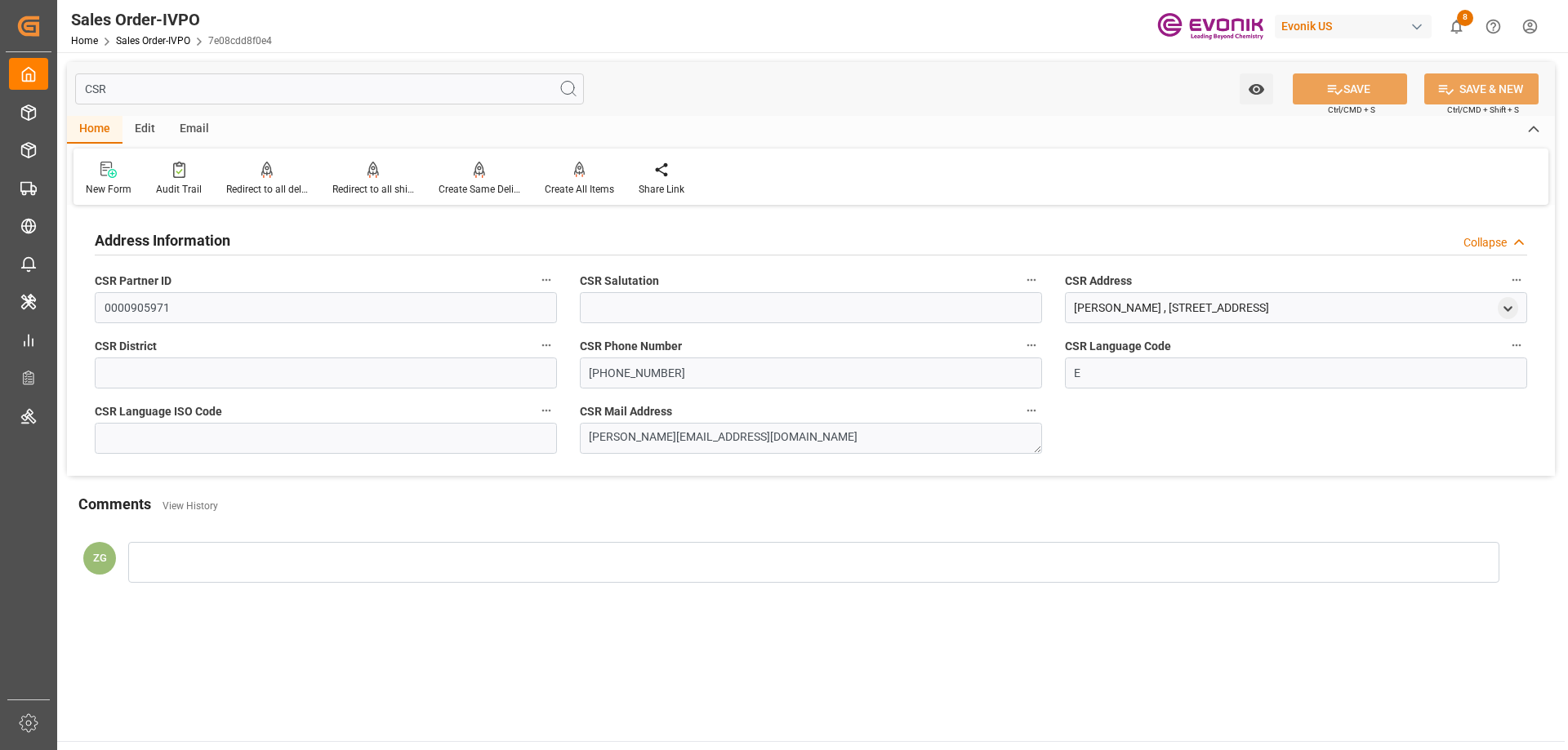
click at [168, 80] on input "CSR" at bounding box center [329, 89] width 509 height 31
drag, startPoint x: 168, startPoint y: 80, endPoint x: 99, endPoint y: 76, distance: 69.1
click at [94, 80] on input "CSR" at bounding box center [329, 89] width 509 height 31
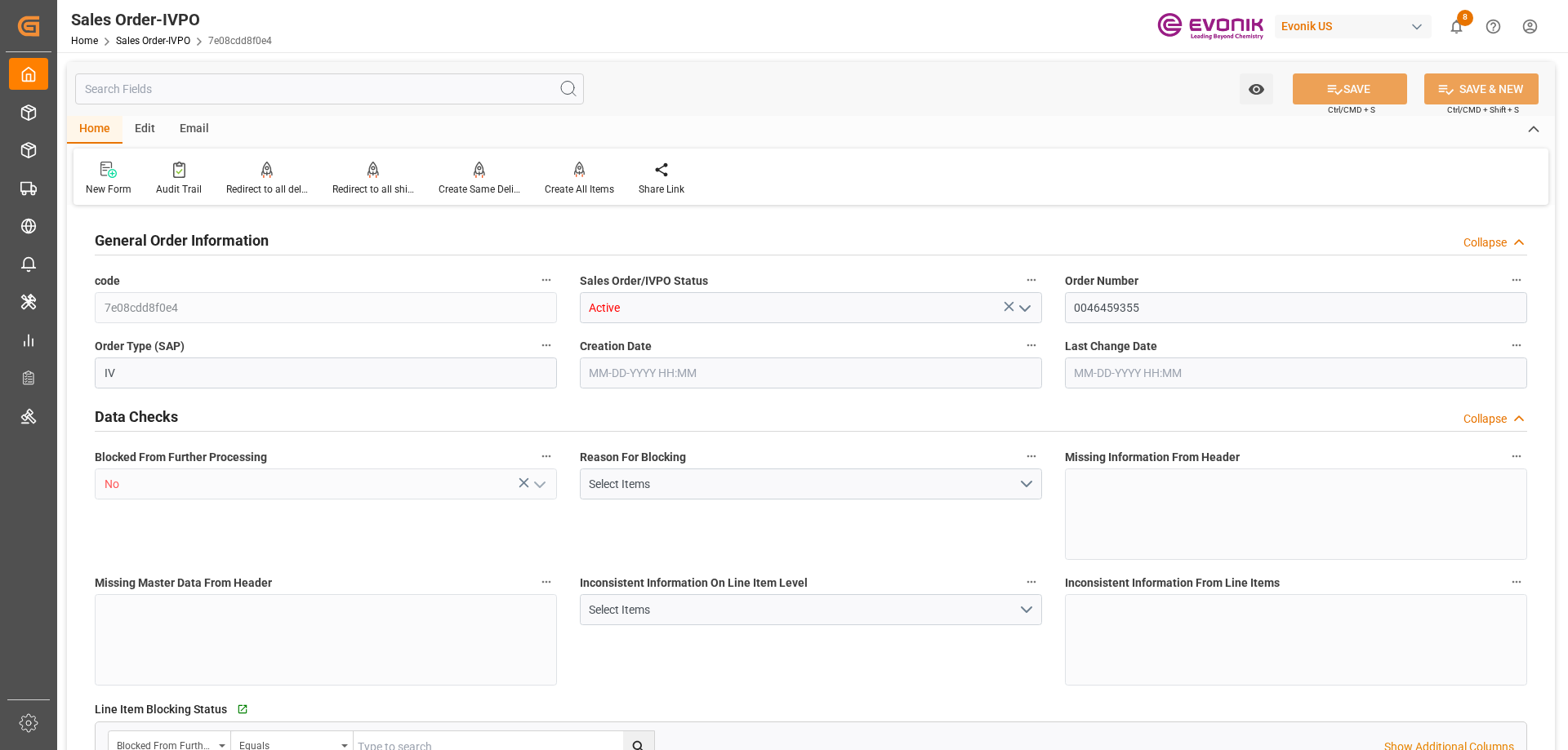
type input "INNSA"
type input "0"
type input "1"
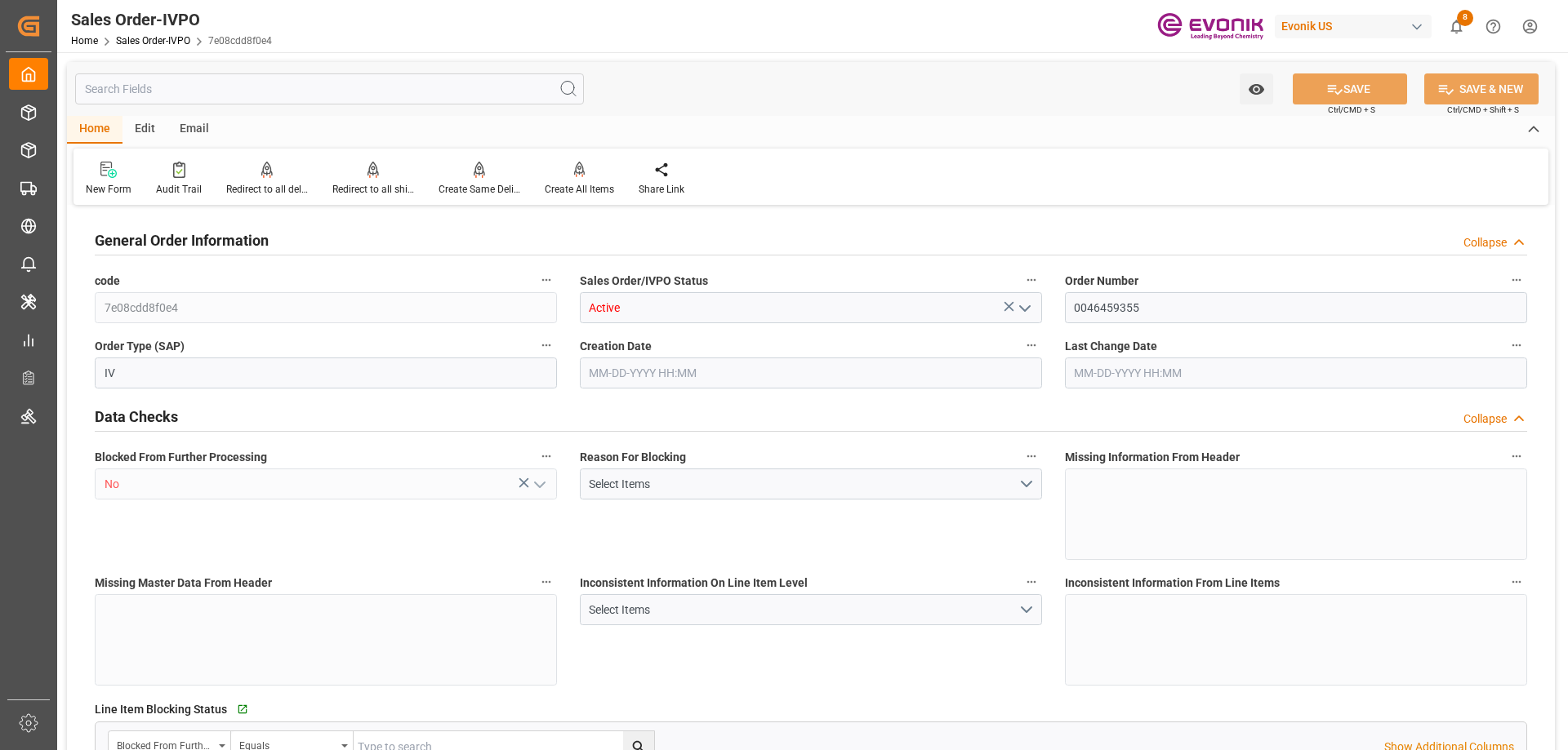
type input "11283.2276"
type input "29.6868"
type input "17000"
type input "30"
type input "08-22-2025 12:32"
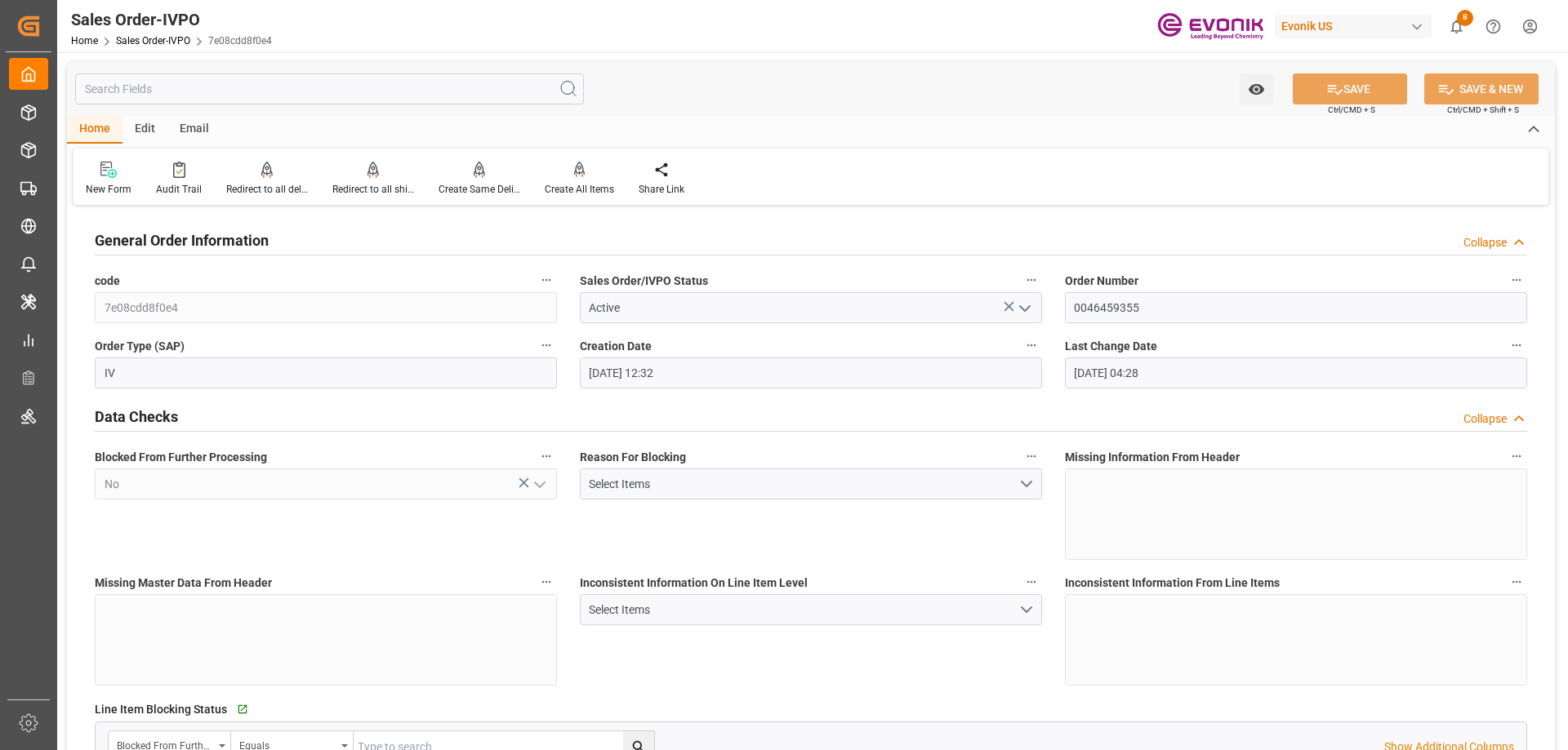
type input "08-25-2025 04:28"
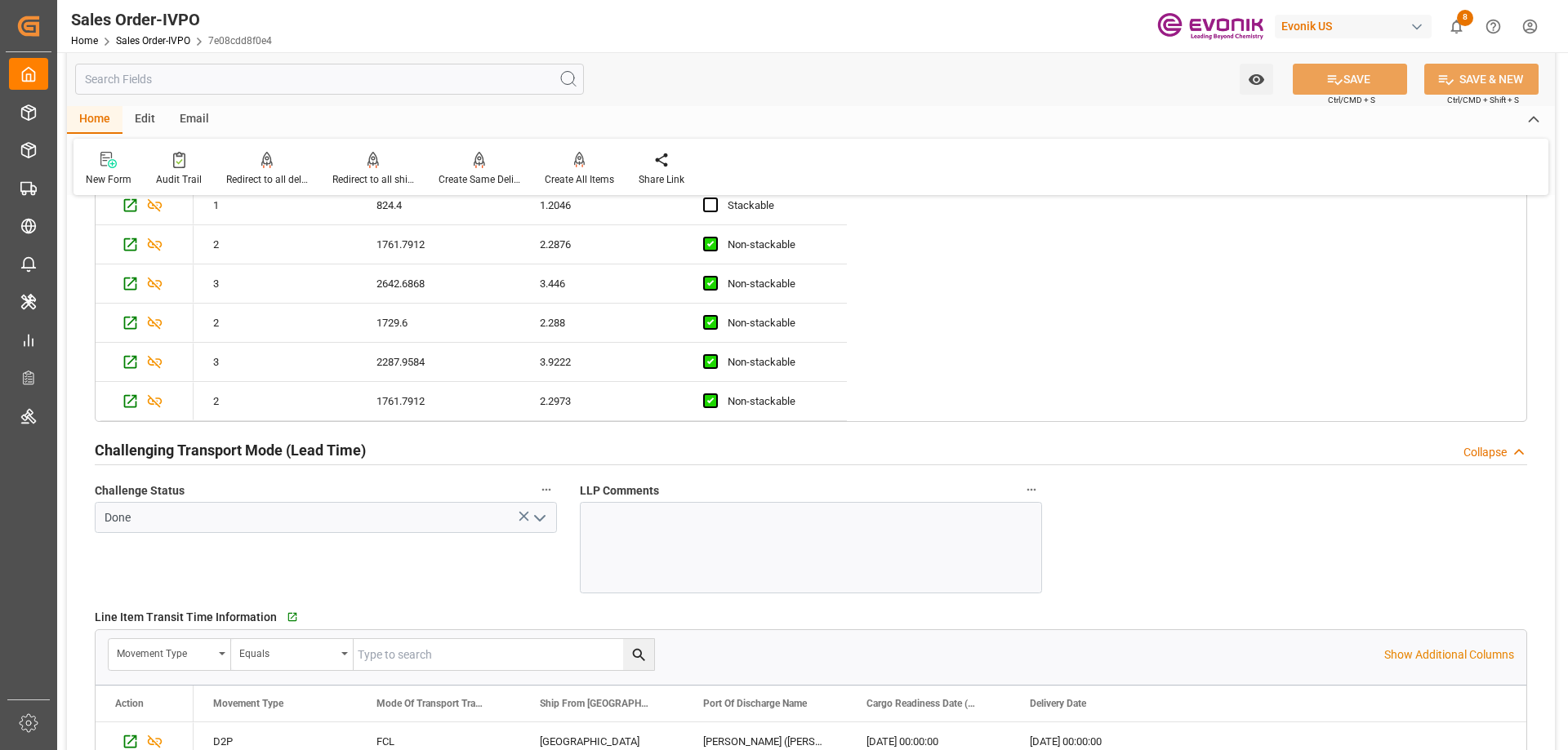
scroll to position [3348, 0]
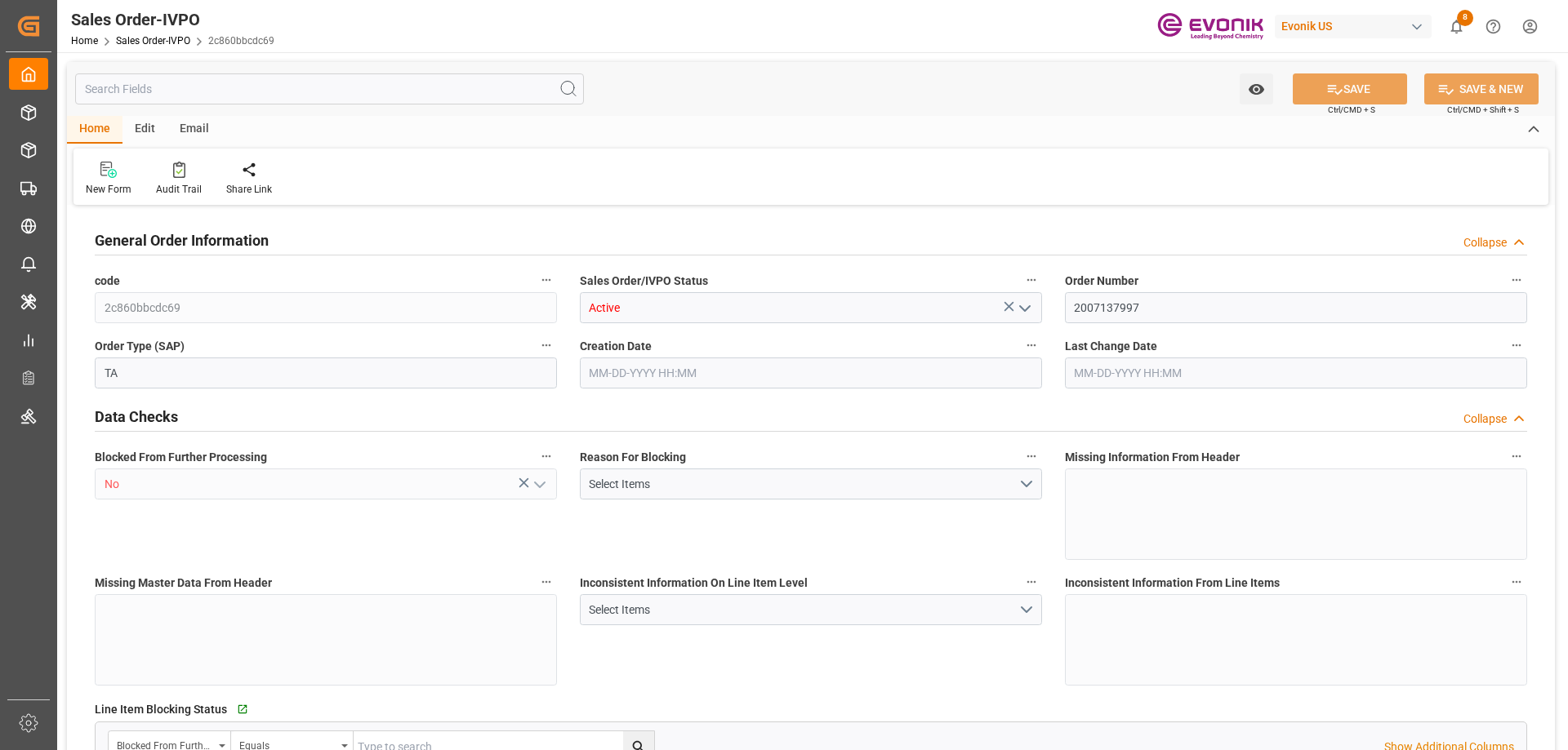
type input "2c860bbcdc69"
type input "Active"
type input "2007137997"
type input "TA"
type input "No"
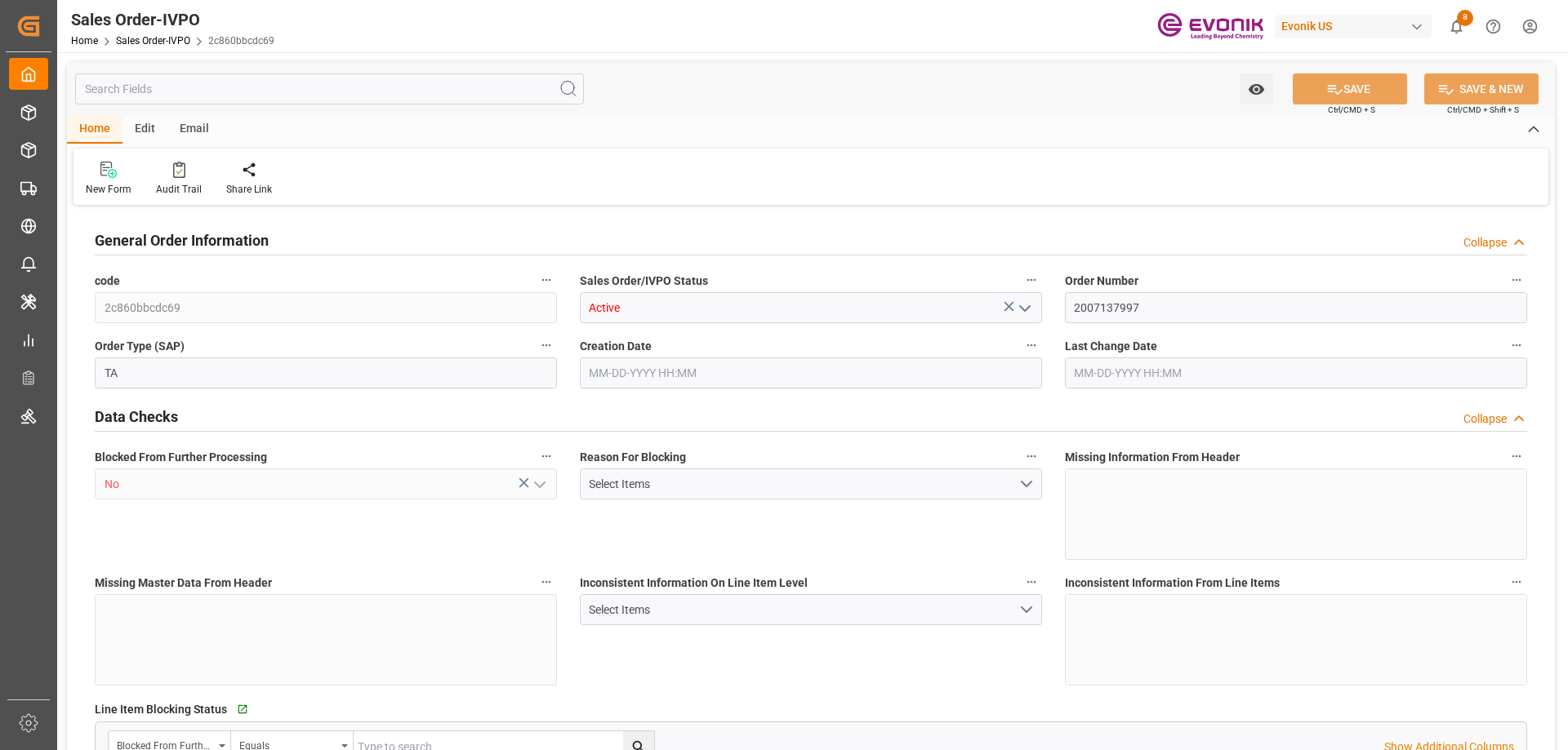
type input "P2P"
type input "45"
type input "FCL"
type input "0008"
type input "LCL"
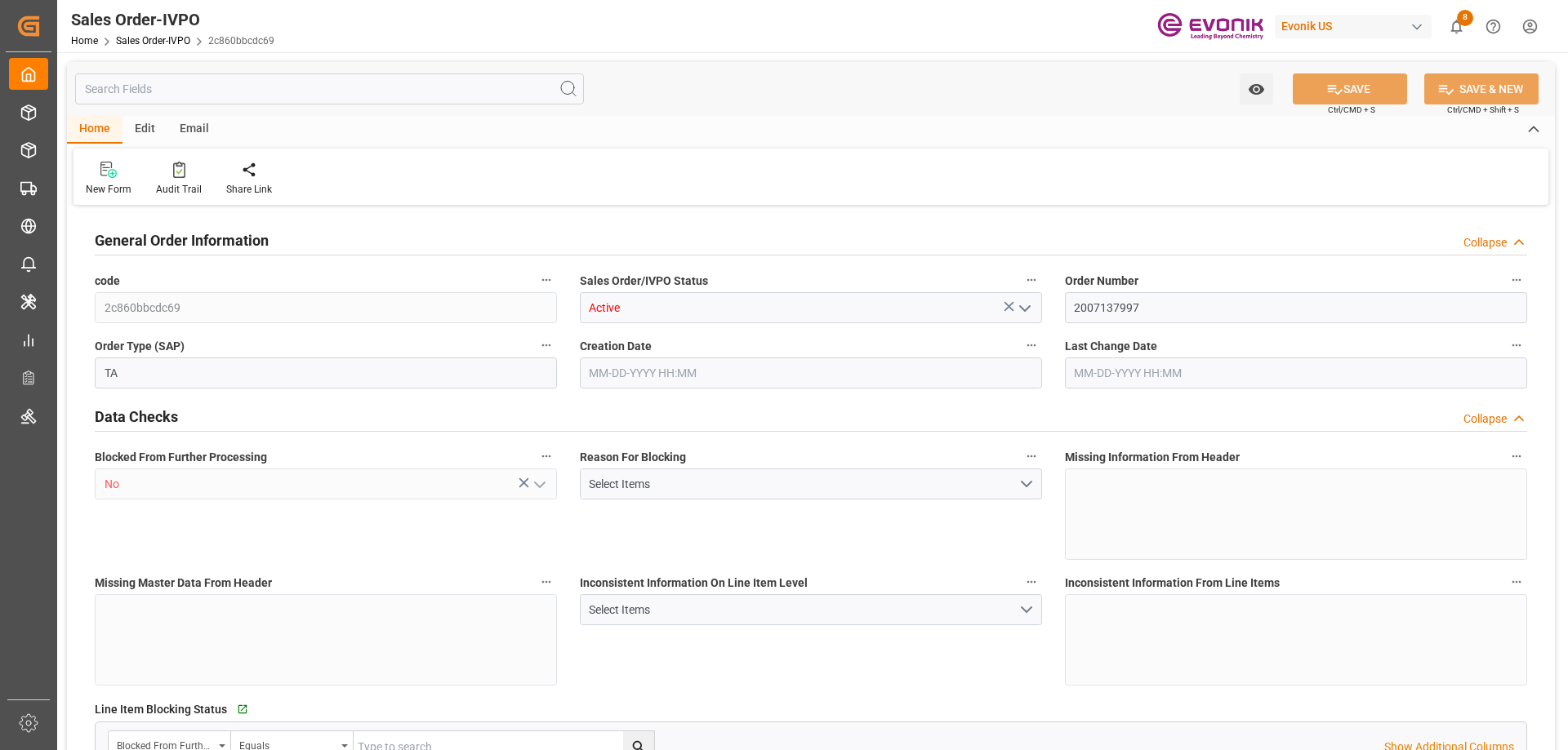
type textarea "No Tank Container"
type input "4500361009"
type input "OI"
type input "SP OI Interf.&Perf."
type input "Specialty Additives"
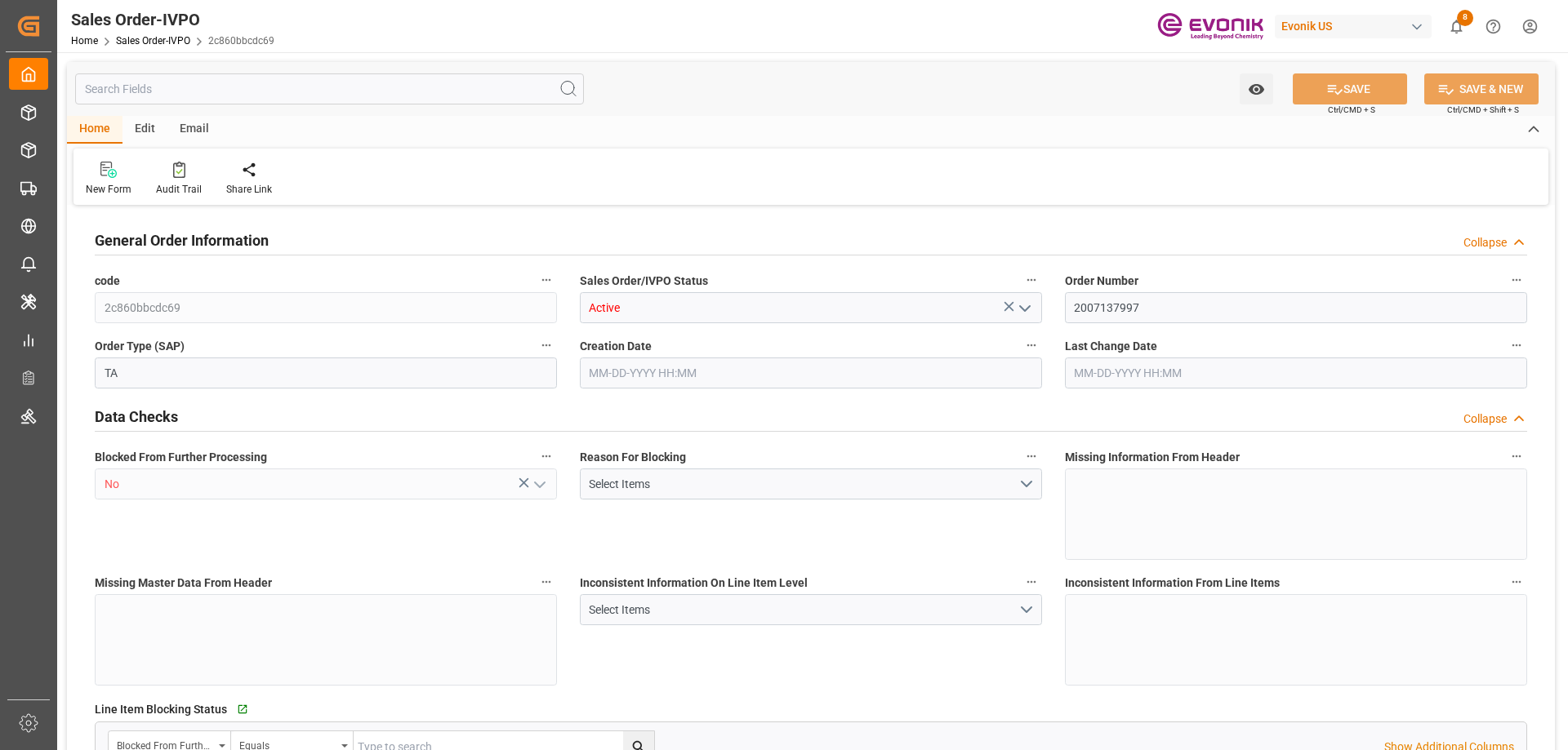
type input "CIF"
type input "MELBOURNE, AUSTRALIA"
type input "Melbourne"
type input "SHIPPING.AU@BRENNTAG-ASIA.COM"
type textarea "Not required"
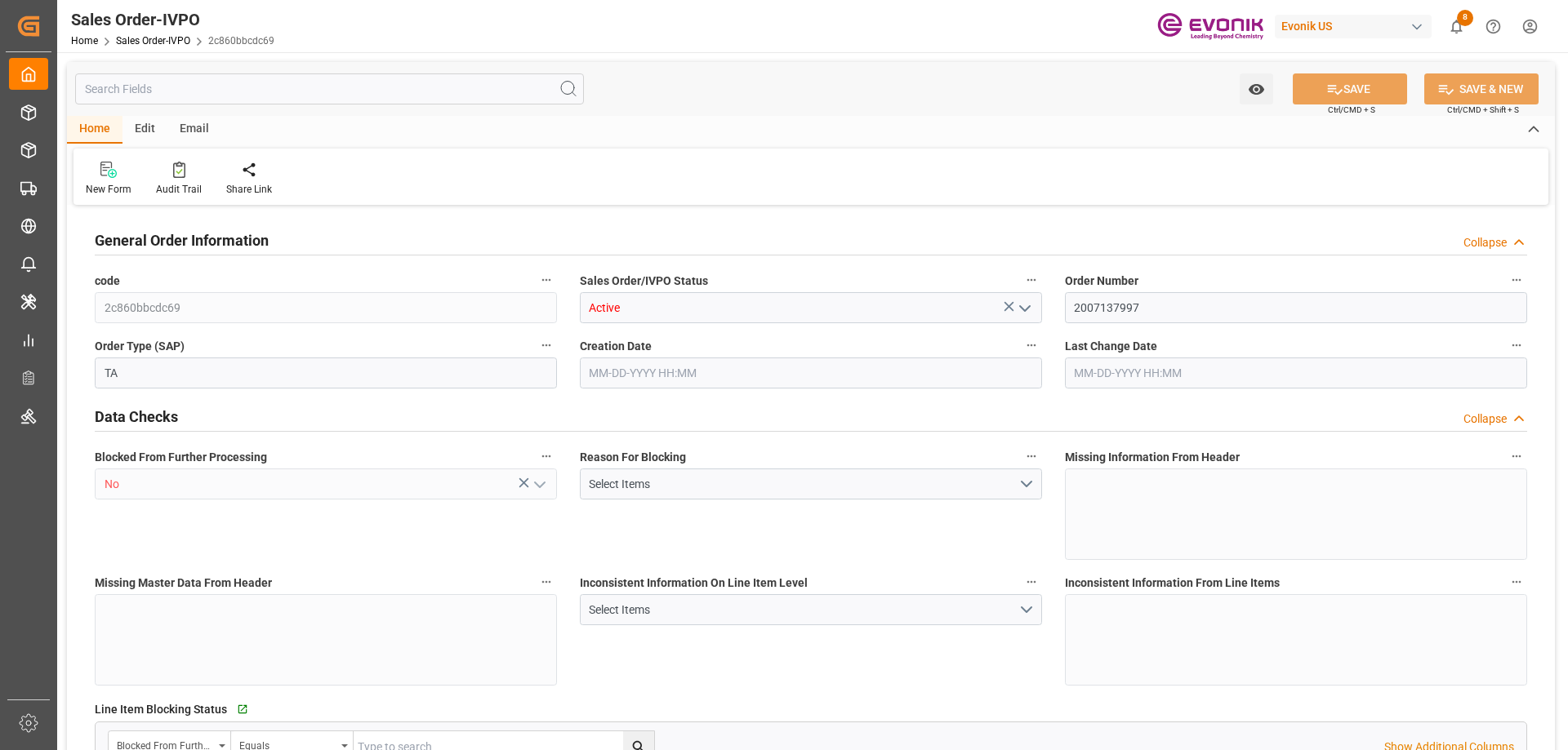
type textarea "DIRECT CONSUMER"
type textarea "EXPRESS BL NEEDED PLEASE ADD NOTIFY PARTY 2 IN BODY OF BOL PLEASE NOTE SHIPPING…"
type input "AU"
type input "Done"
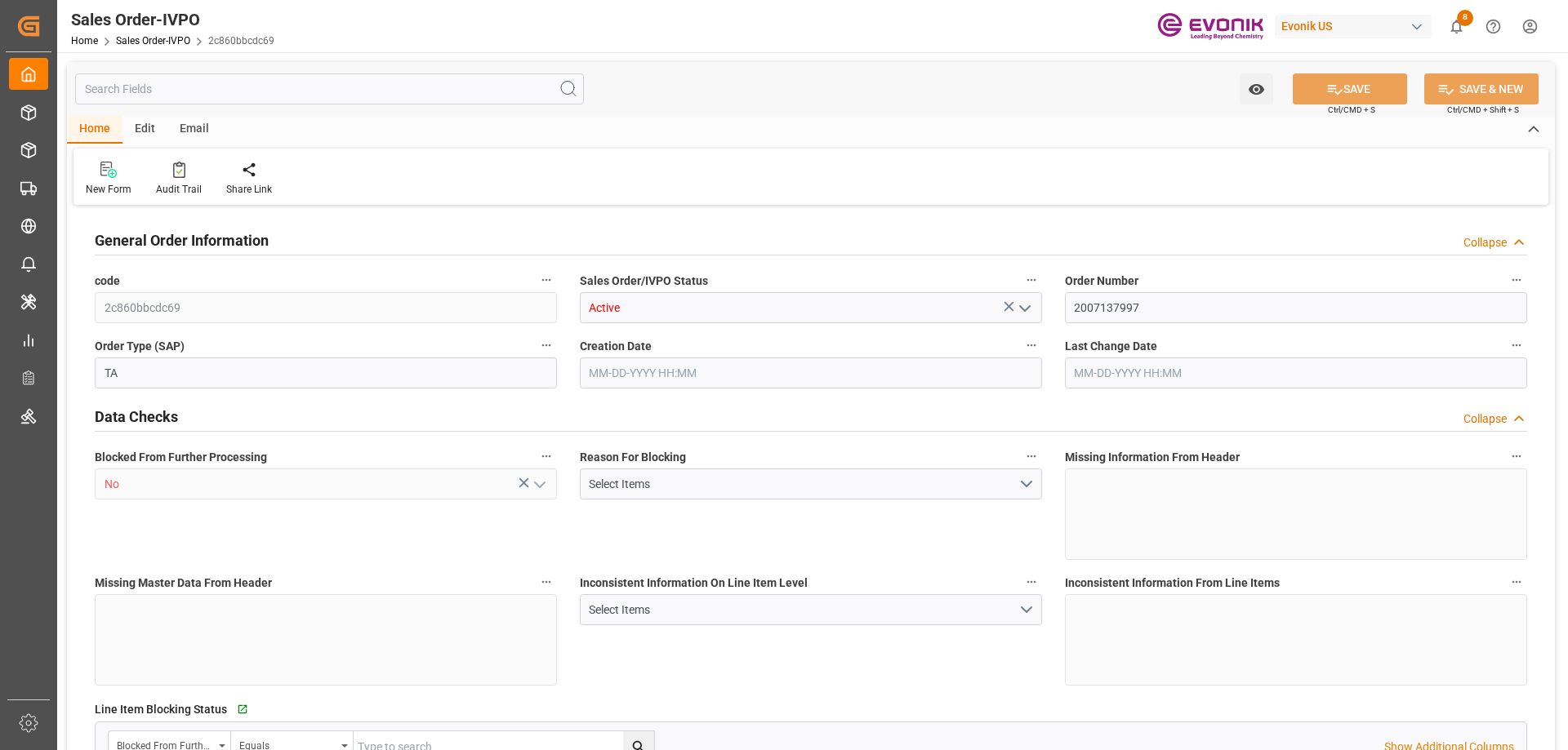
type input "LCL"
type input "Done"
type input "AUMEL"
type input "0"
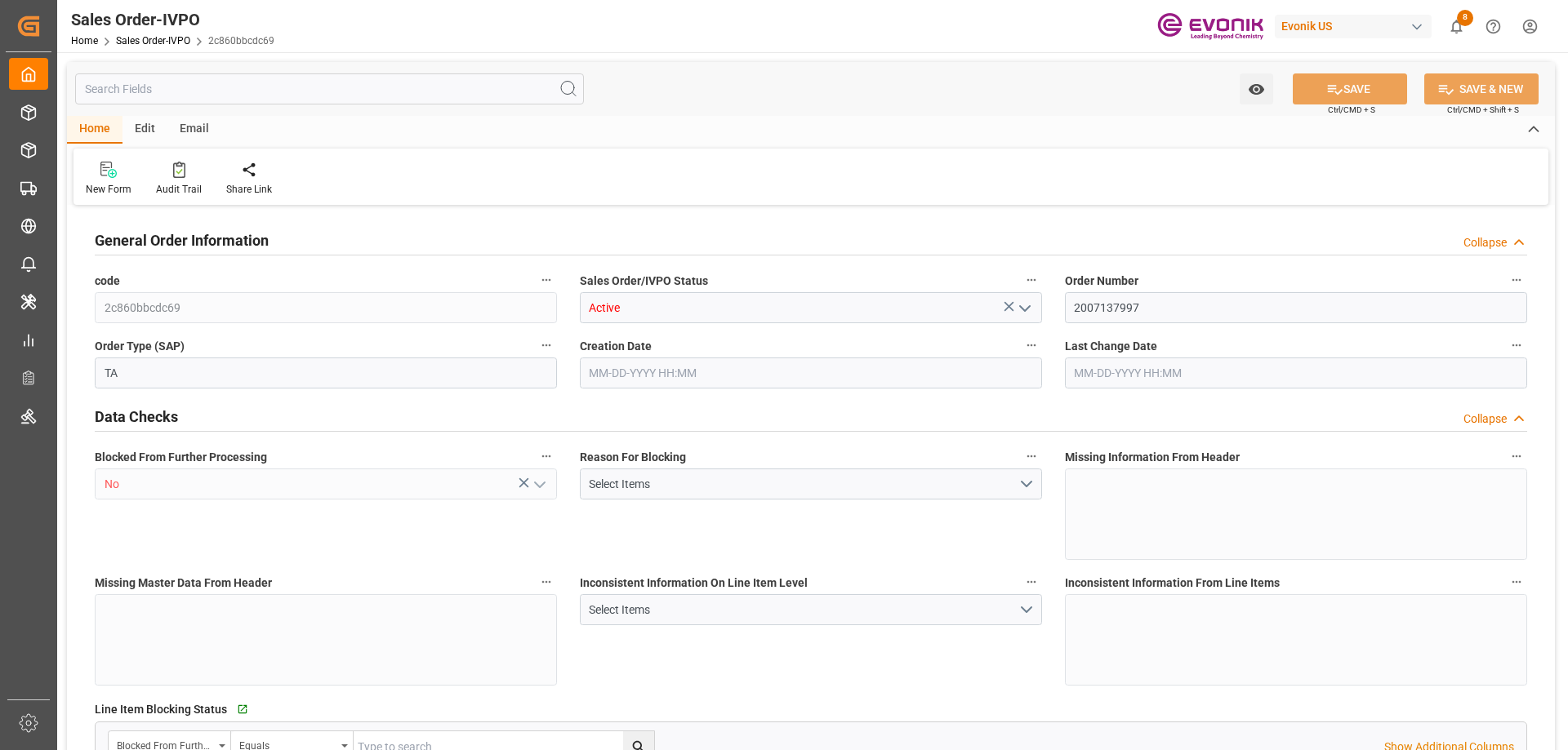
type input "1"
type input "4422"
type input "5.7182"
type input "0"
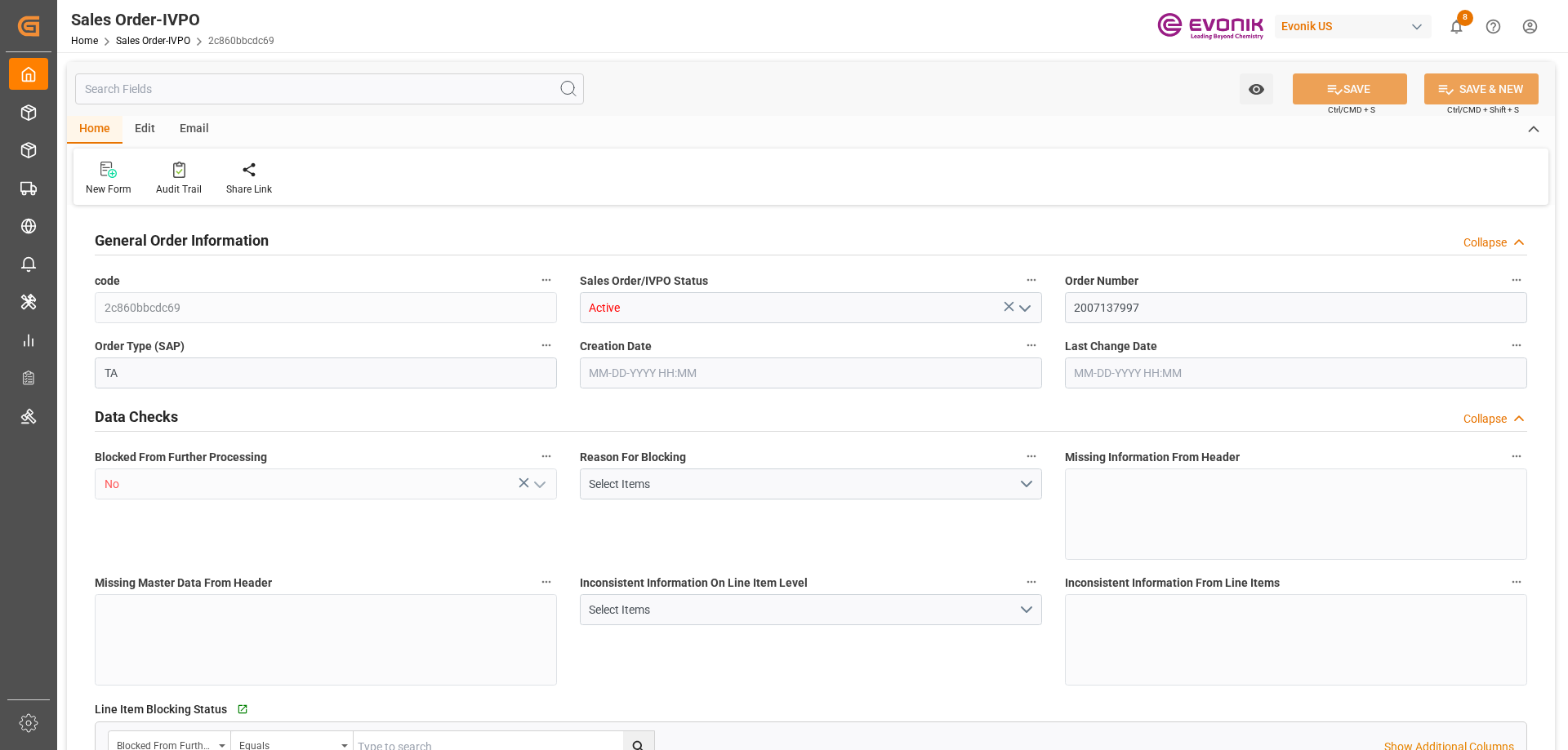
type input "08-20-2025 23:19"
type input "08-22-2025 19:54"
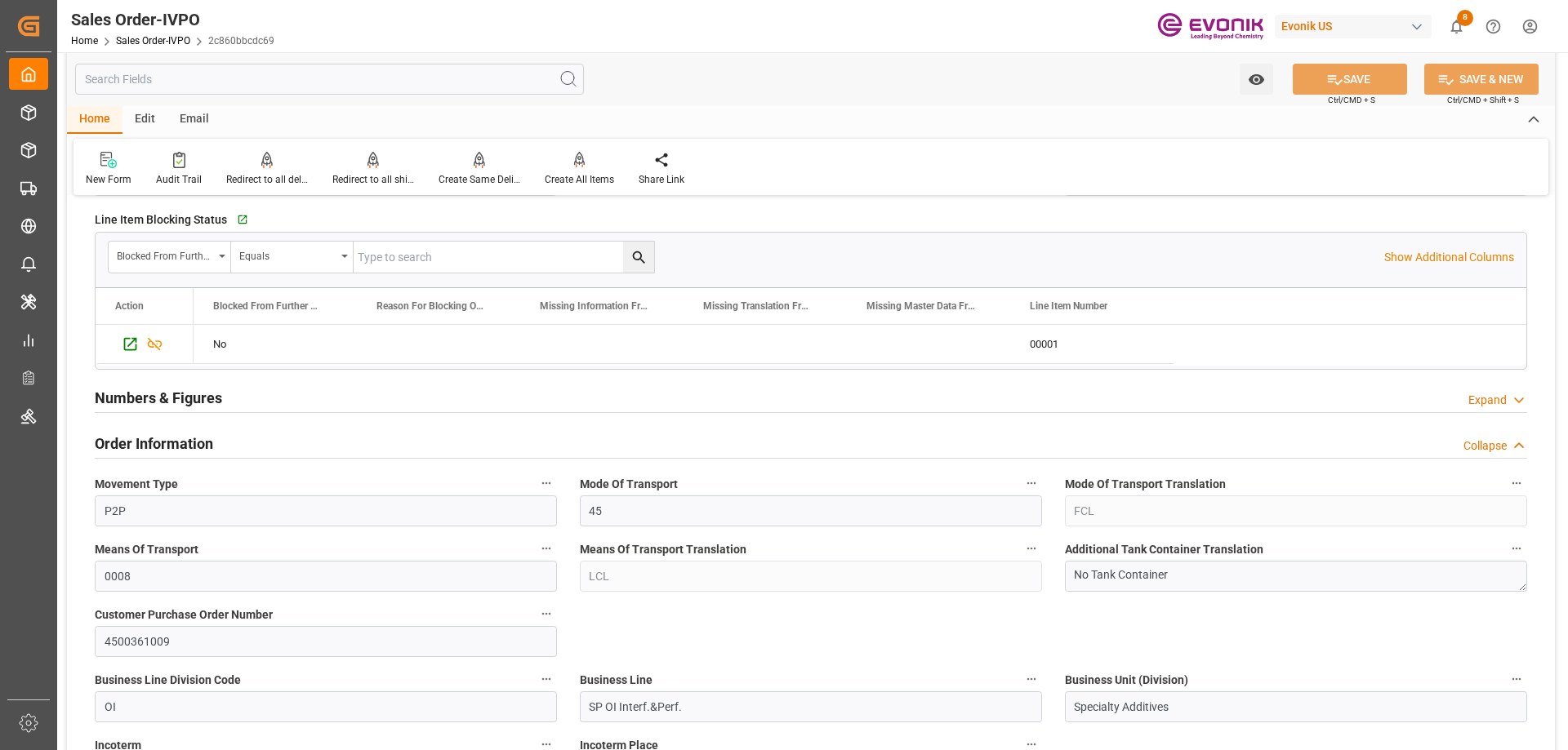
scroll to position [735, 0]
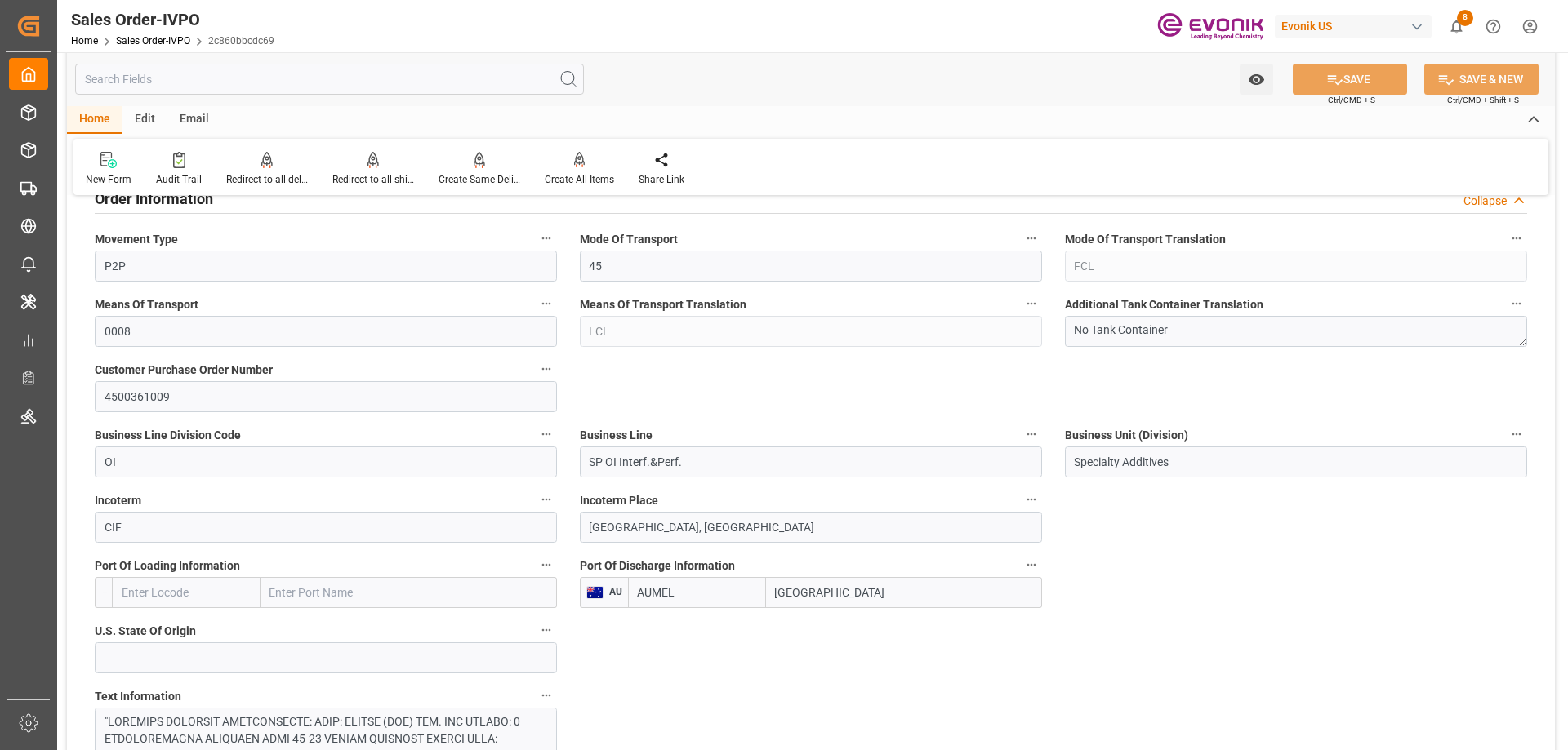
click at [198, 84] on input "text" at bounding box center [329, 79] width 509 height 31
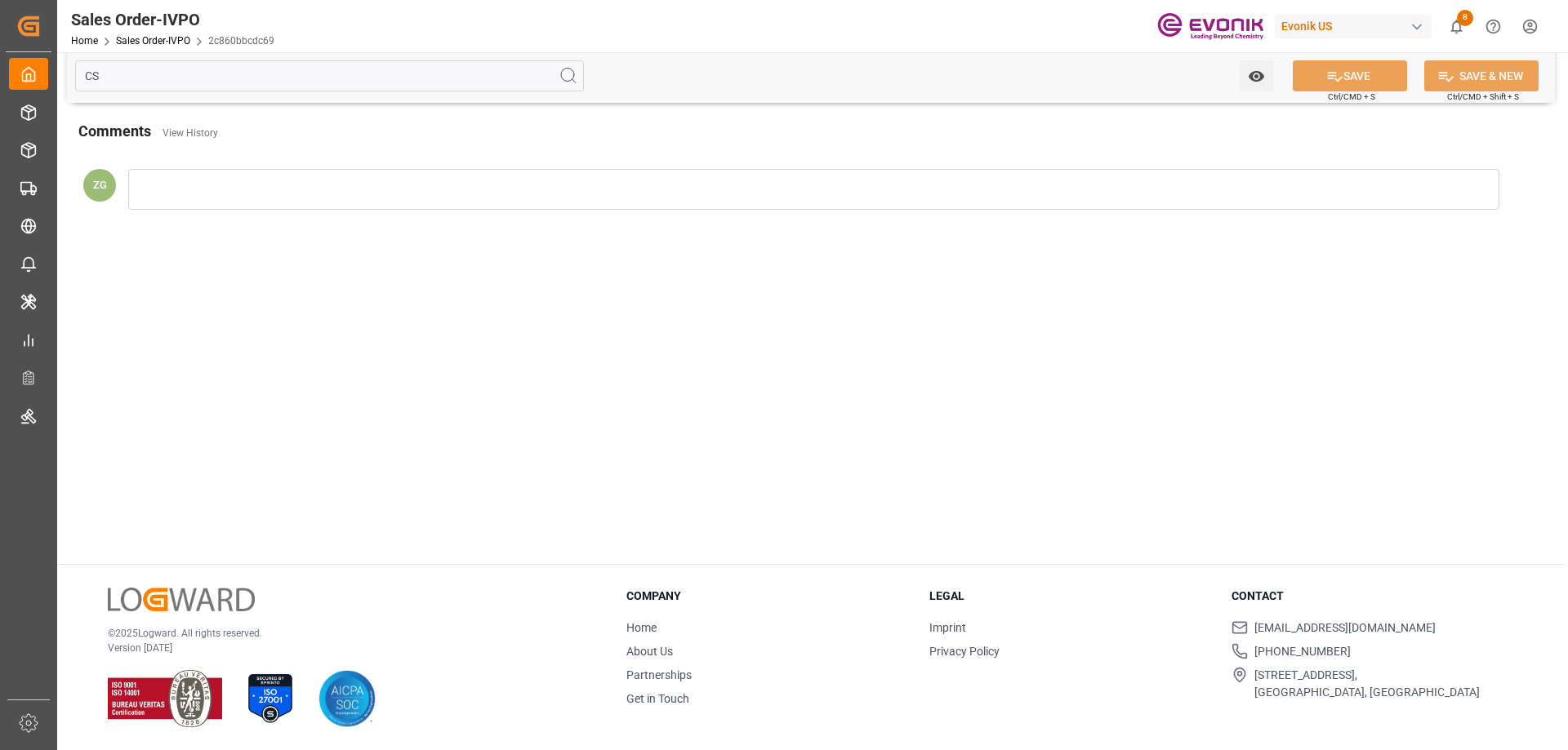
scroll to position [0, 0]
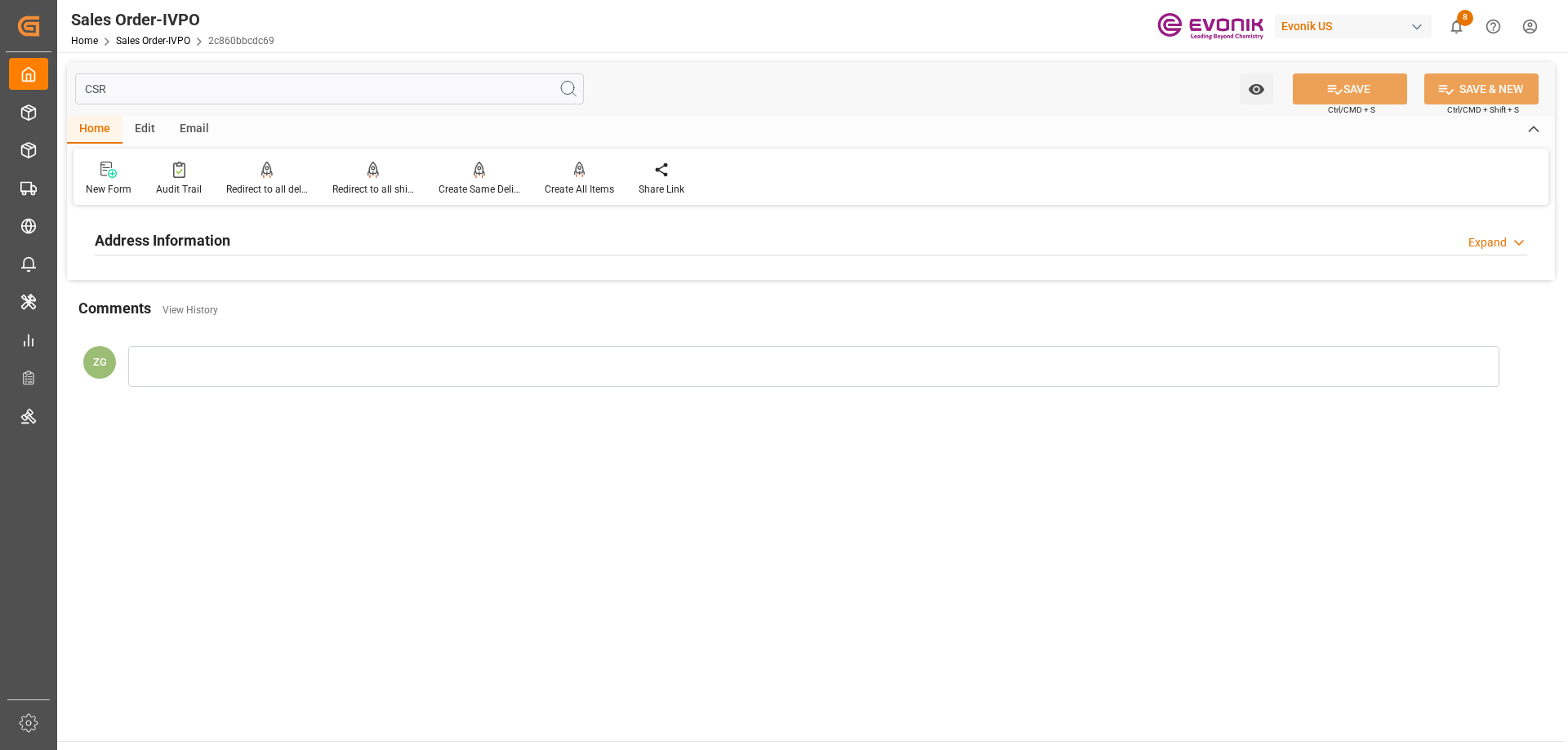
type input "CSR"
click at [163, 241] on h2 "Address Information" at bounding box center [163, 241] width 136 height 22
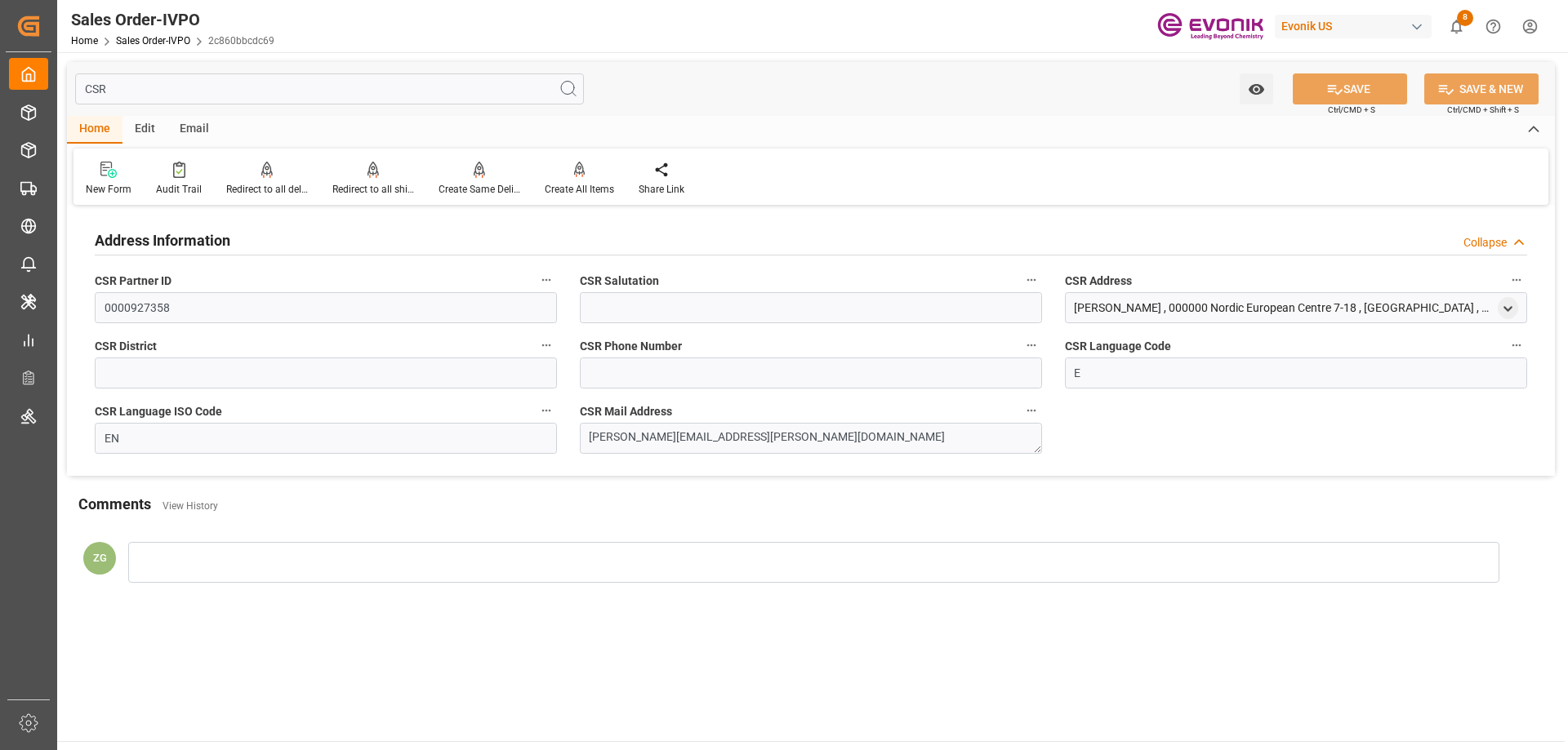
click at [158, 82] on input "CSR" at bounding box center [329, 89] width 509 height 31
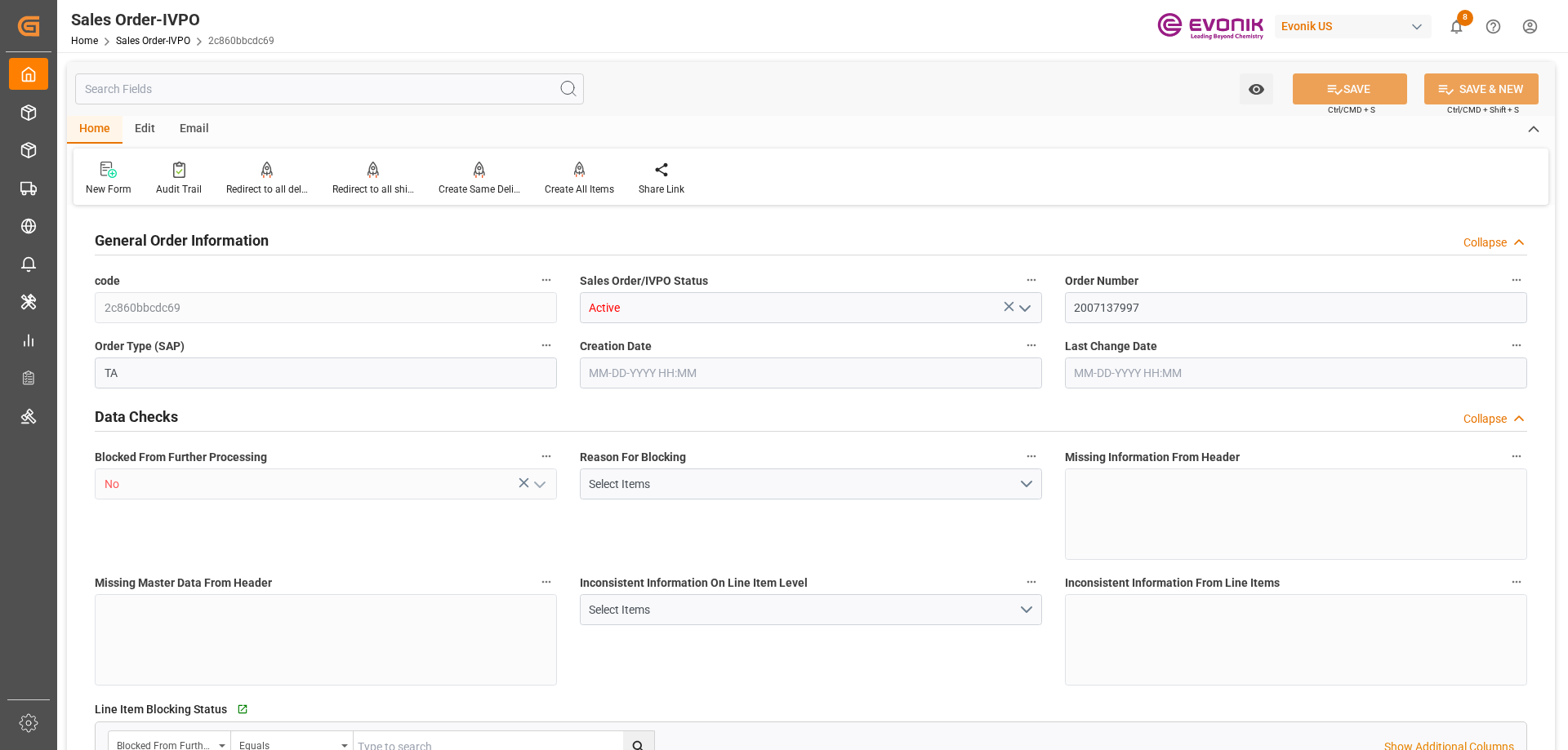
type input "AUMEL"
type input "0"
type input "1"
type input "4422"
type input "5.7182"
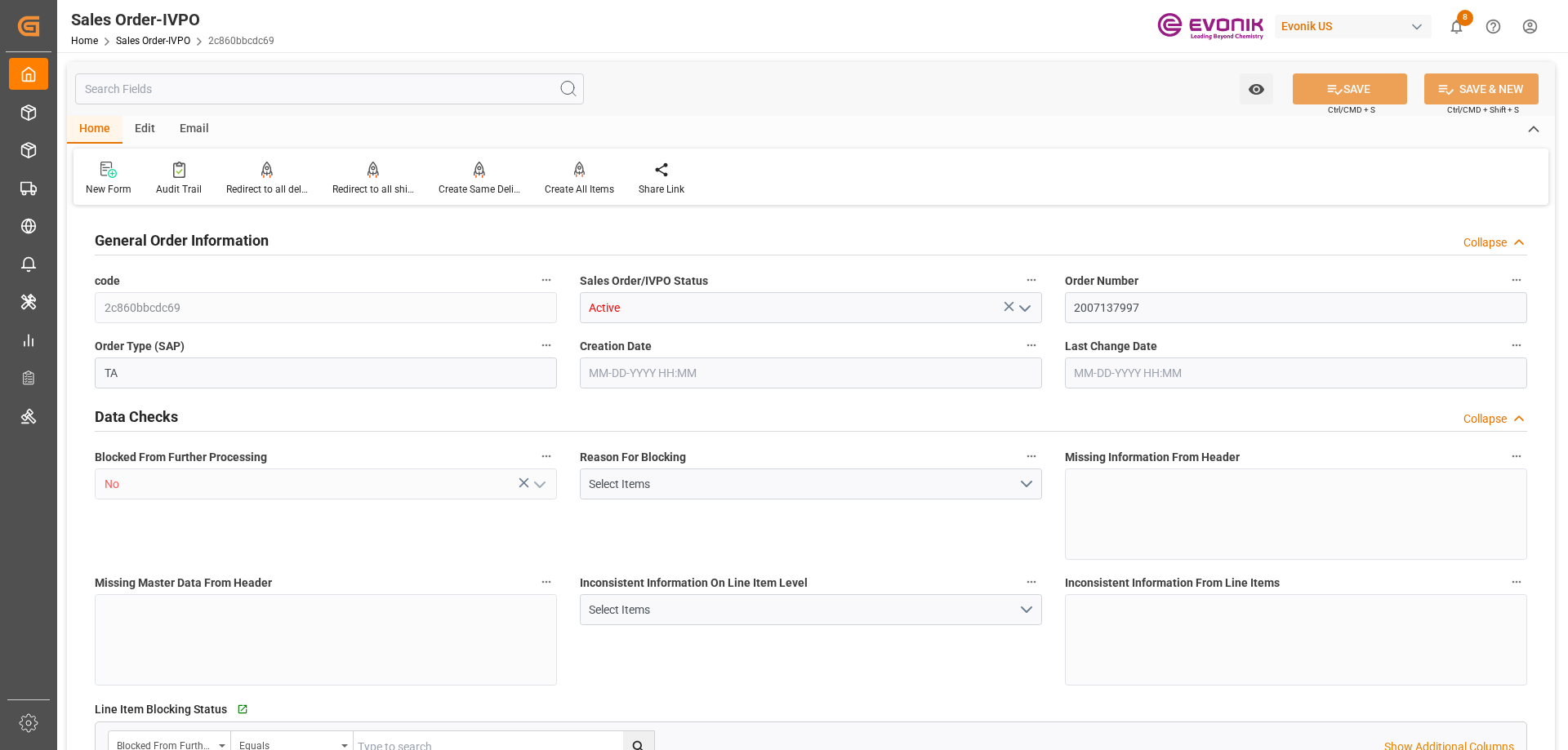
type input "0"
type input "08-20-2025 23:19"
type input "08-22-2025 19:54"
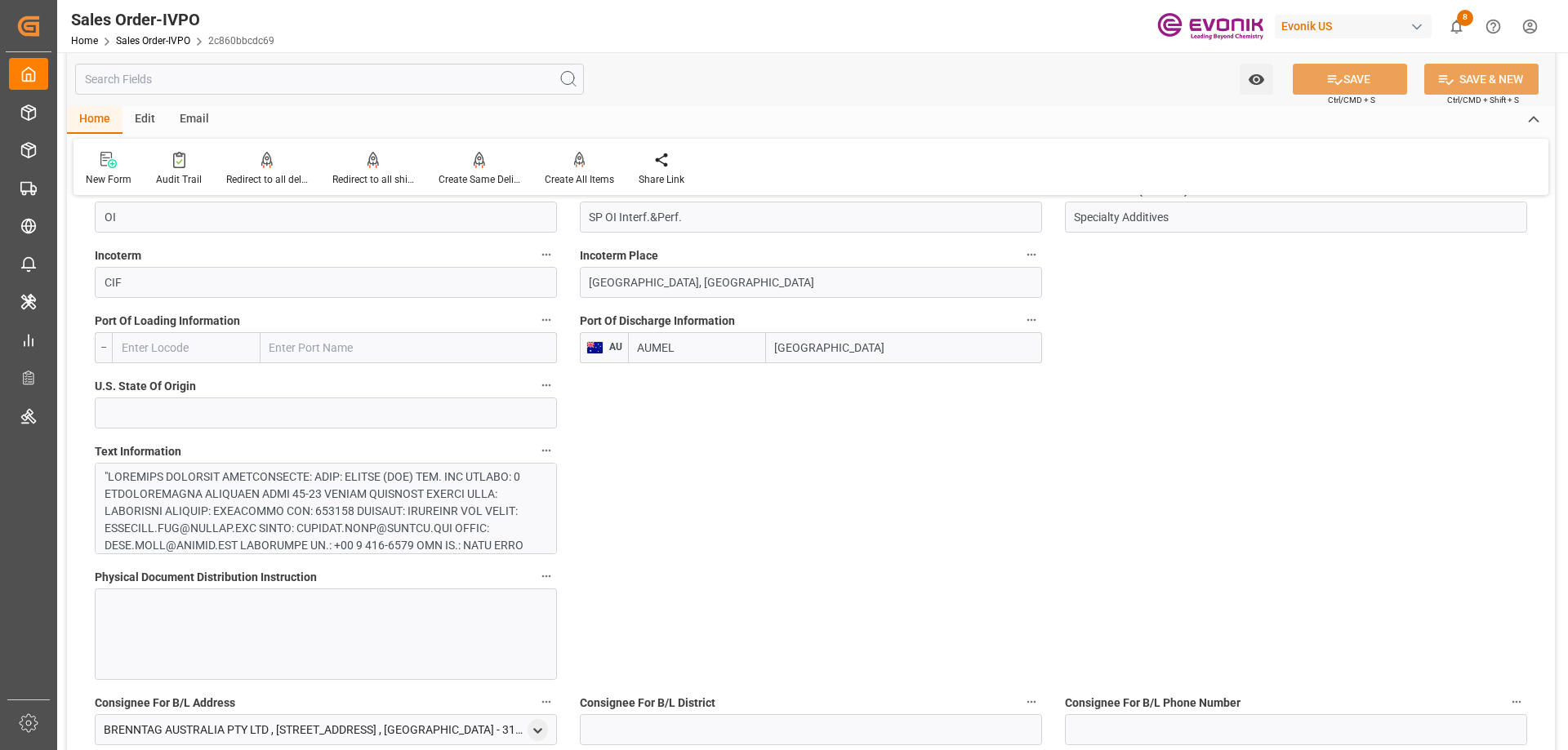
scroll to position [898, 0]
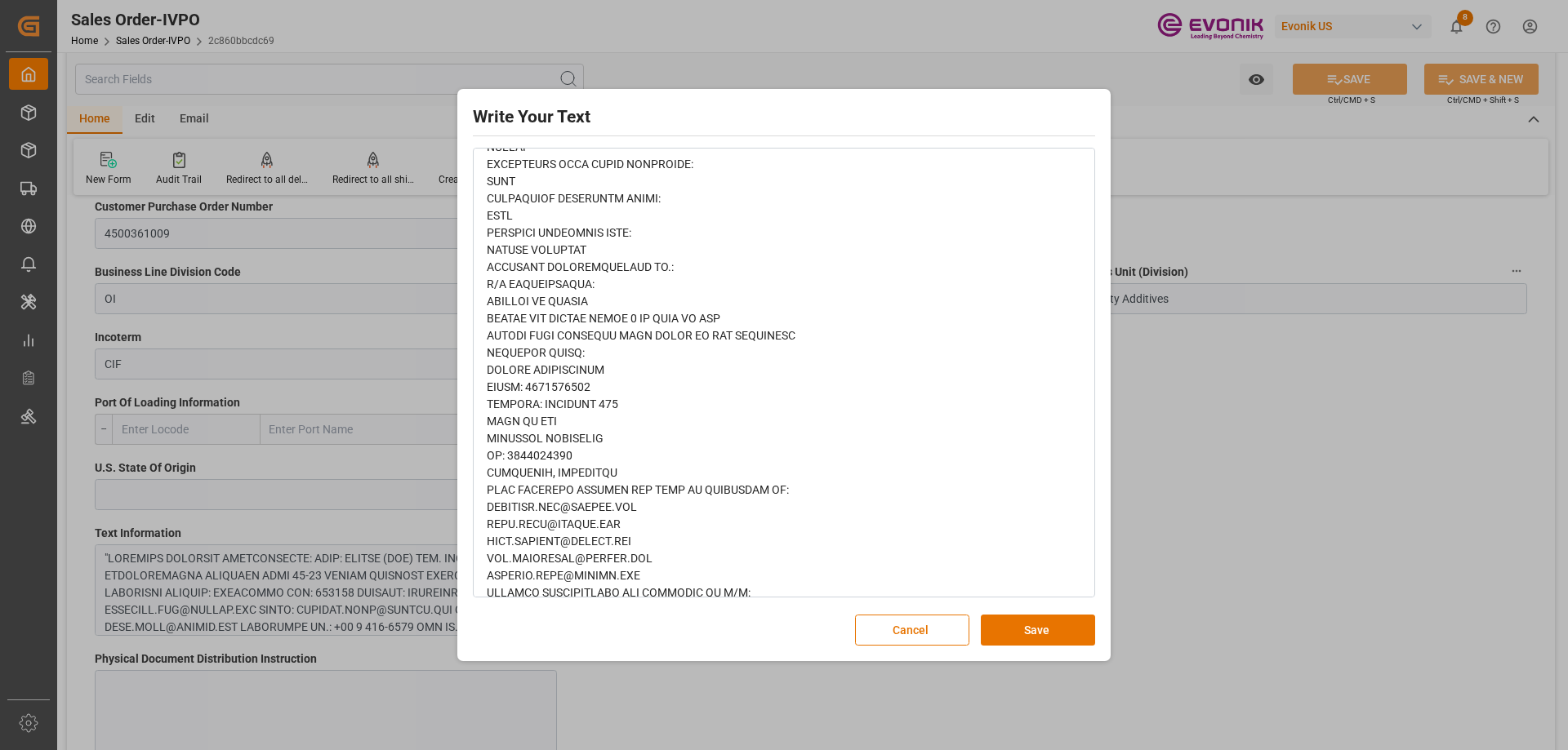
scroll to position [1066, 0]
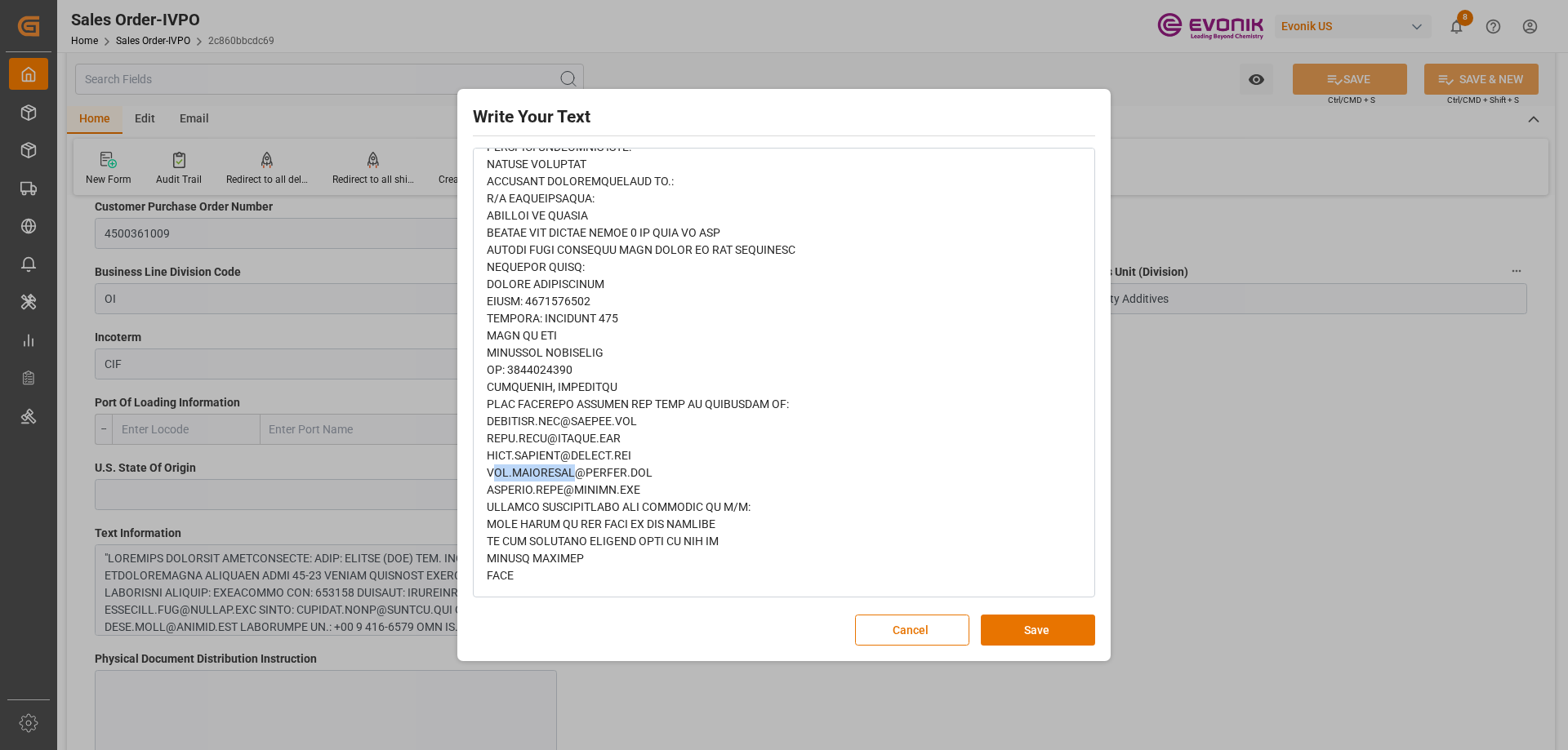
drag, startPoint x: 491, startPoint y: 468, endPoint x: 568, endPoint y: 468, distance: 77.0
click at [1206, 458] on div "Write Your Text Normal 14 Font Cancel Save" at bounding box center [784, 375] width 1568 height 750
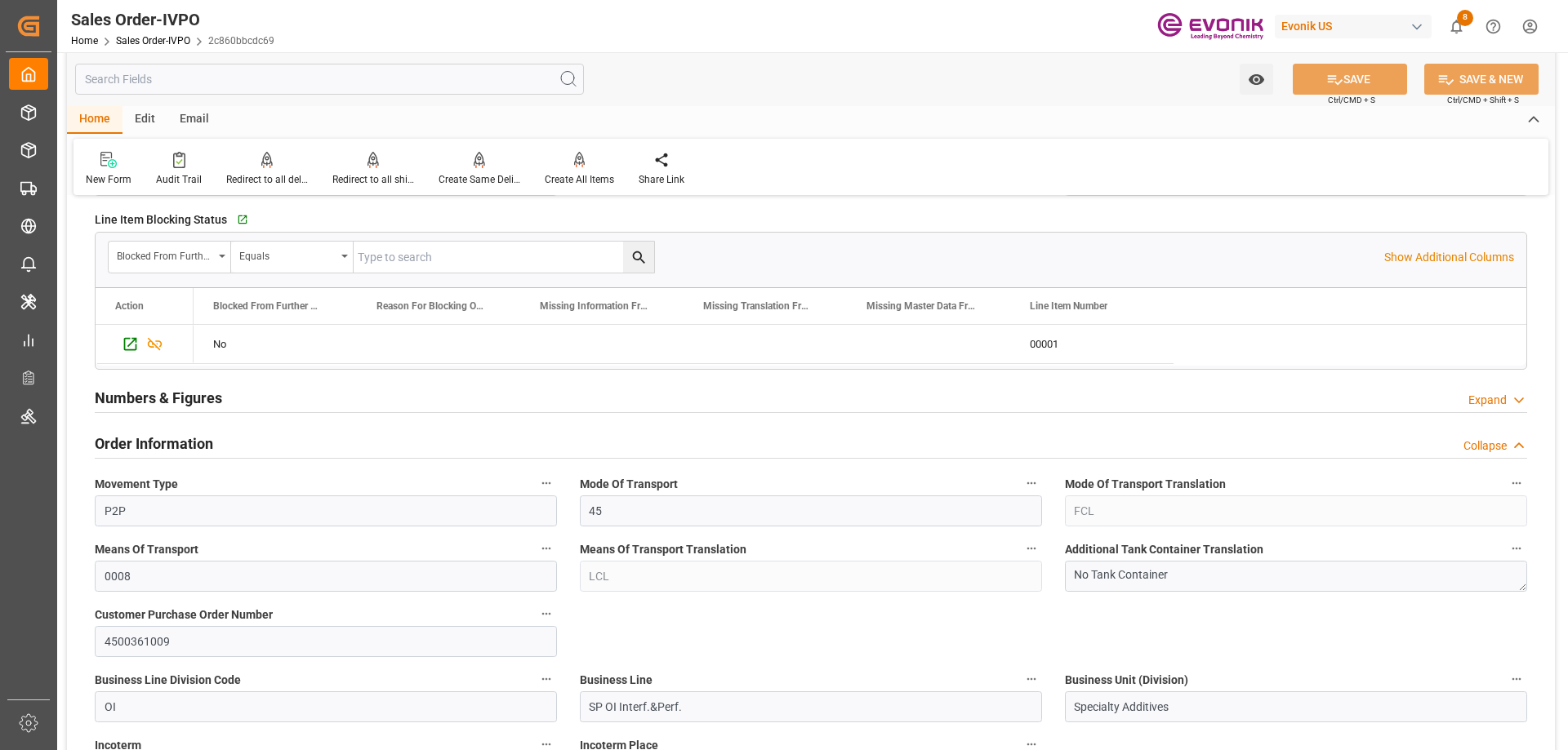
scroll to position [572, 0]
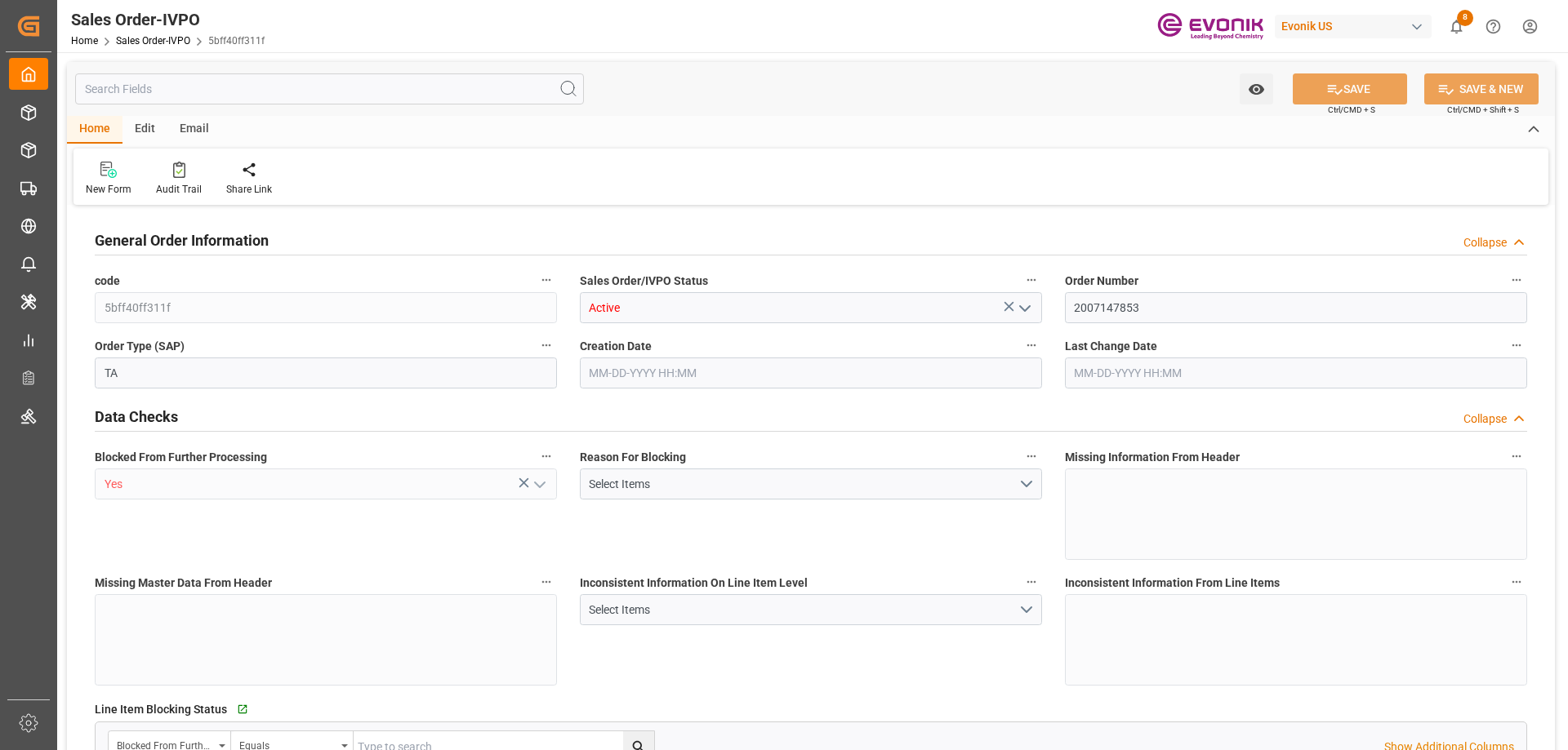
type input "ARBUE"
type input "0"
type input "1"
type input "11150"
type input "[DATE] 20:22"
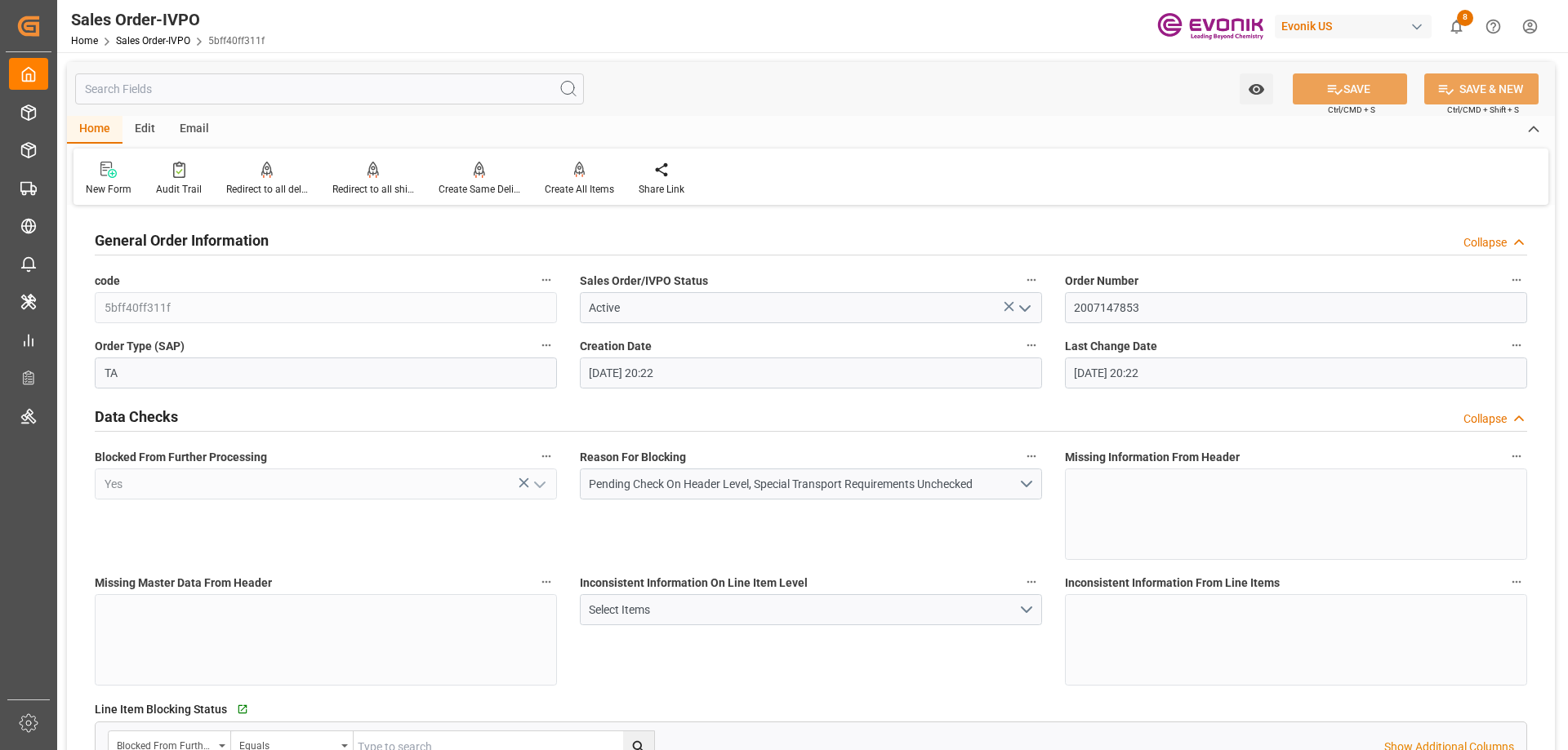
type input "[DATE] 20:22"
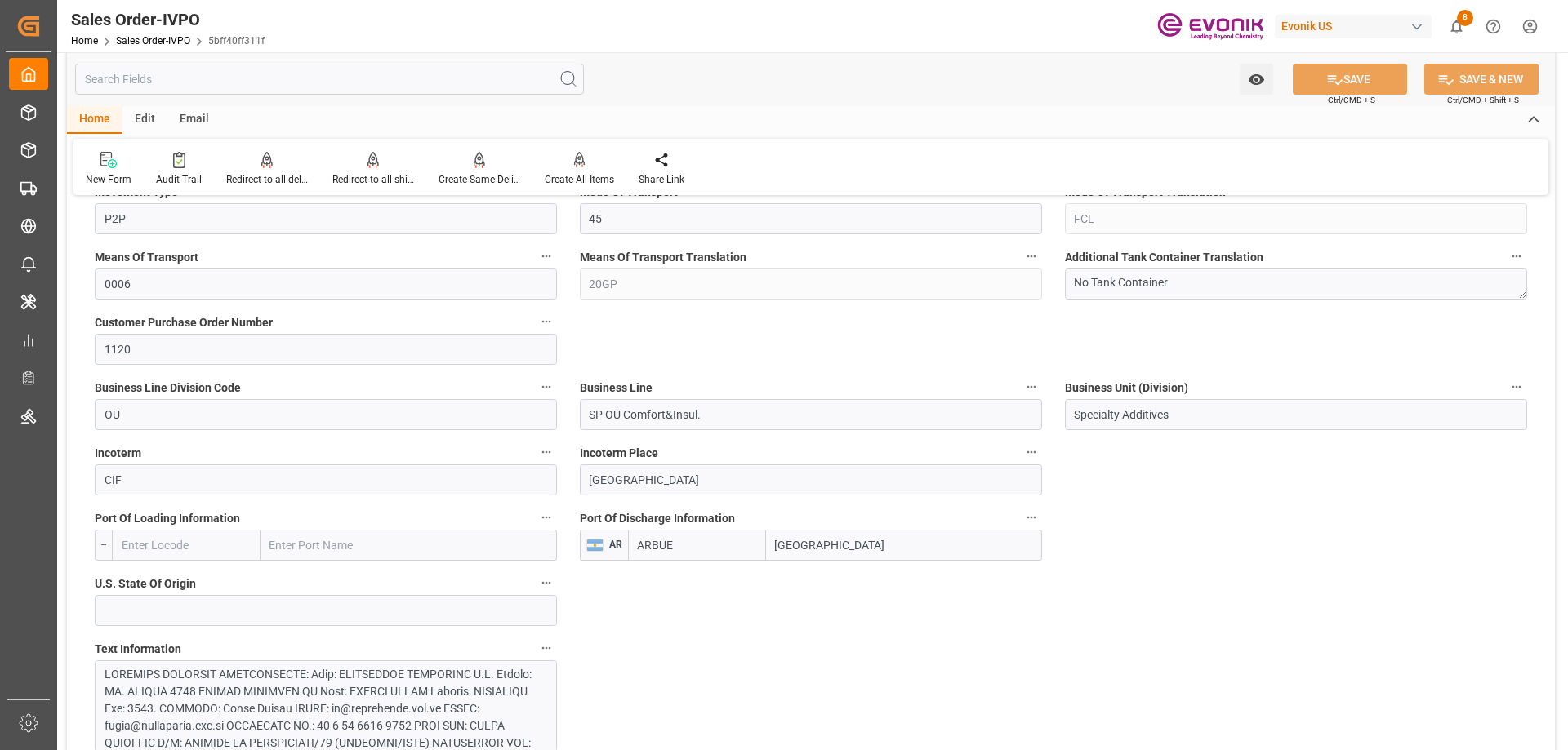
scroll to position [1143, 0]
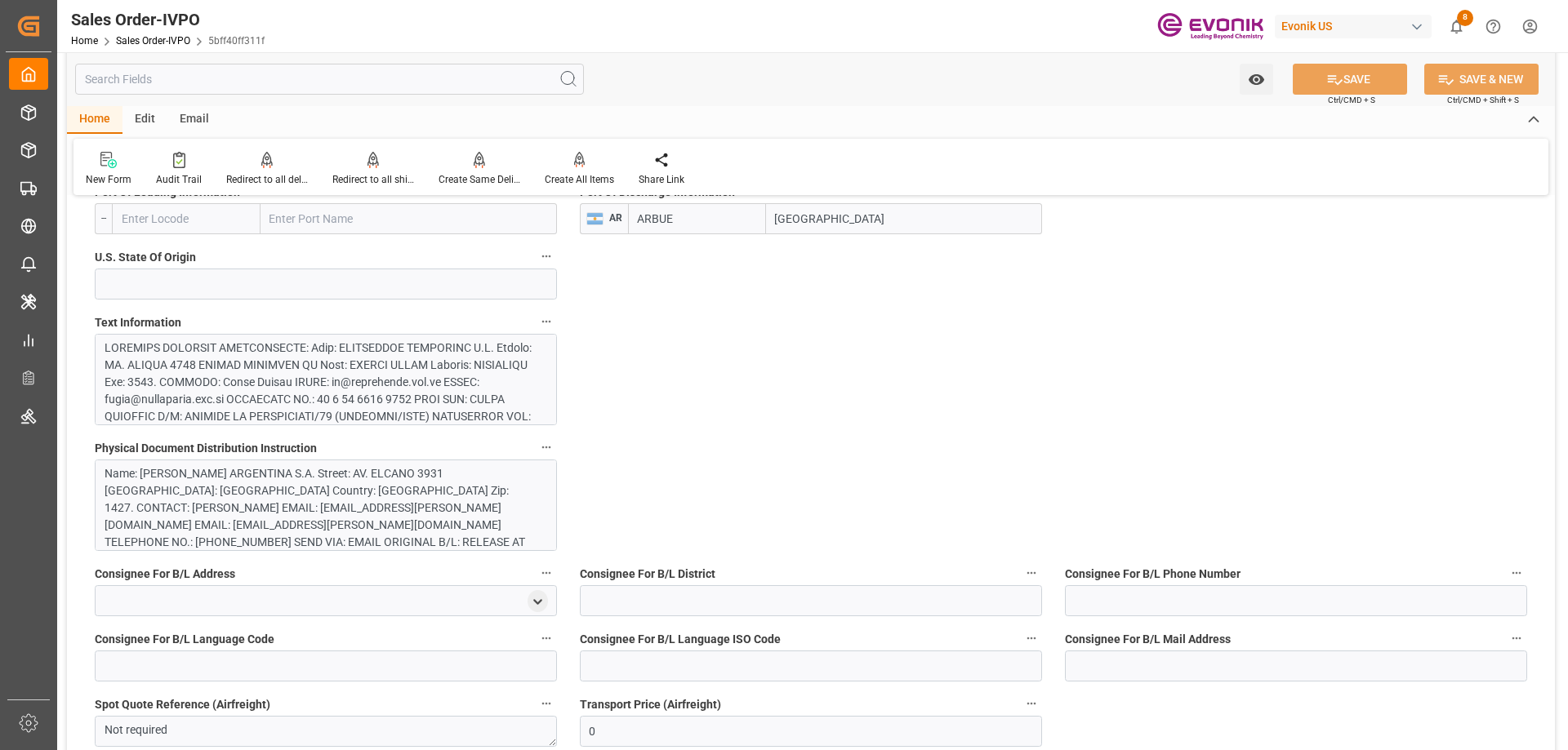
click at [272, 392] on div at bounding box center [319, 562] width 430 height 446
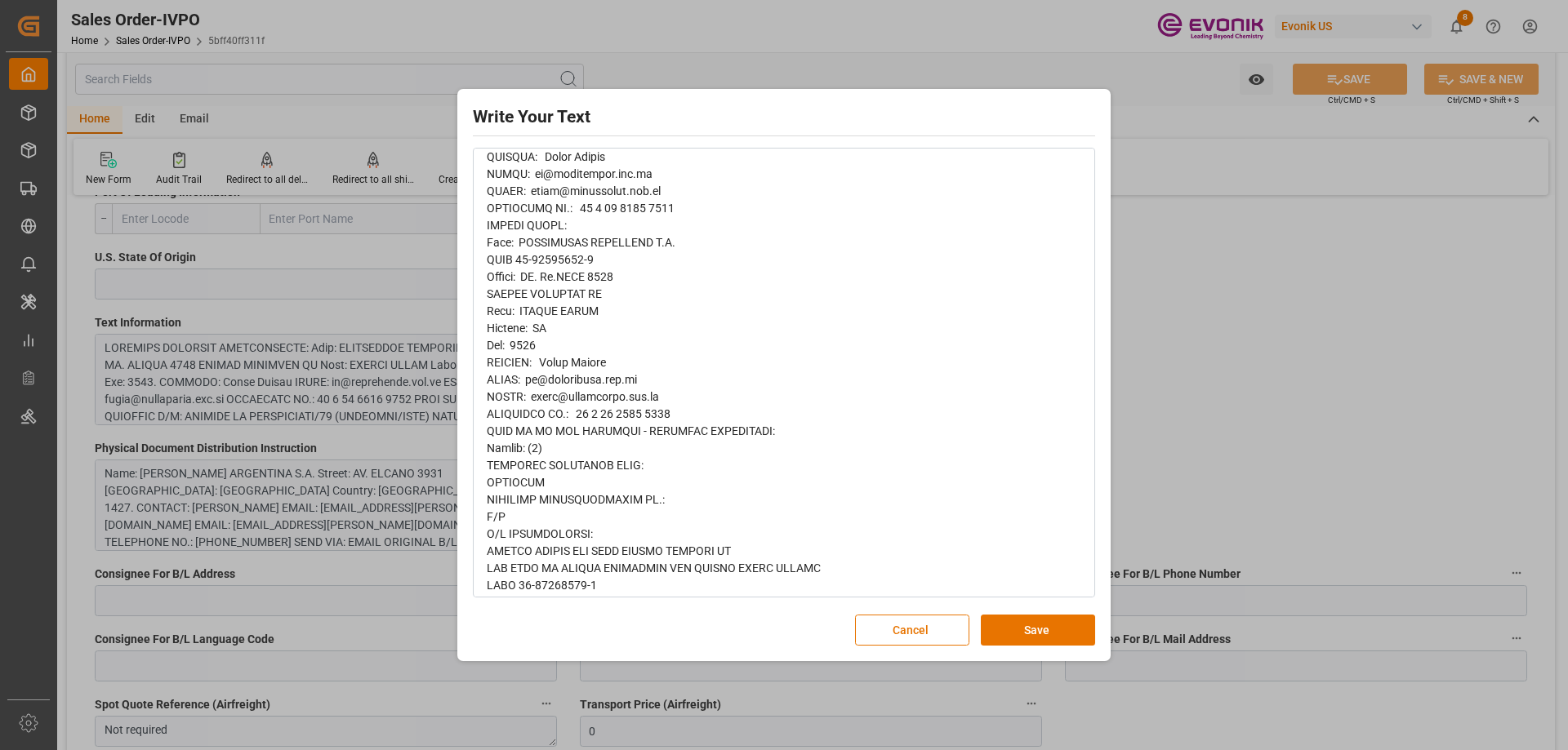
scroll to position [735, 0]
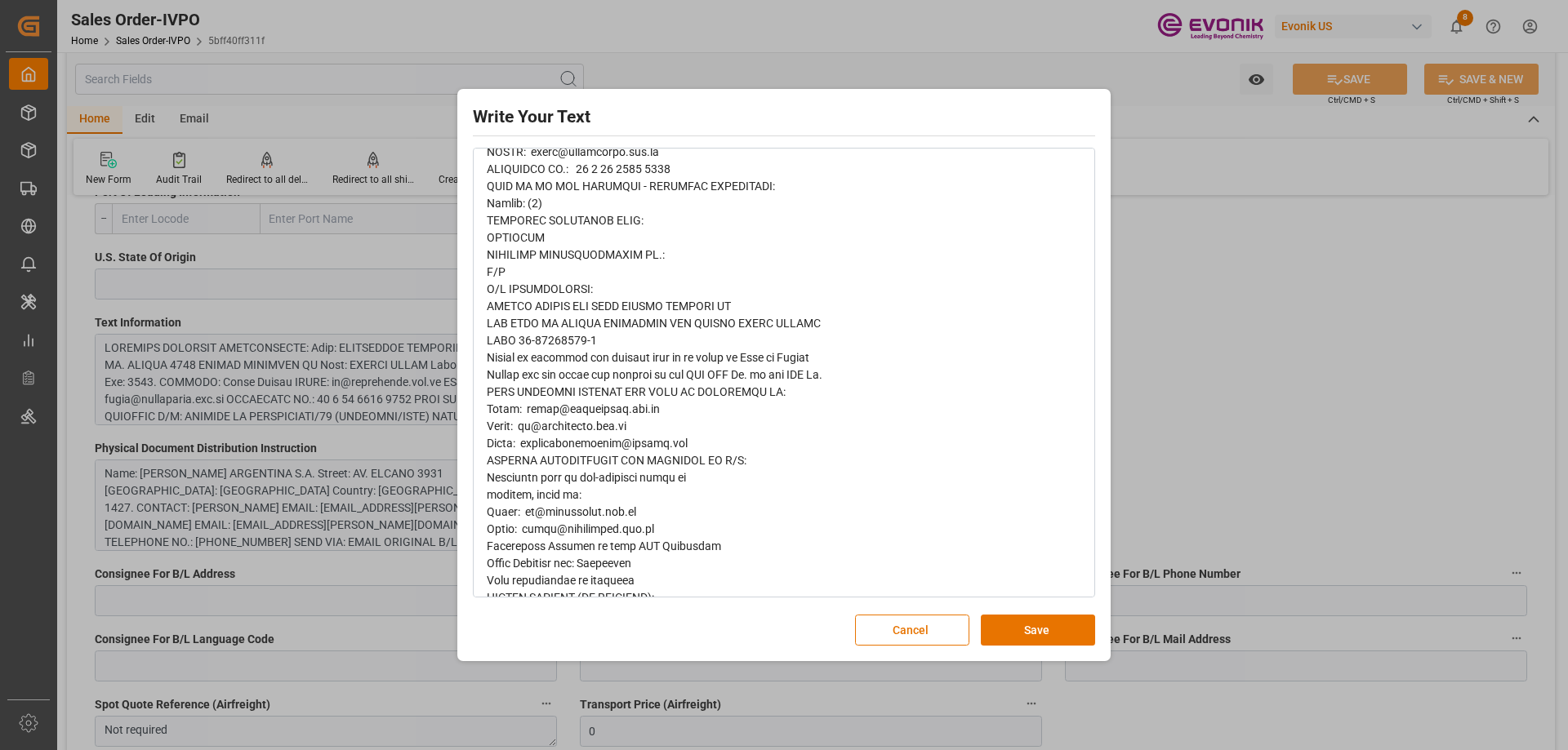
click at [1214, 406] on div "Write Your Text Normal 14 Font Cancel Save" at bounding box center [784, 375] width 1568 height 750
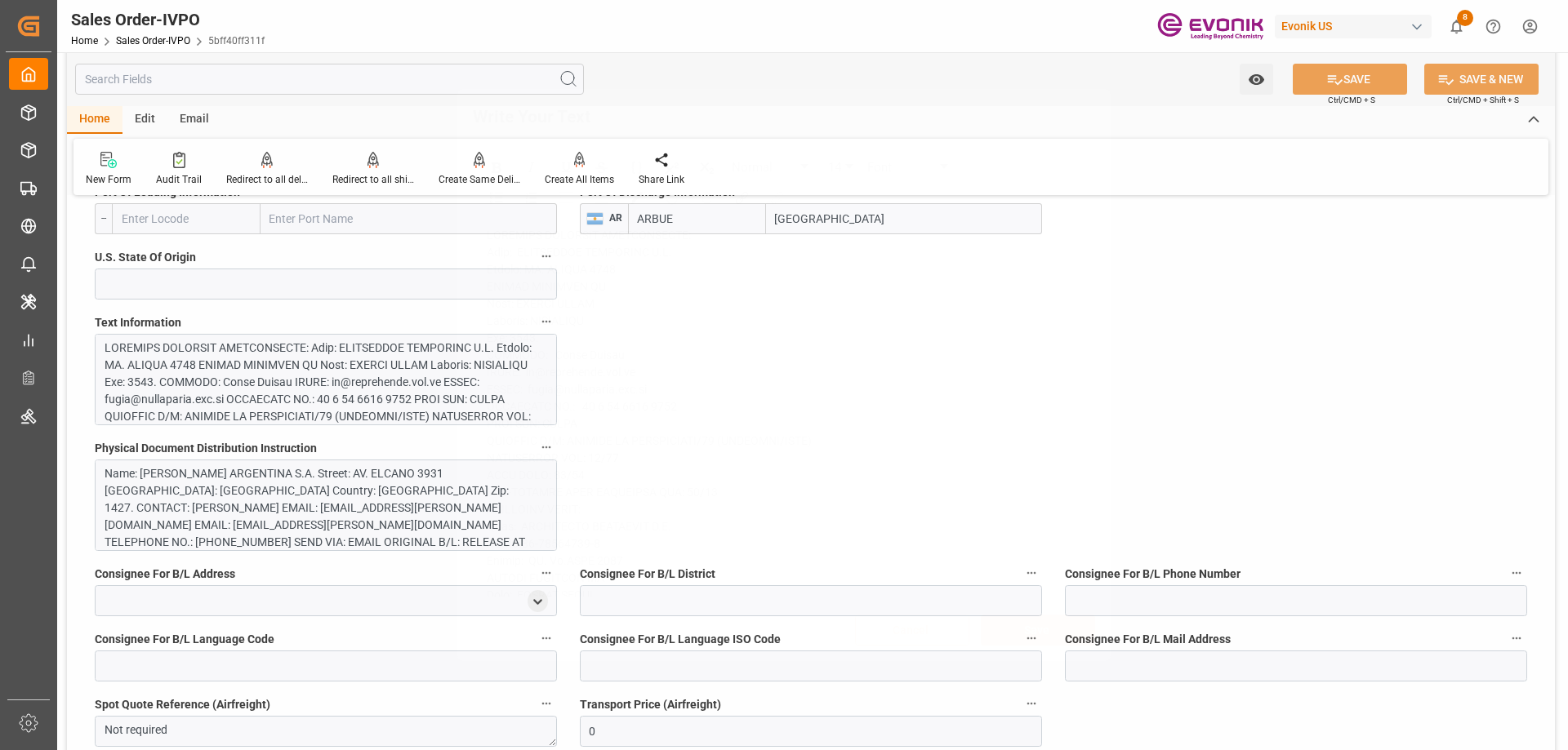
scroll to position [653, 0]
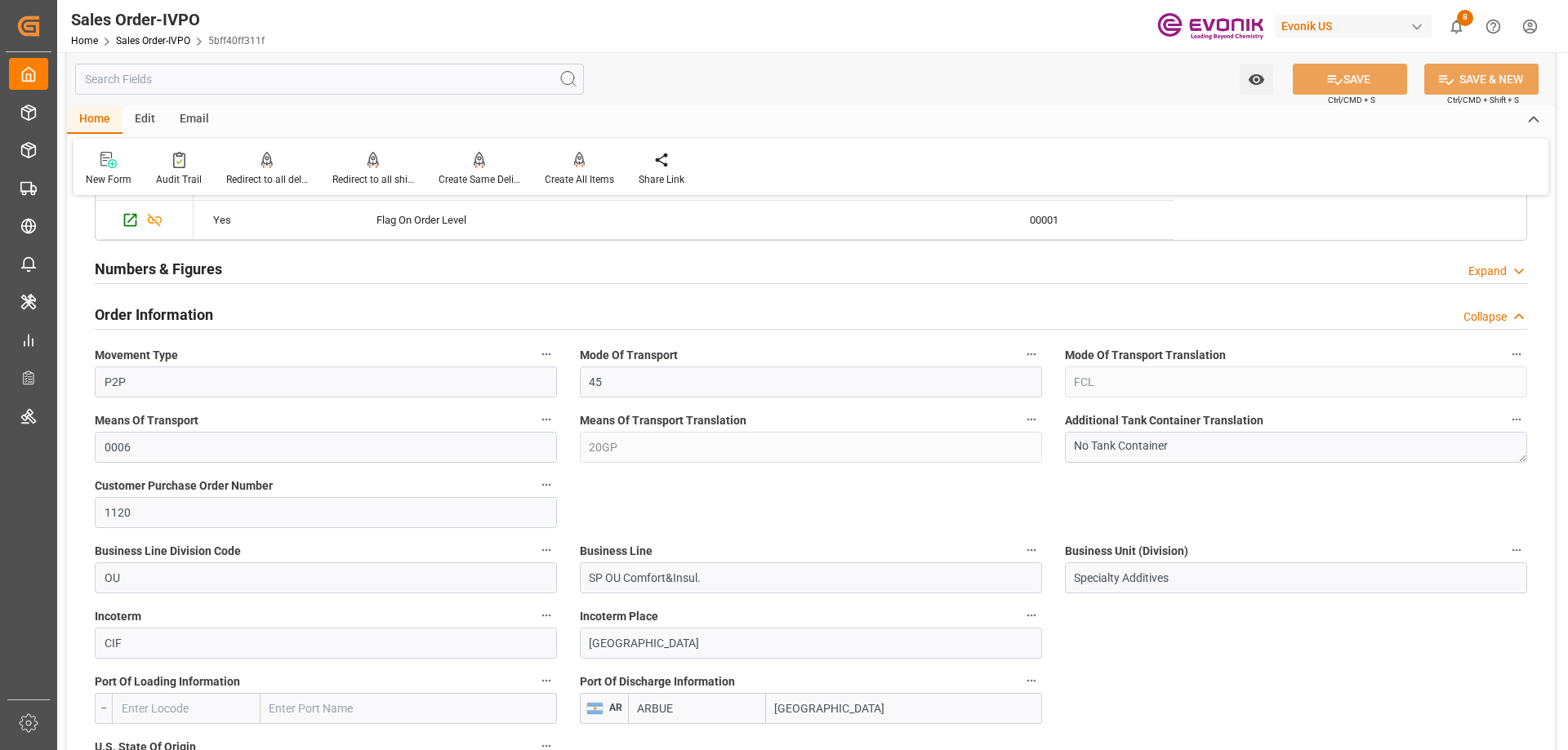
click at [343, 79] on input "text" at bounding box center [329, 79] width 509 height 31
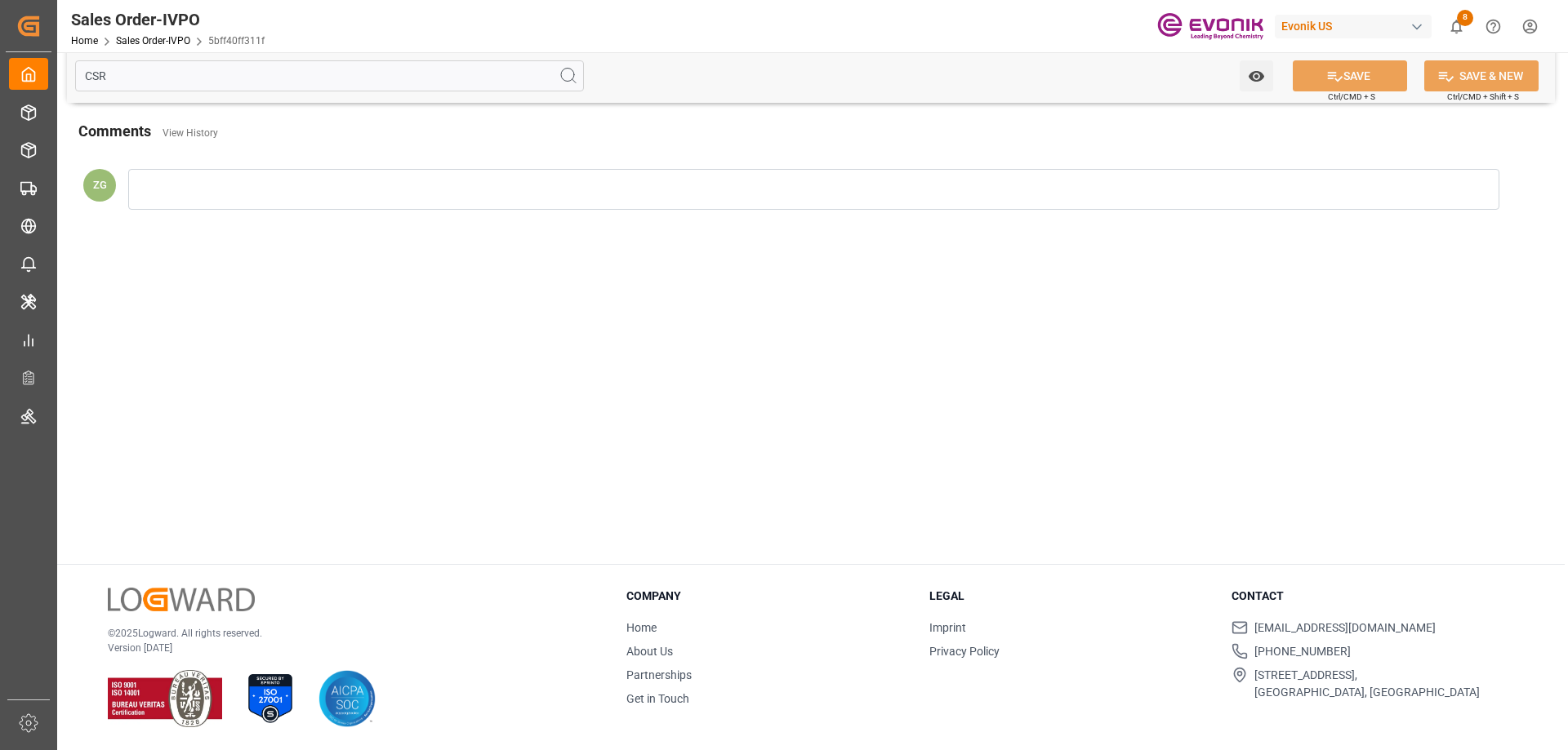
scroll to position [0, 0]
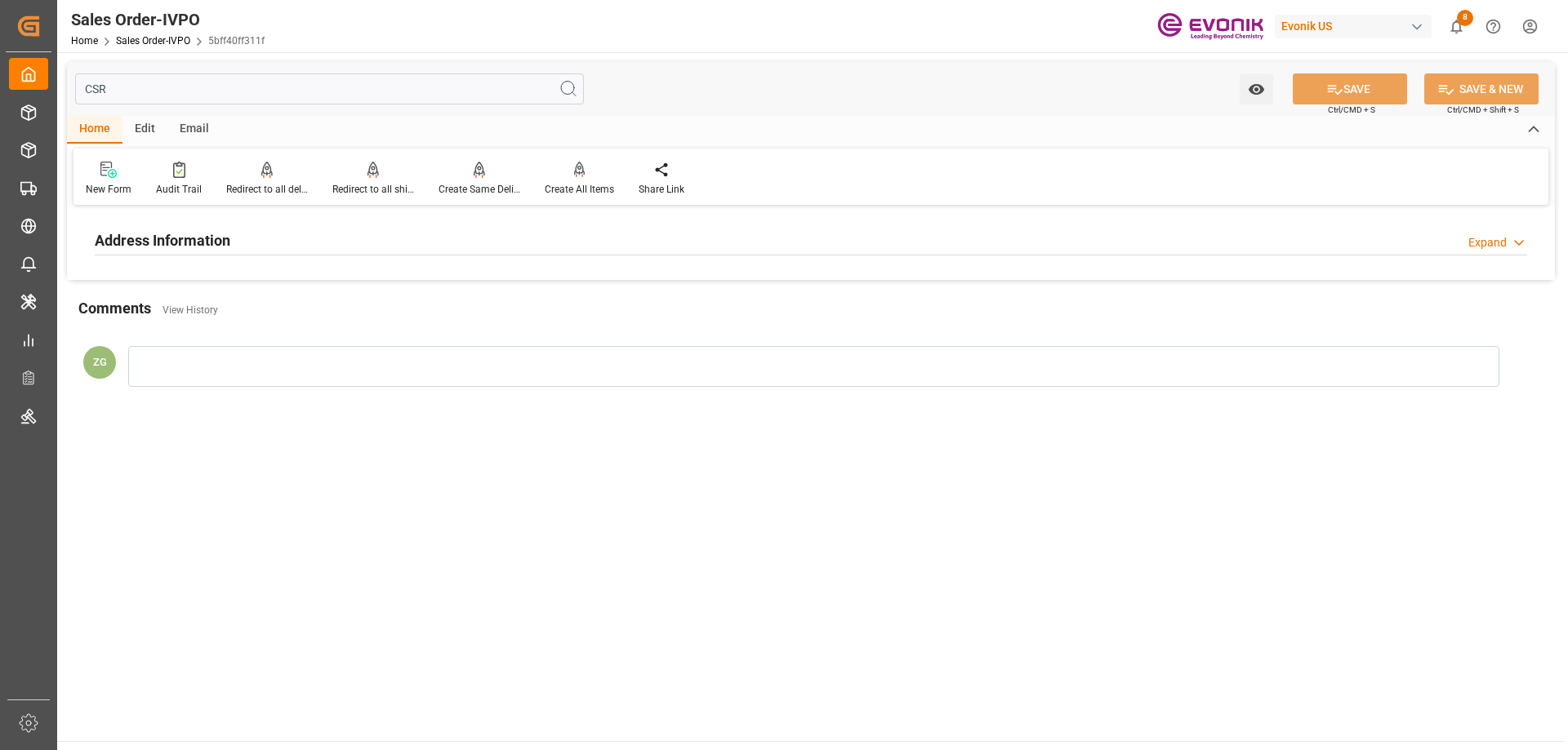
type input "CSR"
click at [174, 256] on div "Address Information Expand" at bounding box center [810, 241] width 1455 height 46
click at [171, 246] on h2 "Address Information" at bounding box center [163, 241] width 136 height 22
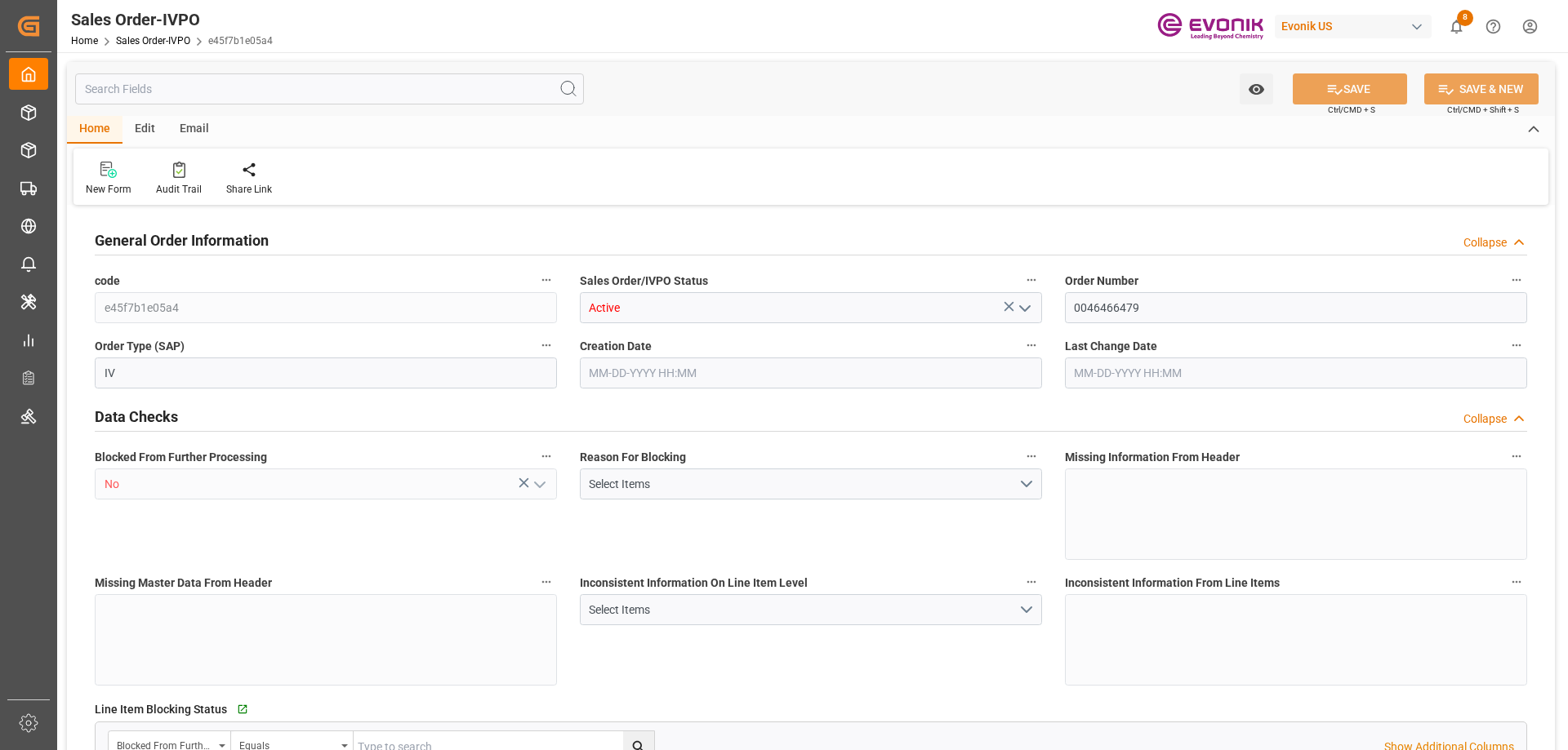
type input "NLRTM"
type input "0"
type input "1"
type input "2"
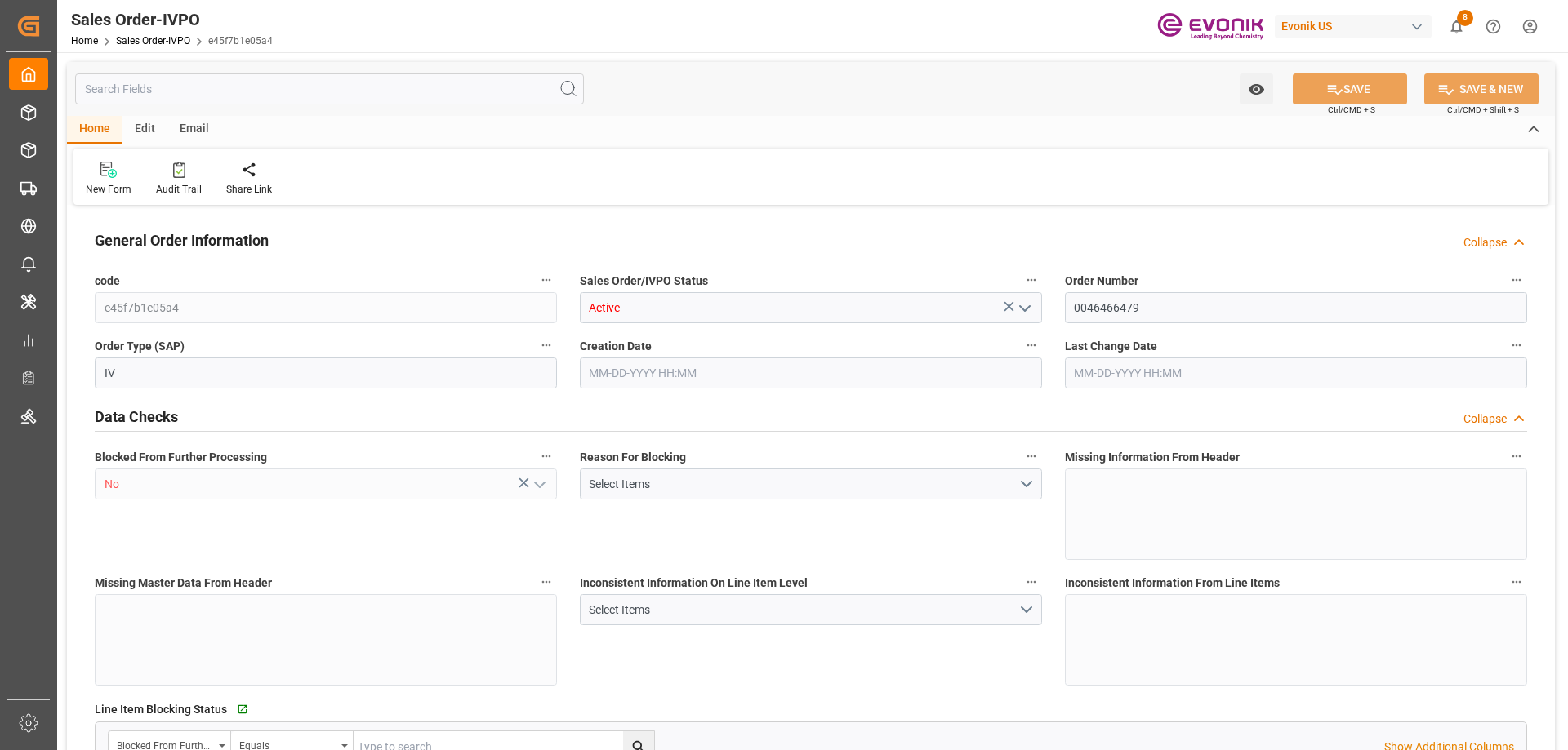
type input "15662"
type input "39.629"
type input "17000"
type input "30"
type input "[DATE] 12:35"
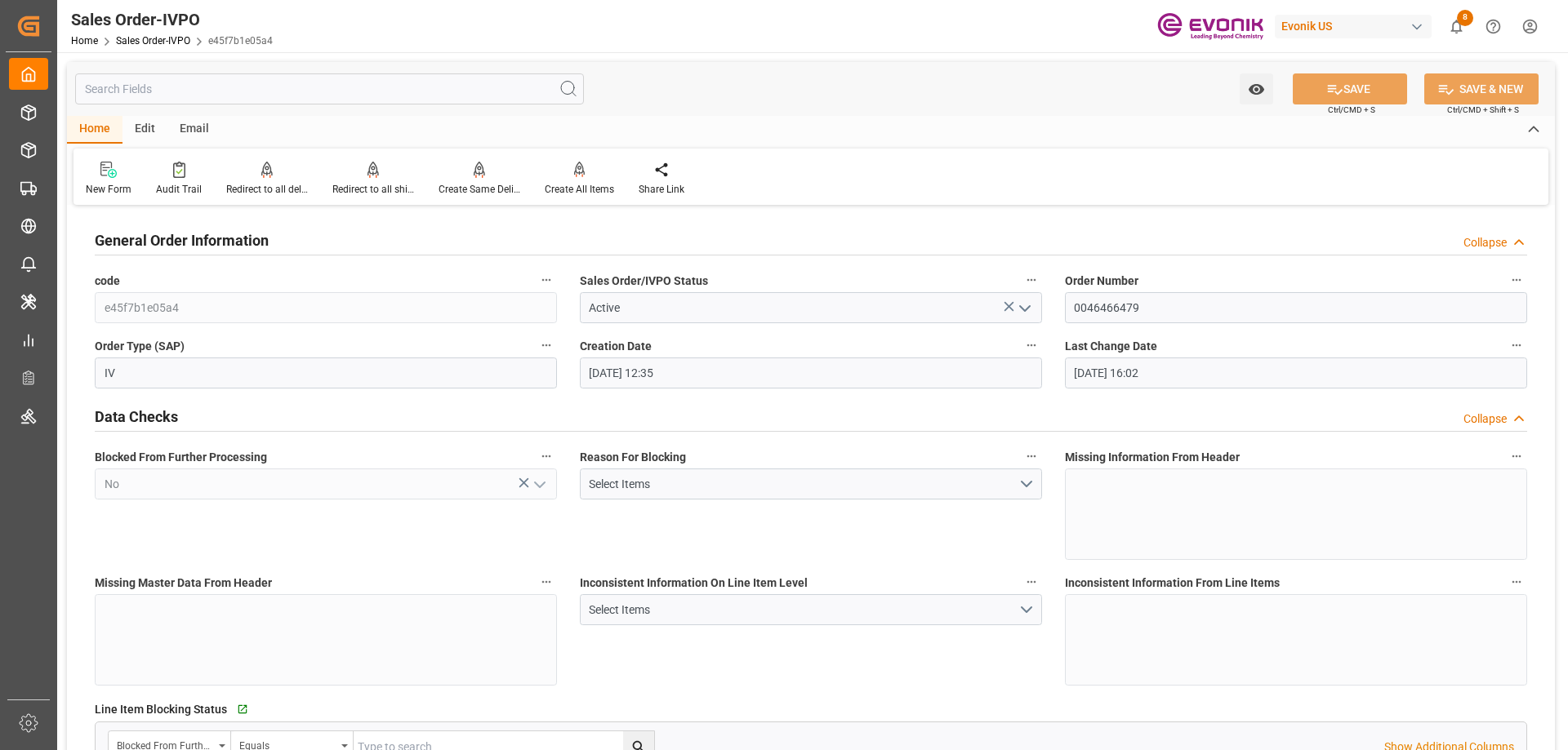
type input "[DATE] 16:02"
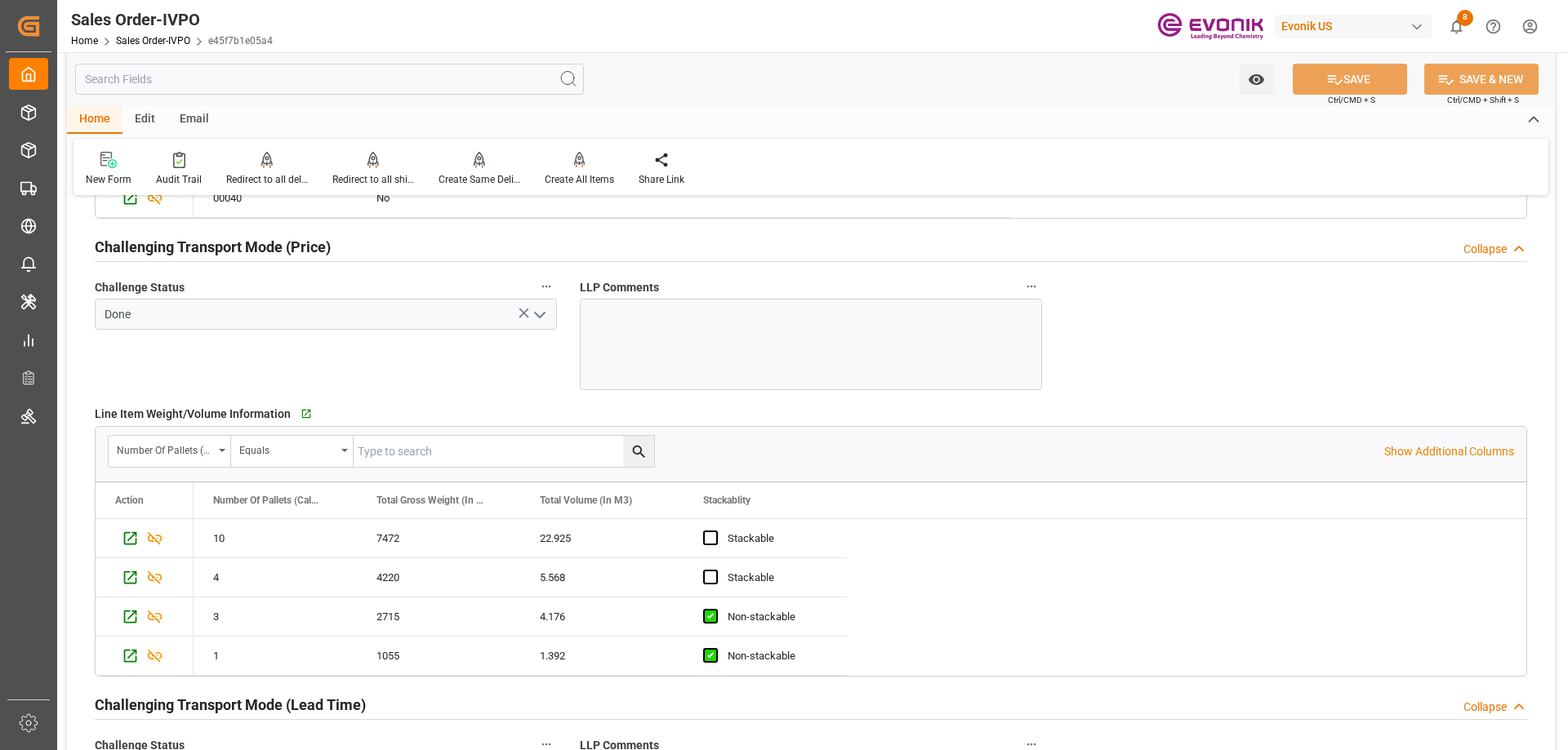
scroll to position [2613, 0]
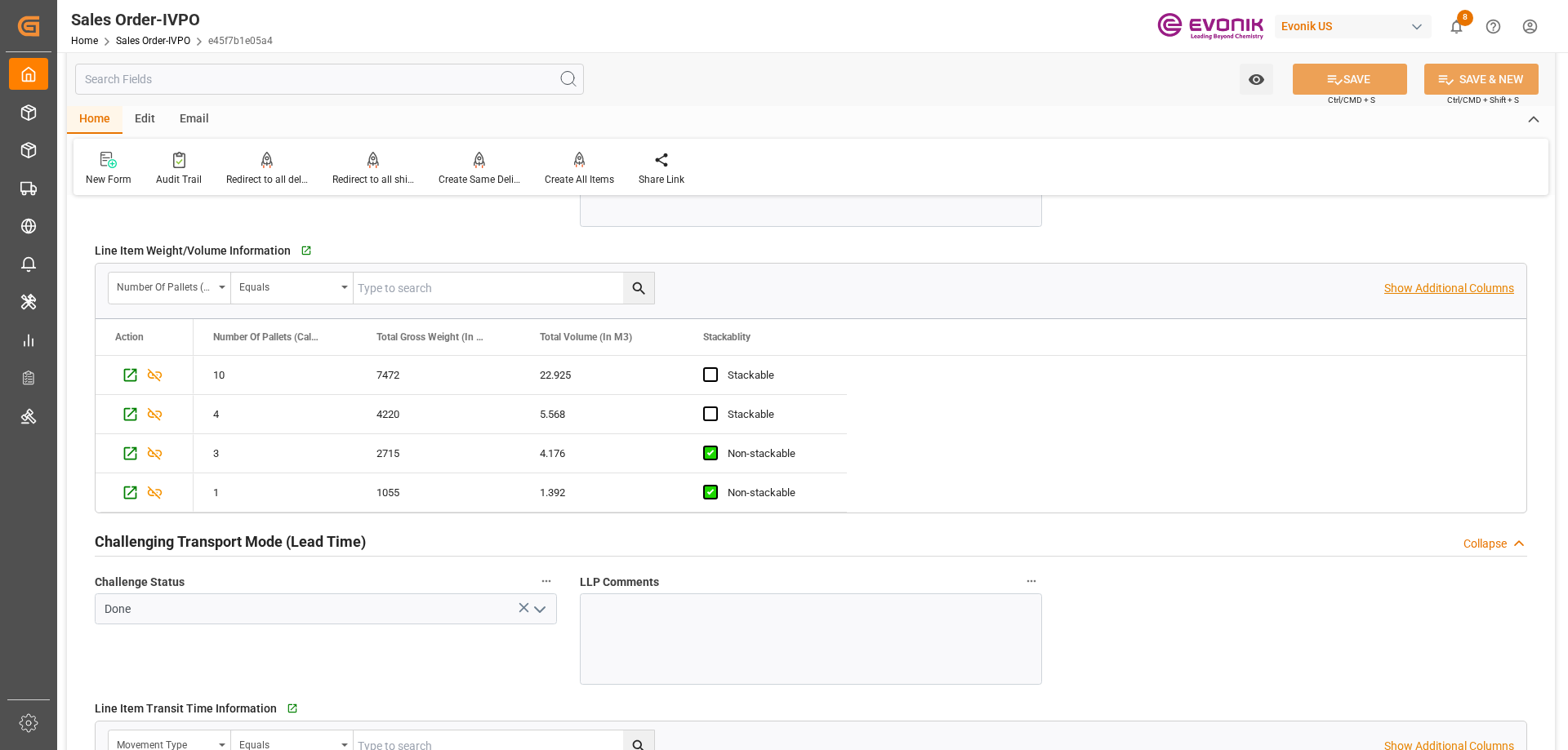
click at [1426, 286] on p "Show Additional Columns" at bounding box center [1449, 288] width 130 height 17
